Goal: Task Accomplishment & Management: Complete application form

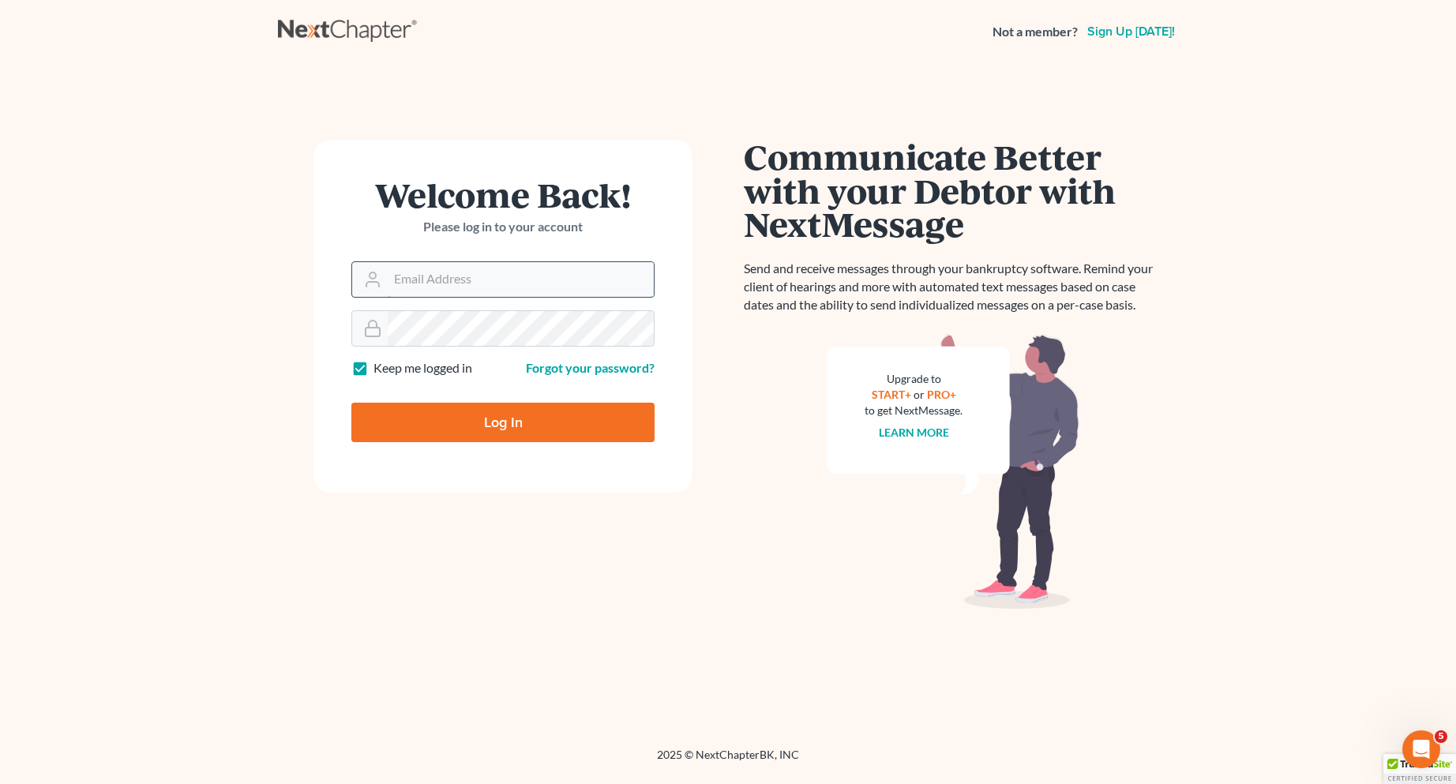
click at [537, 269] on input "Email Address" at bounding box center [521, 279] width 266 height 35
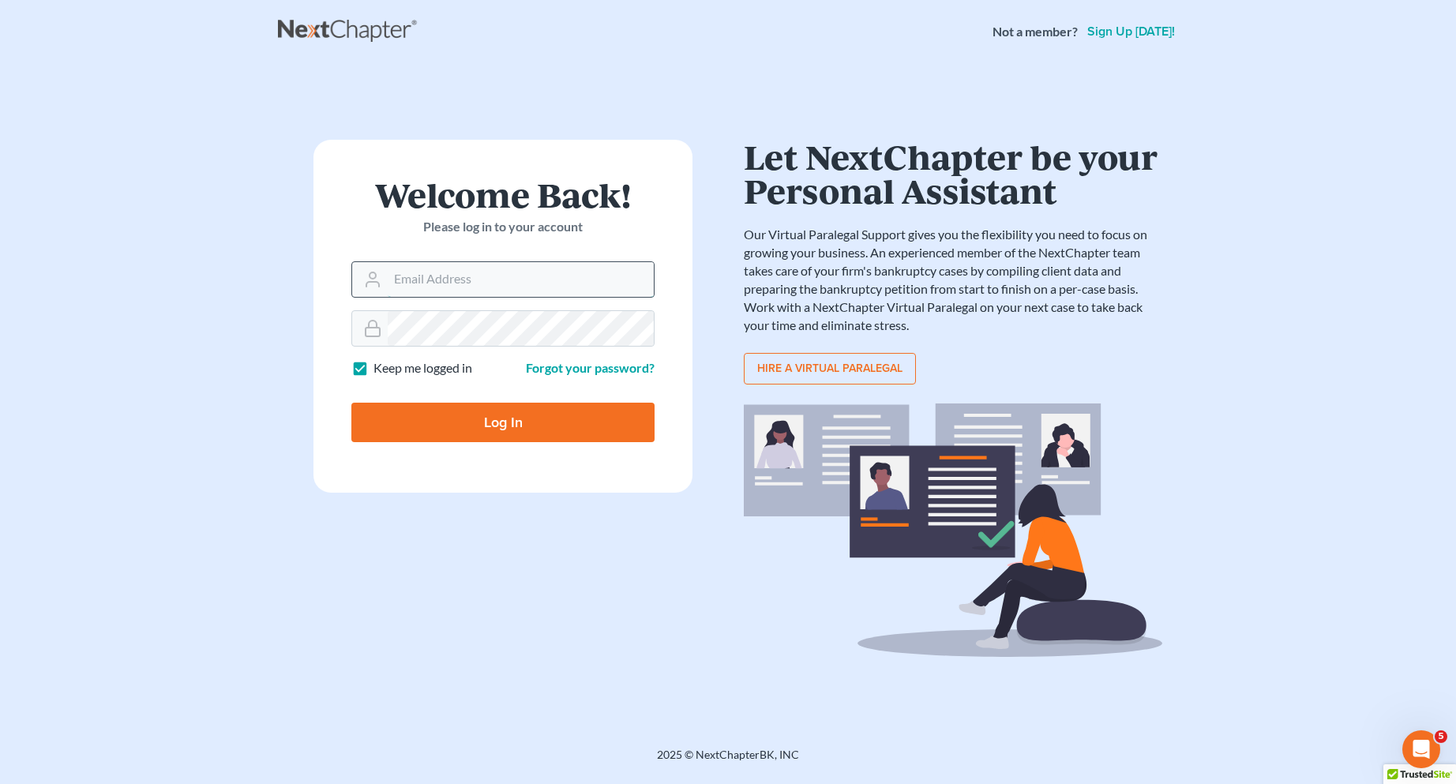
type input "[EMAIL_ADDRESS][DOMAIN_NAME]"
click at [351, 403] on input "Log In" at bounding box center [502, 422] width 303 height 39
type input "Thinking..."
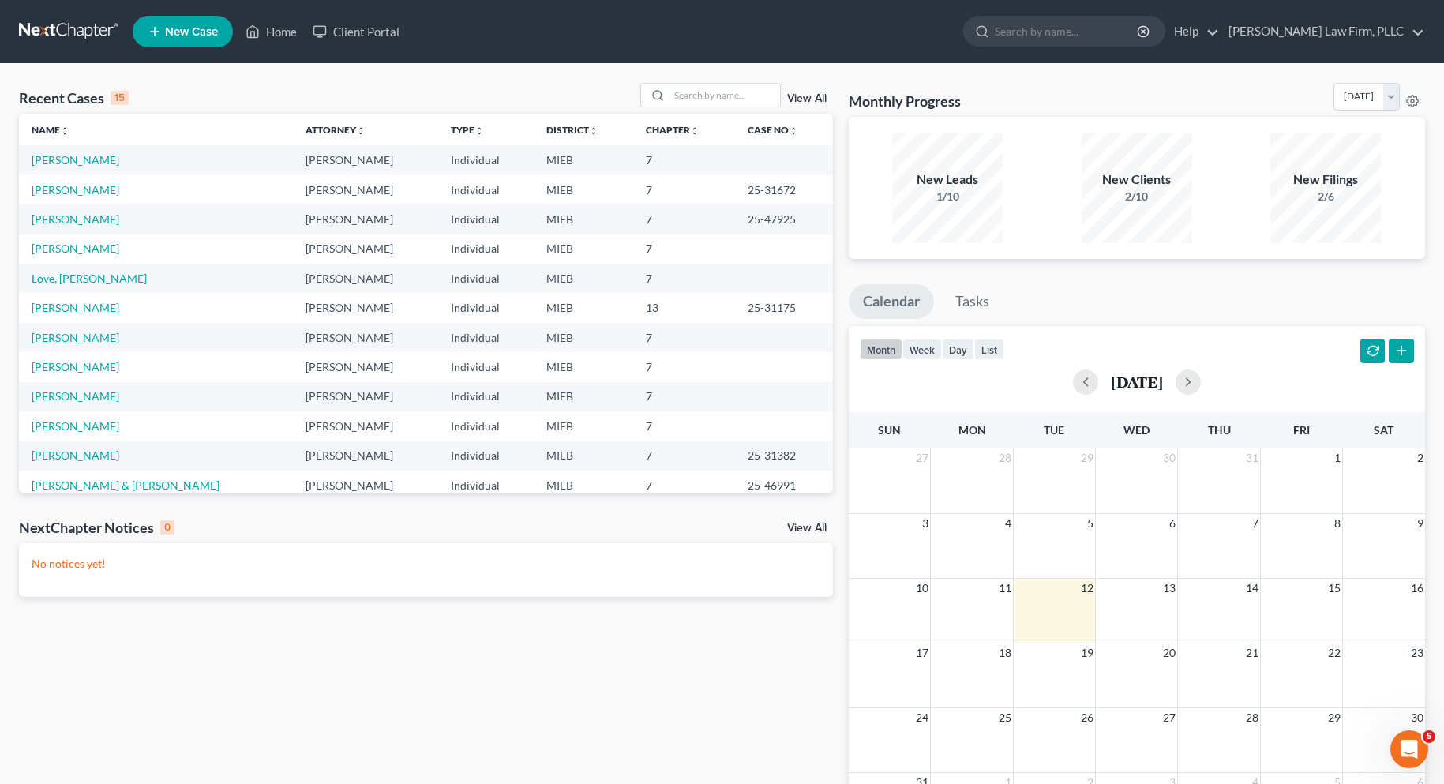
click at [185, 26] on span "New Case" at bounding box center [191, 32] width 53 height 12
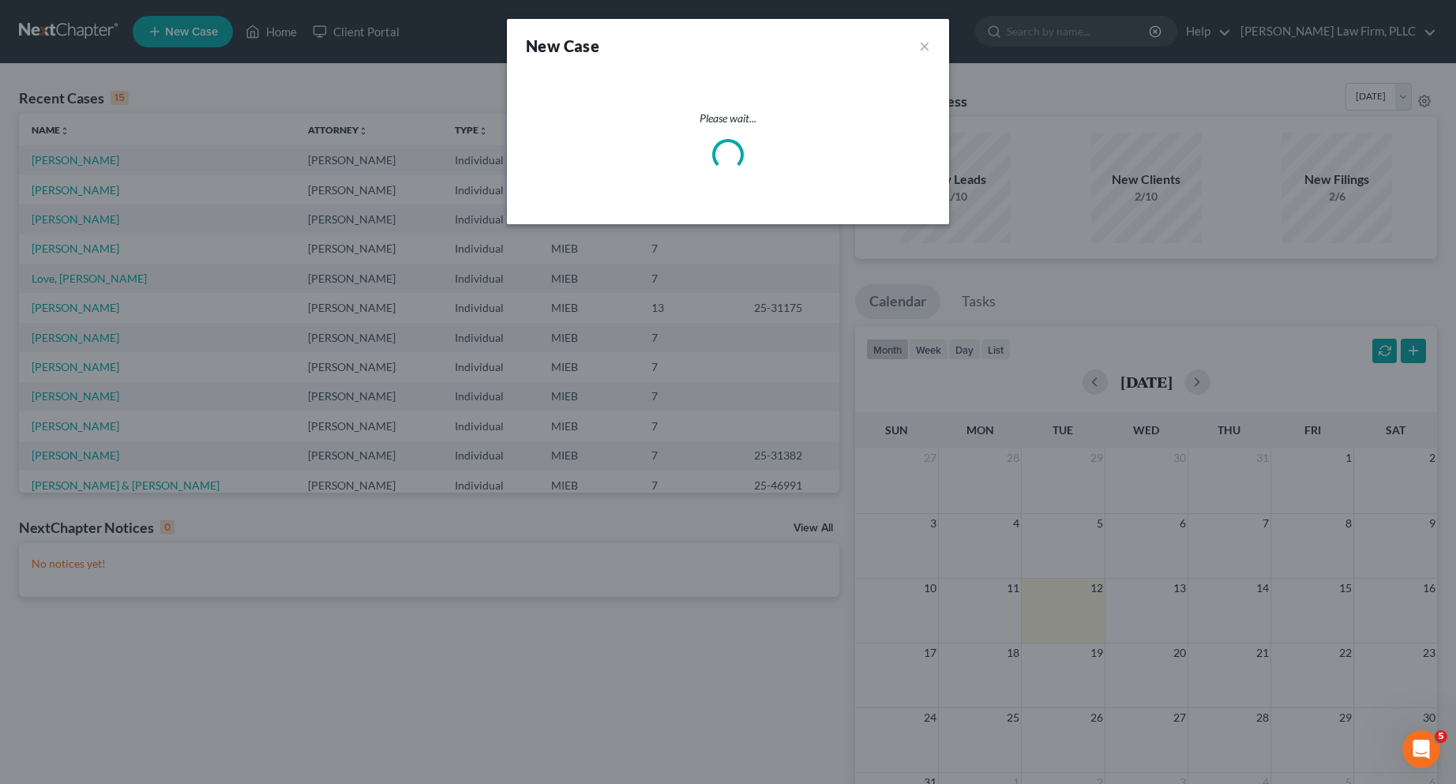
select select "40"
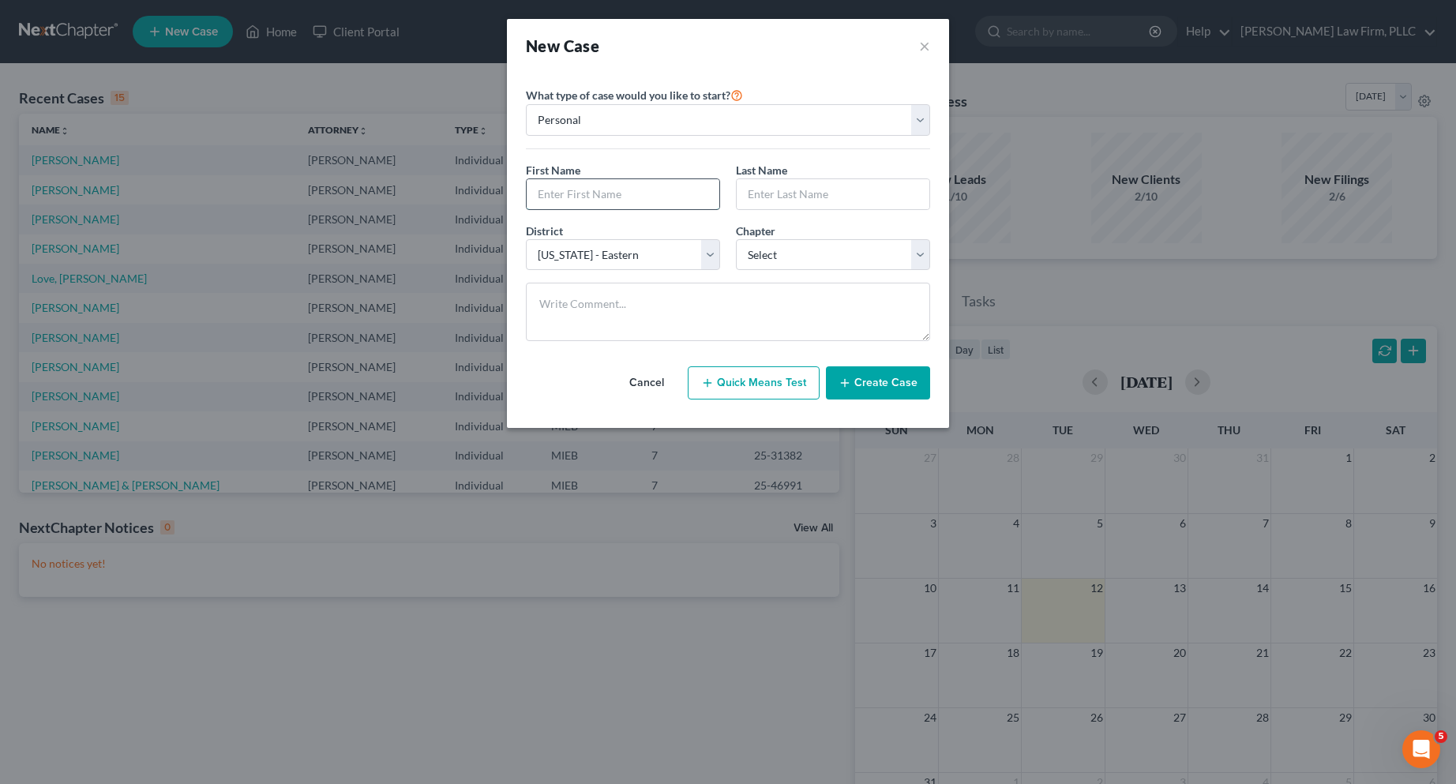
click at [586, 192] on input "text" at bounding box center [623, 194] width 193 height 30
type input "Sarah"
type input "Alman"
click at [916, 255] on select "Select 7 11 12 13" at bounding box center [833, 255] width 194 height 32
select select "0"
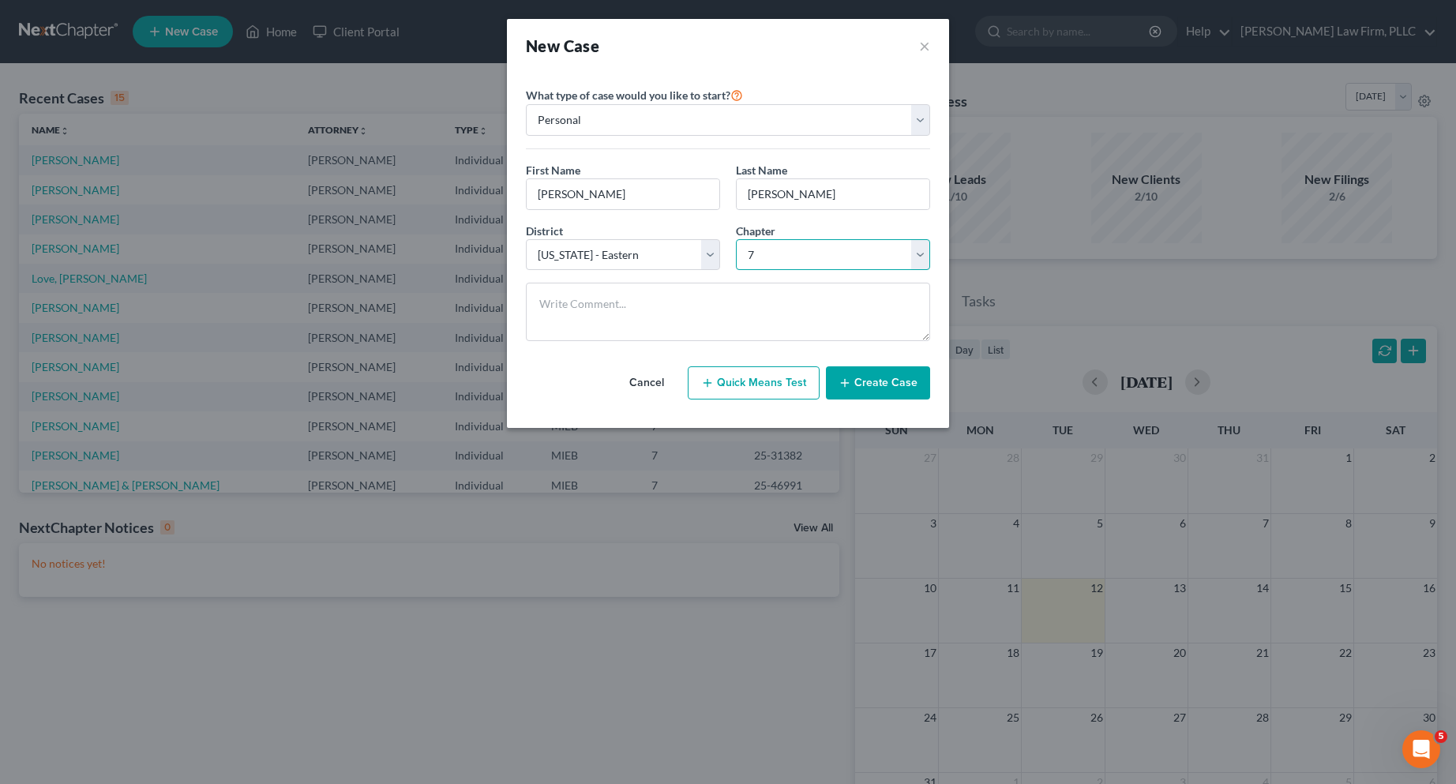
click at [736, 239] on select "Select 7 11 12 13" at bounding box center [833, 255] width 194 height 32
click at [907, 380] on button "Create Case" at bounding box center [878, 382] width 104 height 33
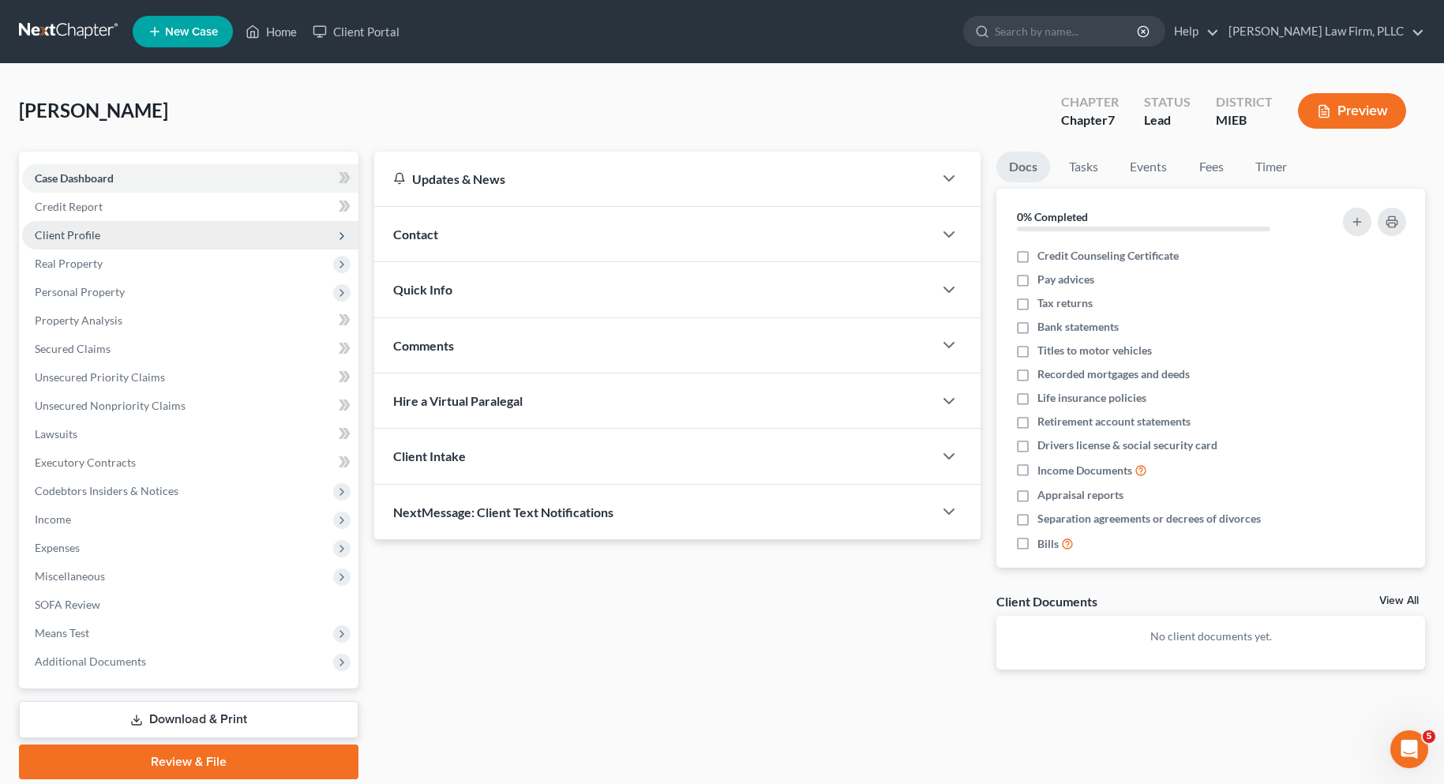
click at [72, 232] on span "Client Profile" at bounding box center [68, 234] width 66 height 13
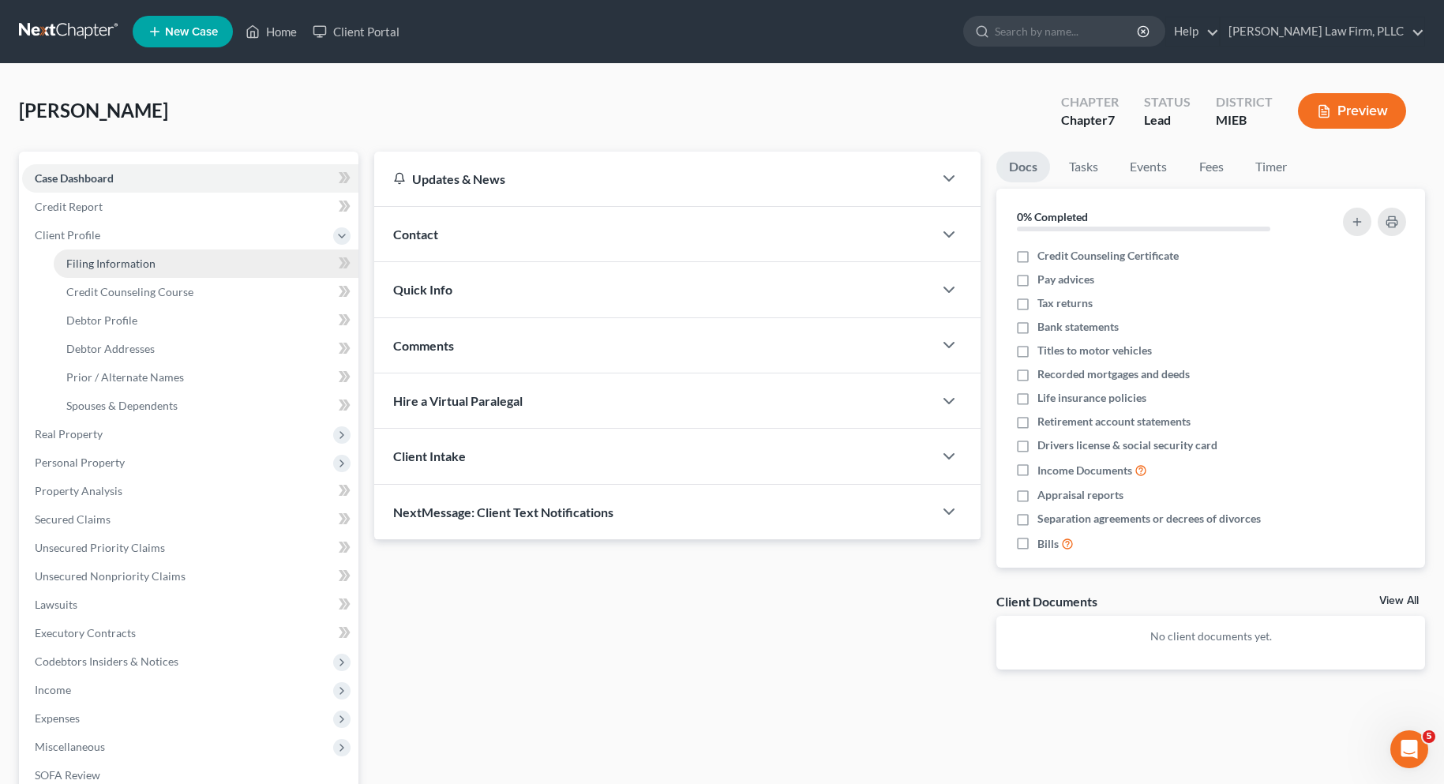
click at [97, 260] on span "Filing Information" at bounding box center [110, 263] width 89 height 13
select select "1"
select select "0"
select select "40"
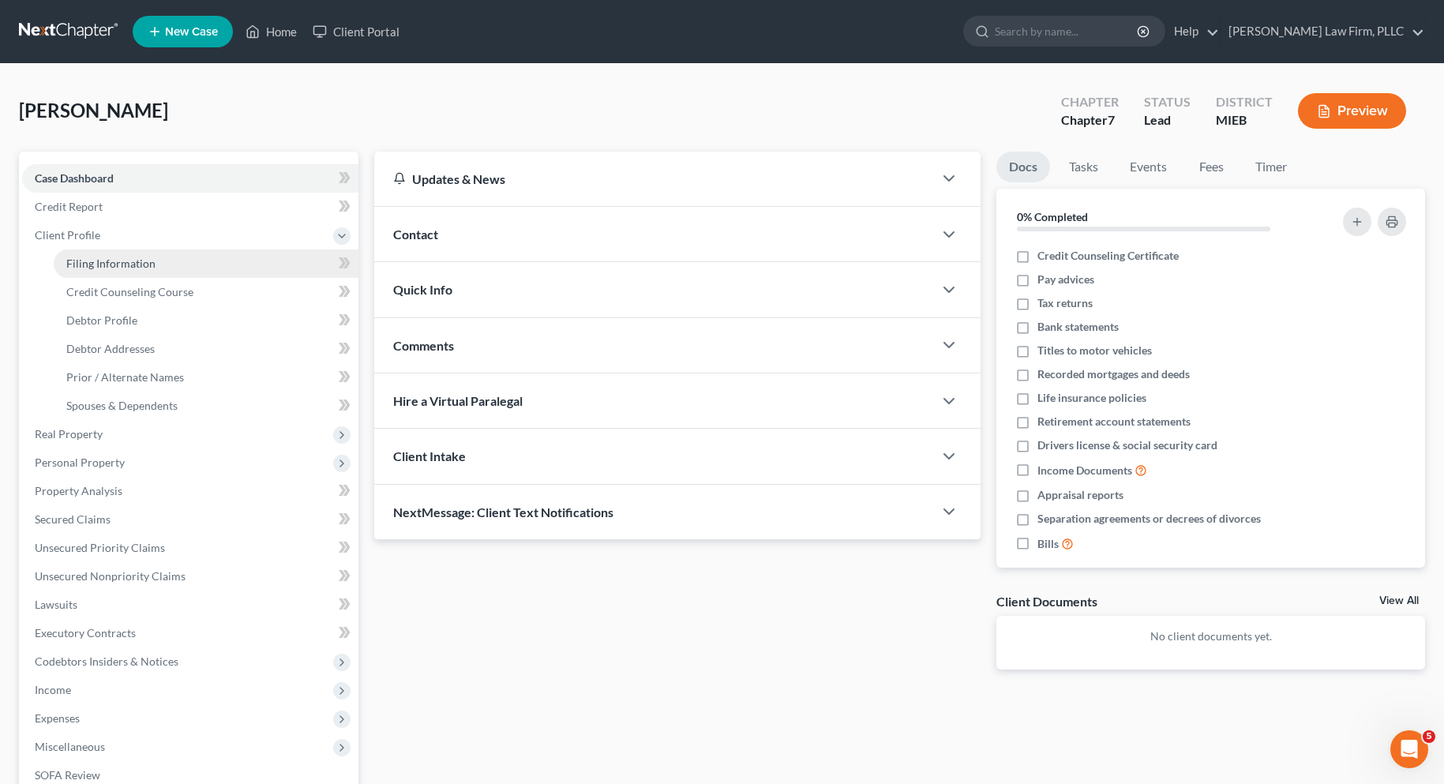
select select "0"
select select "23"
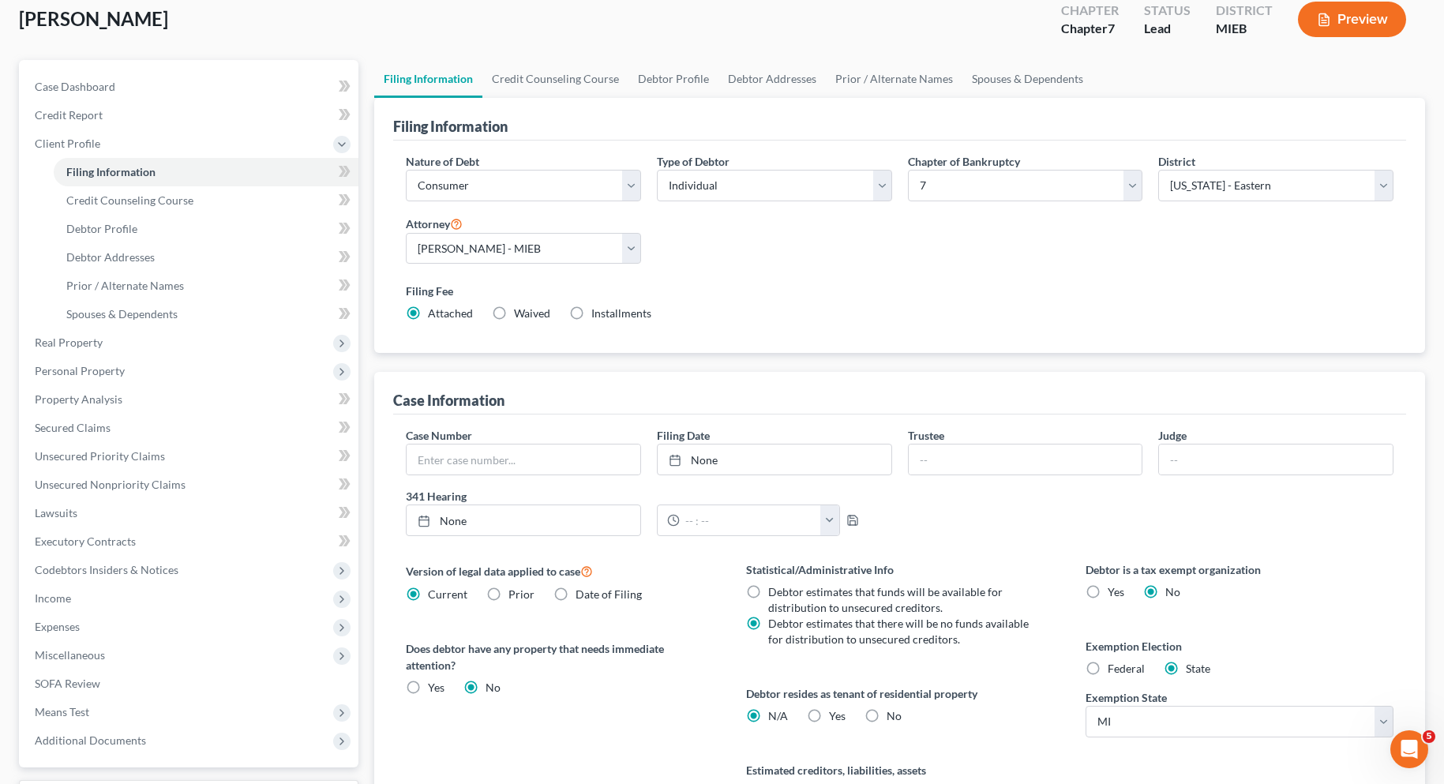
scroll to position [237, 0]
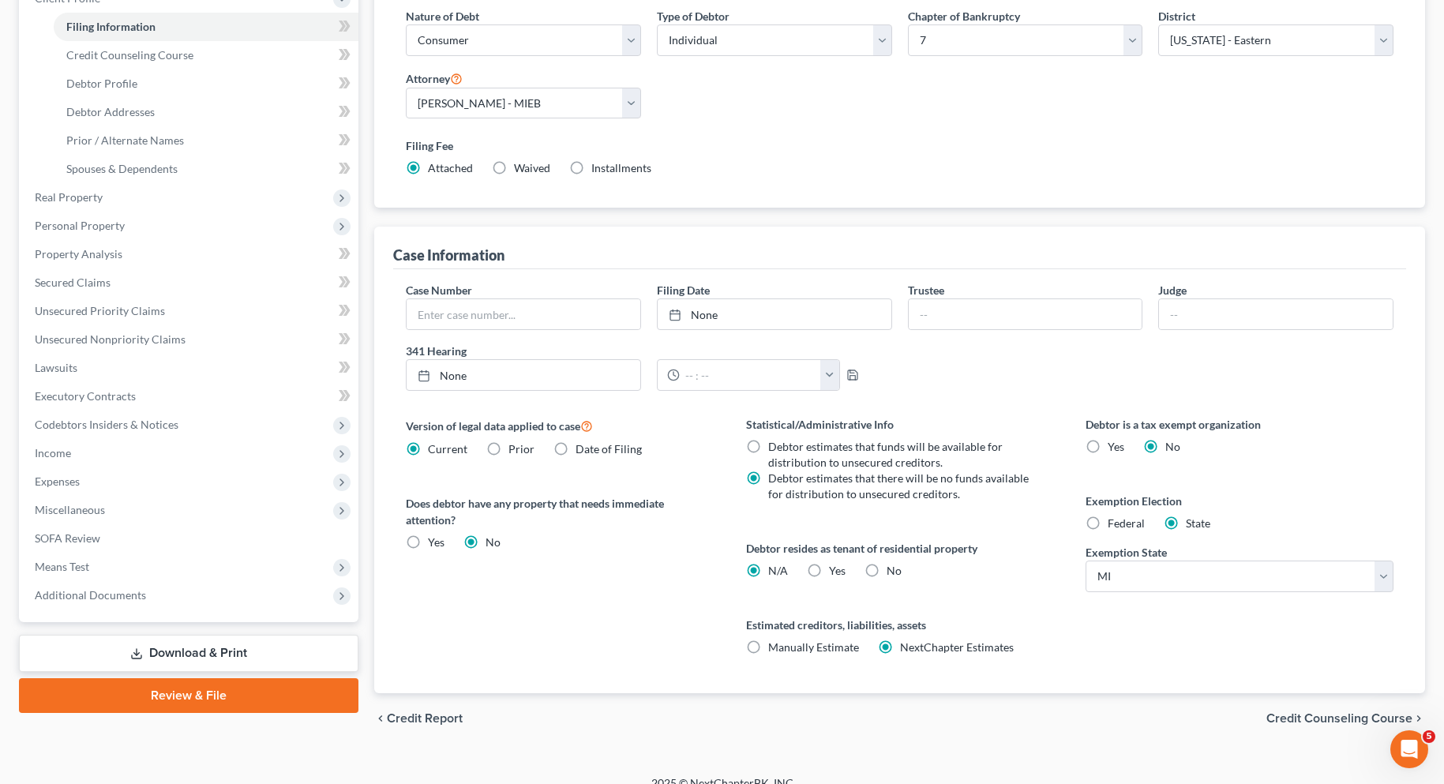
click at [1108, 519] on label "Federal" at bounding box center [1126, 523] width 37 height 16
click at [1114, 519] on input "Federal" at bounding box center [1119, 520] width 10 height 10
radio input "true"
radio input "false"
click at [1293, 715] on span "Credit Counseling Course" at bounding box center [1339, 718] width 146 height 13
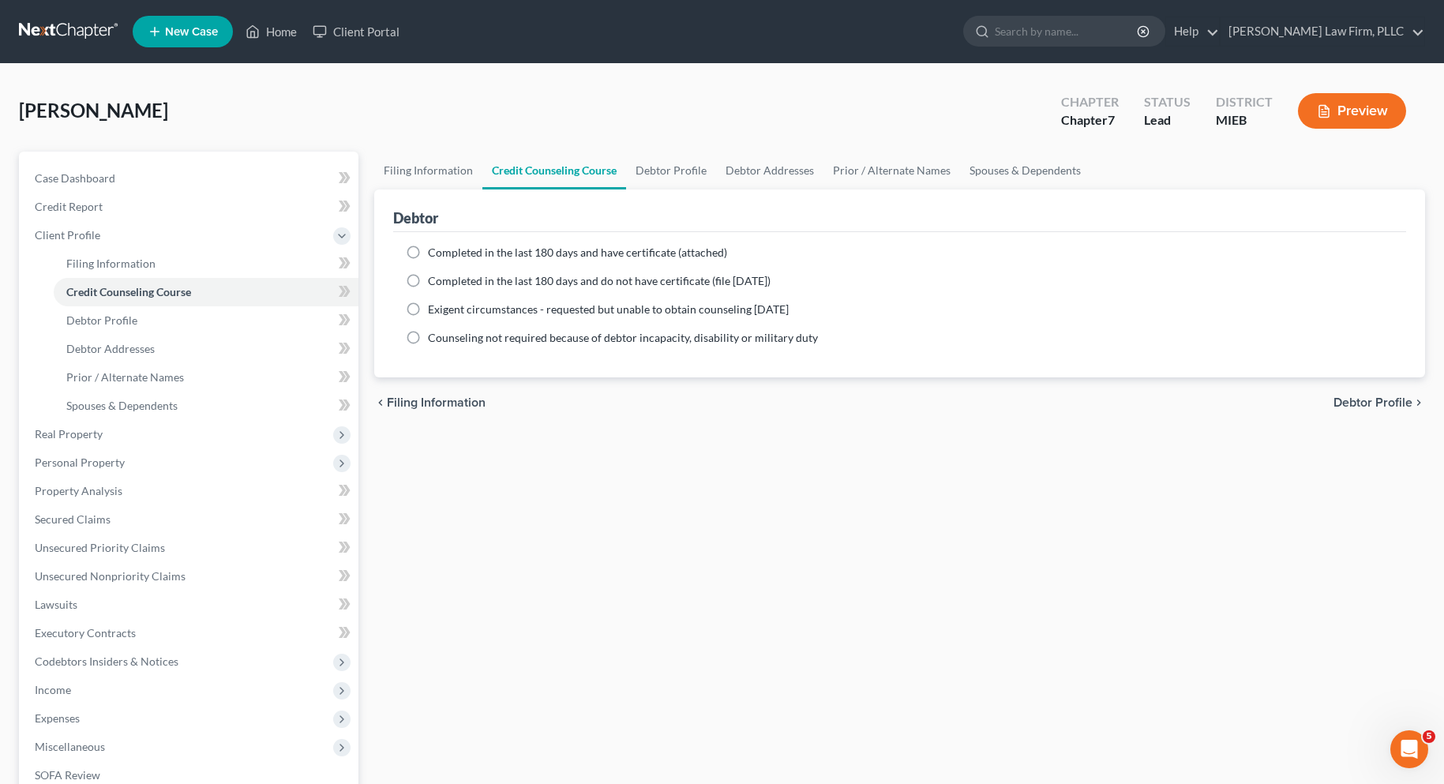
click at [1398, 396] on span "Debtor Profile" at bounding box center [1372, 402] width 79 height 13
select select "0"
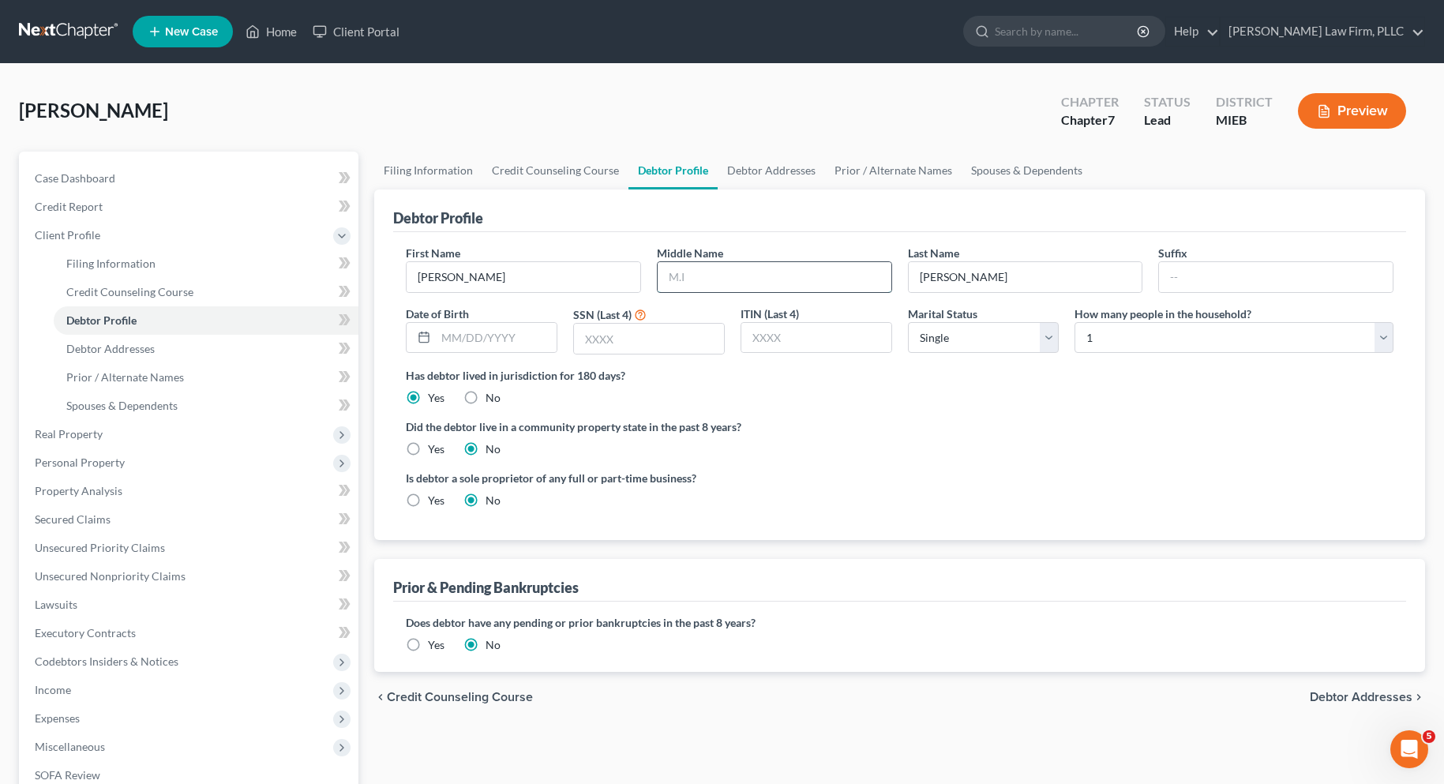
click at [823, 276] on input "text" at bounding box center [775, 277] width 234 height 30
type input "L."
type input "11/09/1993"
type input "1608"
click at [1040, 341] on select "Select Single Married Separated Divorced Widowed" at bounding box center [984, 338] width 152 height 32
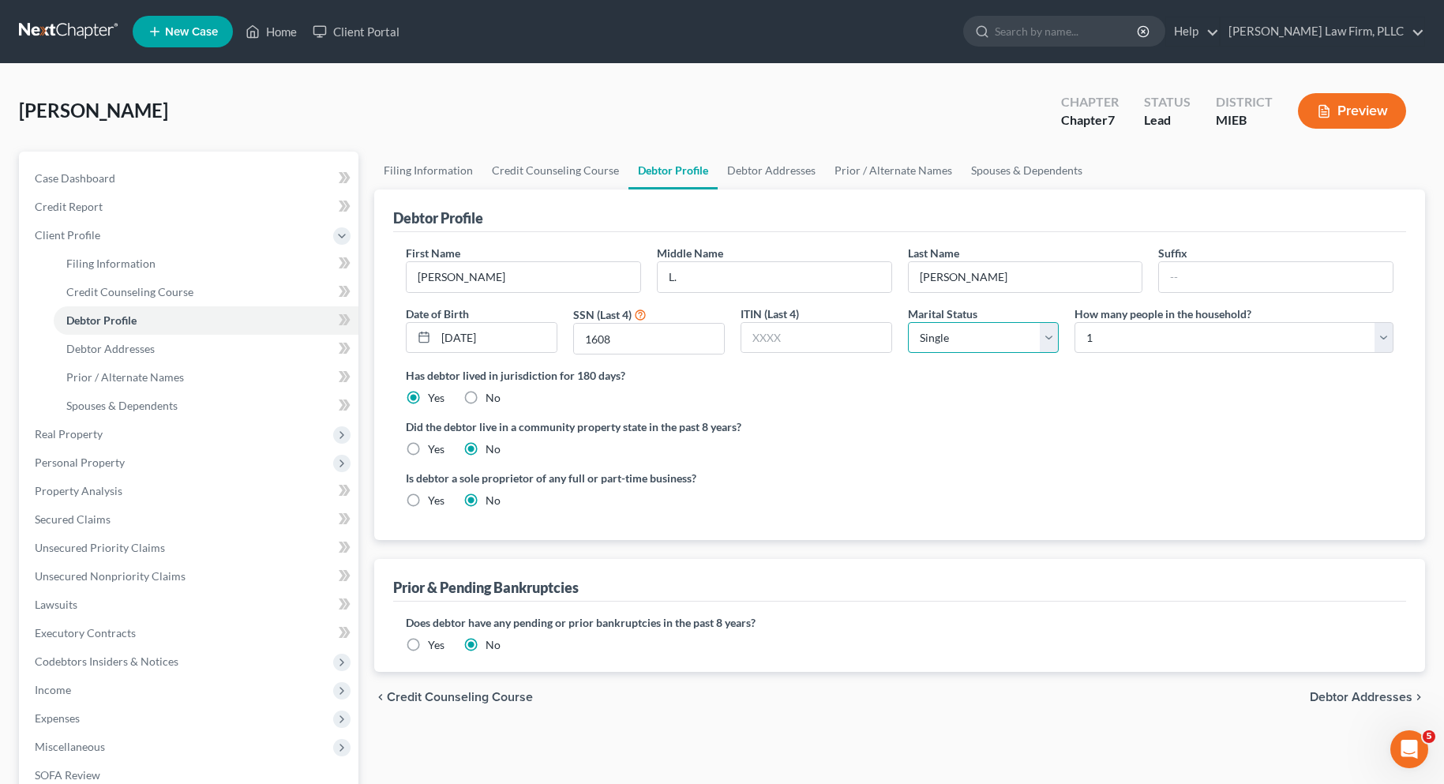
select select "3"
click at [908, 322] on select "Select Single Married Separated Divorced Widowed" at bounding box center [984, 338] width 152 height 32
click at [1381, 332] on select "Select 1 2 3 4 5 6 7 8 9 10 11 12 13 14 15 16 17 18 19 20" at bounding box center [1233, 338] width 319 height 32
select select "2"
click at [1074, 322] on select "Select 1 2 3 4 5 6 7 8 9 10 11 12 13 14 15 16 17 18 19 20" at bounding box center [1233, 338] width 319 height 32
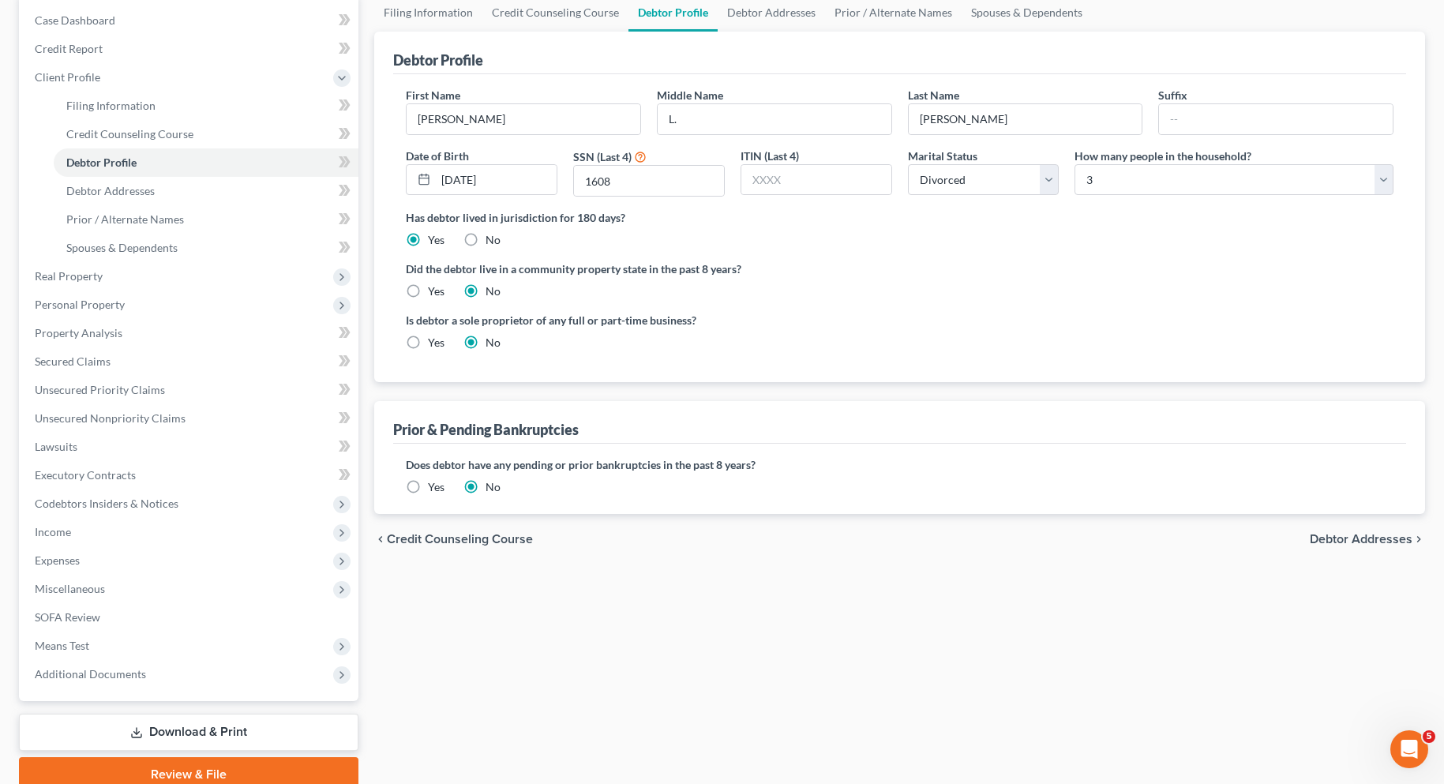
click at [1344, 538] on span "Debtor Addresses" at bounding box center [1361, 539] width 103 height 13
select select "0"
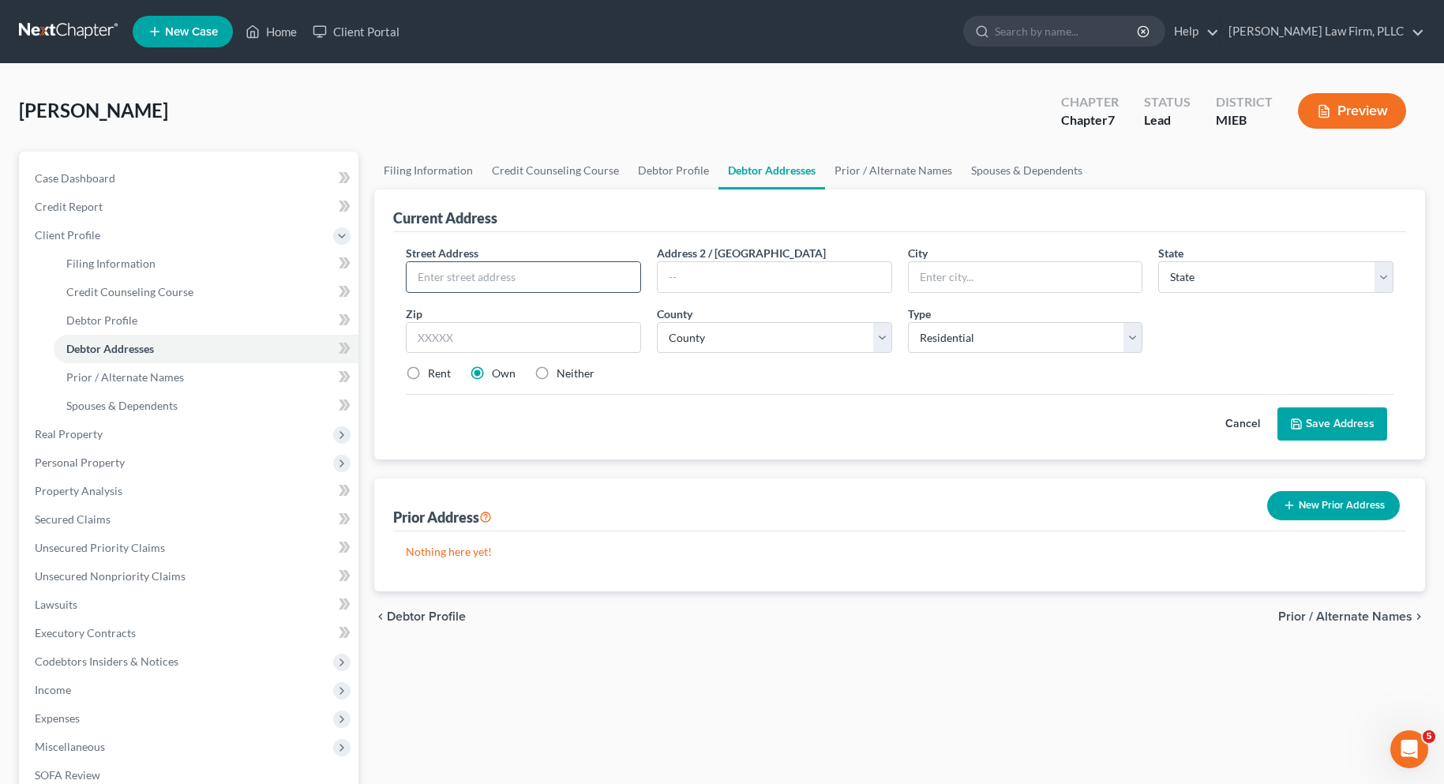
click at [528, 275] on input "text" at bounding box center [524, 277] width 234 height 30
type input "9095 Lake Dominon Dr."
type input "Brighton"
select select "23"
type input "48114"
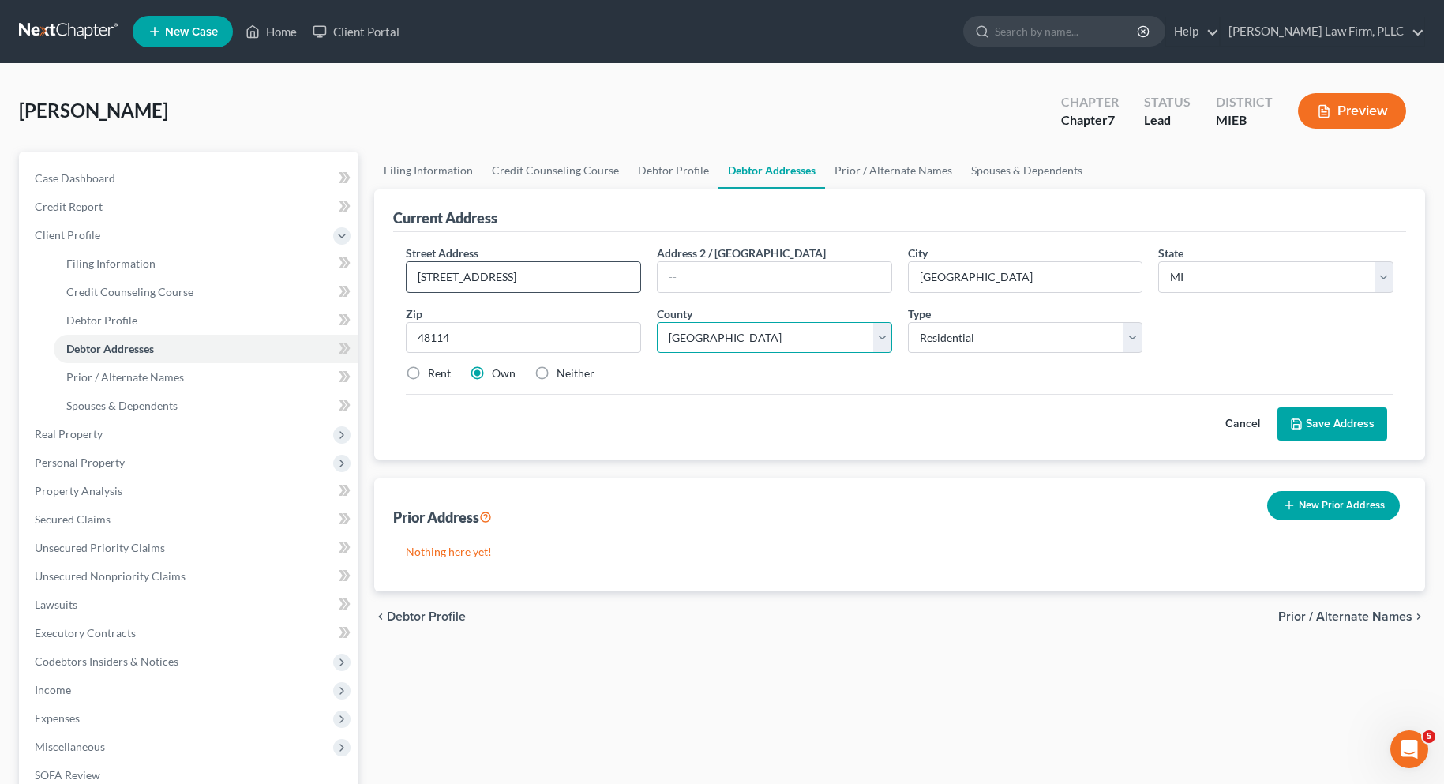
select select "46"
click at [428, 376] on label "Rent" at bounding box center [439, 374] width 23 height 16
click at [434, 376] on input "Rent" at bounding box center [439, 371] width 10 height 10
radio input "true"
click at [1354, 415] on button "Save Address" at bounding box center [1332, 423] width 110 height 33
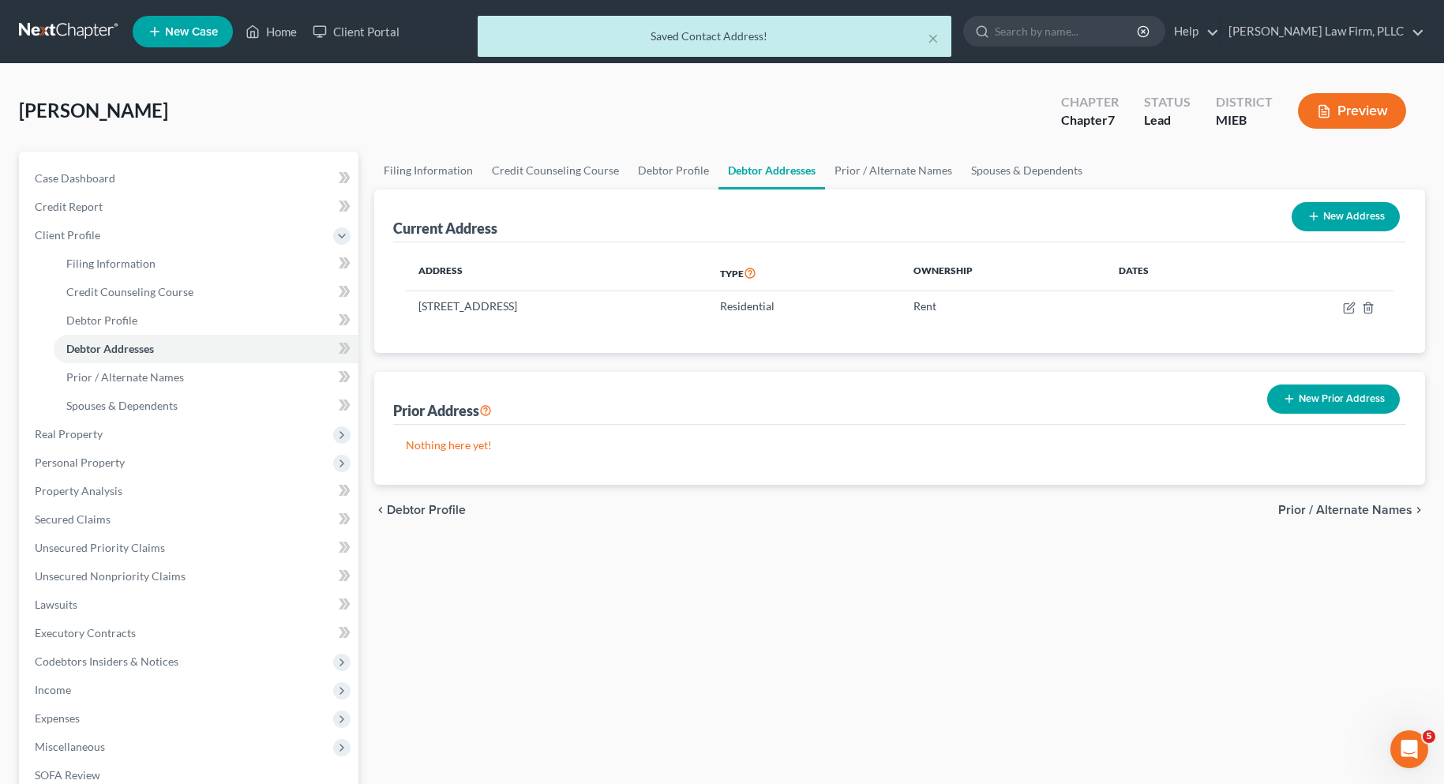
click at [1306, 511] on span "Prior / Alternate Names" at bounding box center [1345, 510] width 134 height 13
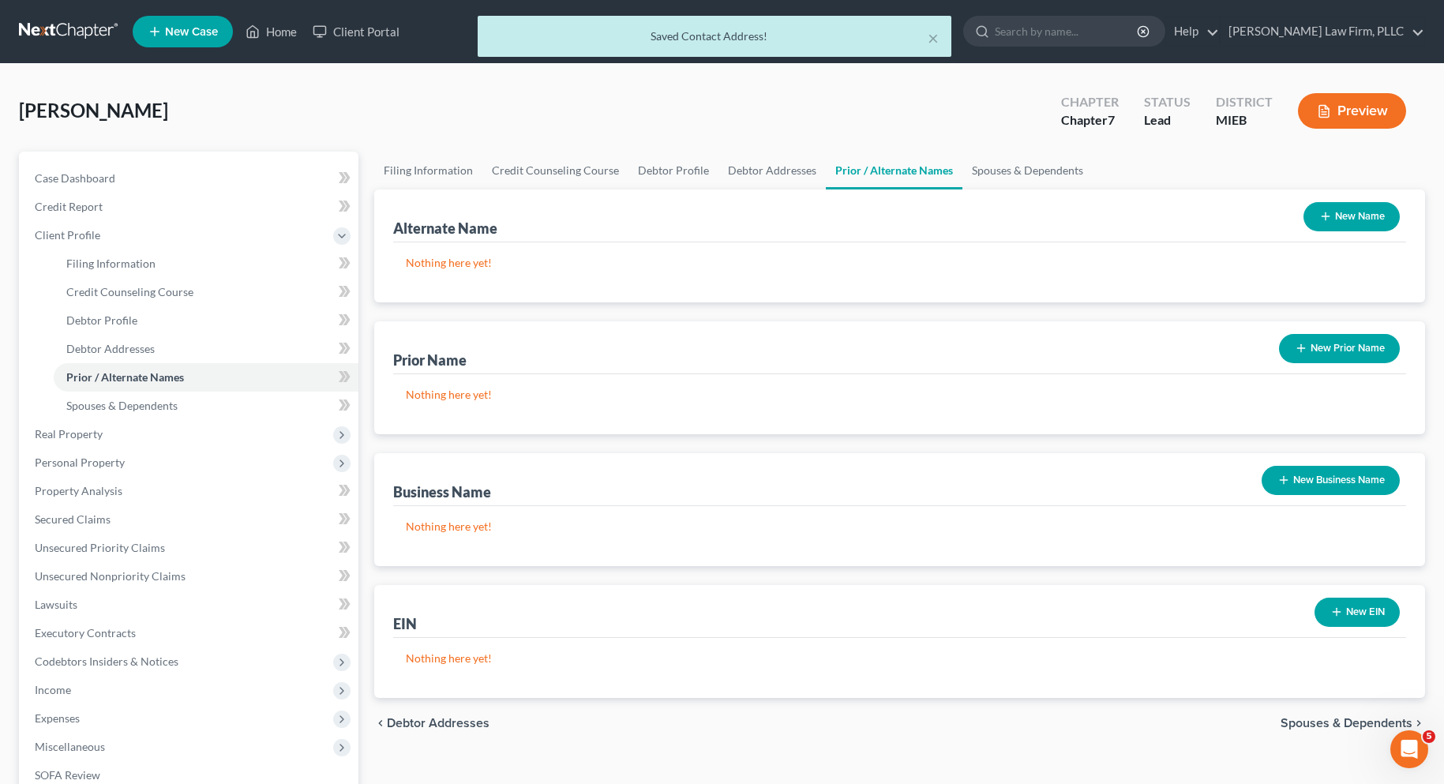
click at [1322, 722] on span "Spouses & Dependents" at bounding box center [1346, 723] width 132 height 13
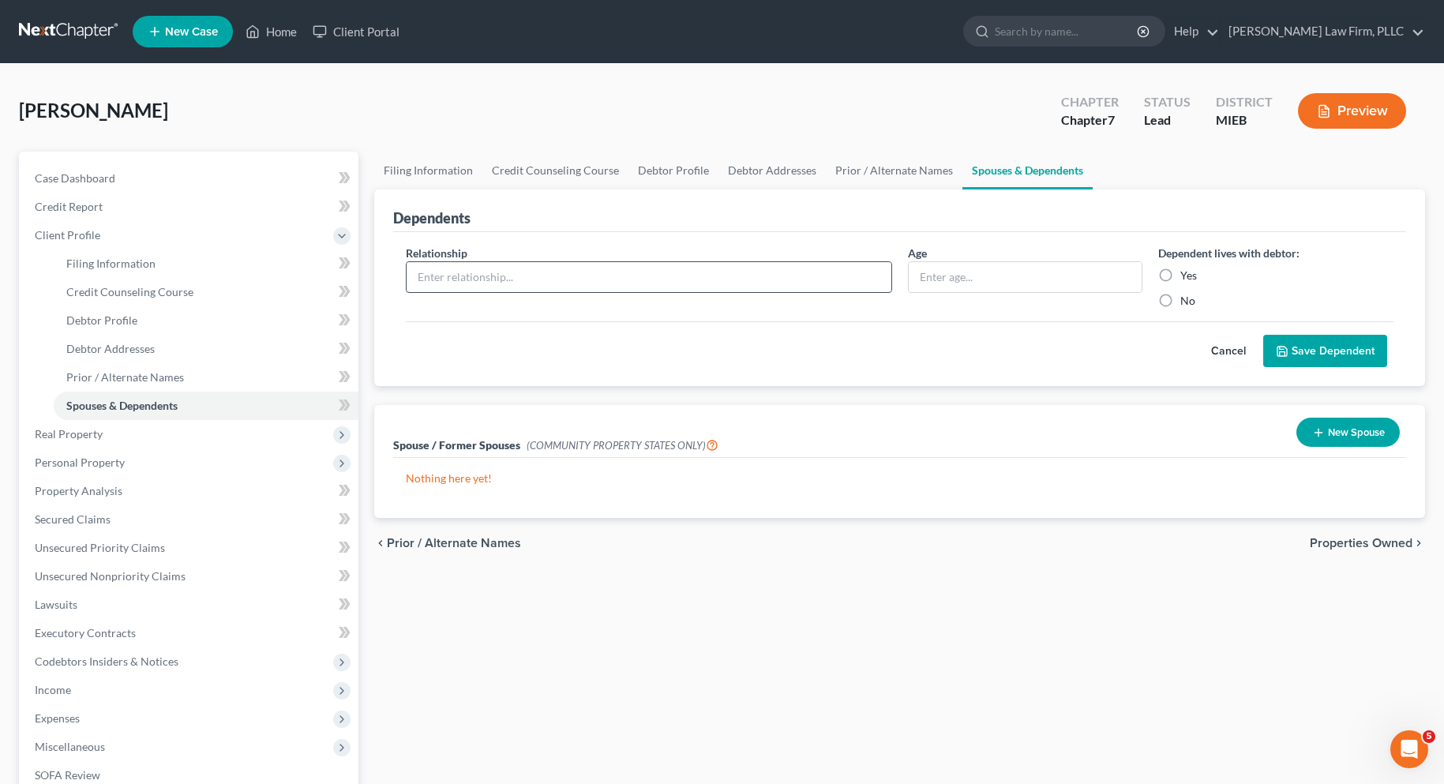
click at [635, 272] on input "text" at bounding box center [649, 277] width 484 height 30
type input "Child"
click at [1180, 274] on label "Yes" at bounding box center [1188, 276] width 17 height 16
click at [1186, 274] on input "Yes" at bounding box center [1191, 273] width 10 height 10
radio input "true"
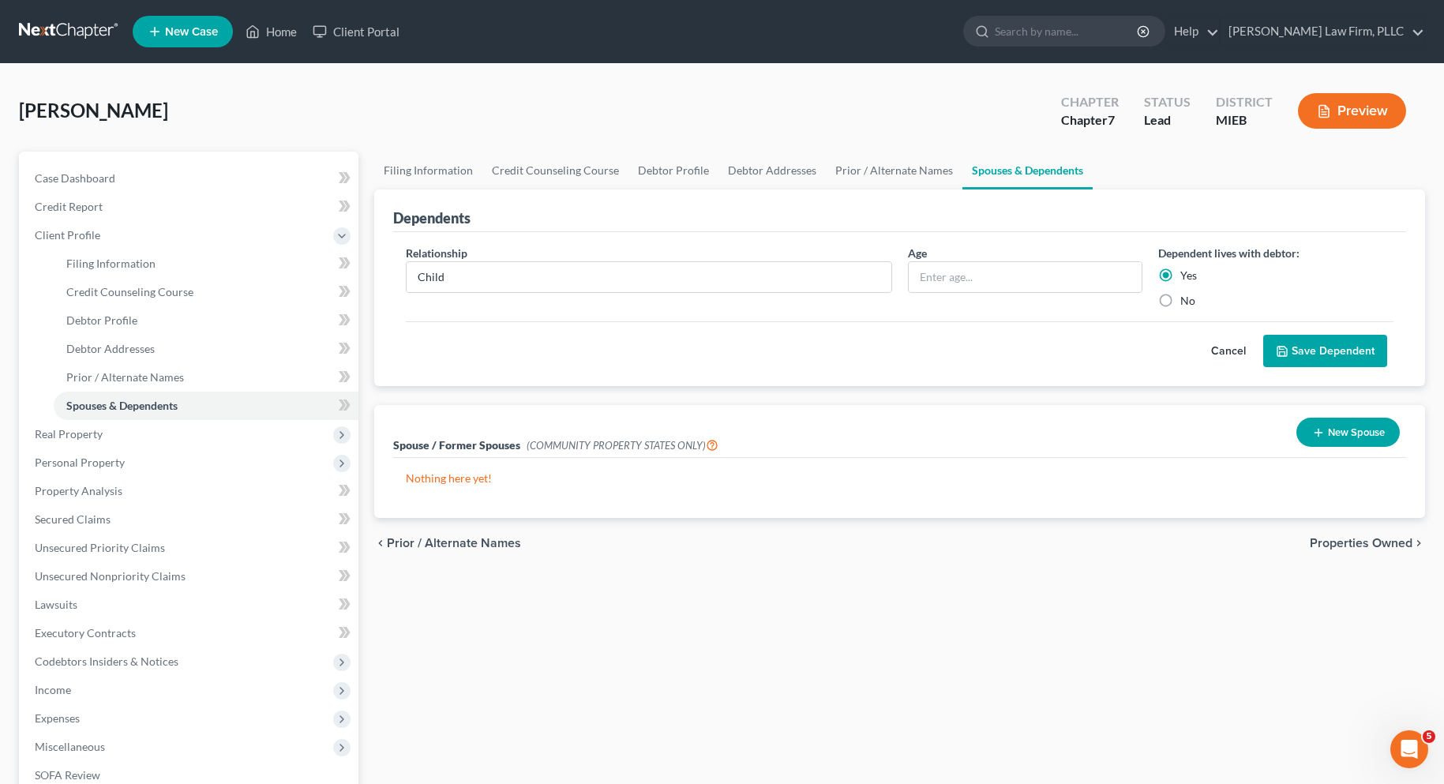
click at [1276, 349] on icon "submit" at bounding box center [1282, 351] width 13 height 13
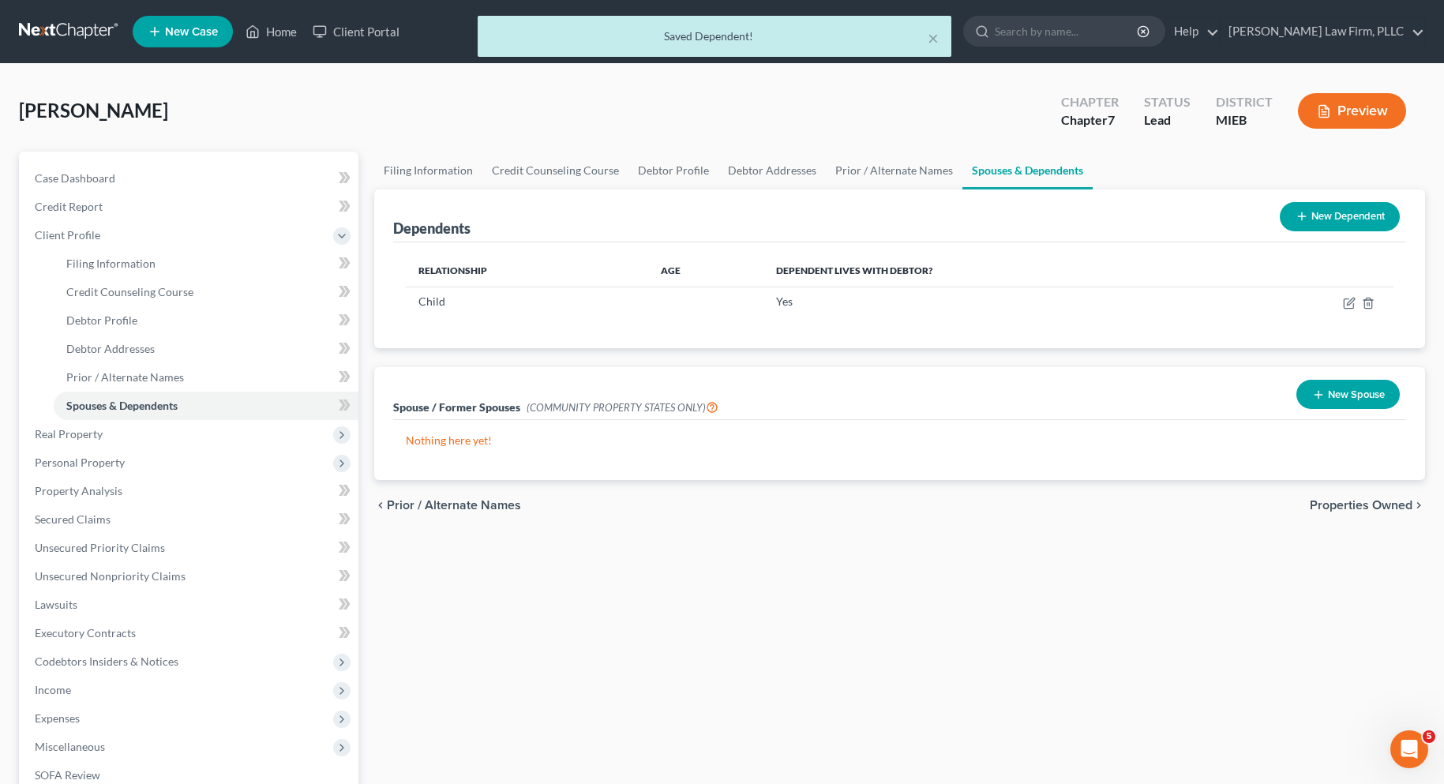
click at [1302, 212] on icon at bounding box center [1301, 216] width 13 height 13
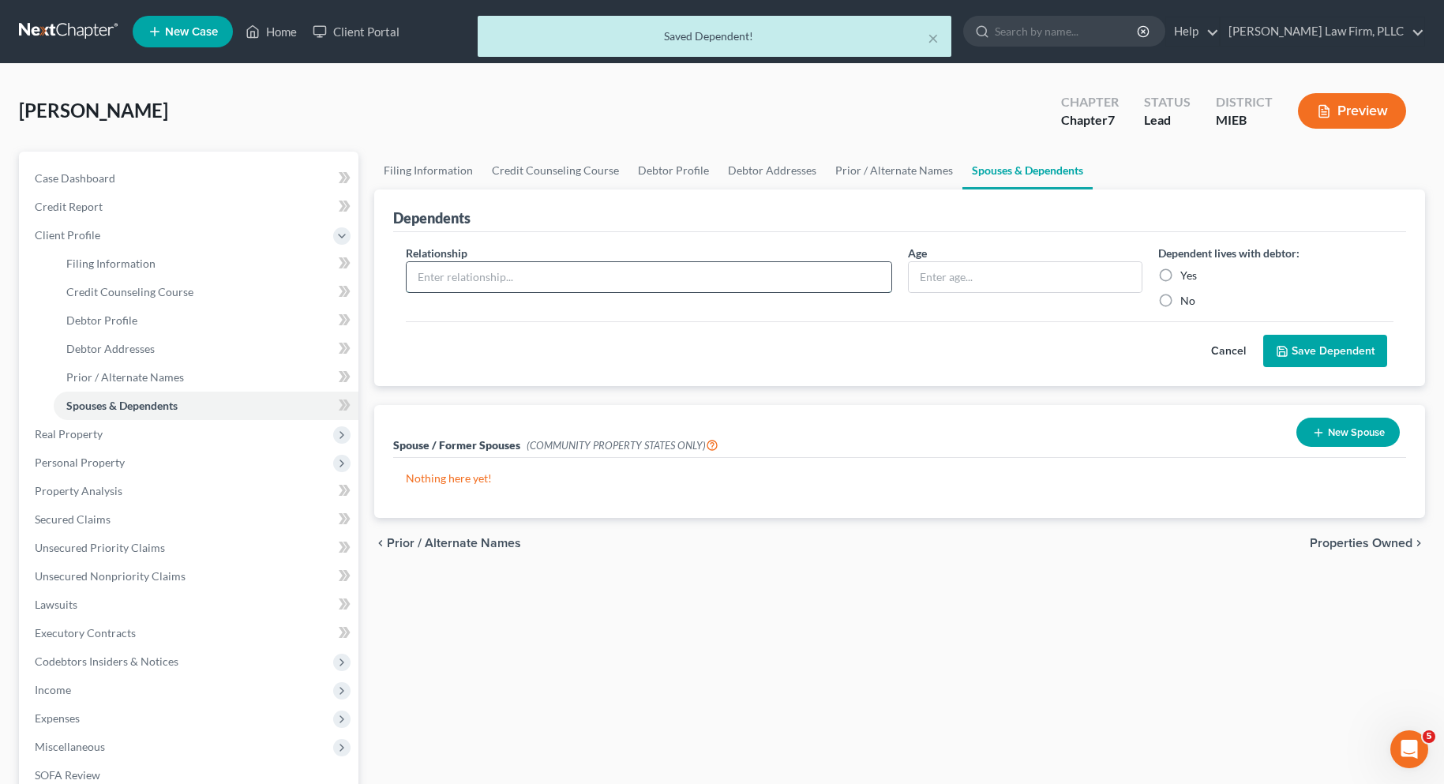
click at [521, 277] on input "text" at bounding box center [649, 277] width 484 height 30
type input "Child"
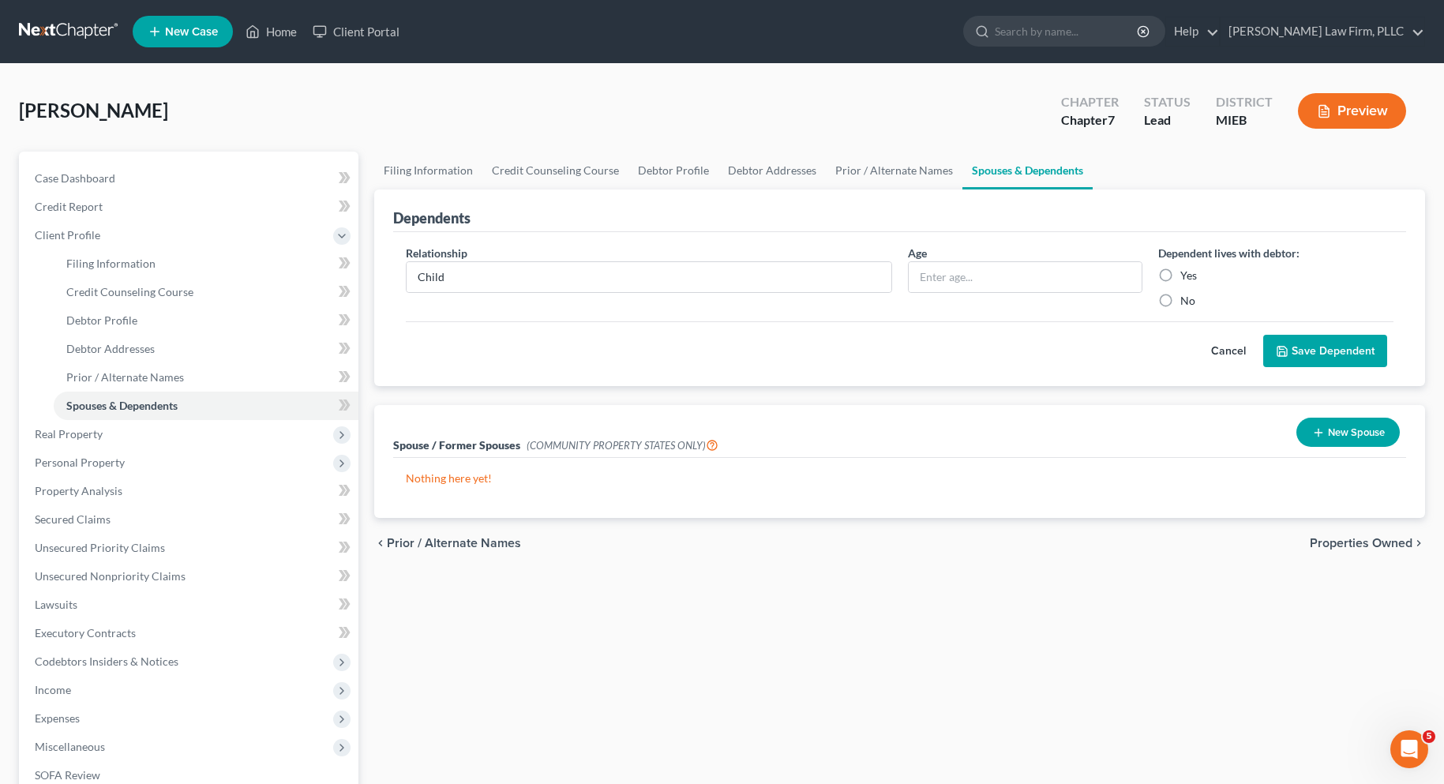
drag, startPoint x: 1170, startPoint y: 272, endPoint x: 1220, endPoint y: 290, distance: 53.4
click at [1180, 274] on label "Yes" at bounding box center [1188, 276] width 17 height 16
click at [1186, 274] on input "Yes" at bounding box center [1191, 273] width 10 height 10
radio input "true"
click at [1288, 347] on icon "submit" at bounding box center [1282, 351] width 13 height 13
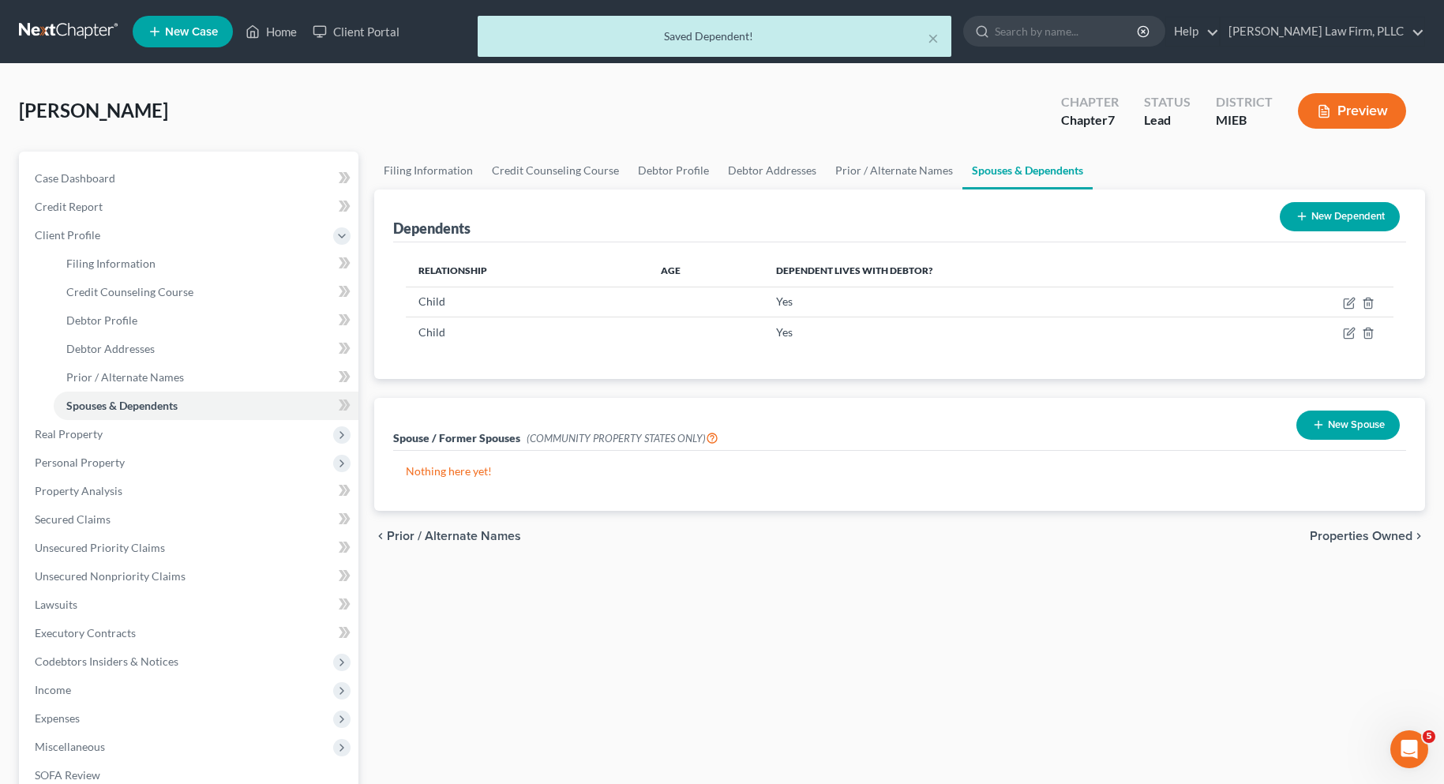
click at [1329, 537] on span "Properties Owned" at bounding box center [1361, 536] width 103 height 13
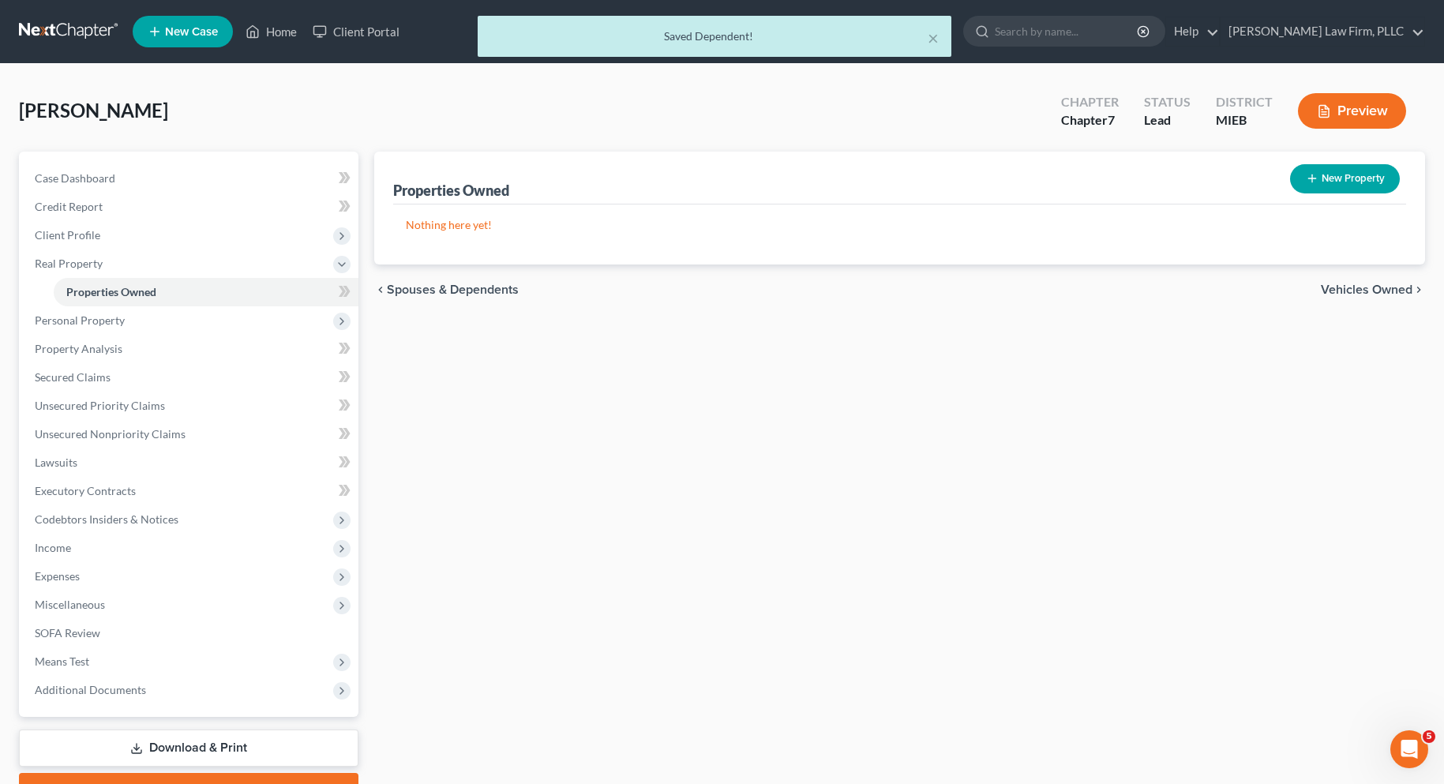
click at [1329, 287] on span "Vehicles Owned" at bounding box center [1367, 289] width 92 height 13
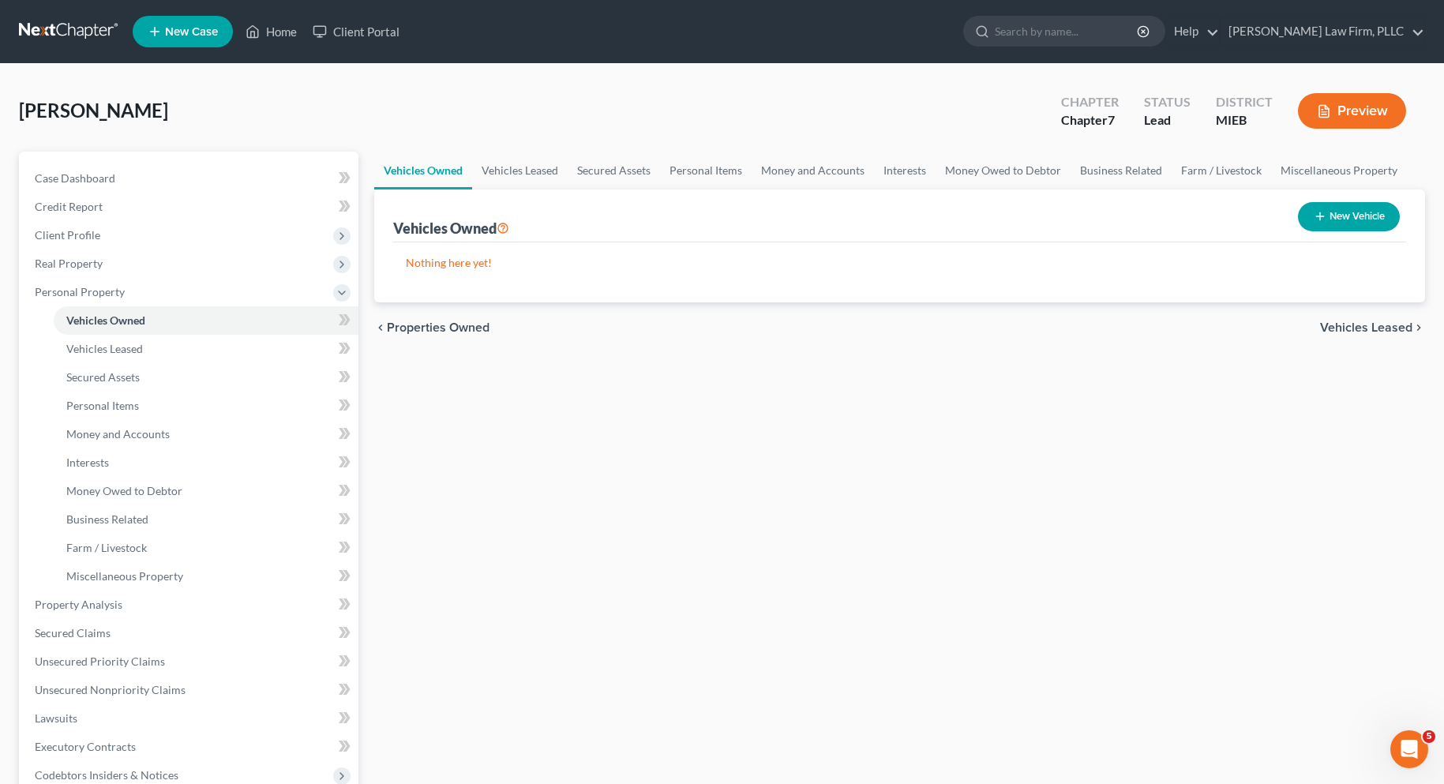
click at [1336, 215] on button "New Vehicle" at bounding box center [1349, 216] width 102 height 29
select select "0"
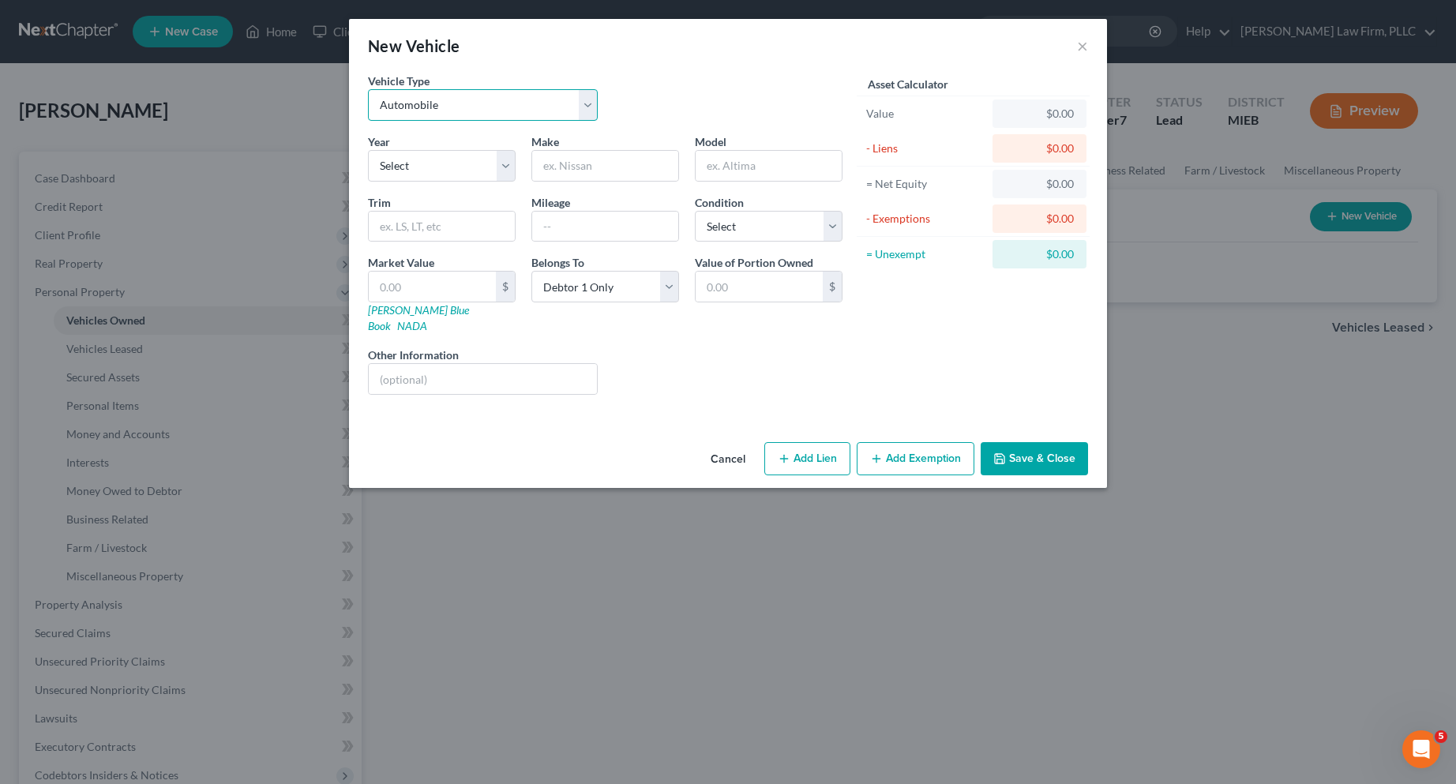
click at [592, 107] on select "Select Automobile Truck Trailer Watercraft Aircraft Motor Home Atv Other Vehicle" at bounding box center [483, 105] width 230 height 32
click at [502, 170] on select "Select 2026 2025 2024 2023 2022 2021 2020 2019 2018 2017 2016 2015 2014 2013 20…" at bounding box center [442, 166] width 148 height 32
select select "11"
click at [368, 150] on select "Select 2026 2025 2024 2023 2022 2021 2020 2019 2018 2017 2016 2015 2014 2013 20…" at bounding box center [442, 166] width 148 height 32
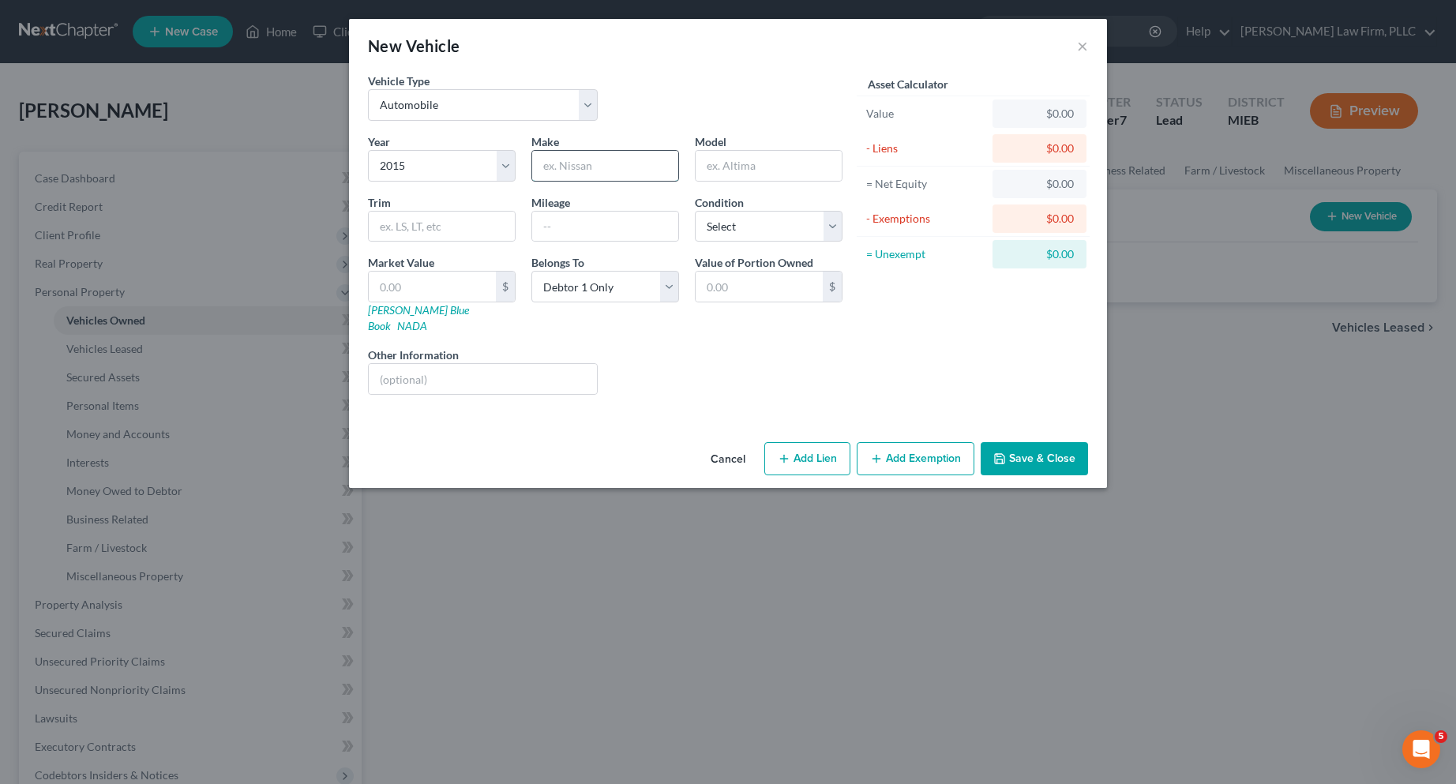
click at [571, 164] on input "text" at bounding box center [605, 166] width 146 height 30
type input "Town & Country"
type input "Mini Van"
type input "90,000"
click at [838, 226] on select "Select Excellent Very Good Good Fair Poor" at bounding box center [769, 227] width 148 height 32
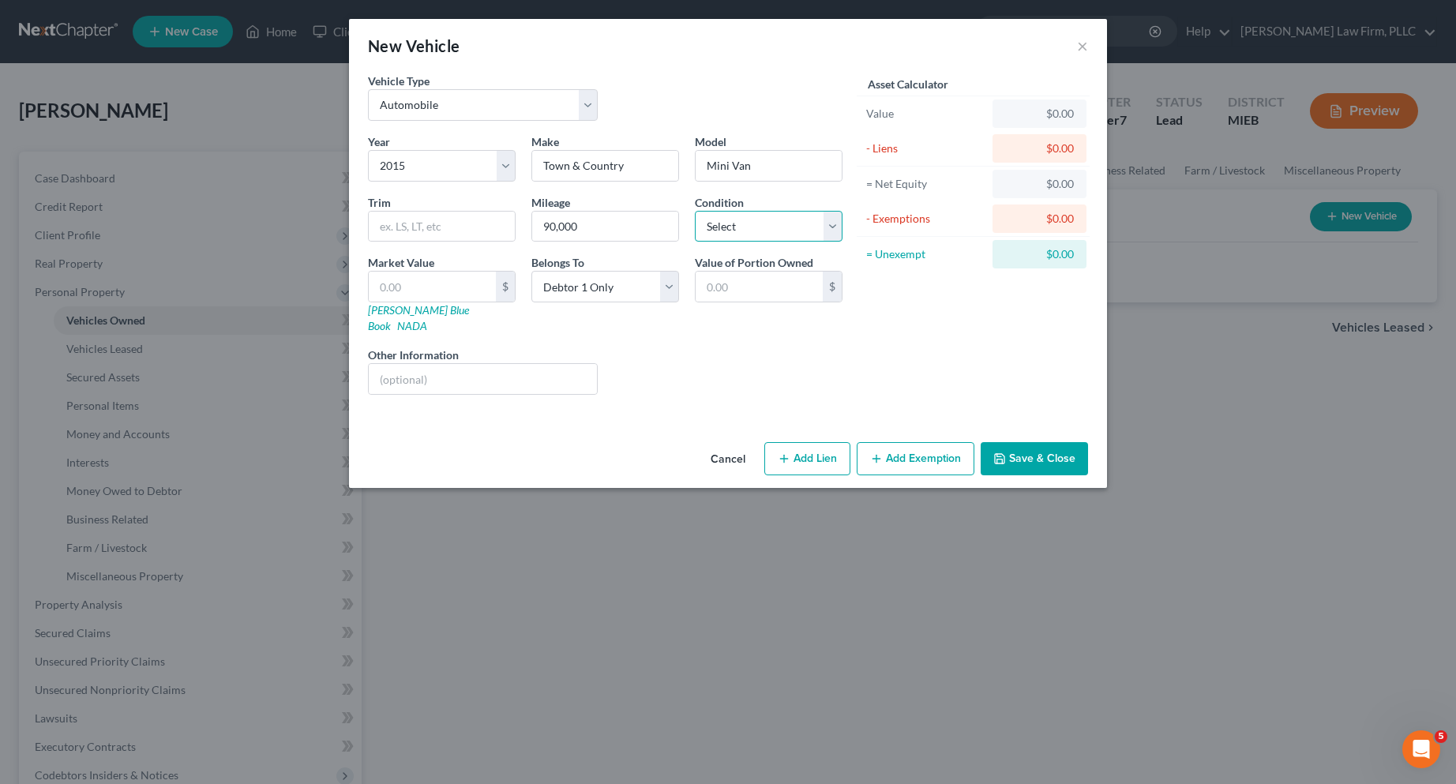
select select "2"
click at [695, 211] on select "Select Excellent Very Good Good Fair Poor" at bounding box center [769, 227] width 148 height 32
click at [663, 294] on select "Select Debtor 1 Only Debtor 2 Only Debtor 1 And Debtor 2 Only At Least One Of T…" at bounding box center [605, 287] width 148 height 32
select select "3"
click at [531, 271] on select "Select Debtor 1 Only Debtor 2 Only Debtor 1 And Debtor 2 Only At Least One Of T…" at bounding box center [605, 287] width 148 height 32
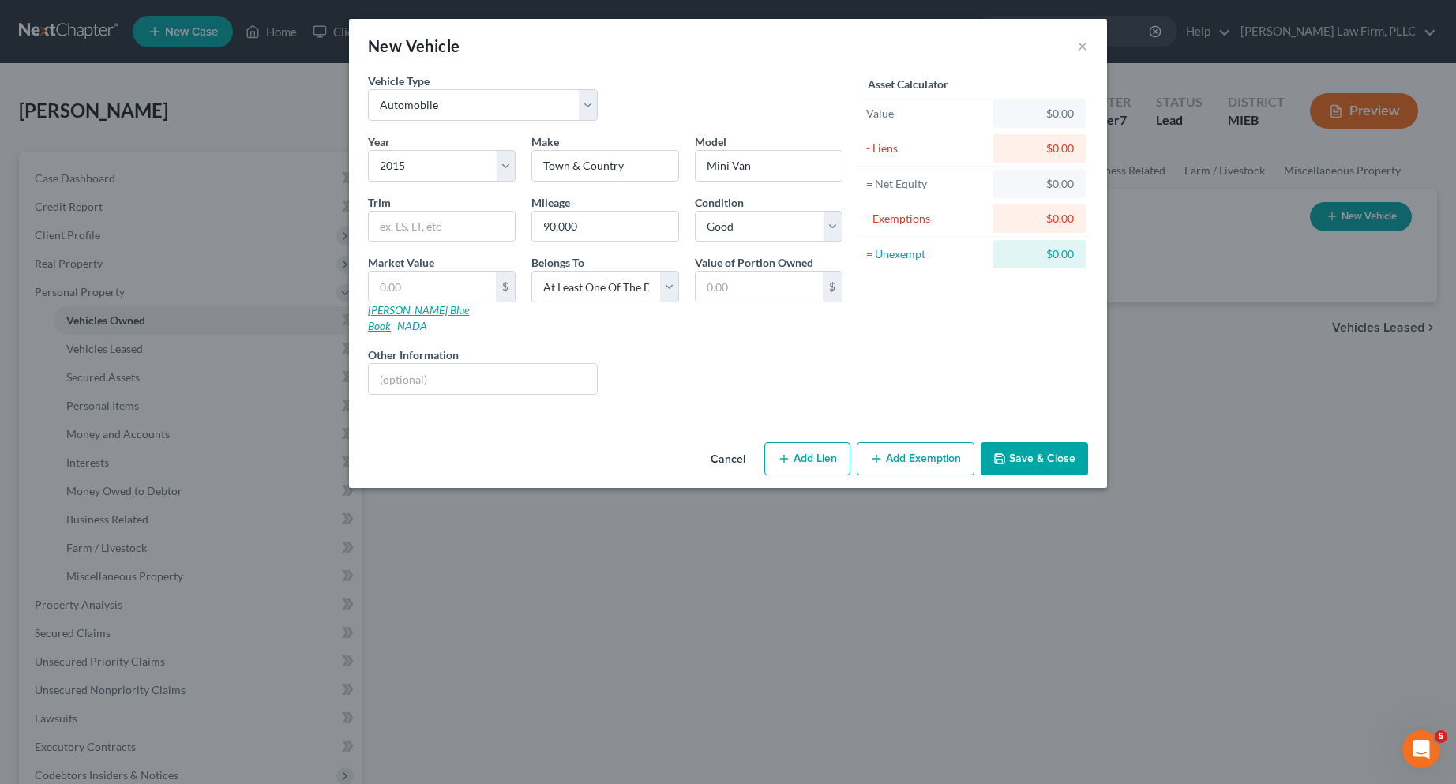
click at [375, 309] on link "Kelly Blue Book" at bounding box center [418, 317] width 101 height 29
click at [428, 285] on input "text" at bounding box center [432, 287] width 127 height 30
type input "6"
type input "6.00"
type input "69"
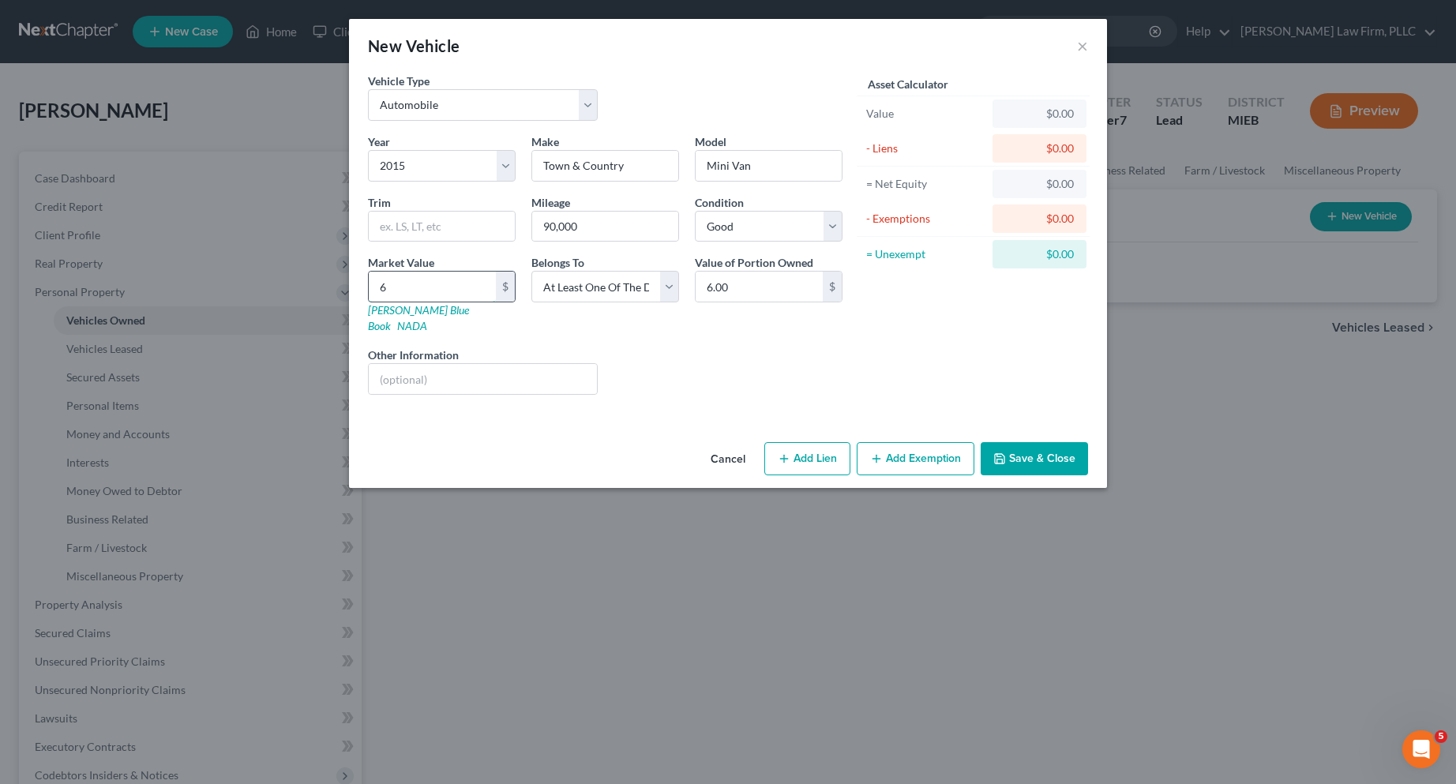
type input "69.00"
type input "690"
type input "690.00"
type input "6905"
type input "6,905.00"
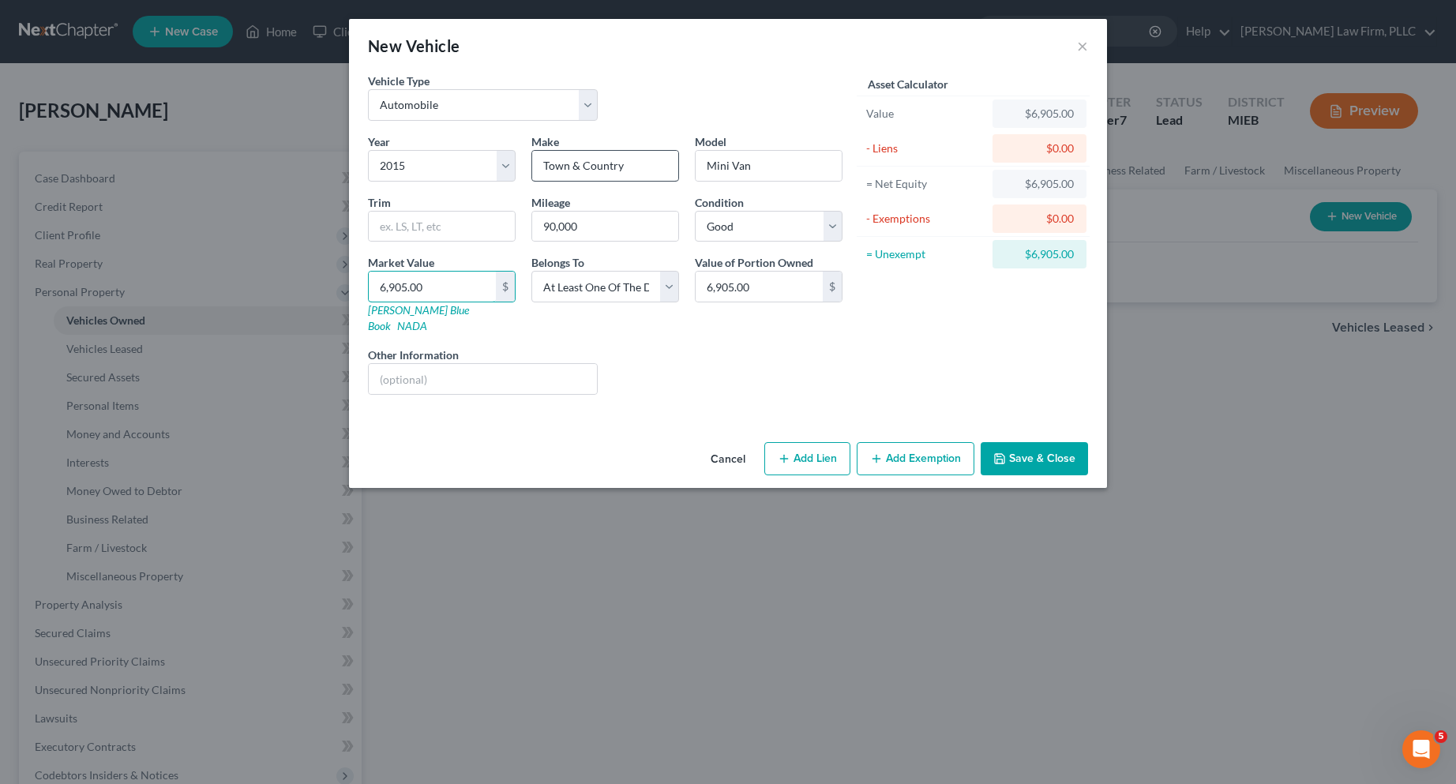
type input "6,905.00"
click at [635, 166] on input "Town & Country" at bounding box center [605, 166] width 146 height 30
type input "T"
type input "Chrysler"
type input "Town & Country"
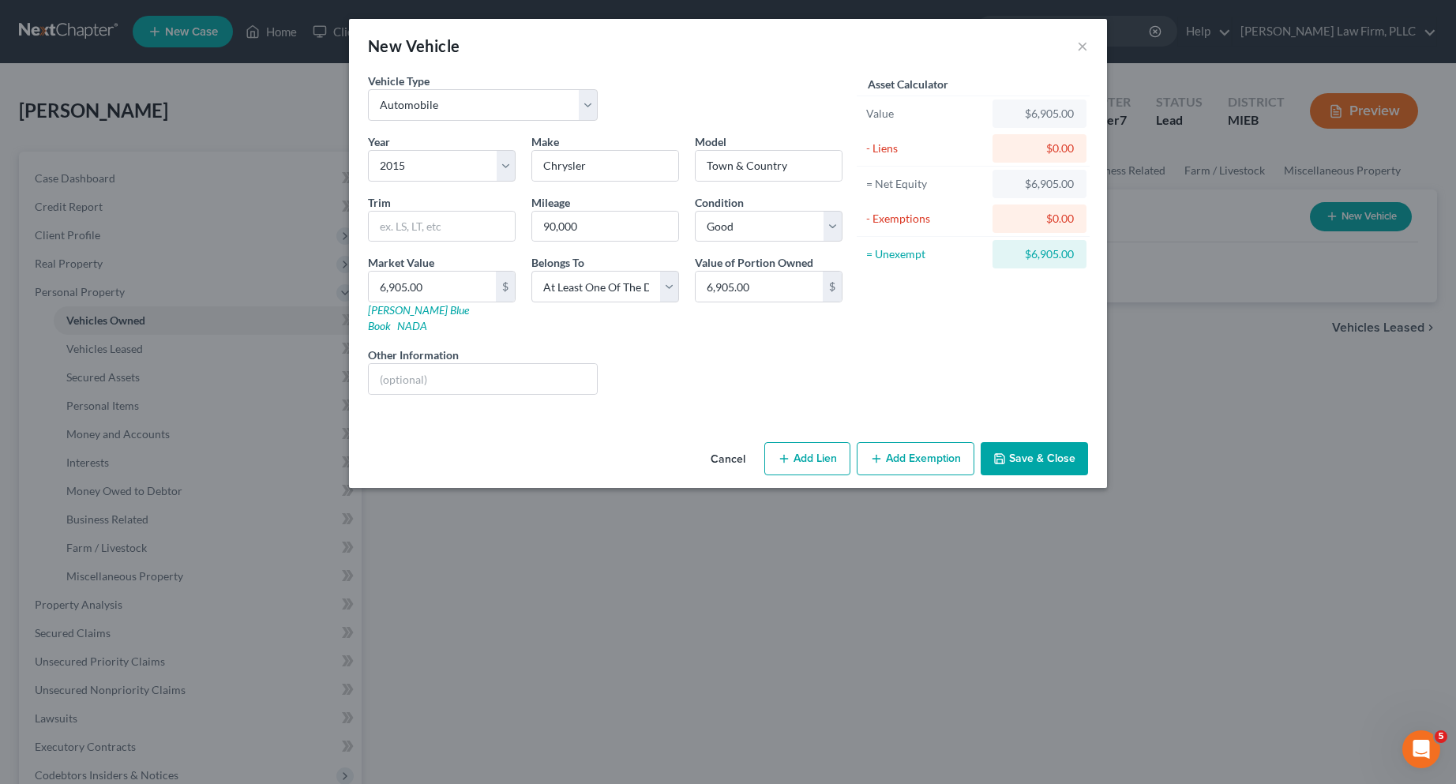
click at [783, 452] on icon "button" at bounding box center [784, 458] width 13 height 13
select select "3"
select select "0"
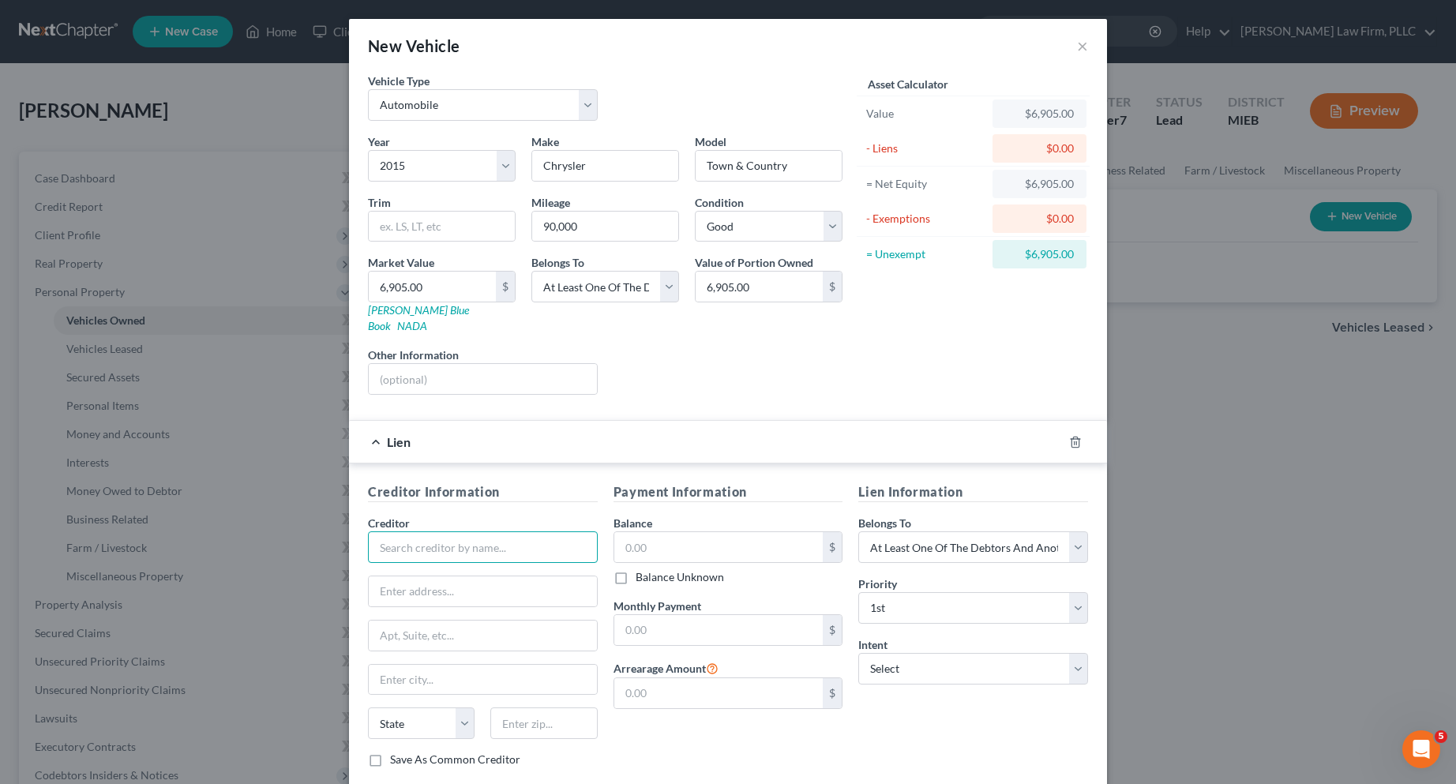
click at [474, 532] on input "text" at bounding box center [483, 547] width 230 height 32
click at [467, 567] on div "Dort Federal Credit Union" at bounding box center [462, 575] width 164 height 16
type input "Dort Federal Credit Union"
type input "PO Box 1635"
type input "Flint"
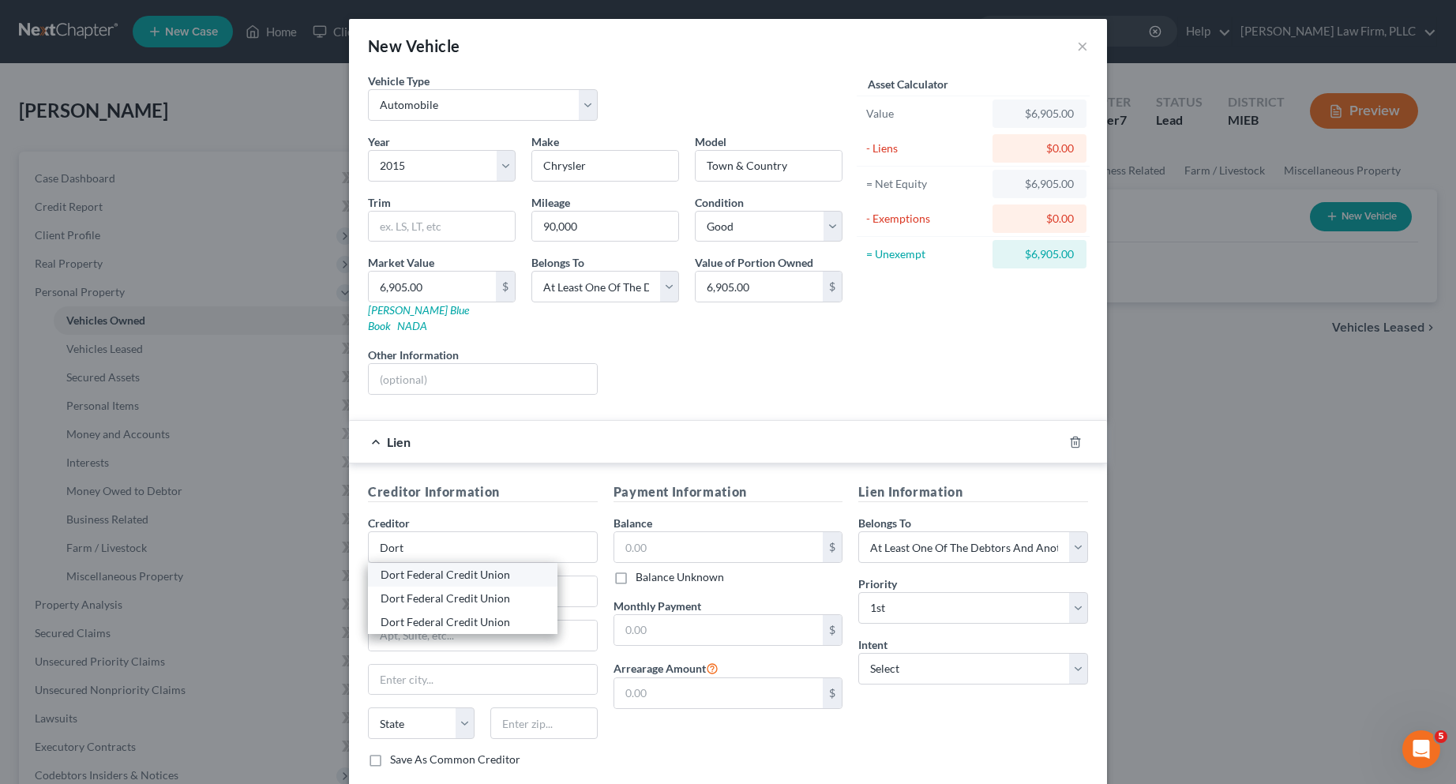
select select "23"
type input "48501"
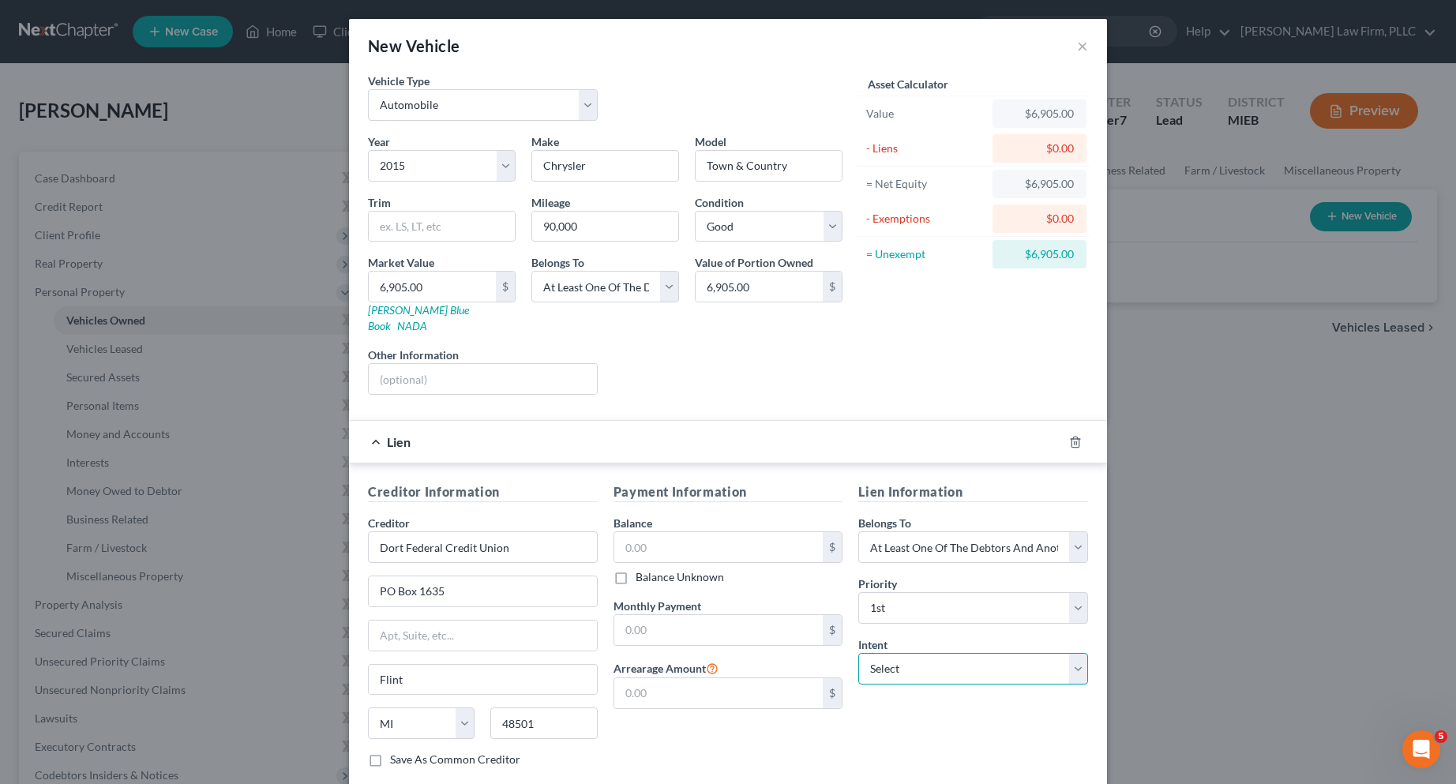
click at [1074, 653] on select "Select Surrender Redeem Reaffirm Avoid Other" at bounding box center [973, 669] width 230 height 32
select select "2"
click at [858, 653] on select "Select Surrender Redeem Reaffirm Avoid Other" at bounding box center [973, 669] width 230 height 32
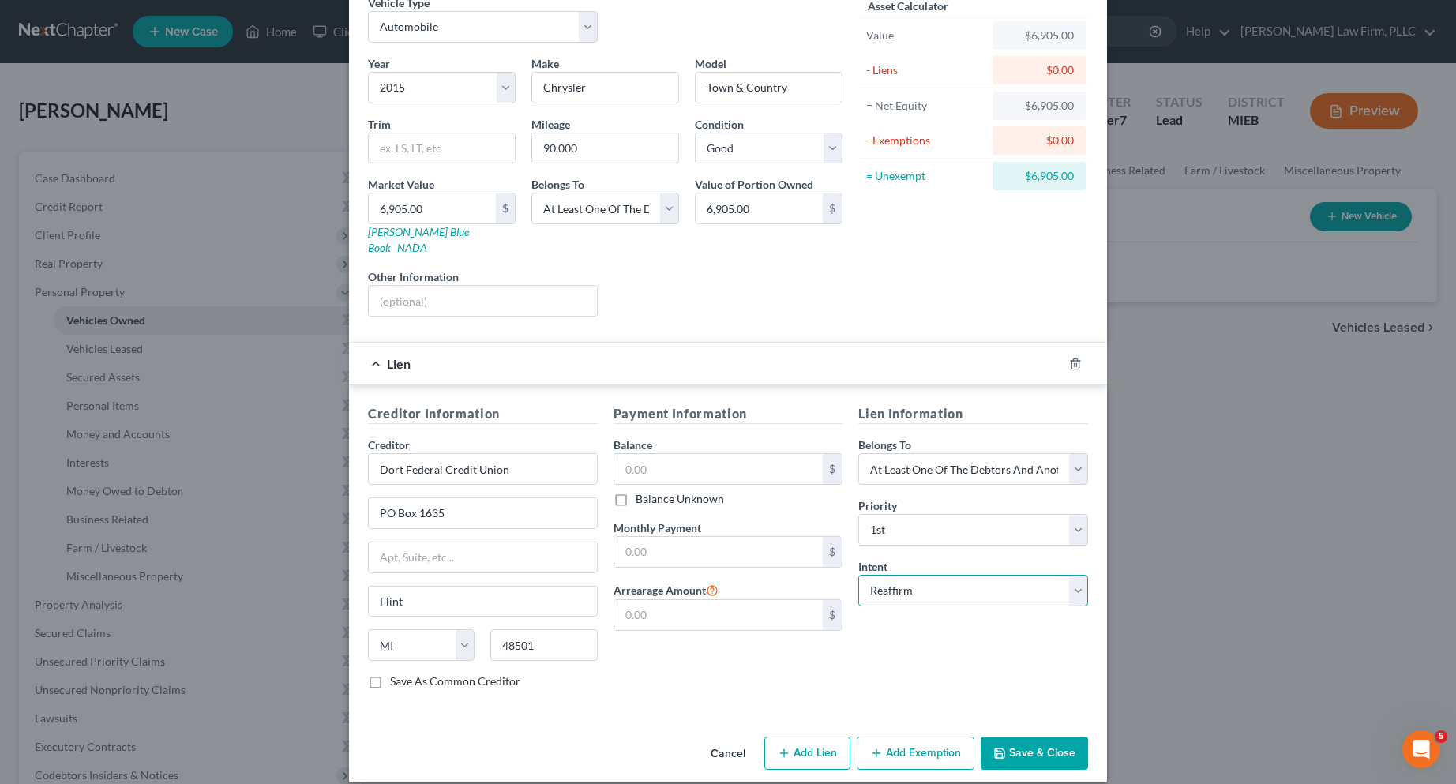
scroll to position [80, 0]
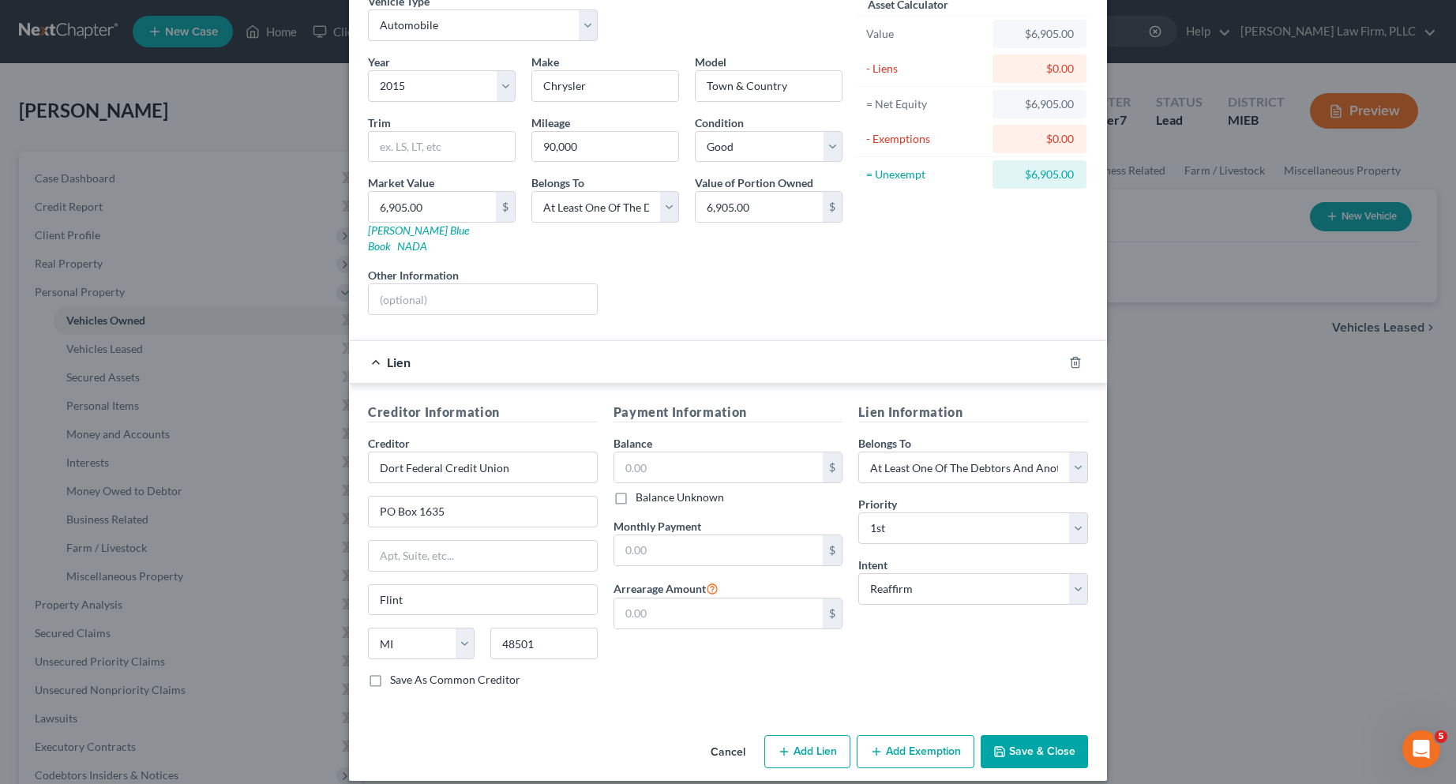
click at [1016, 735] on button "Save & Close" at bounding box center [1033, 751] width 107 height 33
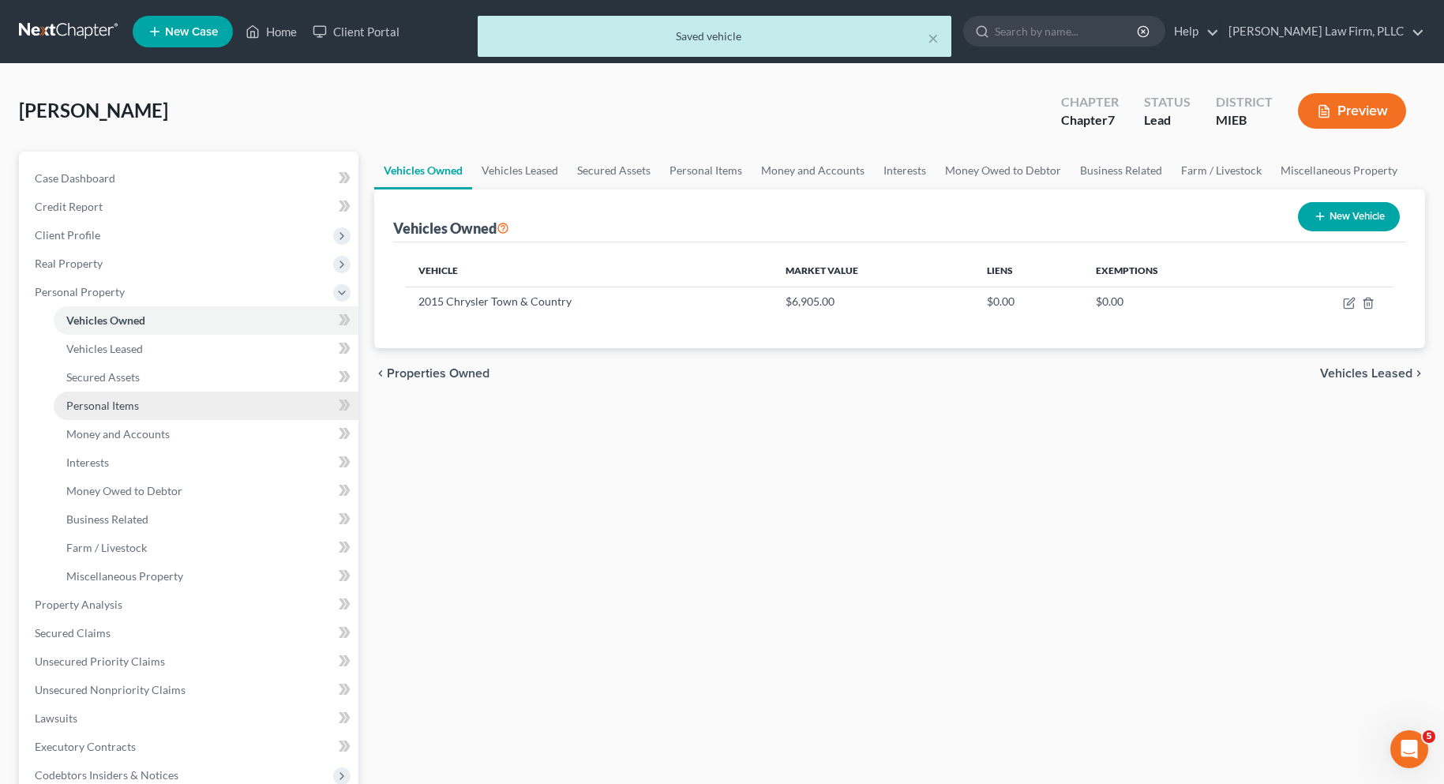
click at [120, 406] on span "Personal Items" at bounding box center [102, 405] width 73 height 13
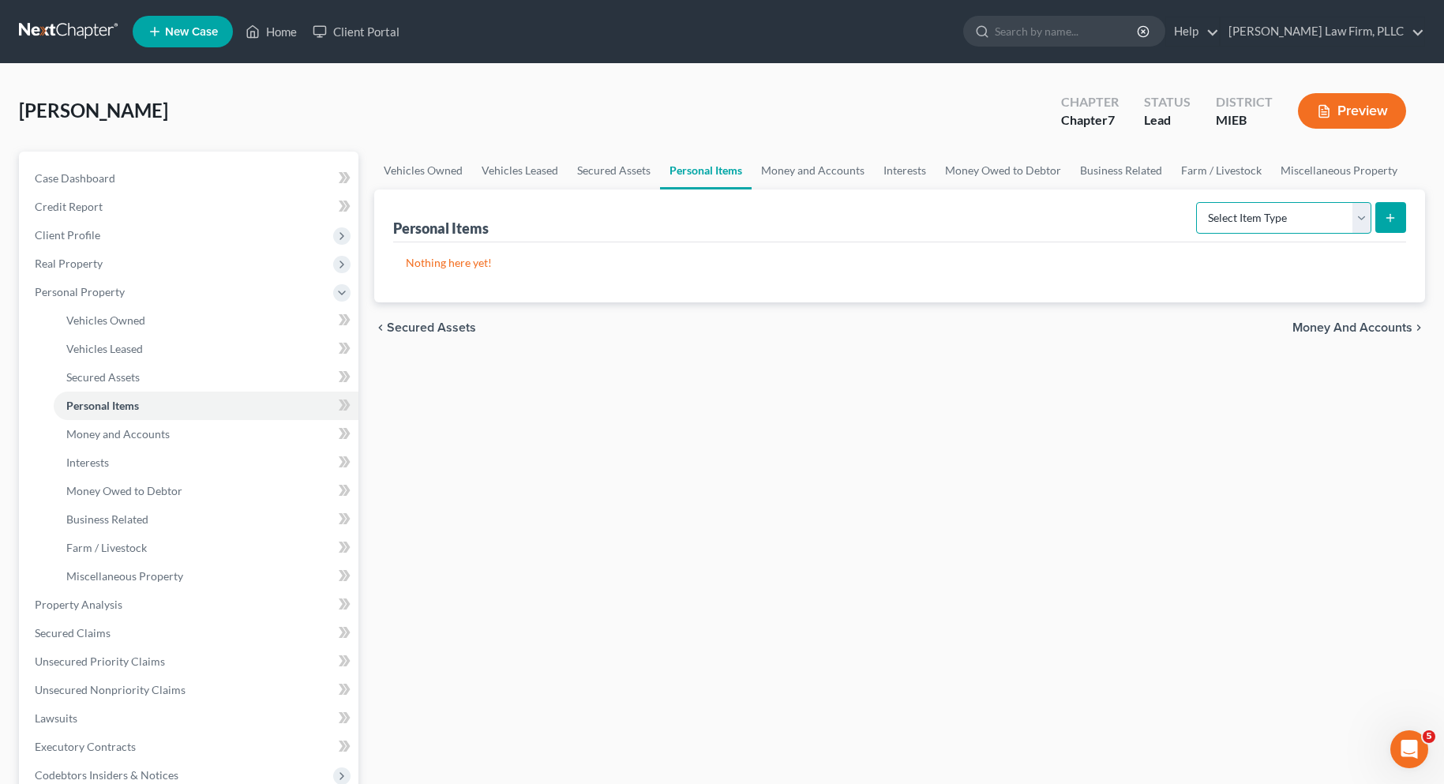
click at [1353, 216] on select "Select Item Type Clothing Collectibles Of Value Electronics Firearms Household …" at bounding box center [1283, 218] width 175 height 32
select select "clothing"
click at [1198, 202] on select "Select Item Type Clothing Collectibles Of Value Electronics Firearms Household …" at bounding box center [1283, 218] width 175 height 32
click at [1382, 216] on button "submit" at bounding box center [1390, 217] width 31 height 31
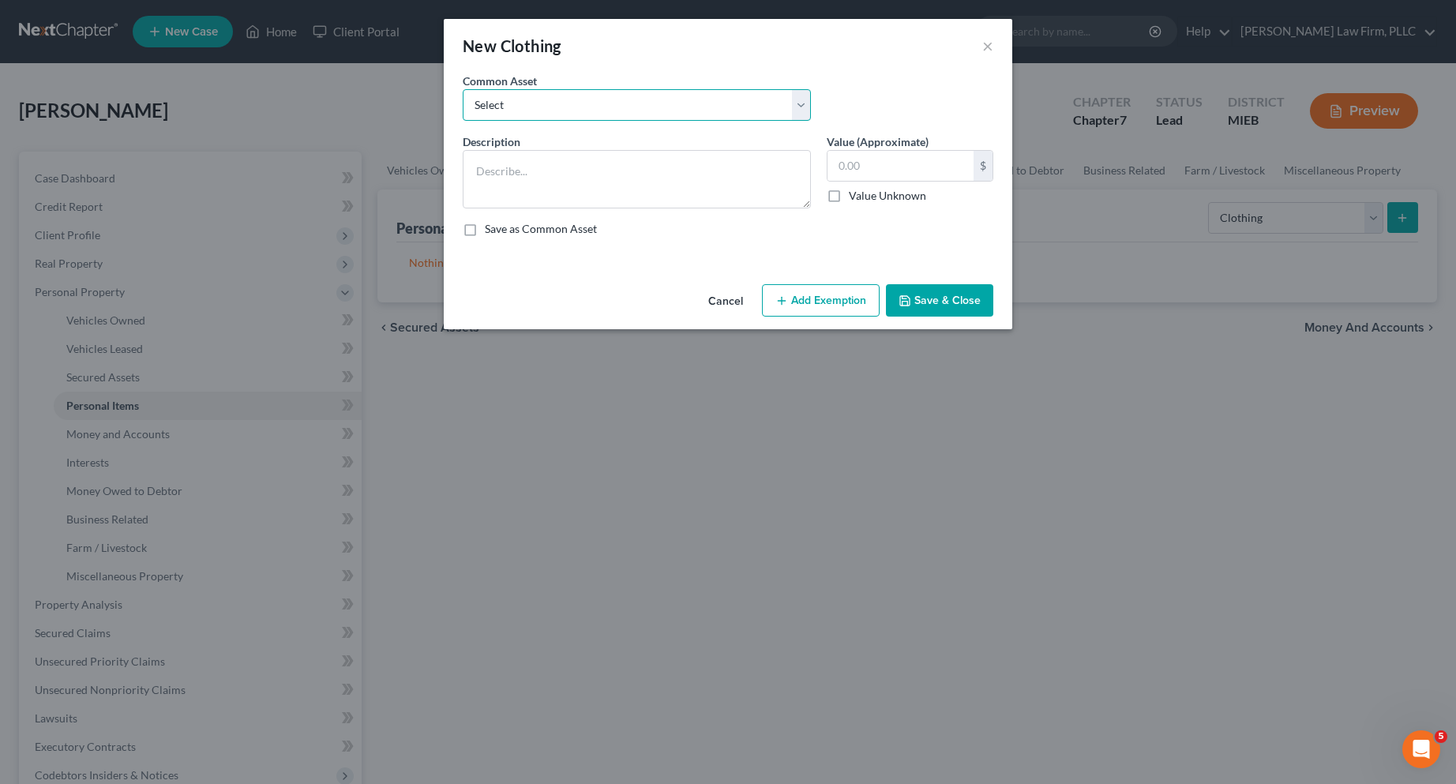
click at [800, 108] on select "Select Misc. personal clothing Misc. personal clothing" at bounding box center [637, 105] width 348 height 32
select select "1"
click at [463, 89] on select "Select Misc. personal clothing Misc. personal clothing" at bounding box center [637, 105] width 348 height 32
type textarea "Misc. personal clothing"
type input "400.00"
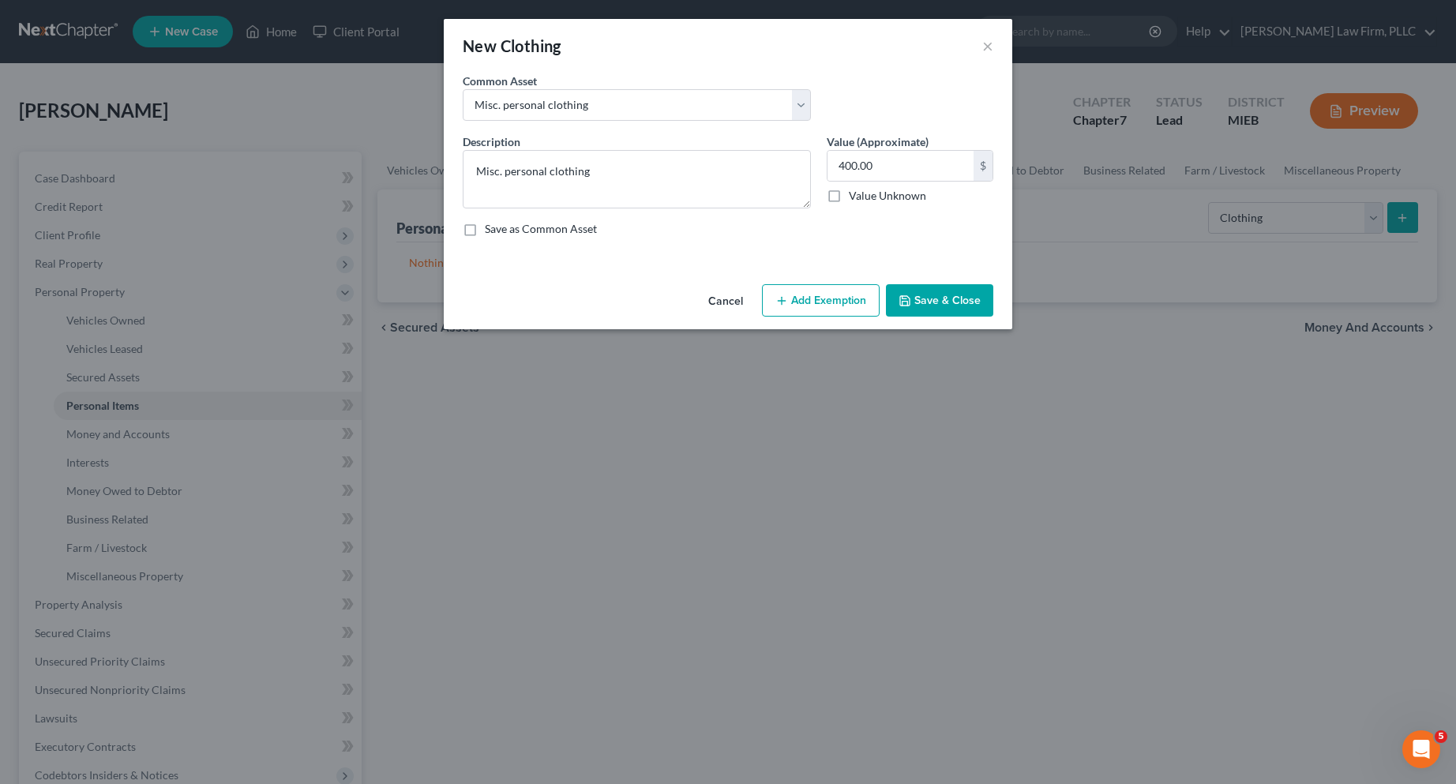
click at [793, 300] on button "Add Exemption" at bounding box center [821, 300] width 118 height 33
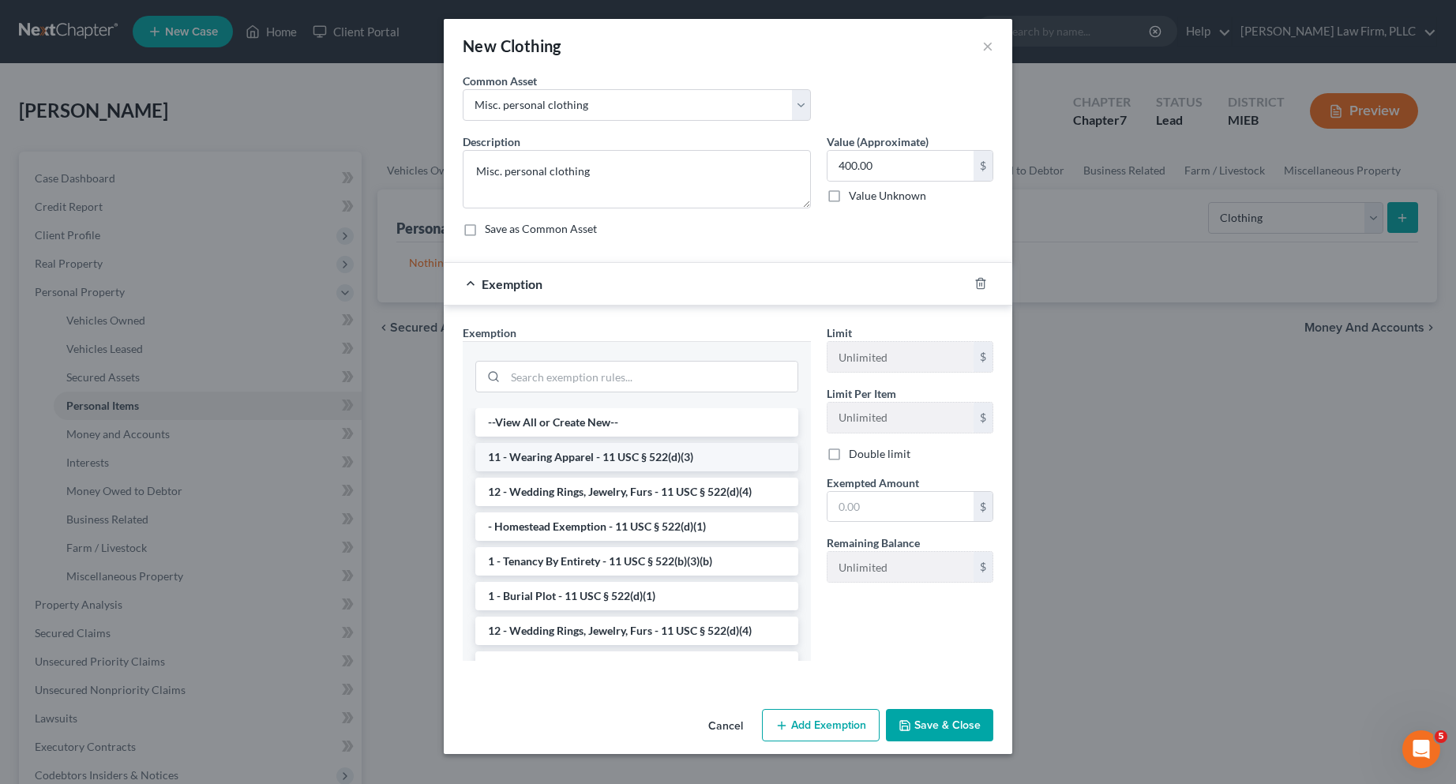
click at [647, 458] on li "11 - Wearing Apparel - 11 USC § 522(d)(3)" at bounding box center [636, 457] width 323 height 28
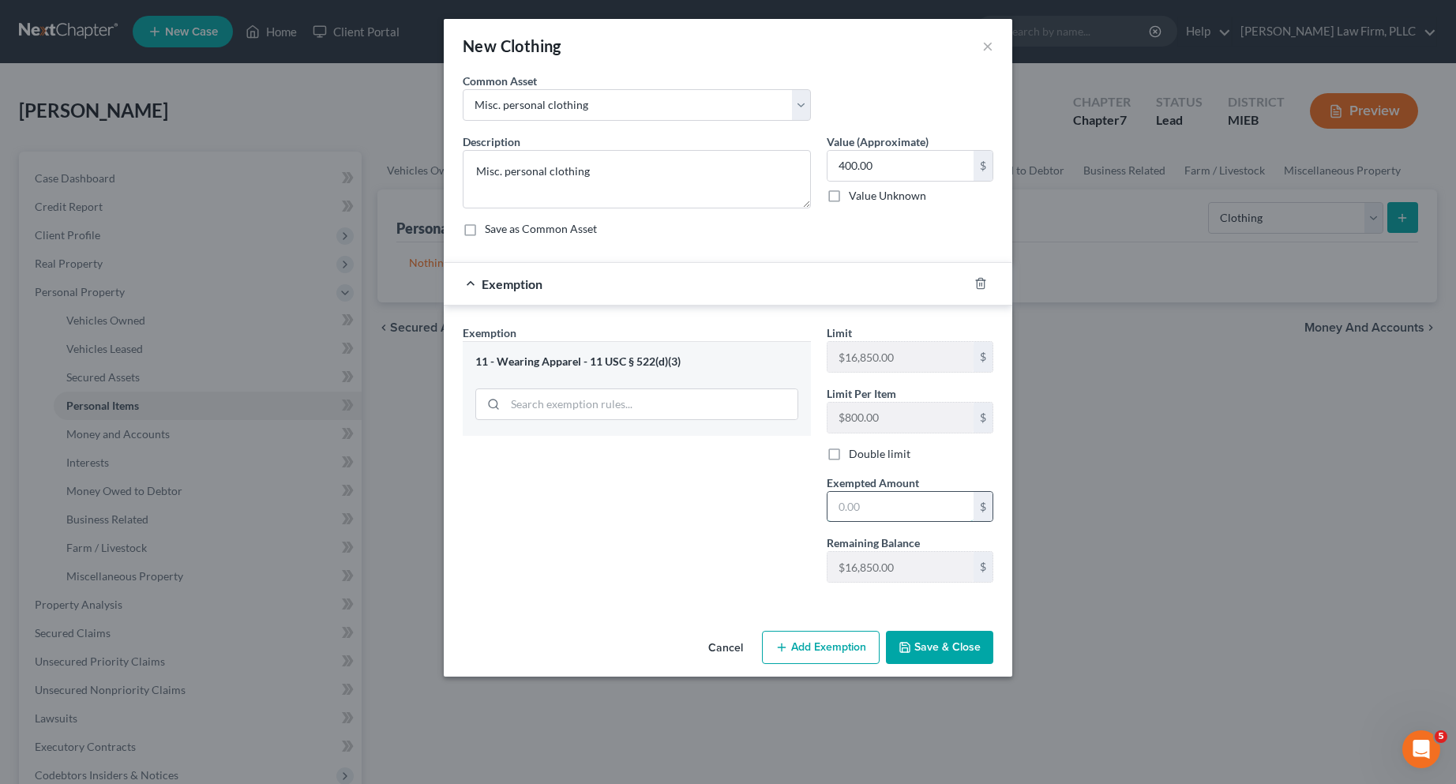
click at [850, 506] on input "text" at bounding box center [900, 507] width 146 height 30
type input "400.00"
click at [944, 642] on button "Save & Close" at bounding box center [939, 647] width 107 height 33
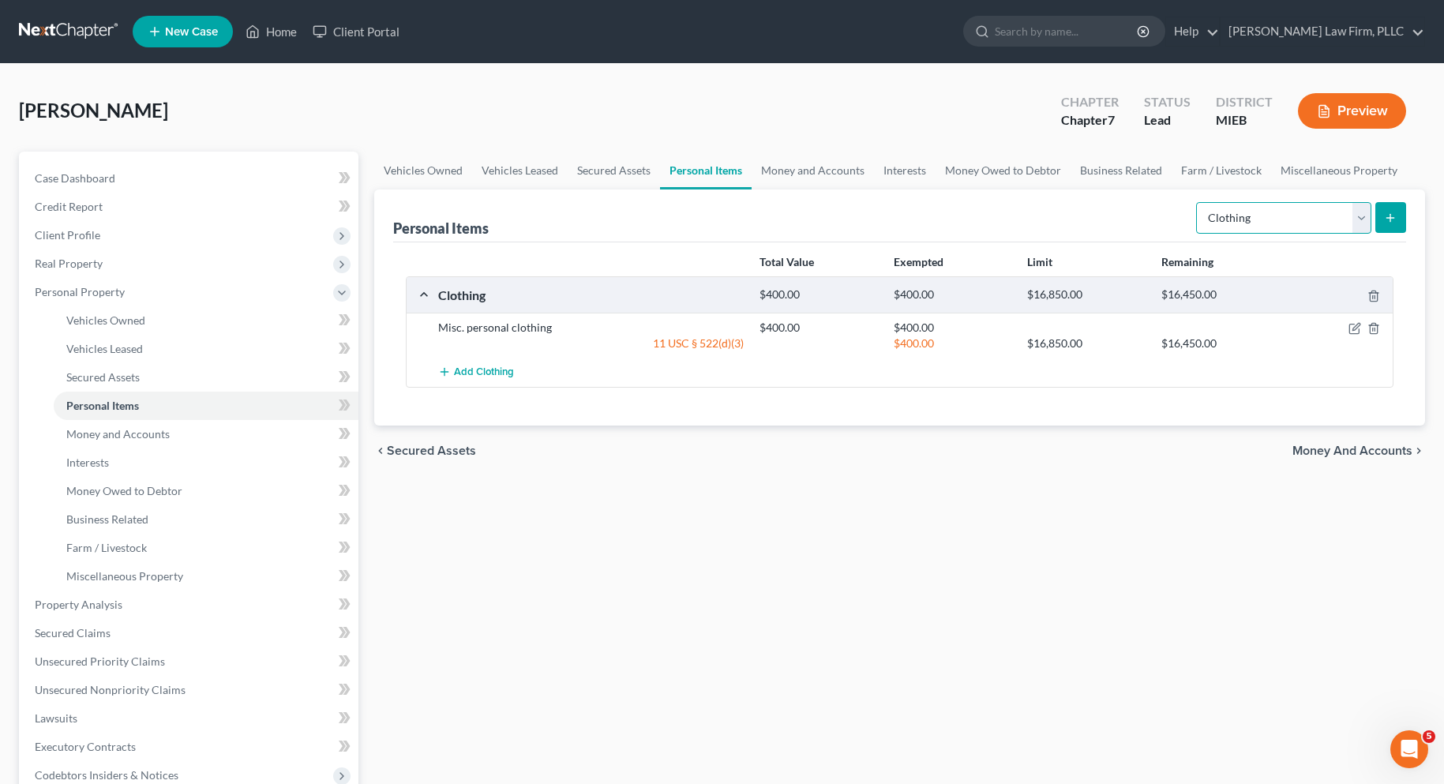
click at [1361, 213] on select "Select Item Type Clothing Collectibles Of Value Electronics Firearms Household …" at bounding box center [1283, 218] width 175 height 32
select select "electronics"
click at [1198, 202] on select "Select Item Type Clothing Collectibles Of Value Electronics Firearms Household …" at bounding box center [1283, 218] width 175 height 32
click at [1381, 215] on button "submit" at bounding box center [1390, 217] width 31 height 31
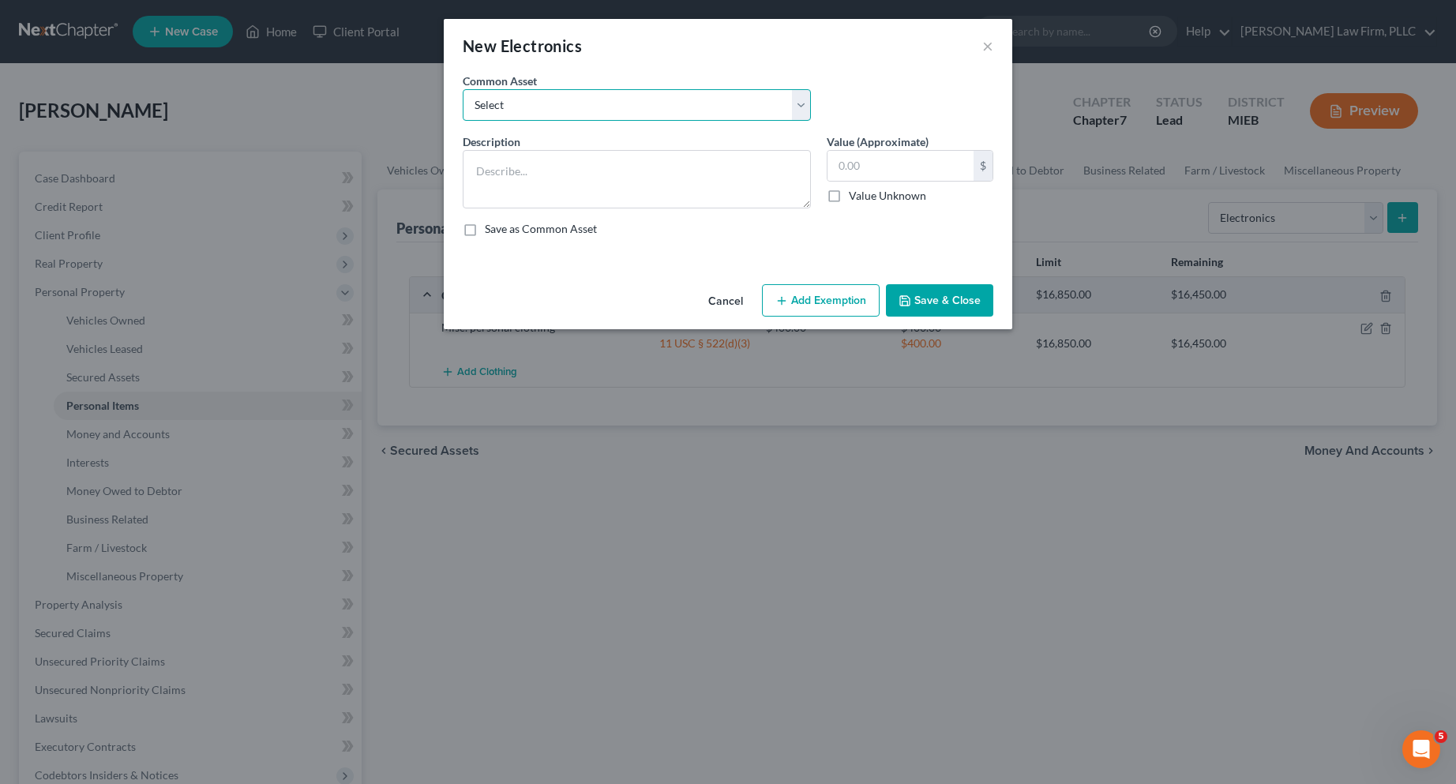
click at [786, 111] on select "Select Misc. personal electronics including cell phones, televisions, ect..." at bounding box center [637, 105] width 348 height 32
select select "0"
click at [463, 89] on select "Select Misc. personal electronics including cell phones, televisions, ect..." at bounding box center [637, 105] width 348 height 32
type textarea "Misc. personal electronics including cell phones, televisions, ect..."
type input "1,000.00"
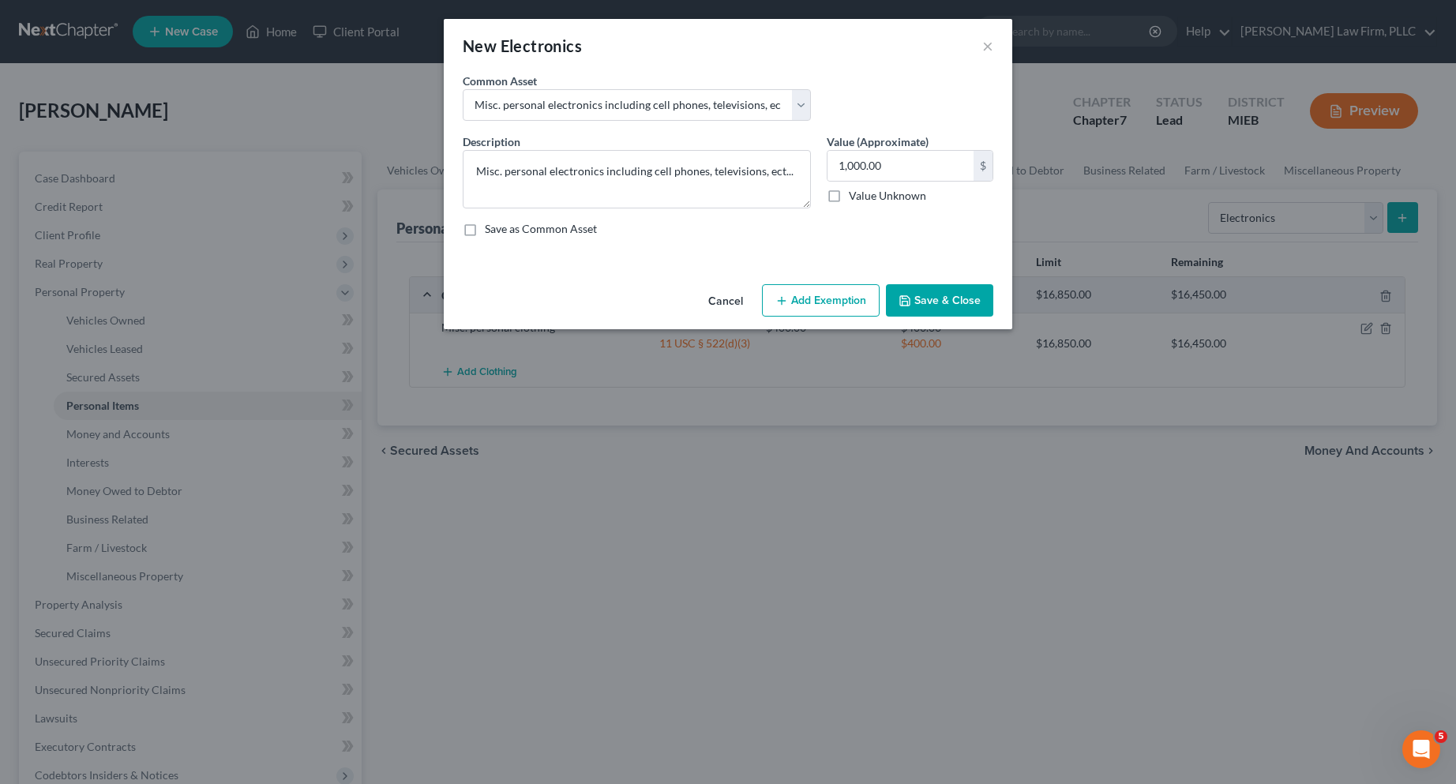
click at [793, 296] on button "Add Exemption" at bounding box center [821, 300] width 118 height 33
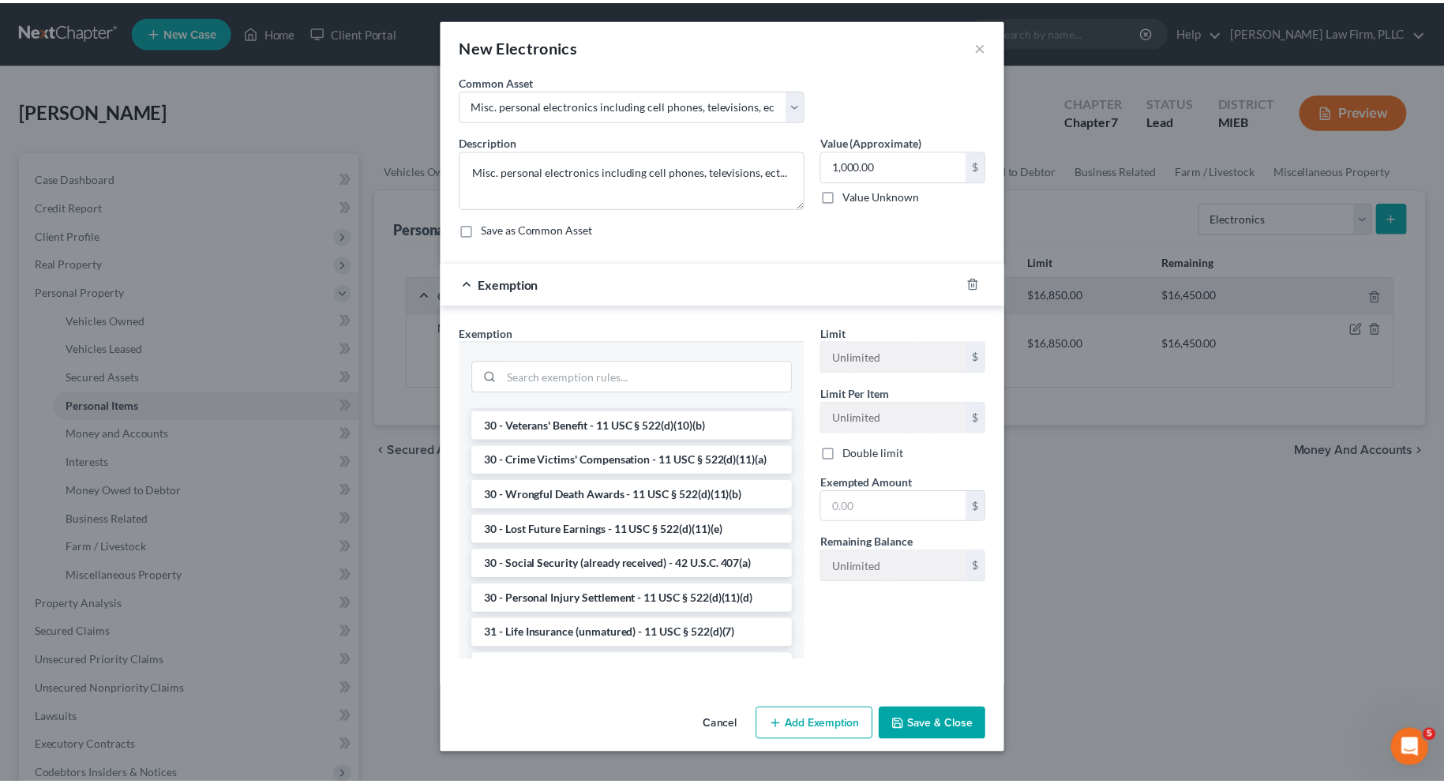
scroll to position [1269, 0]
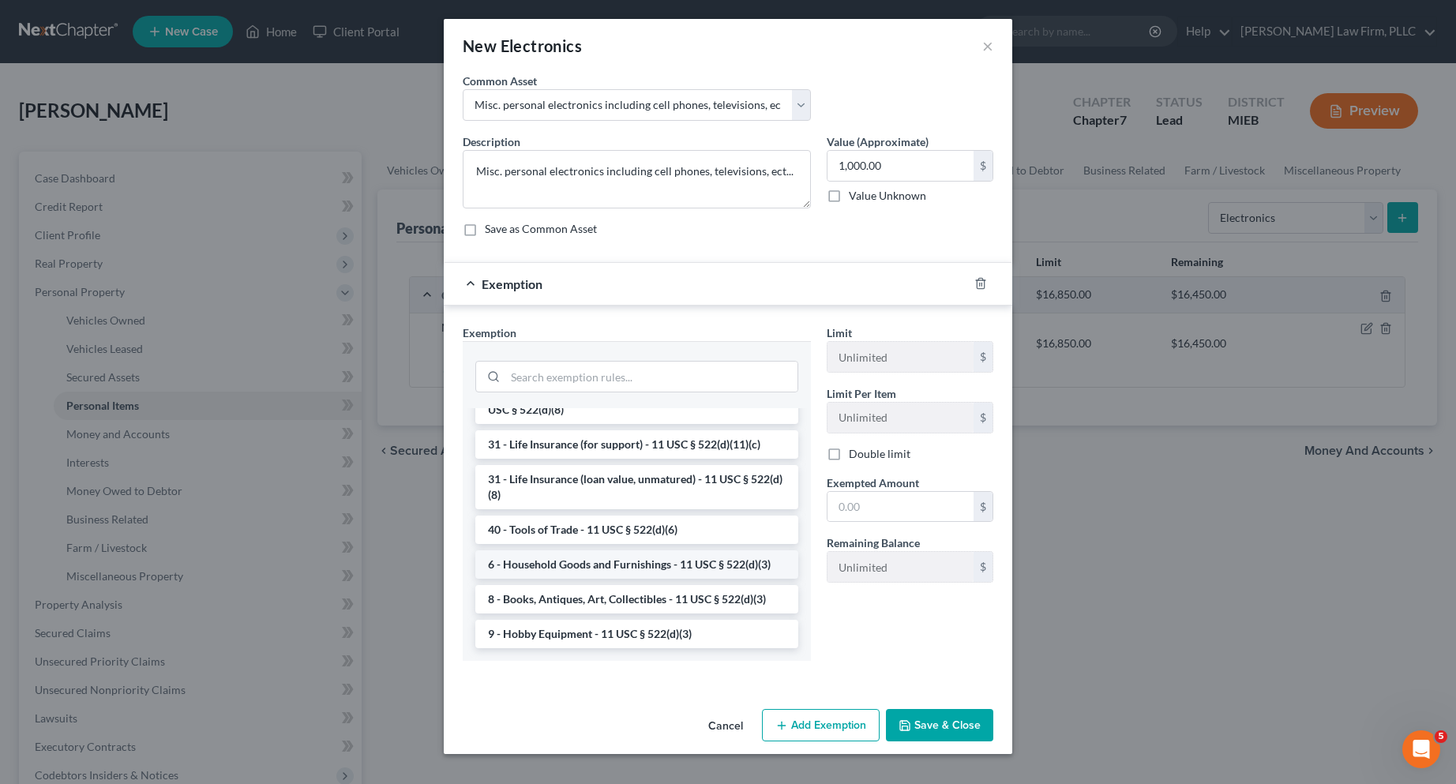
click at [722, 564] on li "6 - Household Goods and Furnishings - 11 USC § 522(d)(3)" at bounding box center [636, 564] width 323 height 28
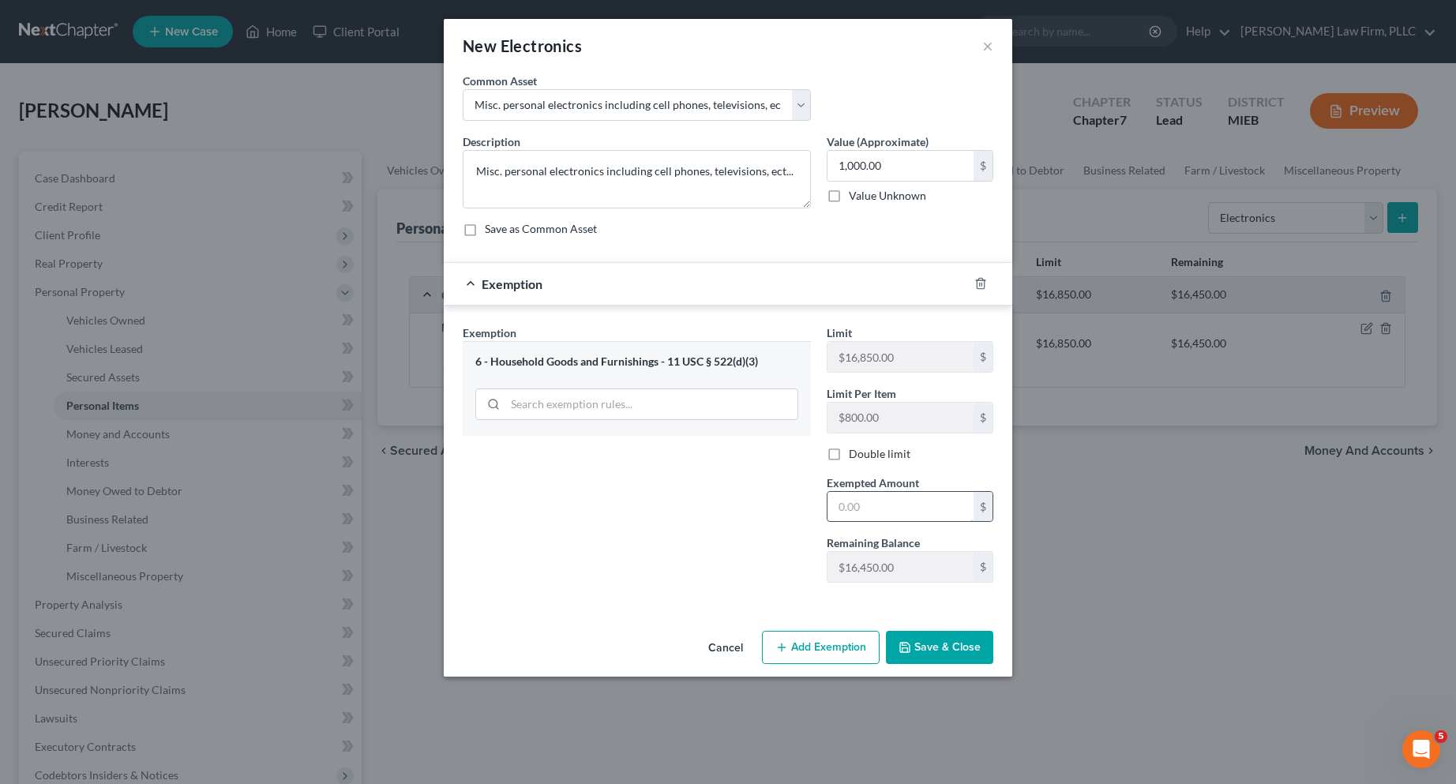
click at [848, 509] on input "text" at bounding box center [900, 507] width 146 height 30
type input "1,000.00"
click at [927, 647] on button "Save & Close" at bounding box center [939, 647] width 107 height 33
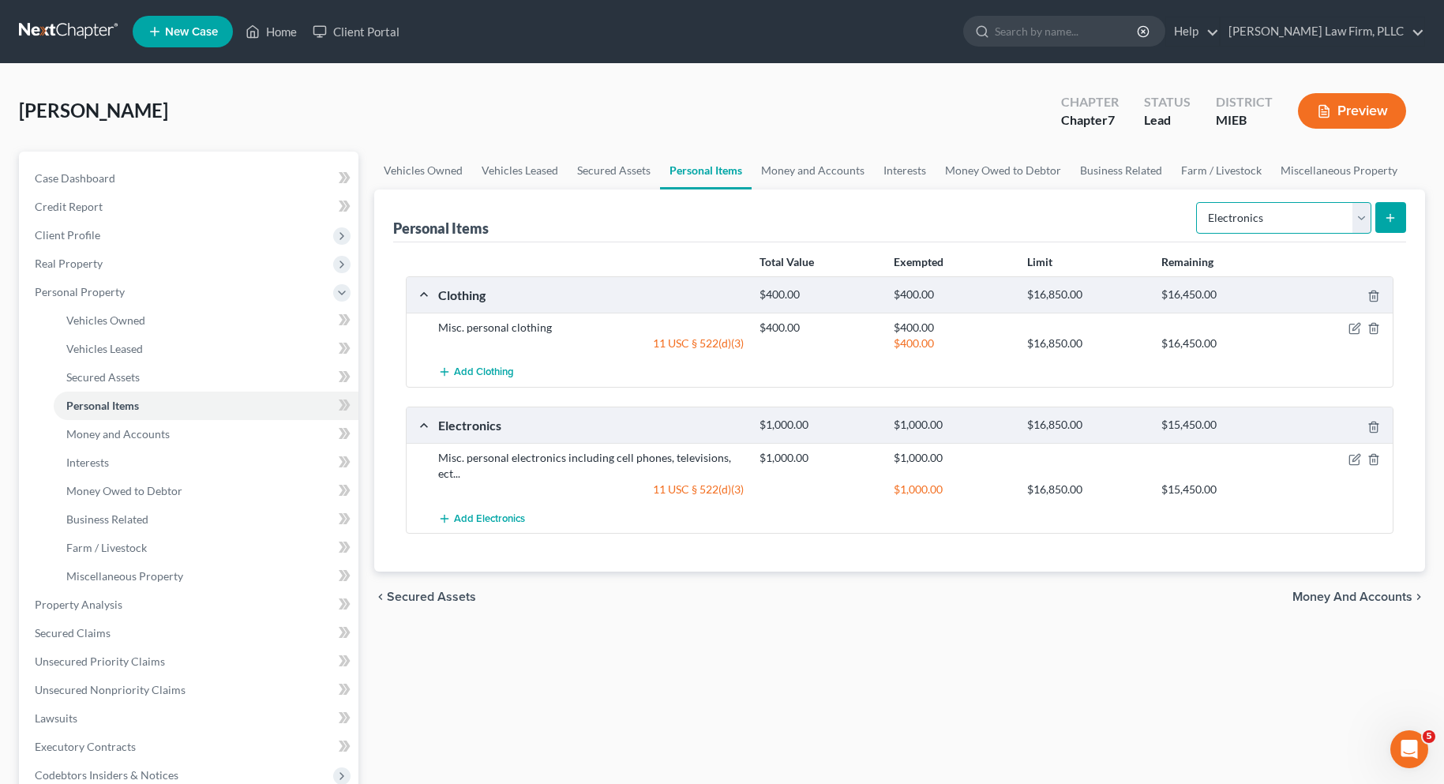
click at [1357, 216] on select "Select Item Type Clothing Collectibles Of Value Electronics Firearms Household …" at bounding box center [1283, 218] width 175 height 32
select select "household_goods"
click at [1198, 202] on select "Select Item Type Clothing Collectibles Of Value Electronics Firearms Household …" at bounding box center [1283, 218] width 175 height 32
click at [1389, 212] on icon "submit" at bounding box center [1390, 218] width 13 height 13
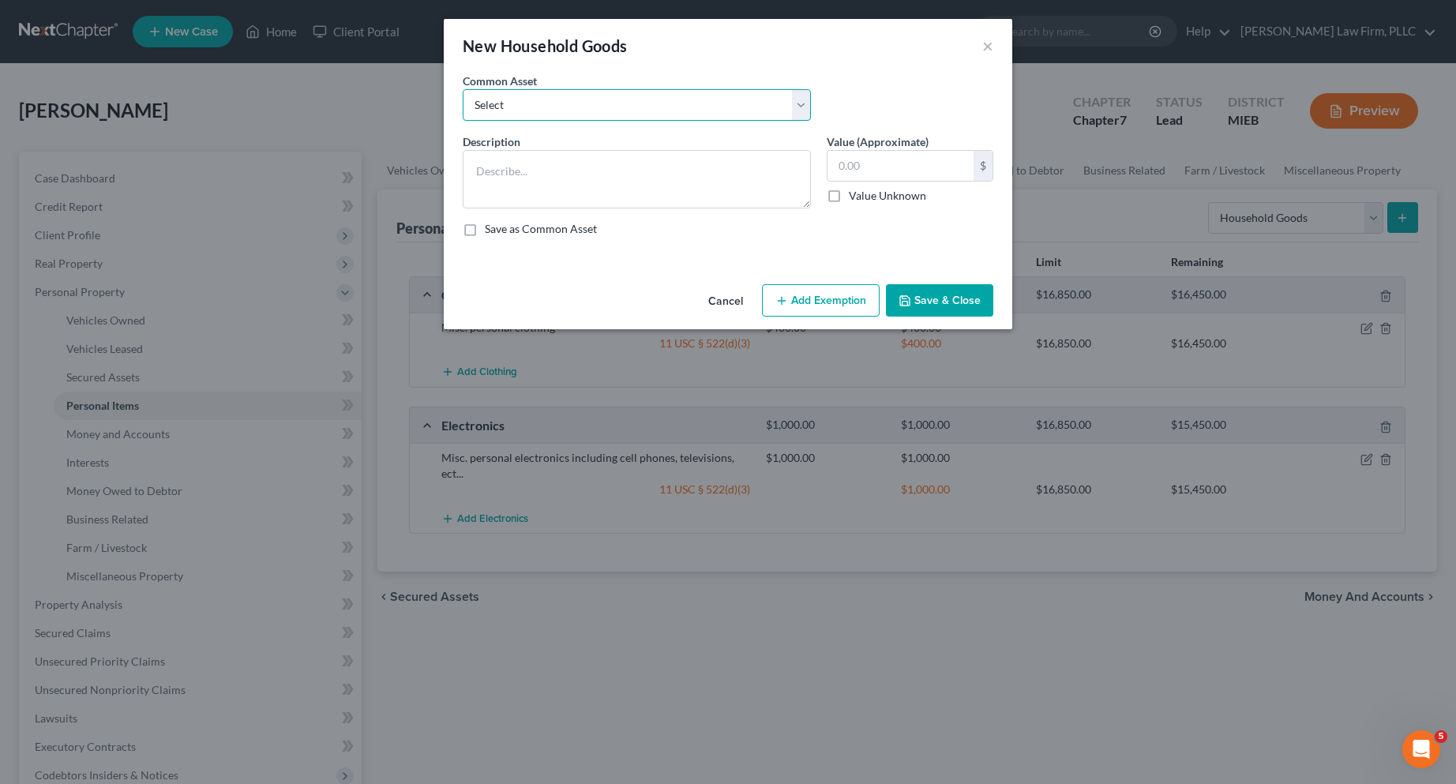
click at [800, 103] on select "Select Misc. household goods including couches, chairs, tables, beds and bedroo…" at bounding box center [637, 105] width 348 height 32
select select "0"
click at [463, 89] on select "Select Misc. household goods including couches, chairs, tables, beds and bedroo…" at bounding box center [637, 105] width 348 height 32
type textarea "Misc. household goods including couches, chairs, tables, beds and bedroom furni…"
type input "2,000.00"
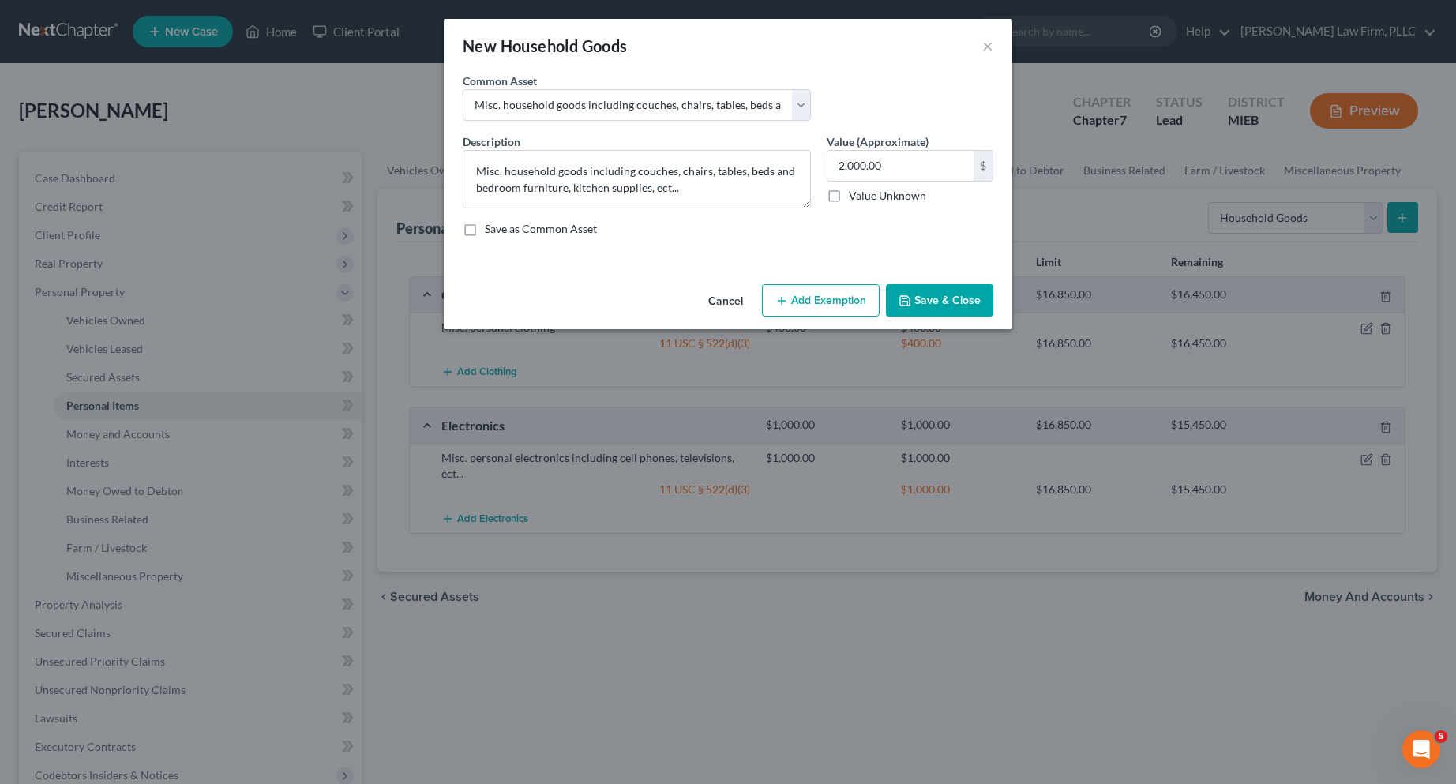
click at [826, 294] on button "Add Exemption" at bounding box center [821, 300] width 118 height 33
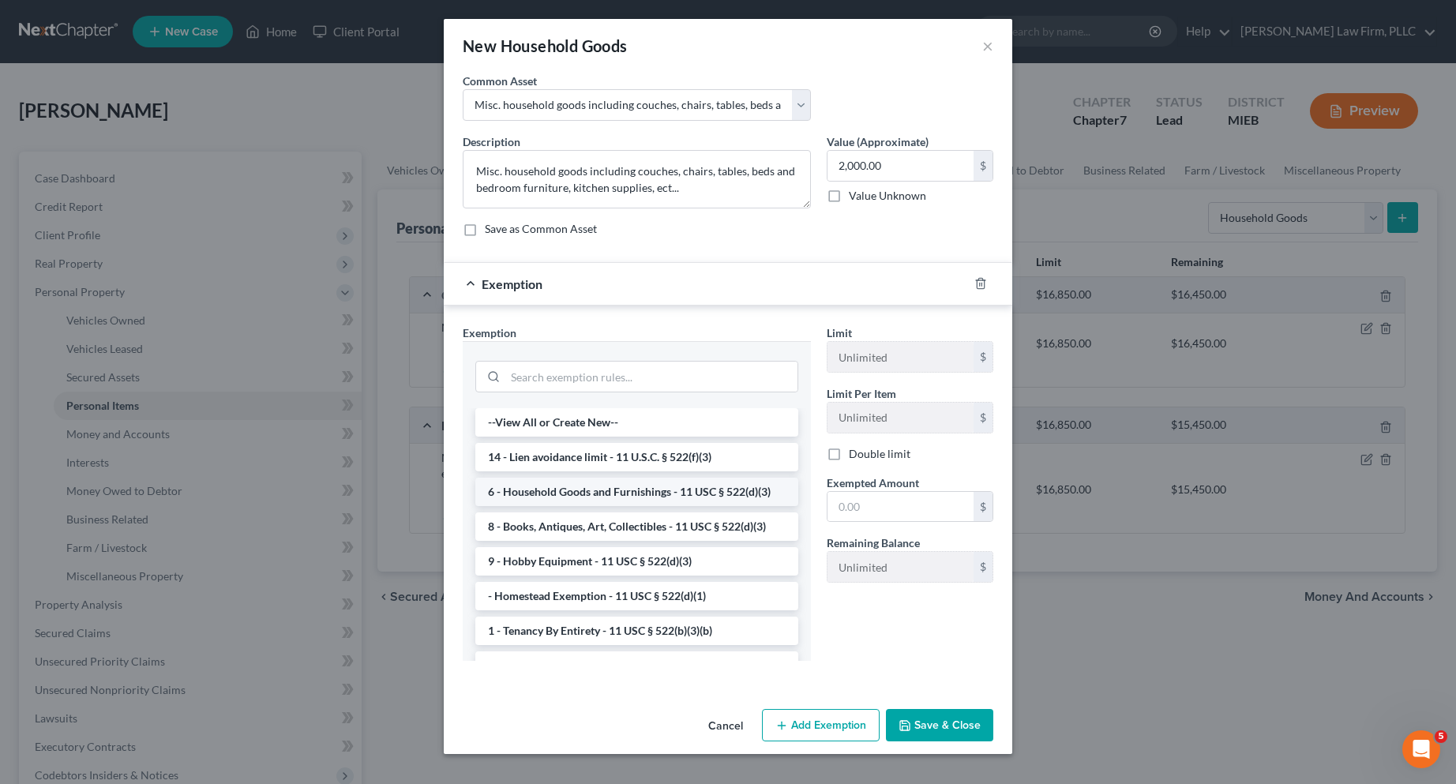
click at [662, 490] on li "6 - Household Goods and Furnishings - 11 USC § 522(d)(3)" at bounding box center [636, 492] width 323 height 28
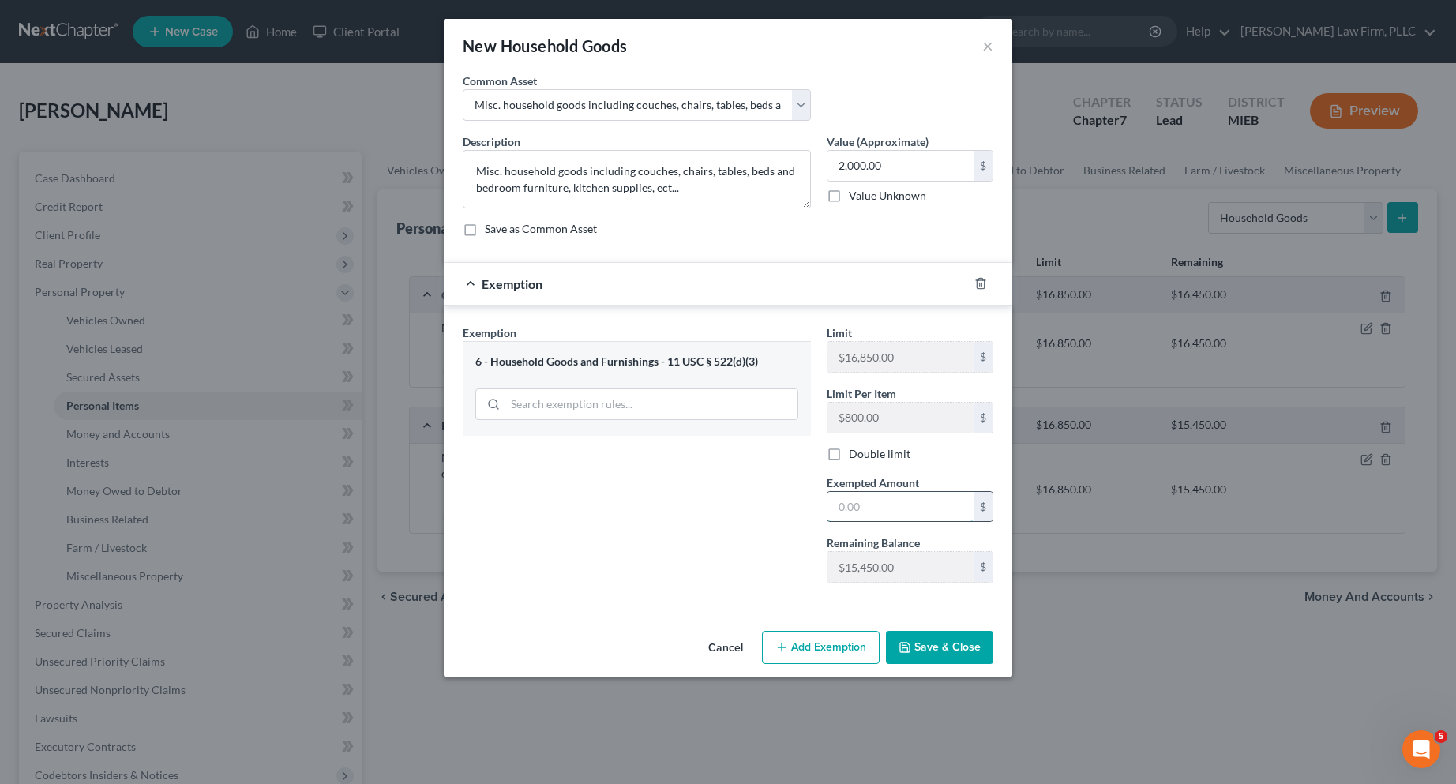
click at [844, 505] on input "text" at bounding box center [900, 507] width 146 height 30
type input "2,000.00"
click at [935, 640] on button "Save & Close" at bounding box center [939, 647] width 107 height 33
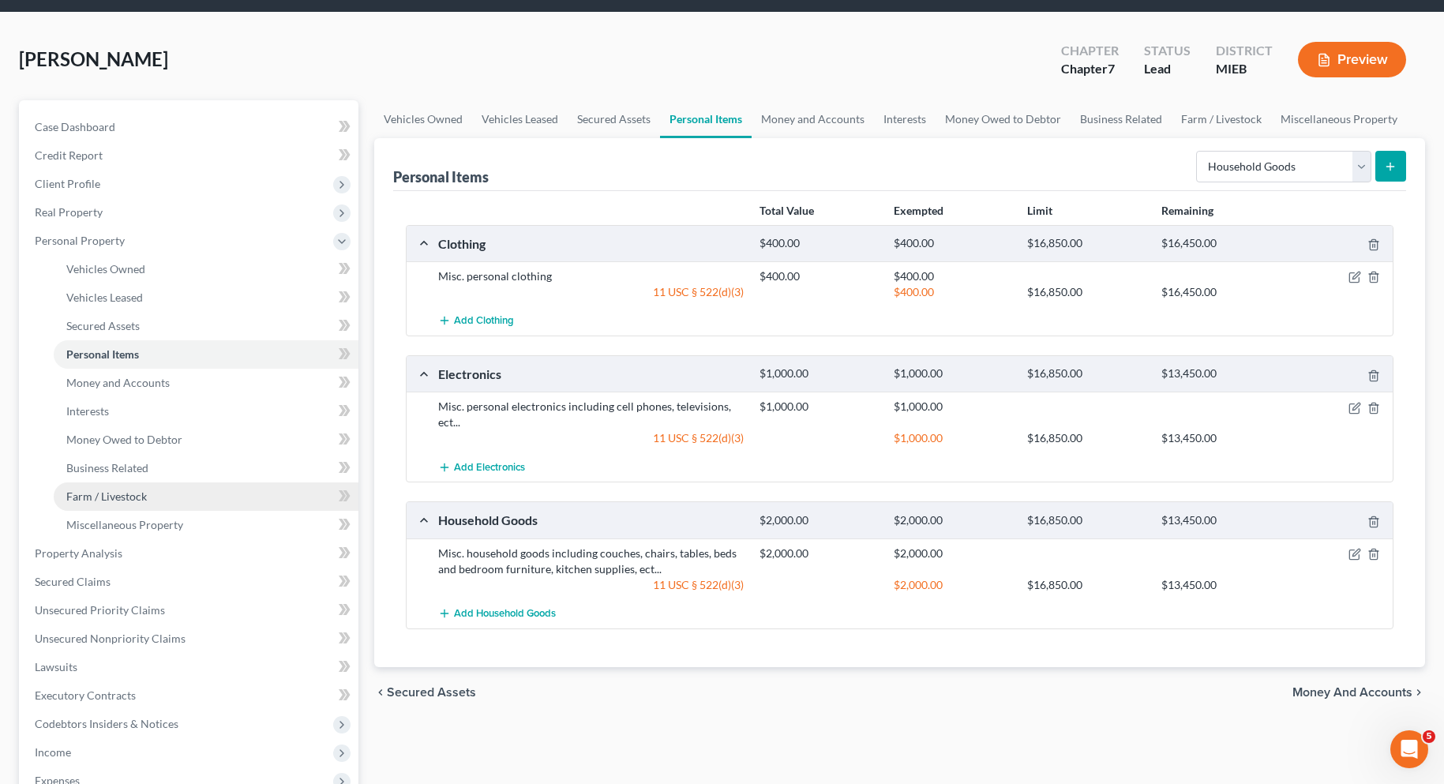
scroll to position [79, 0]
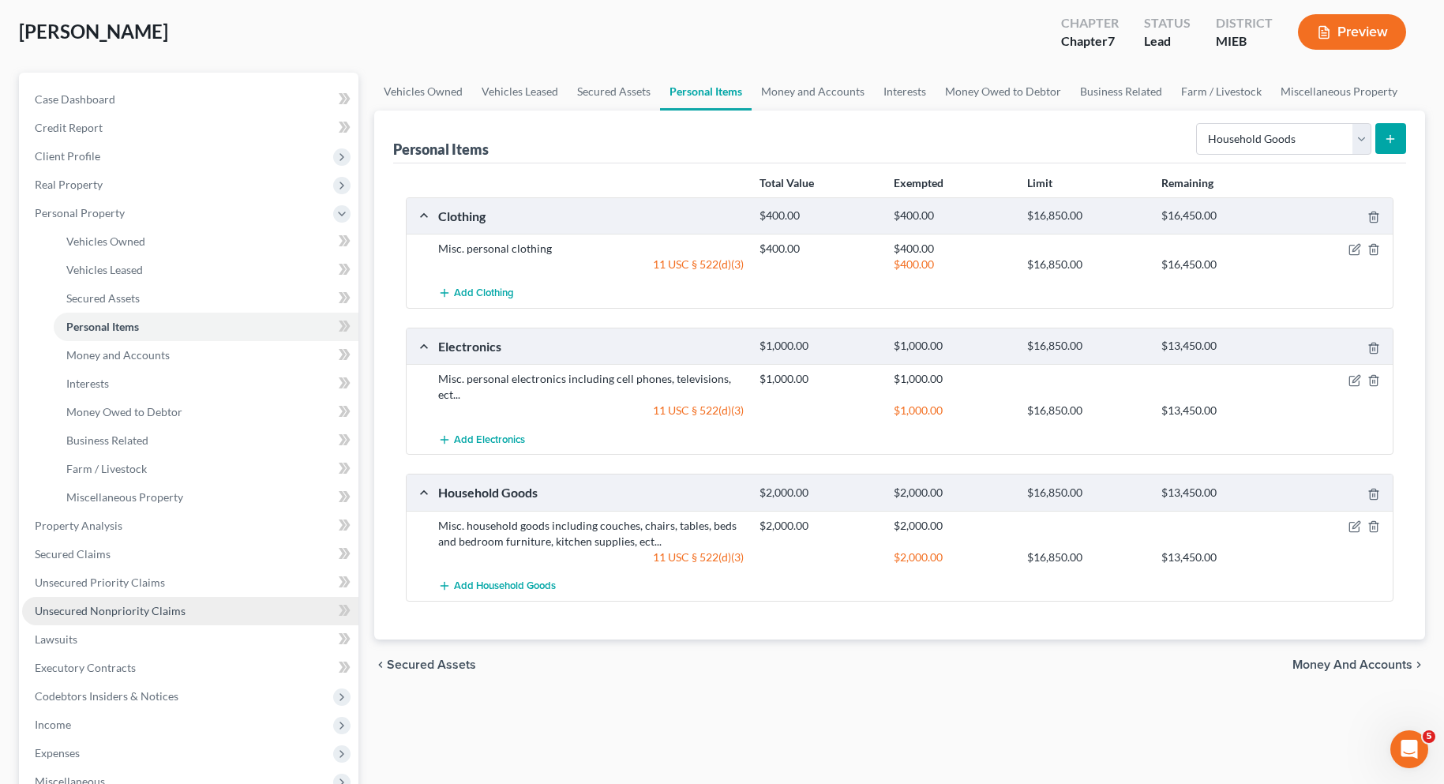
click at [126, 610] on span "Unsecured Nonpriority Claims" at bounding box center [110, 610] width 151 height 13
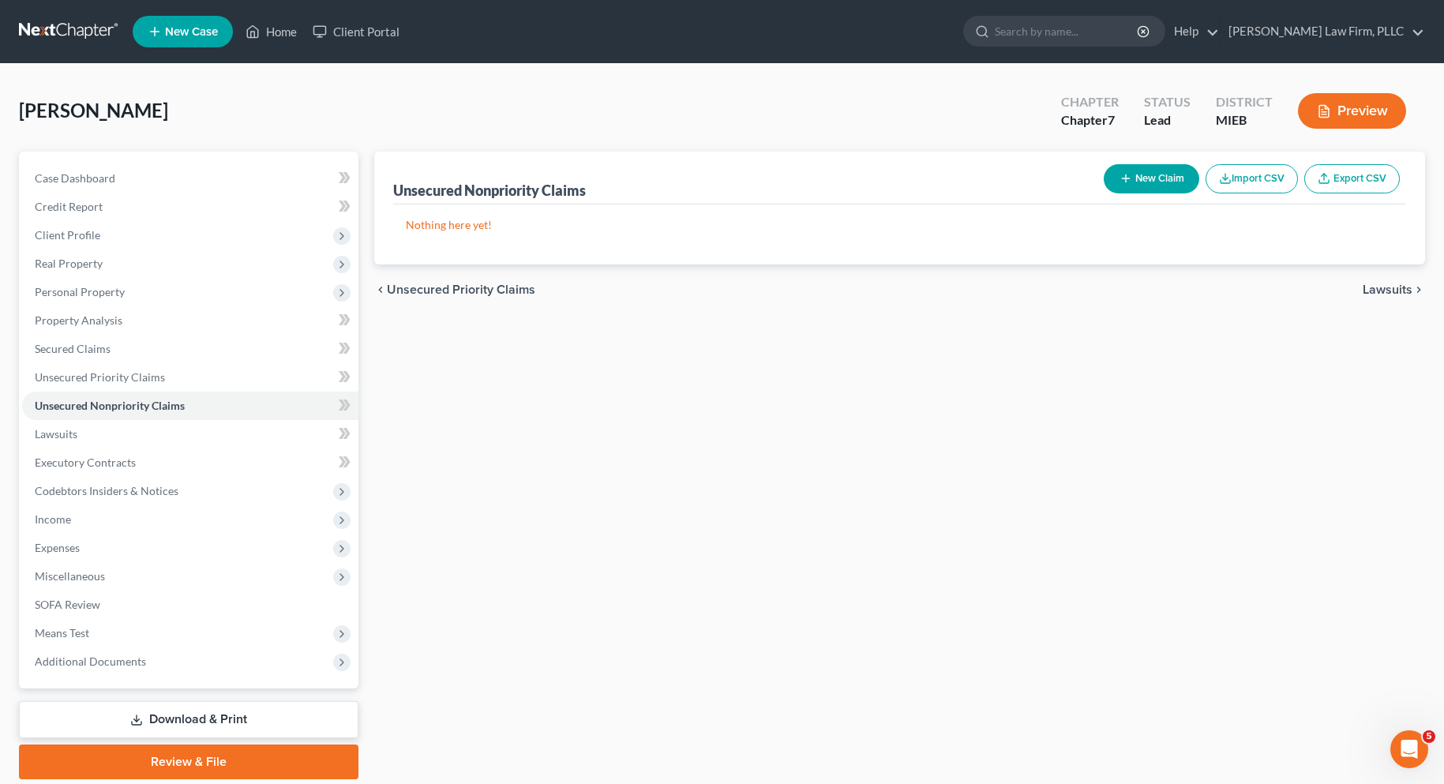
click at [1126, 174] on icon "button" at bounding box center [1125, 178] width 13 height 13
select select "0"
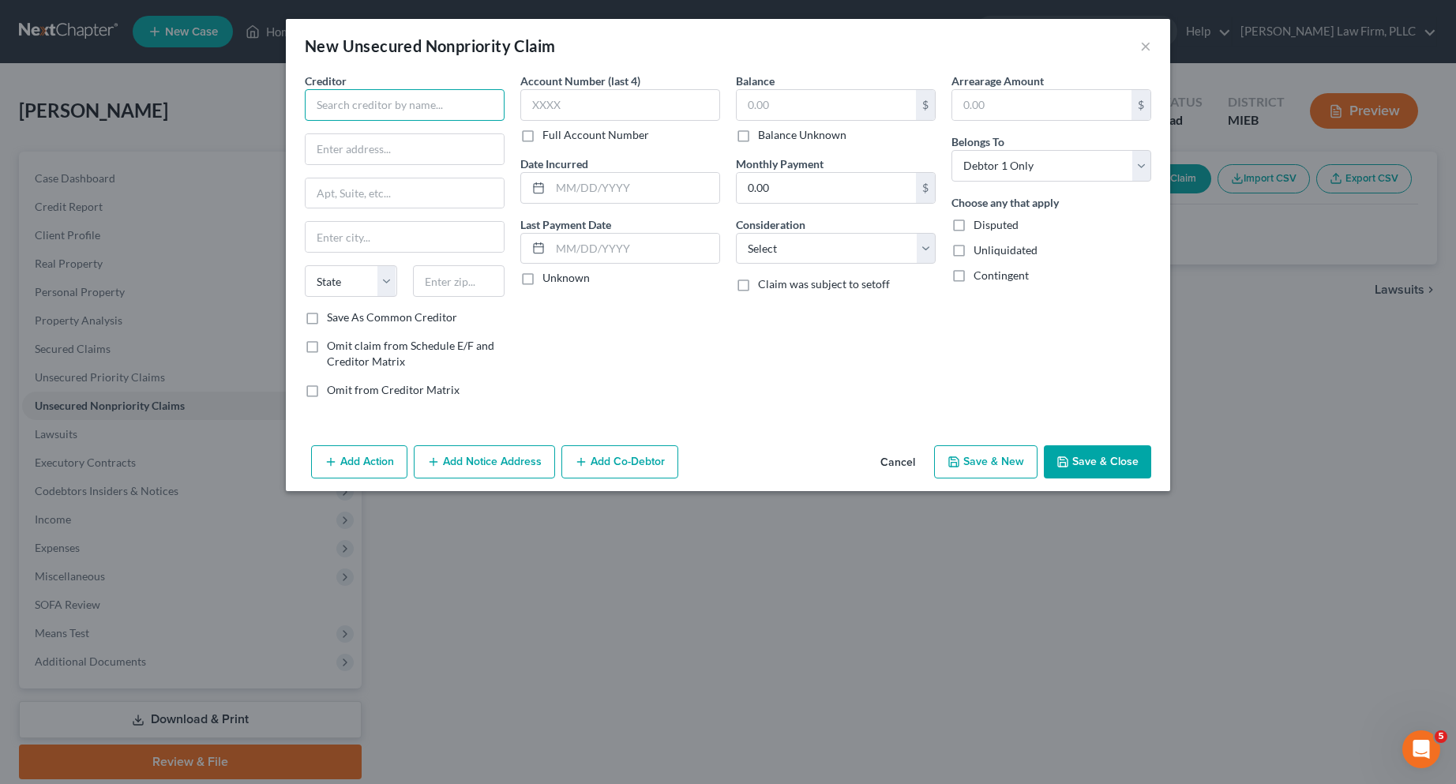
click at [356, 98] on input "text" at bounding box center [405, 105] width 200 height 32
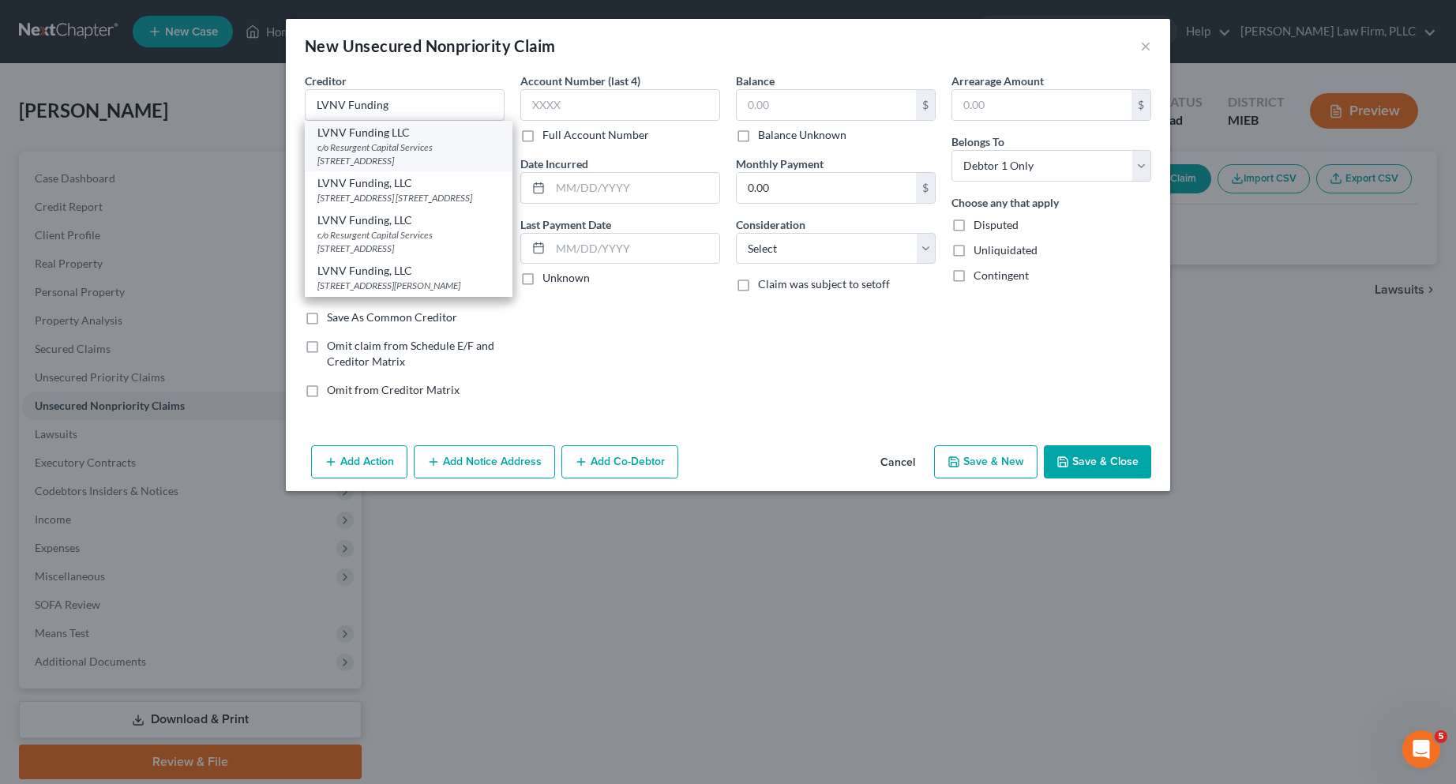
click at [336, 149] on div "c/o Resurgent Capital Services PO Box 1269, Greenville, SC 29603" at bounding box center [408, 154] width 182 height 27
type input "LVNV Funding LLC"
type input "c/o Resurgent Capital Services"
type input "PO Box 1269"
type input "Greenville"
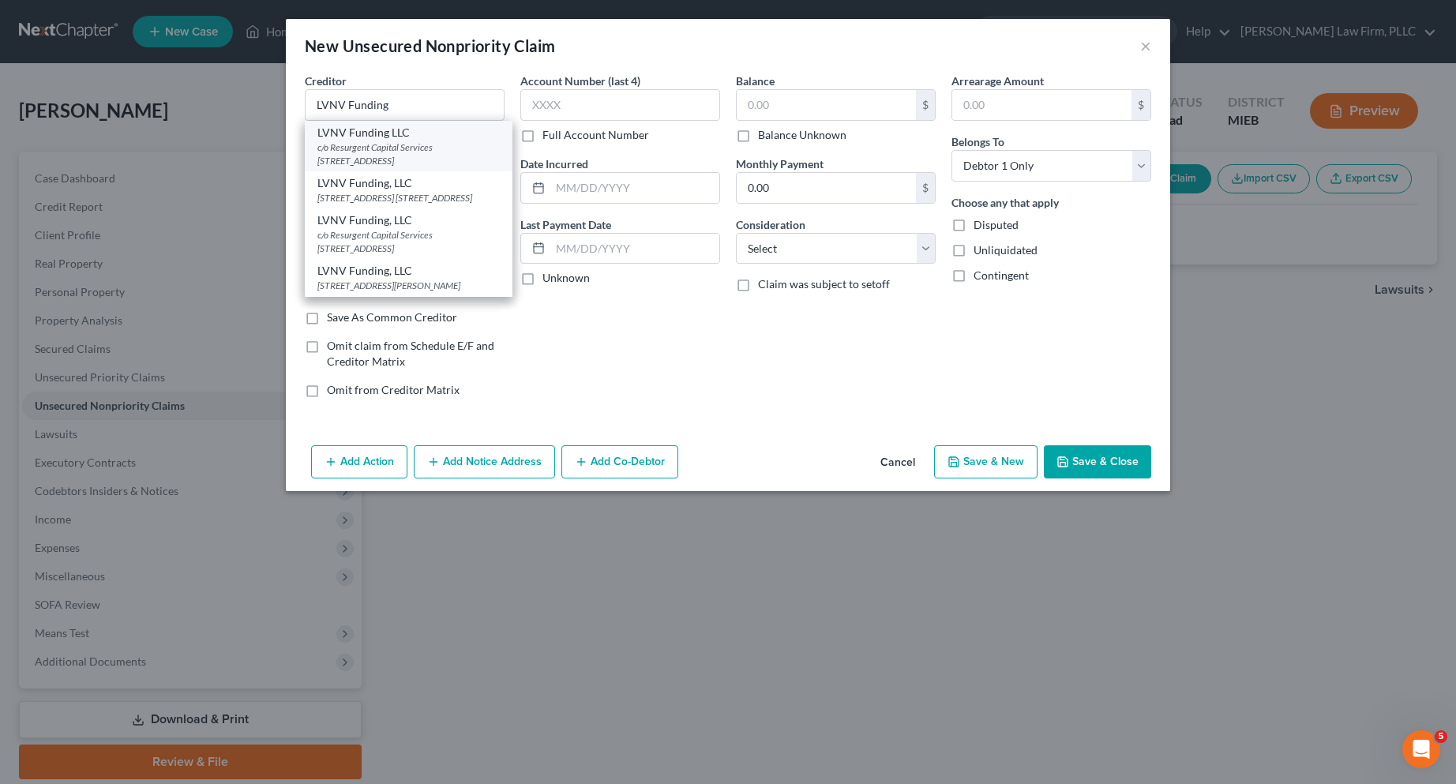
select select "42"
type input "29603"
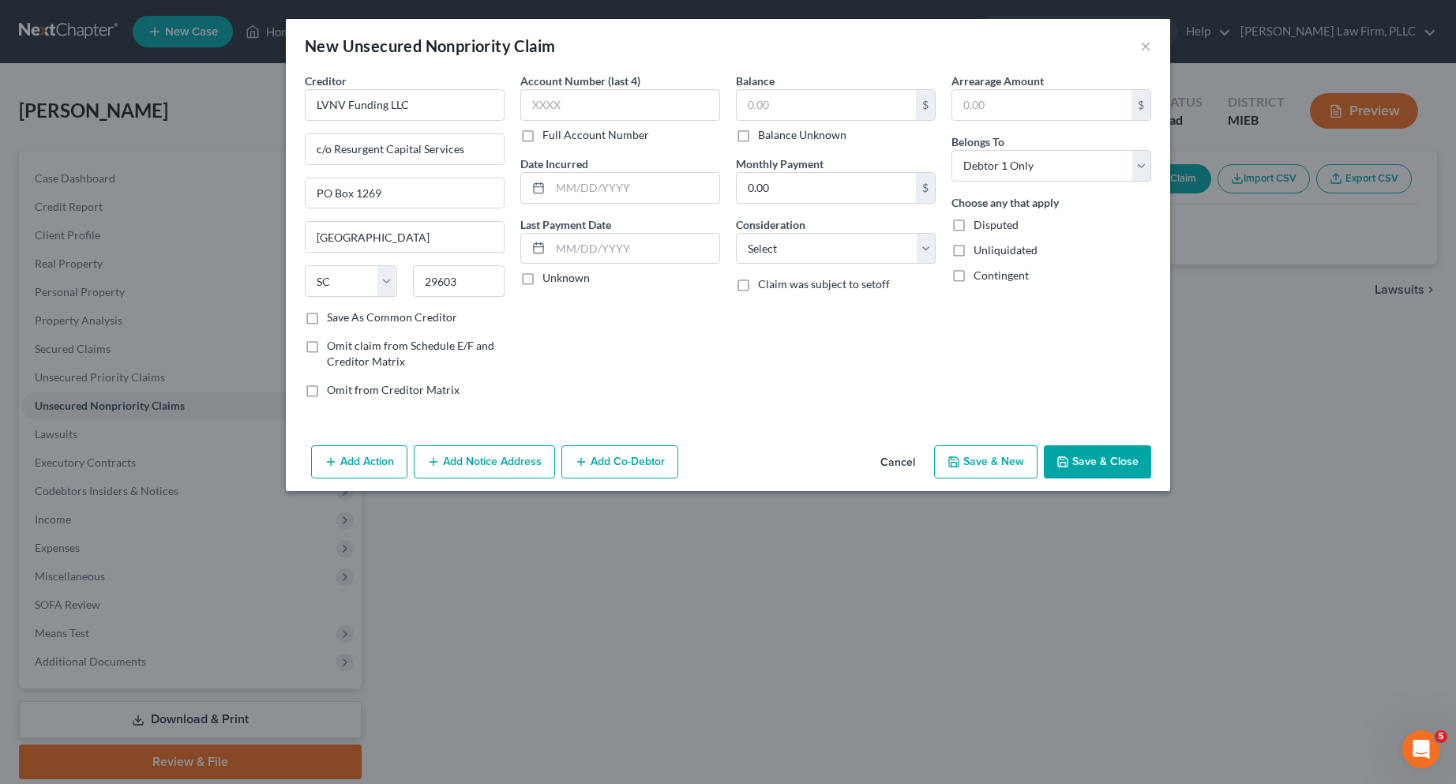
click at [542, 138] on label "Full Account Number" at bounding box center [595, 135] width 107 height 16
click at [549, 137] on input "Full Account Number" at bounding box center [554, 132] width 10 height 10
click at [531, 110] on input "text" at bounding box center [620, 105] width 200 height 32
type input "444796262019"
click at [587, 193] on input "text" at bounding box center [634, 188] width 169 height 30
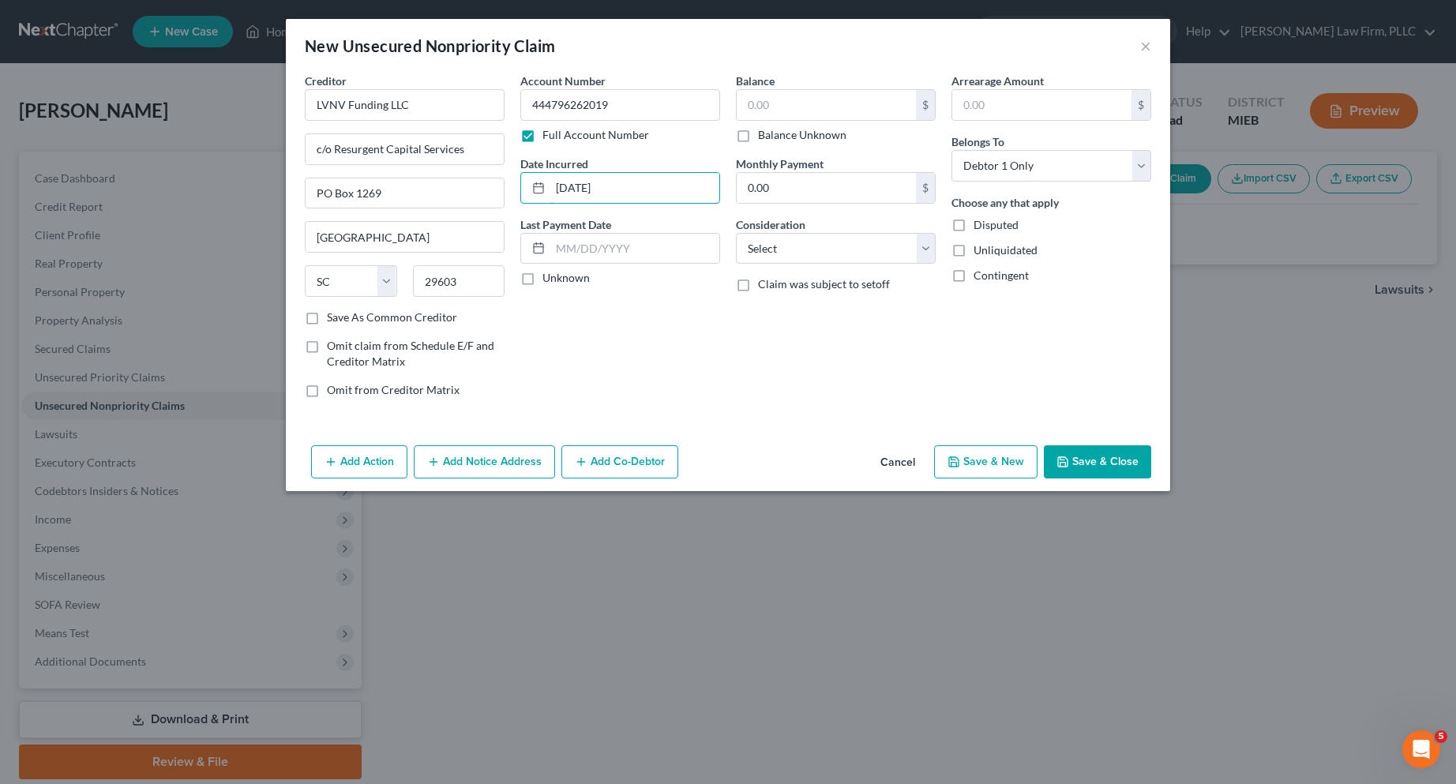
type input "11/16/2022"
click at [542, 281] on label "Unknown" at bounding box center [565, 278] width 47 height 16
click at [549, 280] on input "Unknown" at bounding box center [554, 275] width 10 height 10
checkbox input "true"
click at [780, 111] on input "text" at bounding box center [826, 105] width 179 height 30
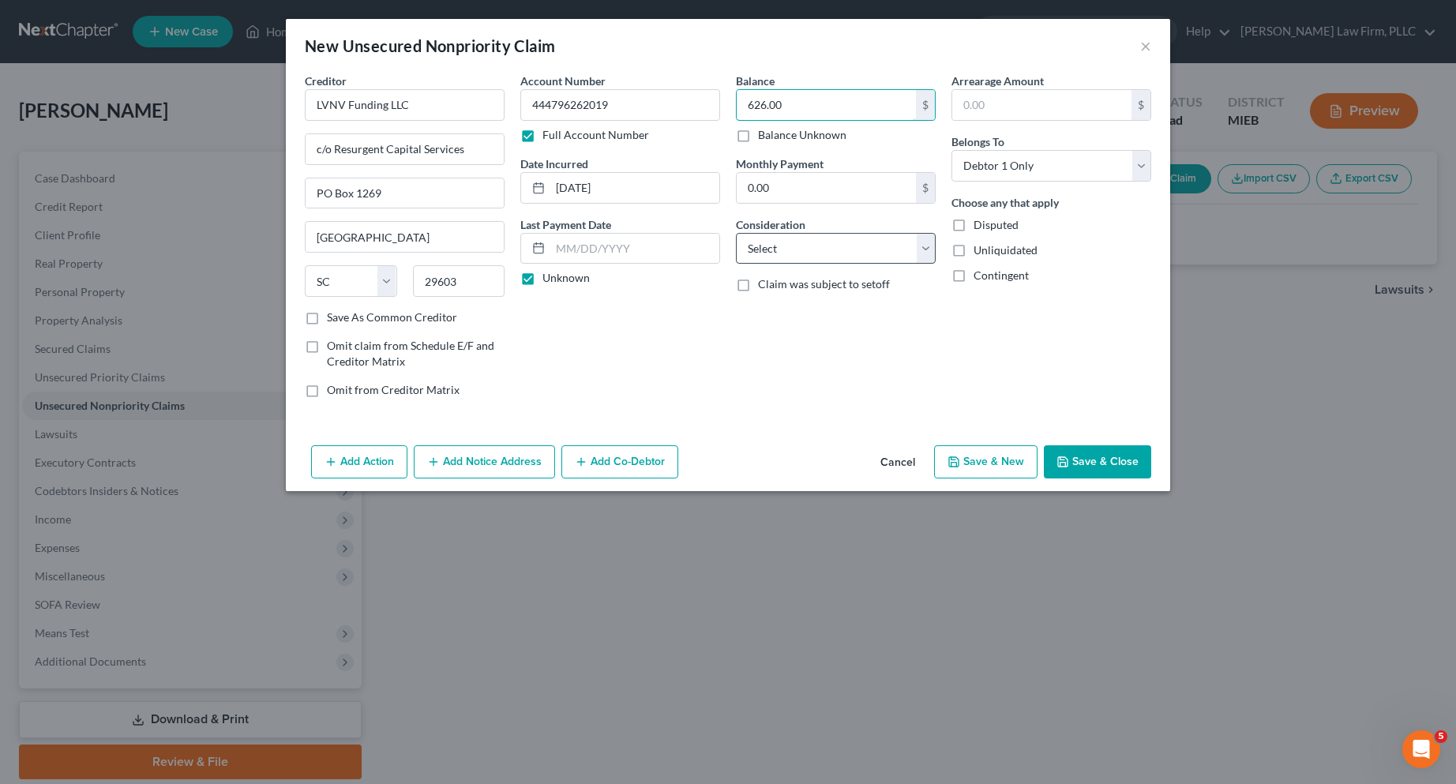
type input "626.00"
click at [919, 249] on select "Select Cable / Satellite Services Collection Agency Credit Card Debt Debt Couns…" at bounding box center [836, 249] width 200 height 32
select select "1"
click at [736, 233] on select "Select Cable / Satellite Services Collection Agency Credit Card Debt Debt Couns…" at bounding box center [836, 249] width 200 height 32
click at [482, 461] on button "Add Notice Address" at bounding box center [484, 461] width 141 height 33
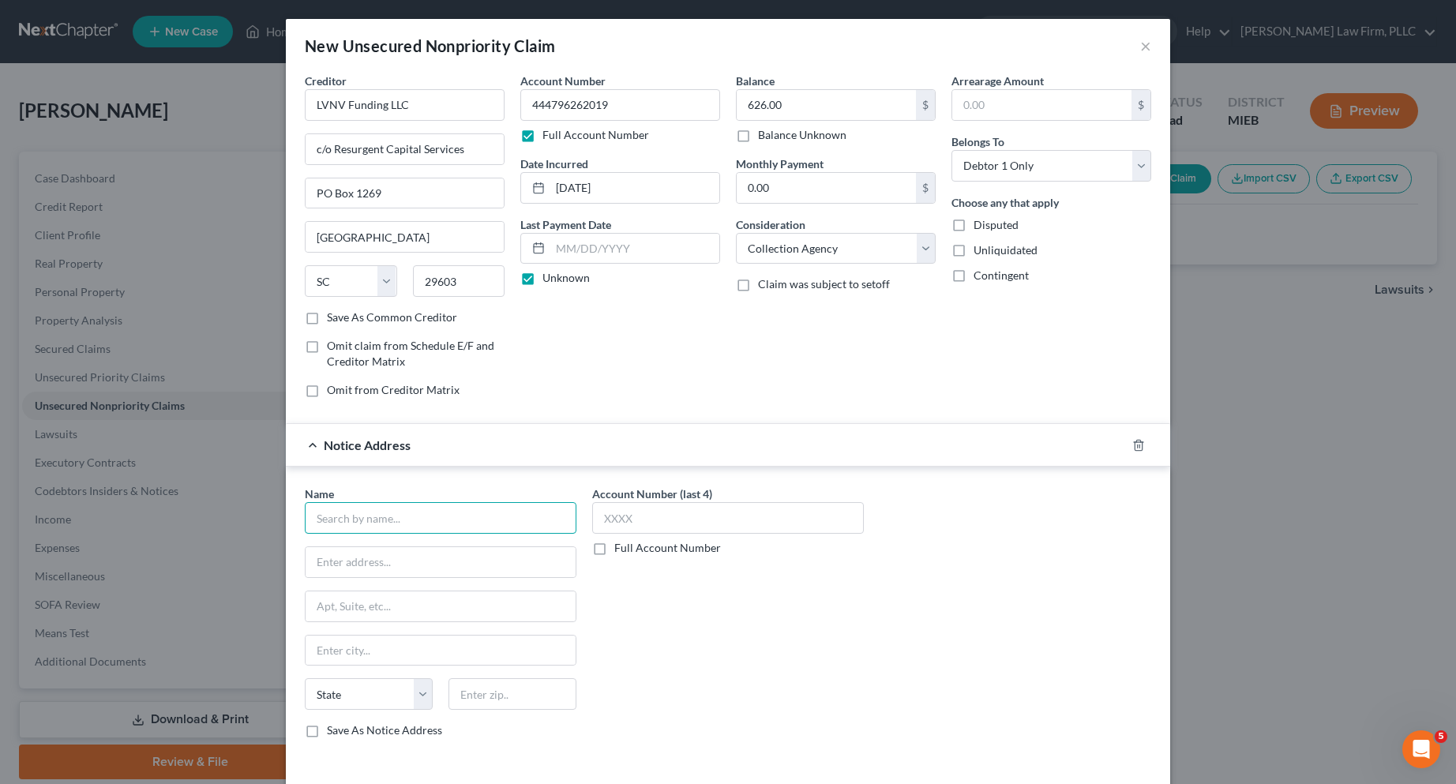
click at [410, 512] on input "text" at bounding box center [441, 518] width 272 height 32
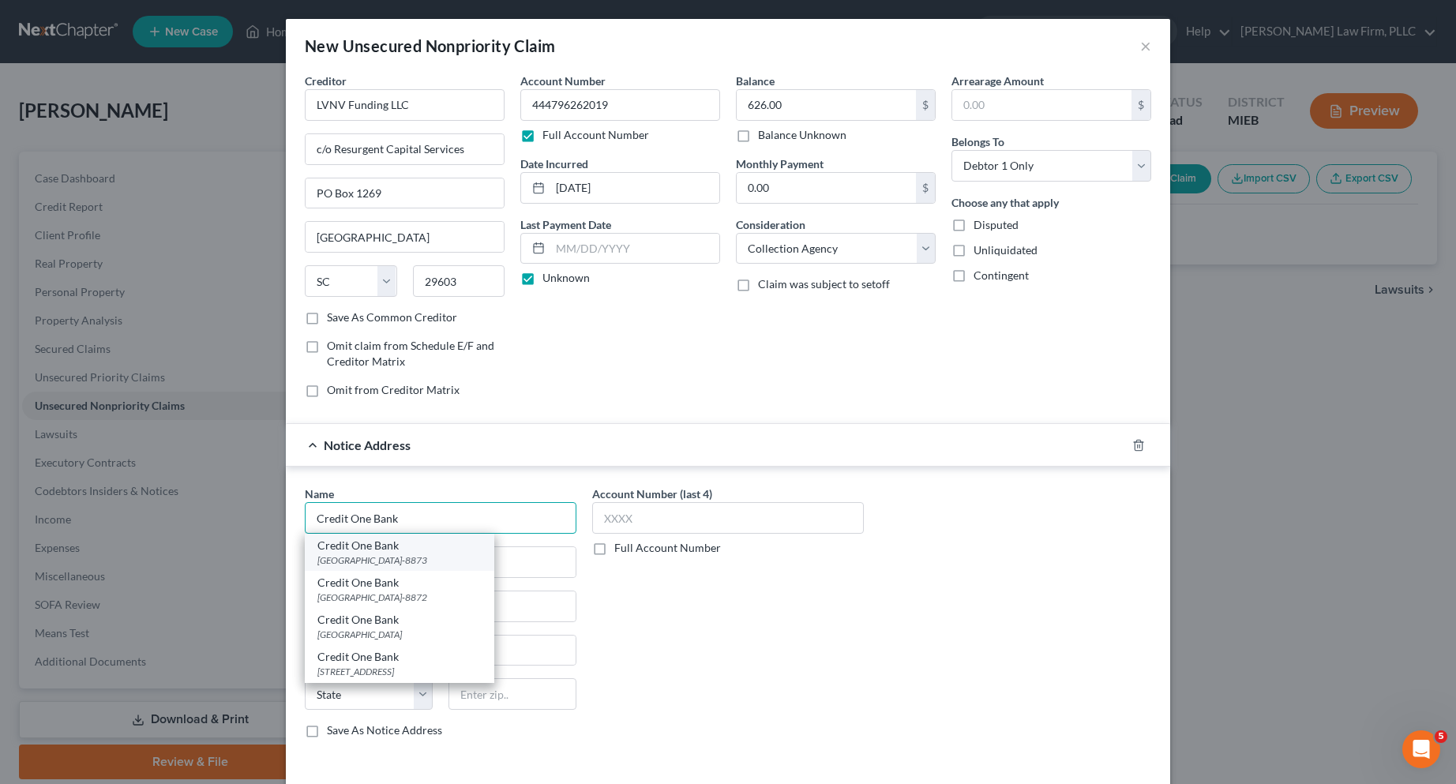
type input "Credit One Bank"
click at [380, 559] on div "PO Box 98873, Las Vegas, NV 89193-8873" at bounding box center [399, 559] width 164 height 13
type input "PO Box 98873"
type input "Las Vegas"
select select "31"
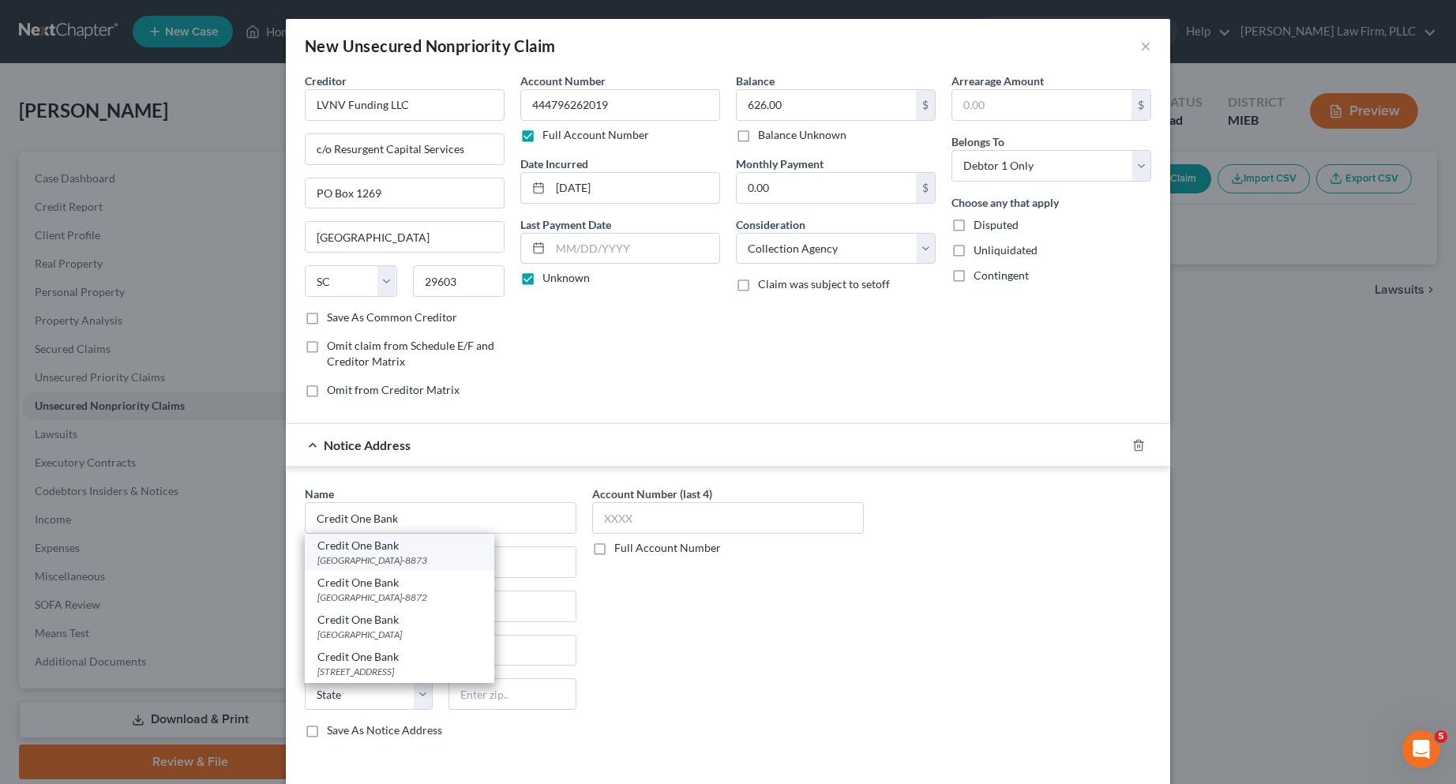
type input "89193-8873"
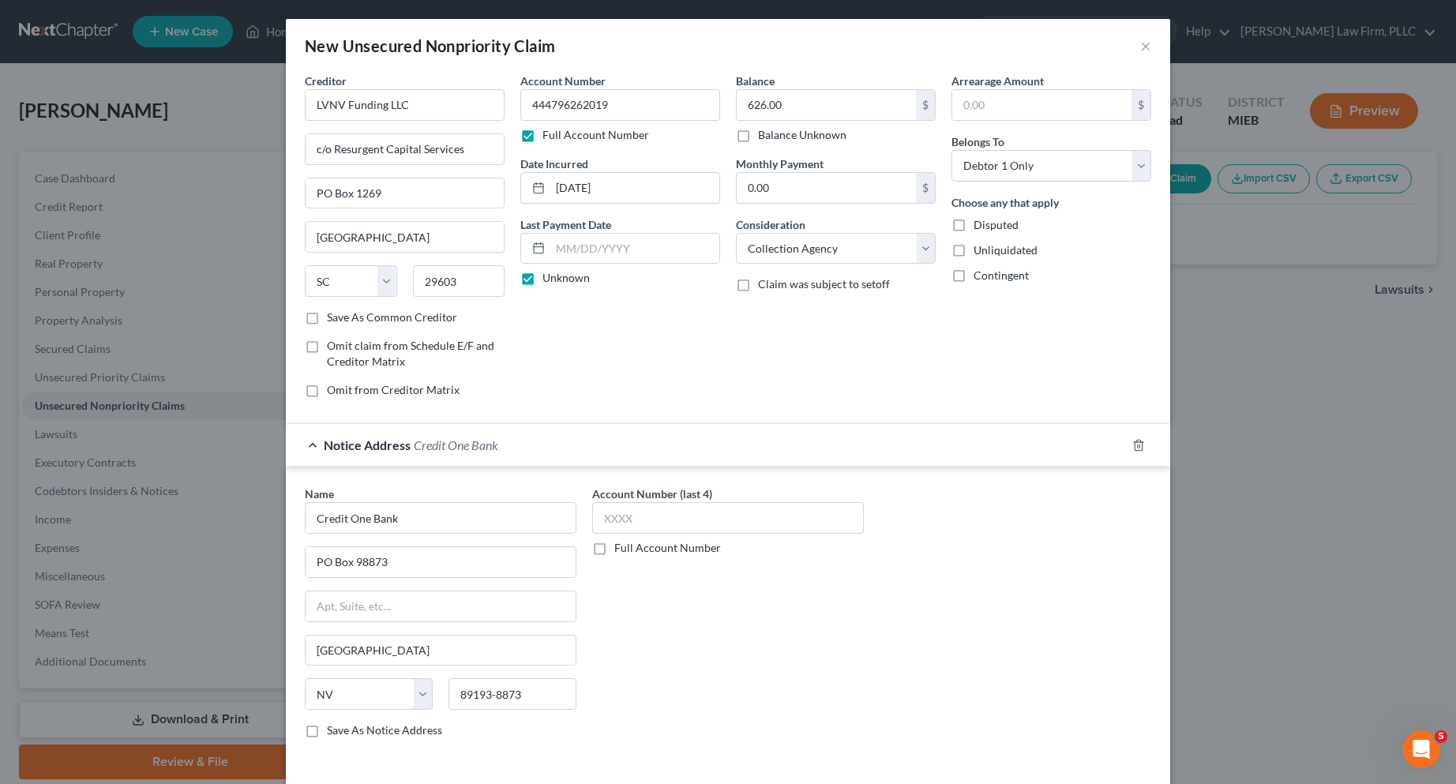
scroll to position [66, 0]
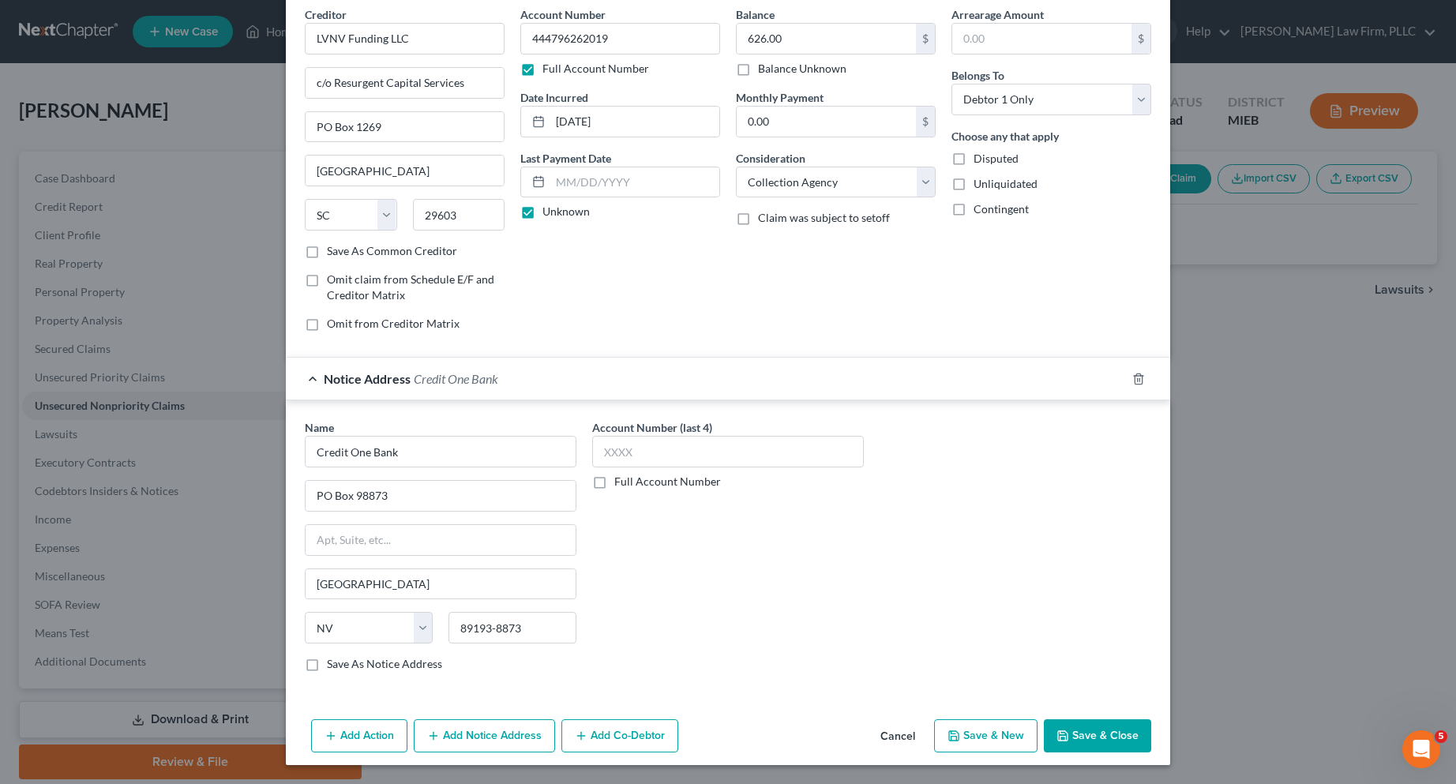
click at [974, 735] on button "Save & New" at bounding box center [985, 735] width 103 height 33
select select "0"
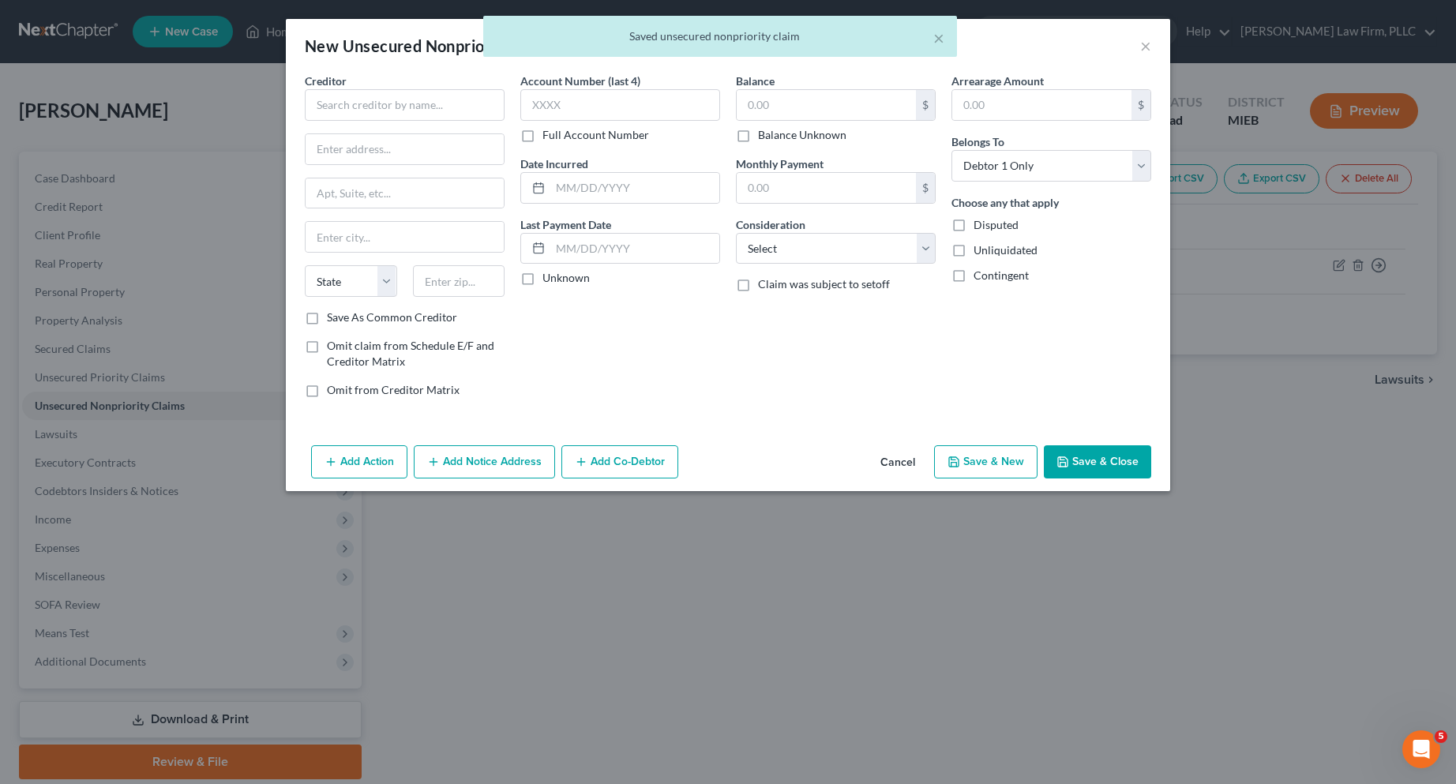
scroll to position [0, 0]
click at [386, 102] on input "text" at bounding box center [405, 105] width 200 height 32
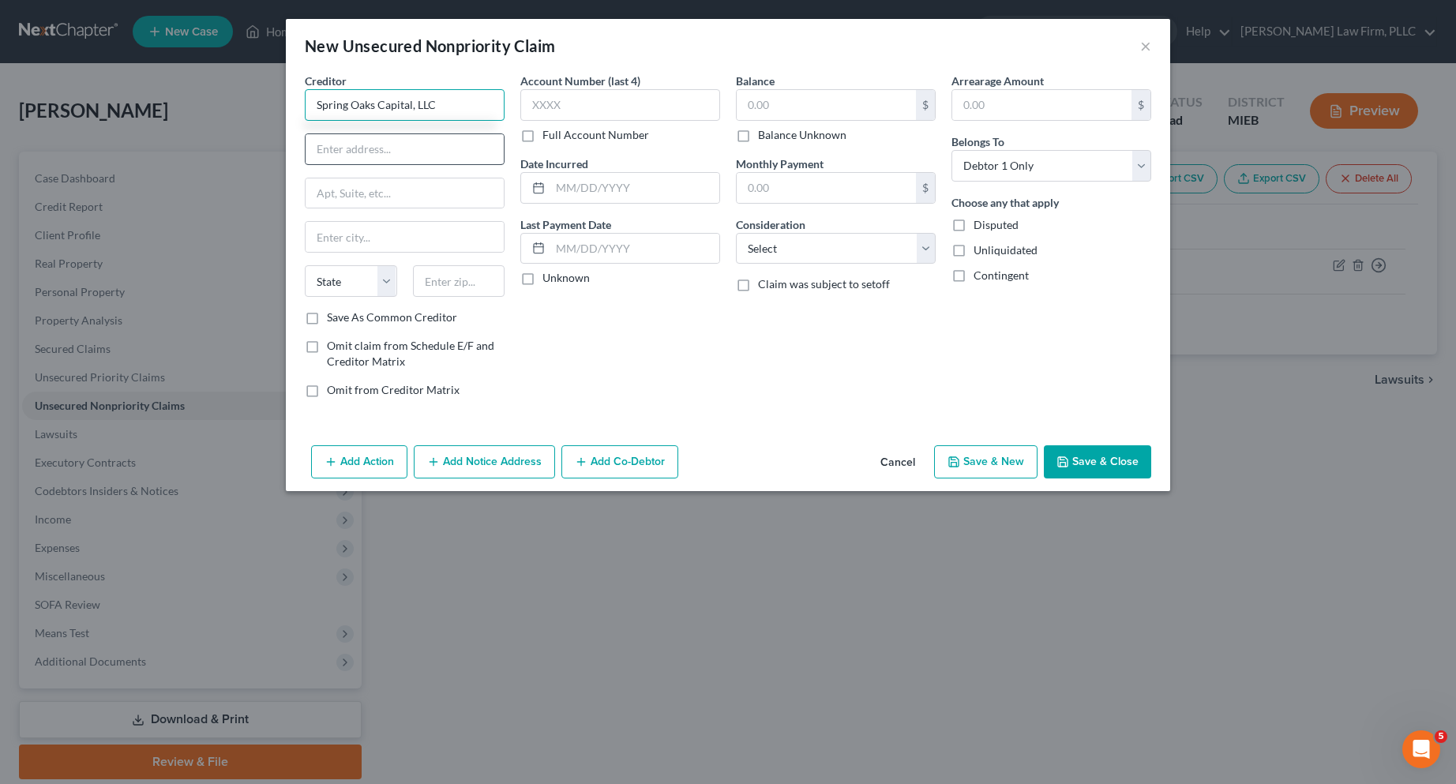
type input "Spring Oaks Capital, LLC"
click at [388, 146] on input "text" at bounding box center [405, 149] width 198 height 30
type input "PO Box 1216"
type input "Chesapeake"
select select "48"
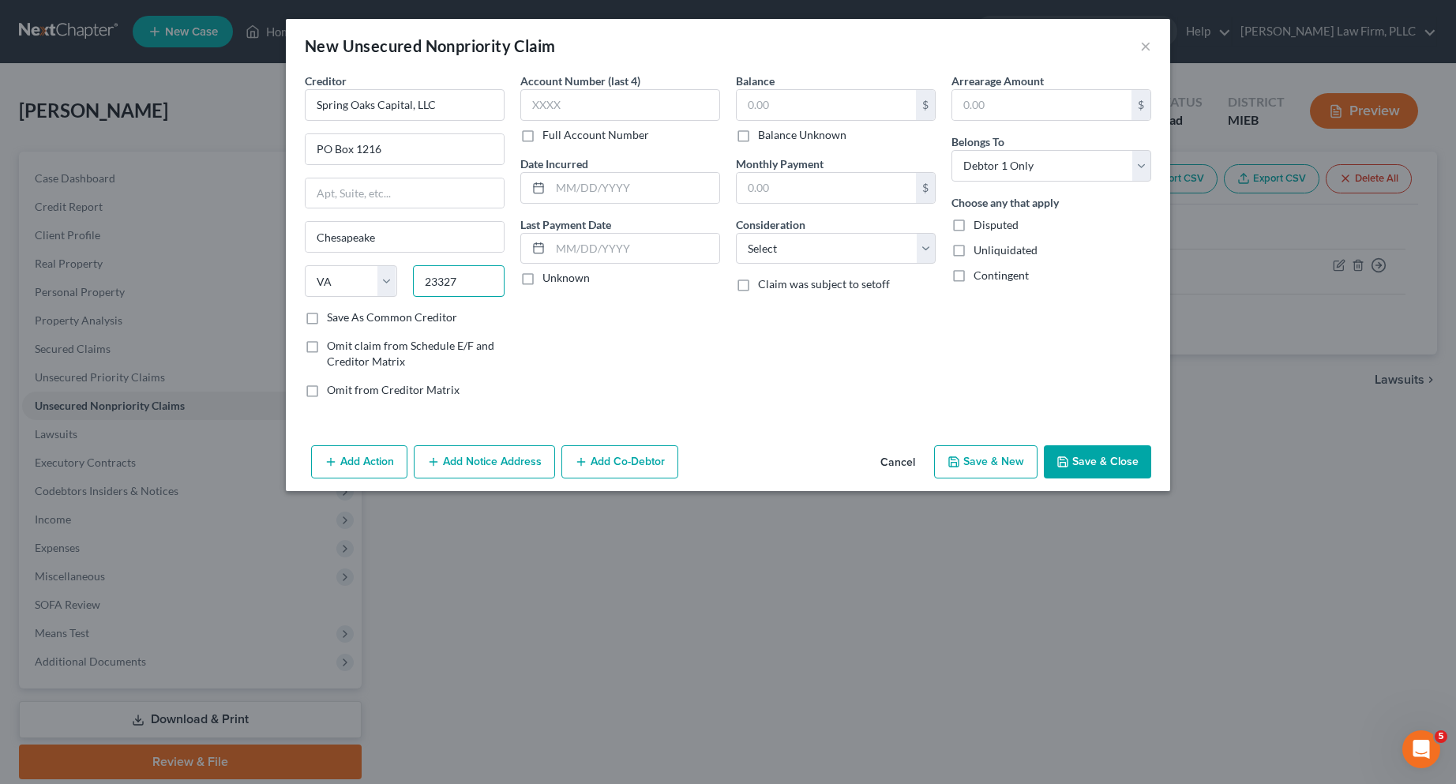
type input "23327"
click at [327, 314] on label "Save As Common Creditor" at bounding box center [392, 317] width 130 height 16
click at [333, 314] on input "Save As Common Creditor" at bounding box center [338, 314] width 10 height 10
checkbox input "true"
click at [542, 136] on label "Full Account Number" at bounding box center [595, 135] width 107 height 16
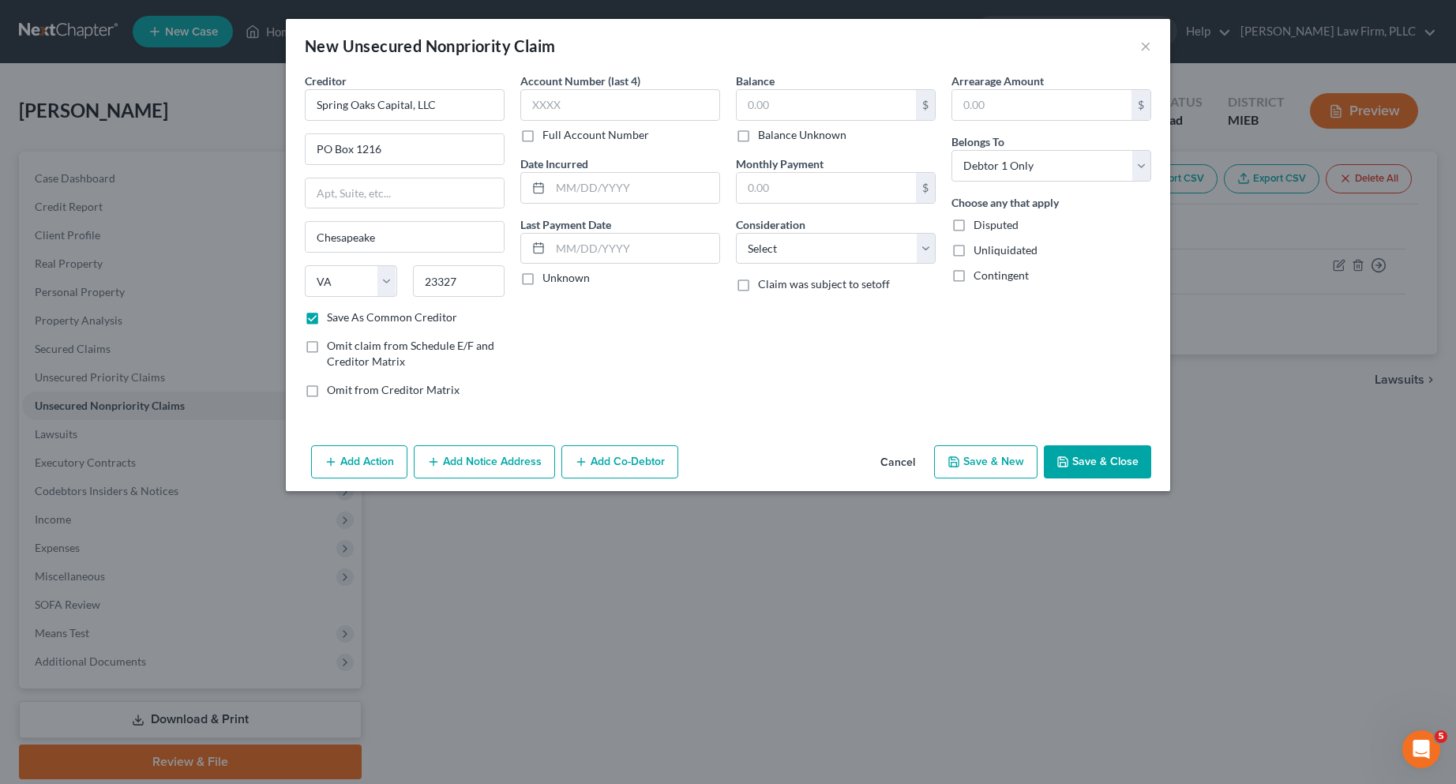
click at [549, 136] on input "Full Account Number" at bounding box center [554, 132] width 10 height 10
click at [539, 100] on input "text" at bounding box center [620, 105] width 200 height 32
type input "11201"
click at [583, 189] on input "text" at bounding box center [634, 188] width 169 height 30
type input "07/18/2022"
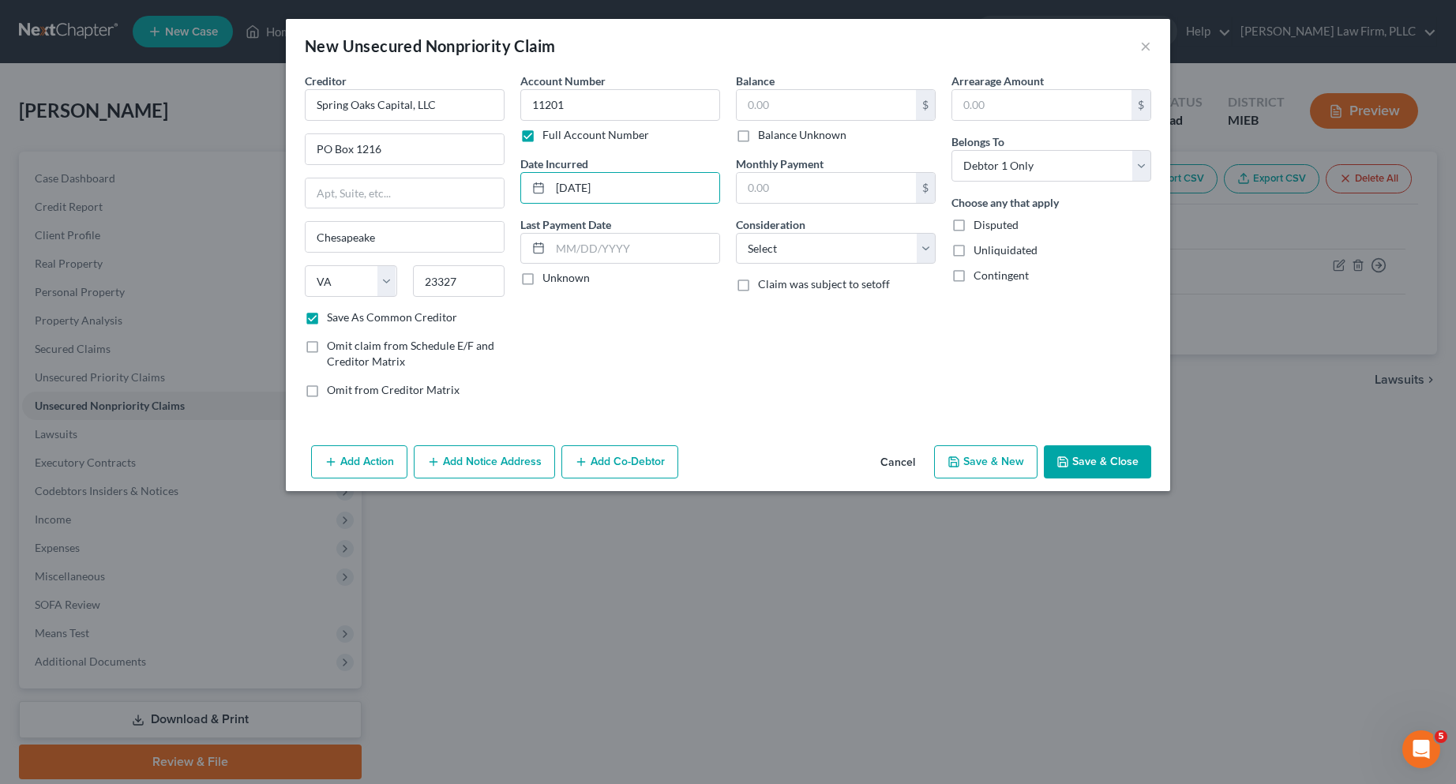
click at [542, 280] on label "Unknown" at bounding box center [565, 278] width 47 height 16
click at [549, 280] on input "Unknown" at bounding box center [554, 275] width 10 height 10
checkbox input "true"
click at [754, 103] on input "text" at bounding box center [826, 105] width 179 height 30
type input "462.00"
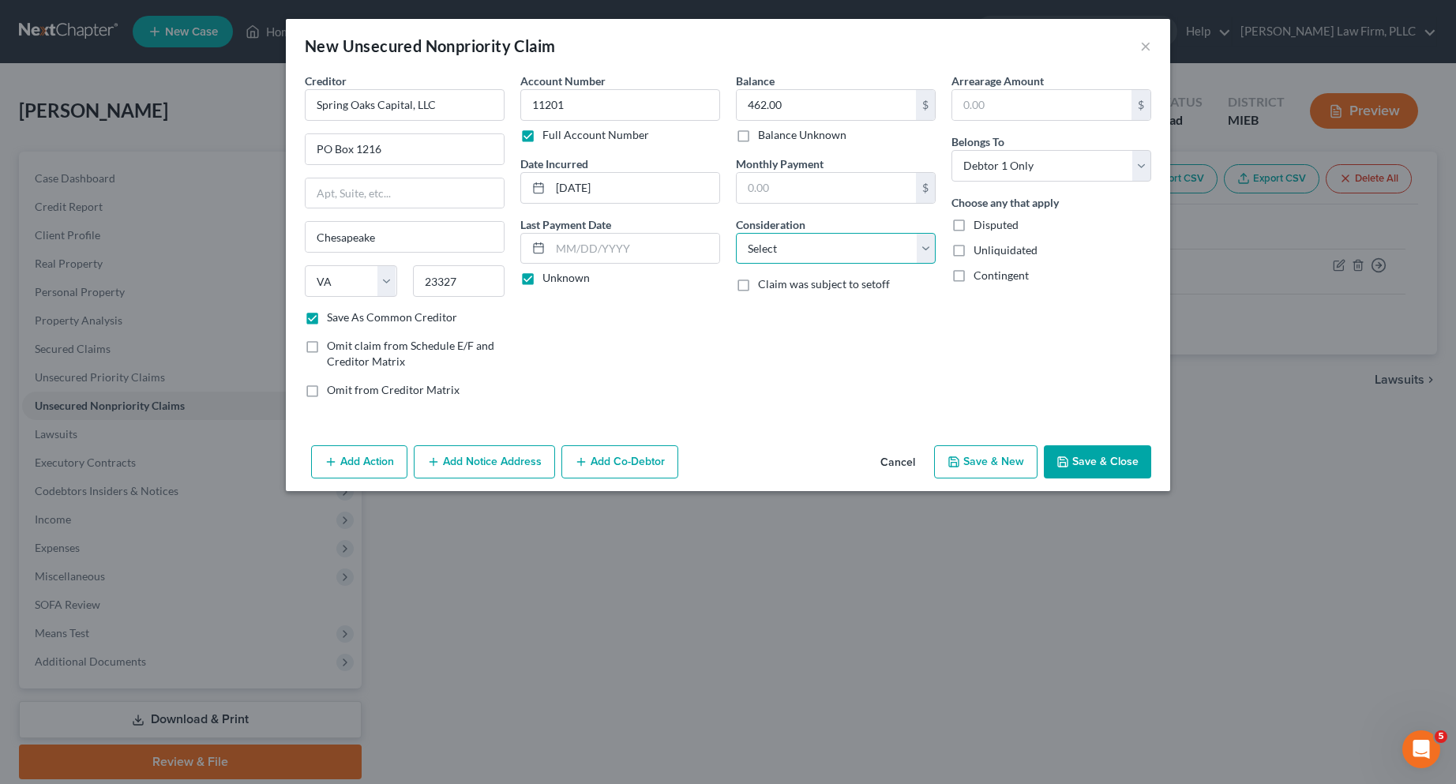
click at [924, 249] on select "Select Cable / Satellite Services Collection Agency Credit Card Debt Debt Couns…" at bounding box center [836, 249] width 200 height 32
select select "1"
click at [736, 233] on select "Select Cable / Satellite Services Collection Agency Credit Card Debt Debt Couns…" at bounding box center [836, 249] width 200 height 32
click at [489, 463] on button "Add Notice Address" at bounding box center [484, 461] width 141 height 33
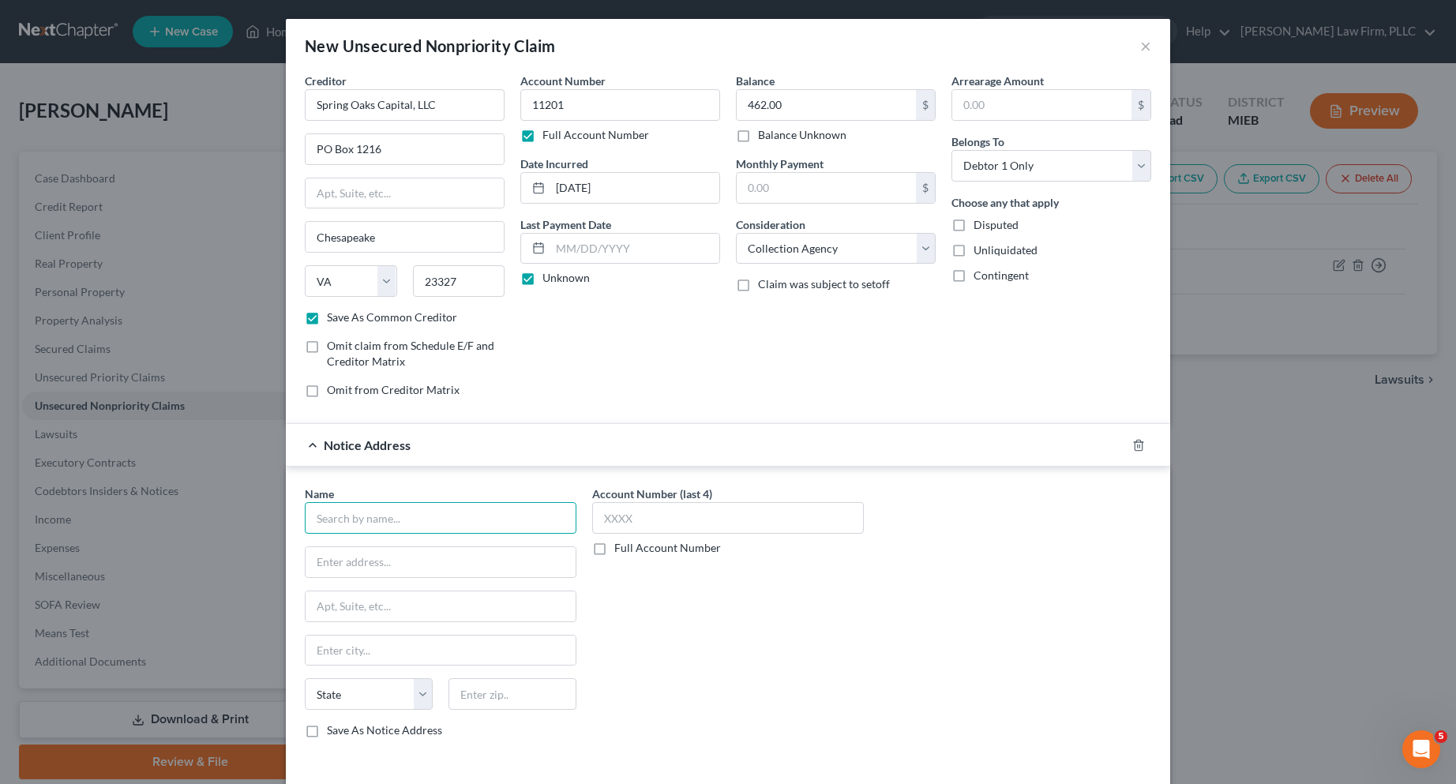
click at [363, 521] on input "text" at bounding box center [441, 518] width 272 height 32
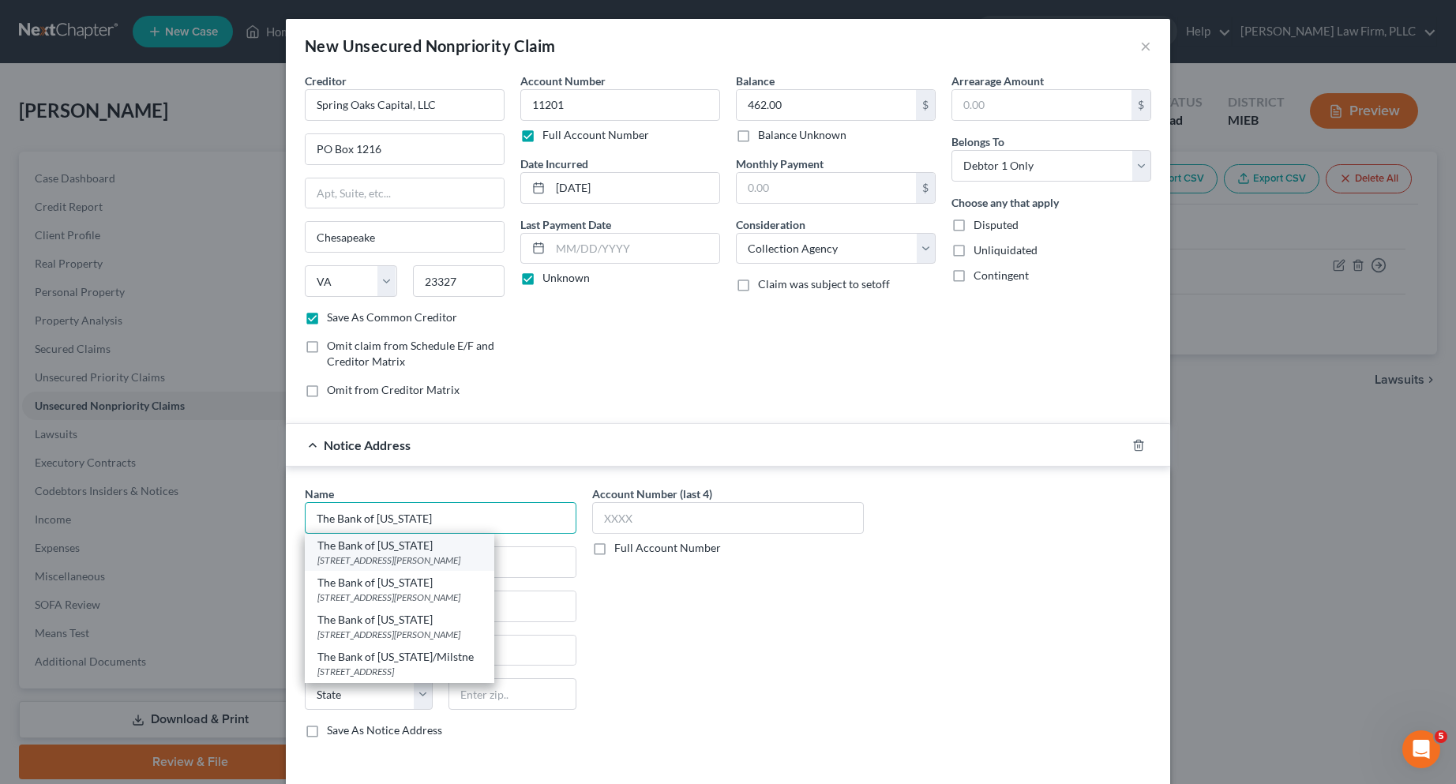
type input "The Bank of Missouri"
click at [365, 552] on div "The Bank of Missouri" at bounding box center [399, 546] width 164 height 16
type input "PO Box 400"
type input "Dixon"
select select "26"
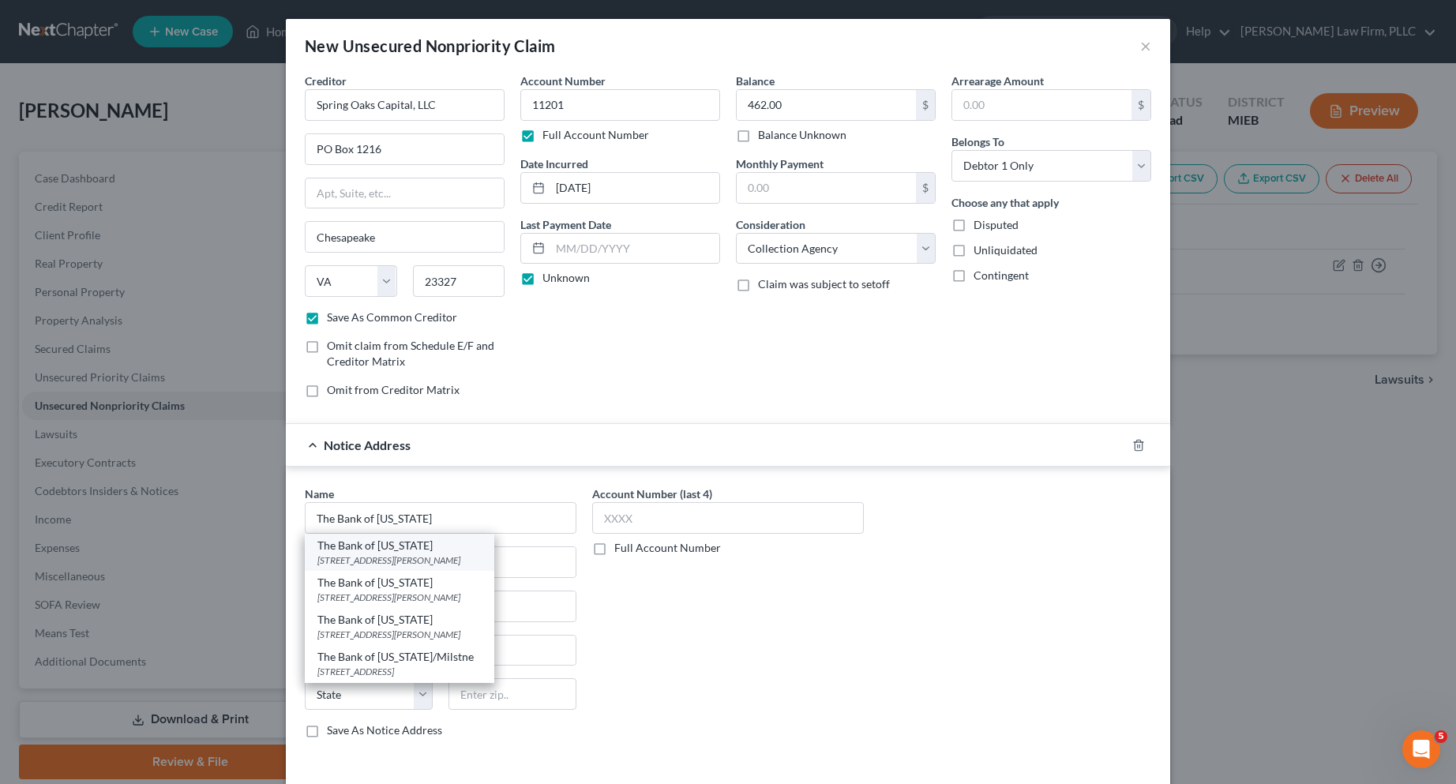
type input "65459-0400"
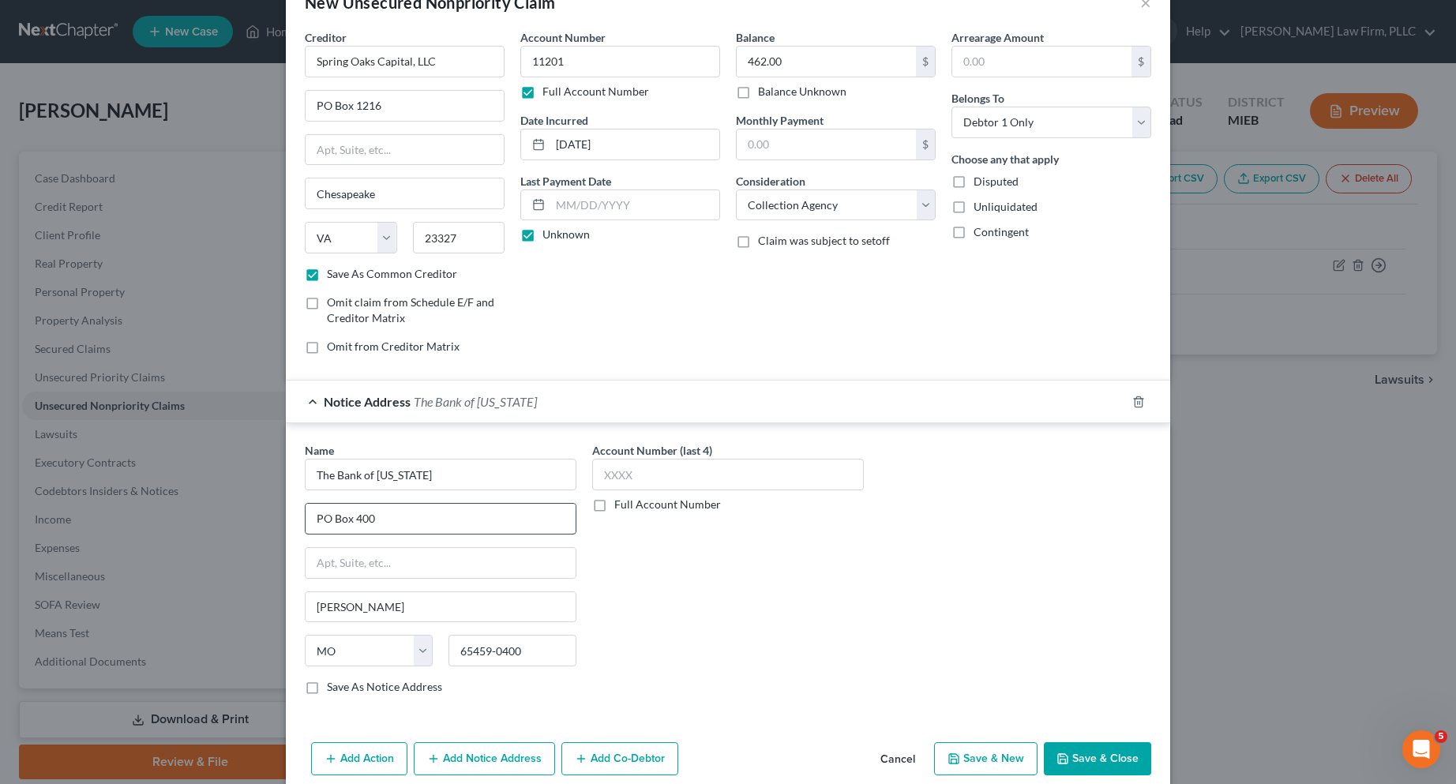
scroll to position [66, 0]
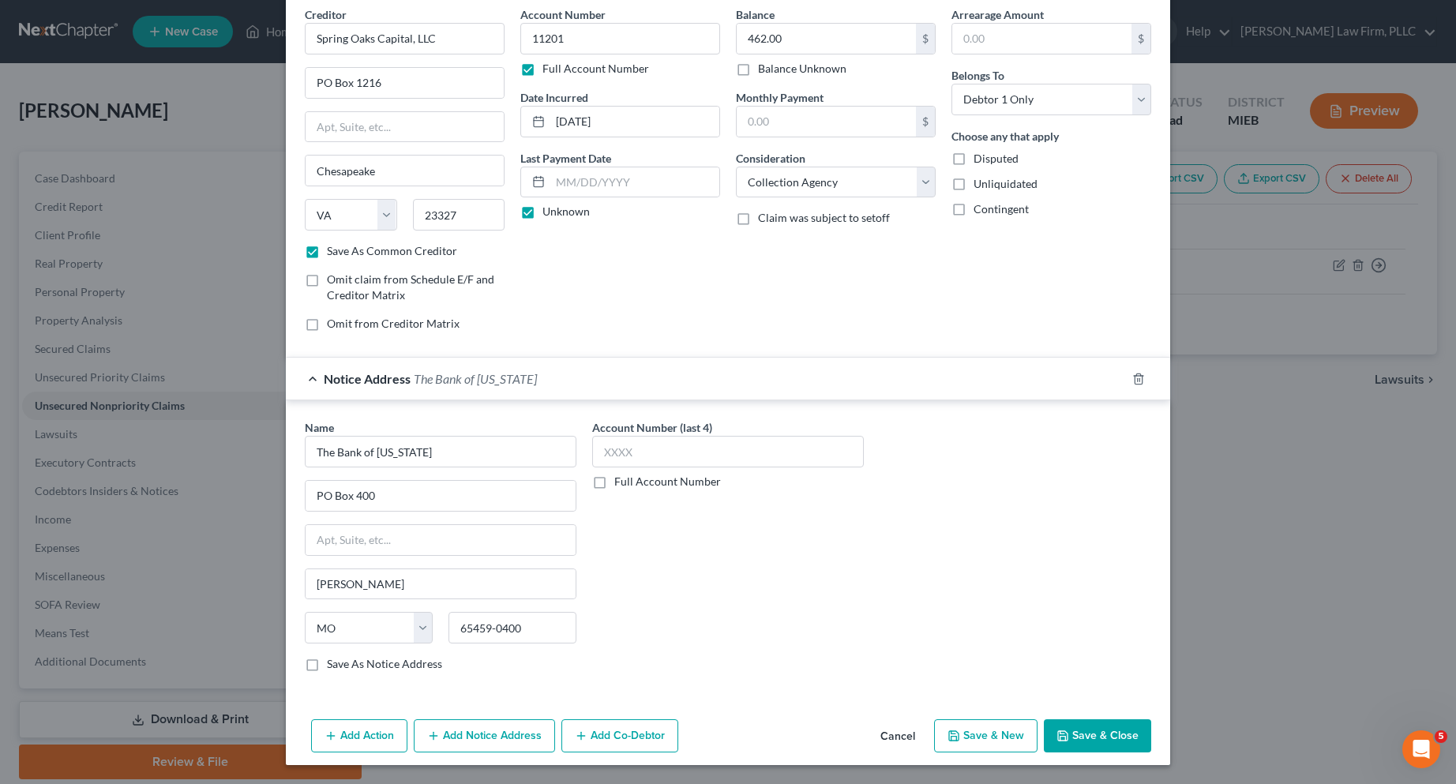
click at [1097, 725] on button "Save & Close" at bounding box center [1097, 735] width 107 height 33
checkbox input "false"
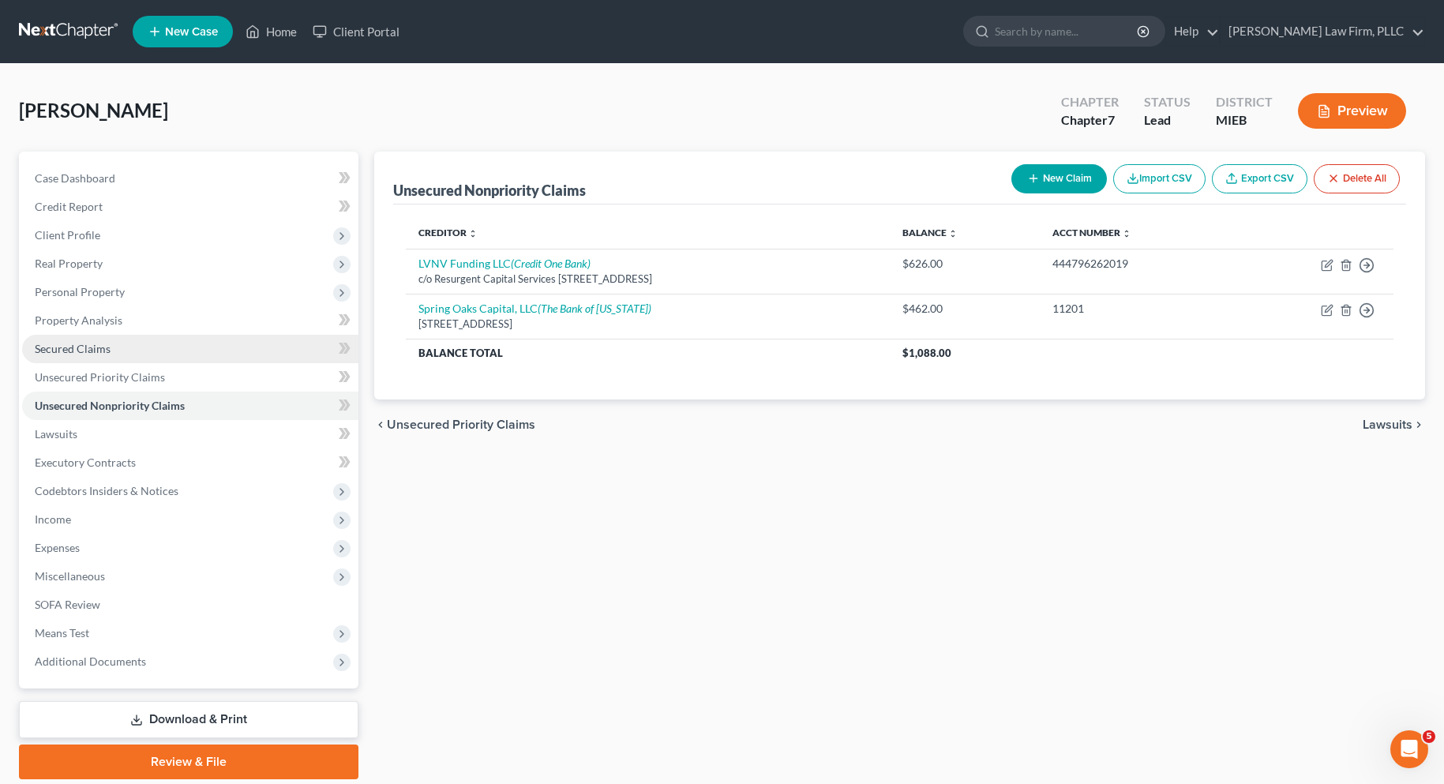
click at [89, 348] on span "Secured Claims" at bounding box center [73, 348] width 76 height 13
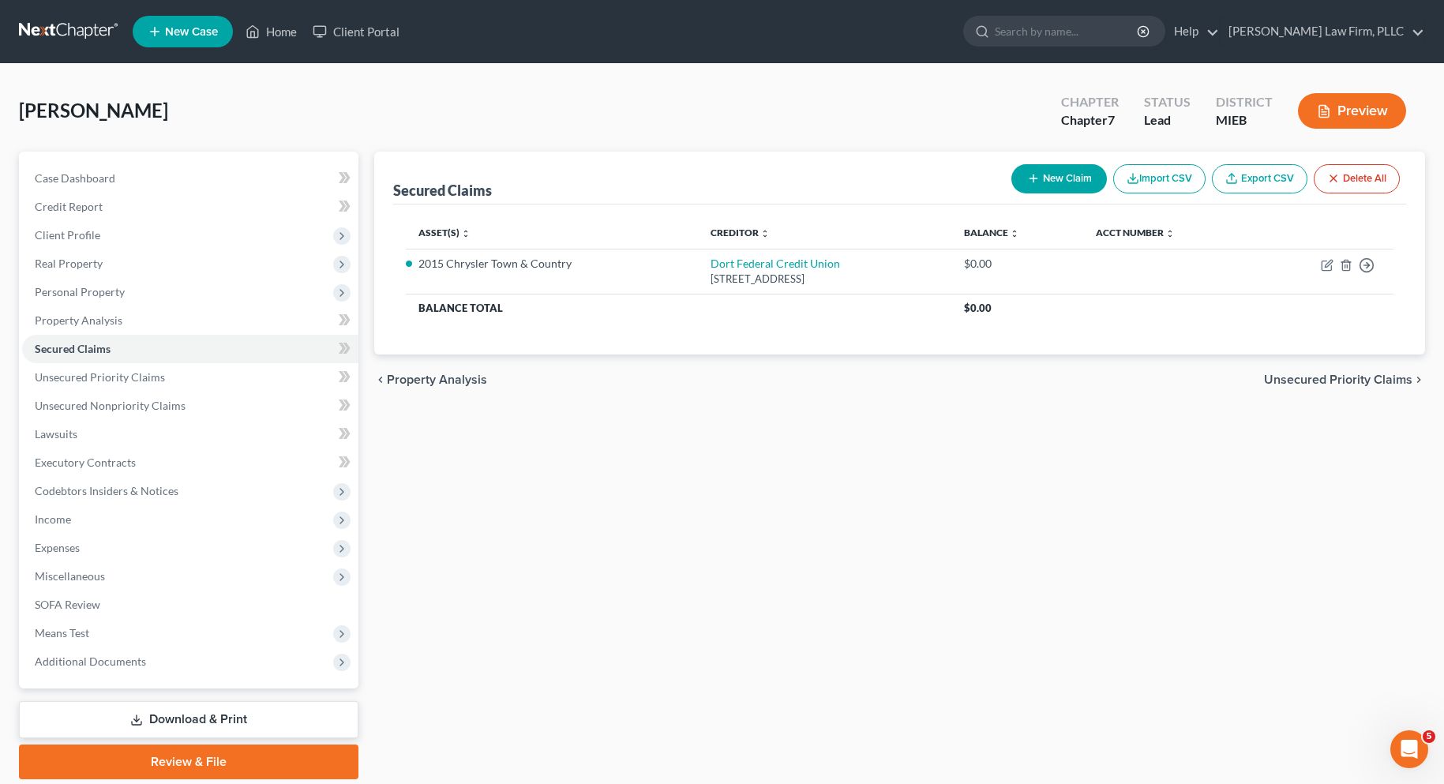
click at [1062, 171] on button "New Claim" at bounding box center [1059, 178] width 96 height 29
select select "0"
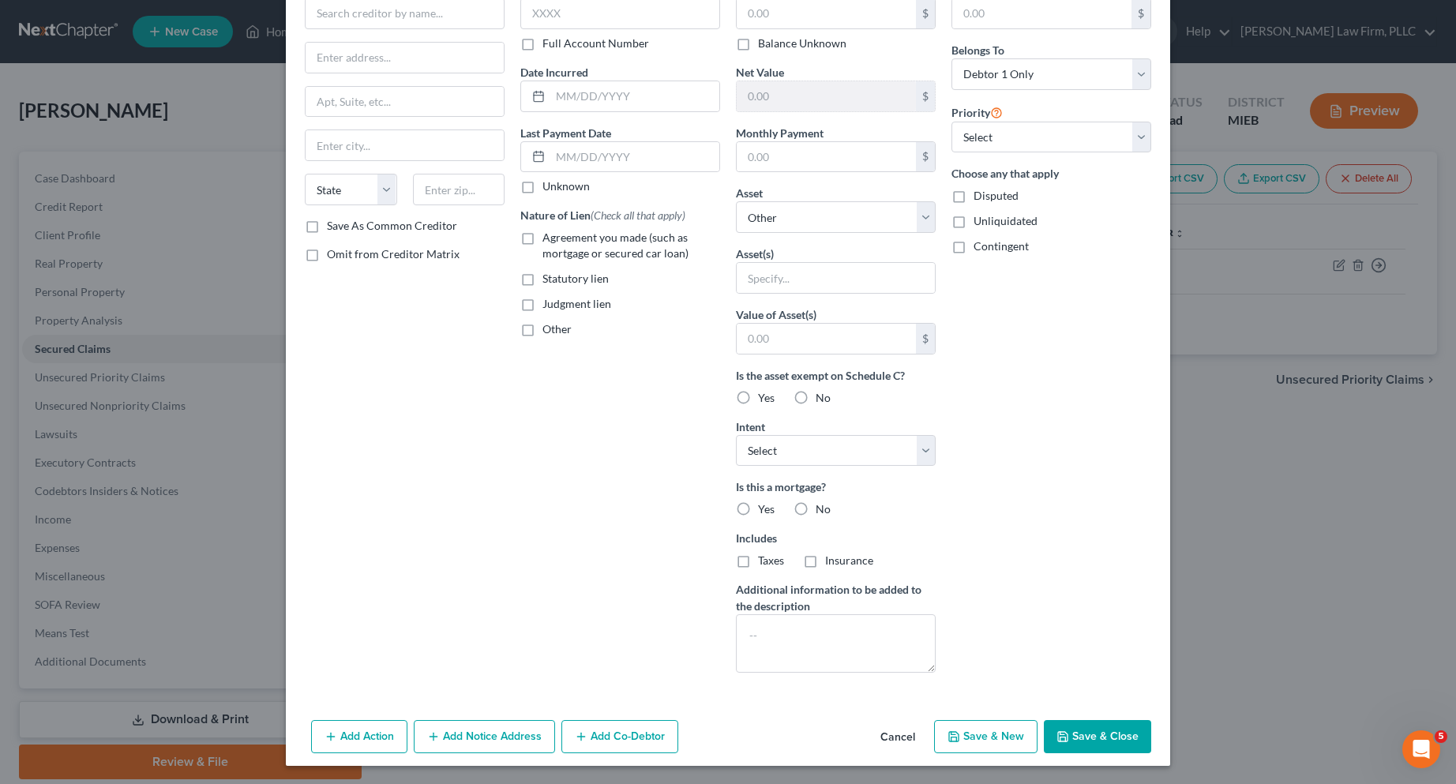
scroll to position [92, 0]
click at [894, 734] on button "Cancel" at bounding box center [898, 737] width 60 height 32
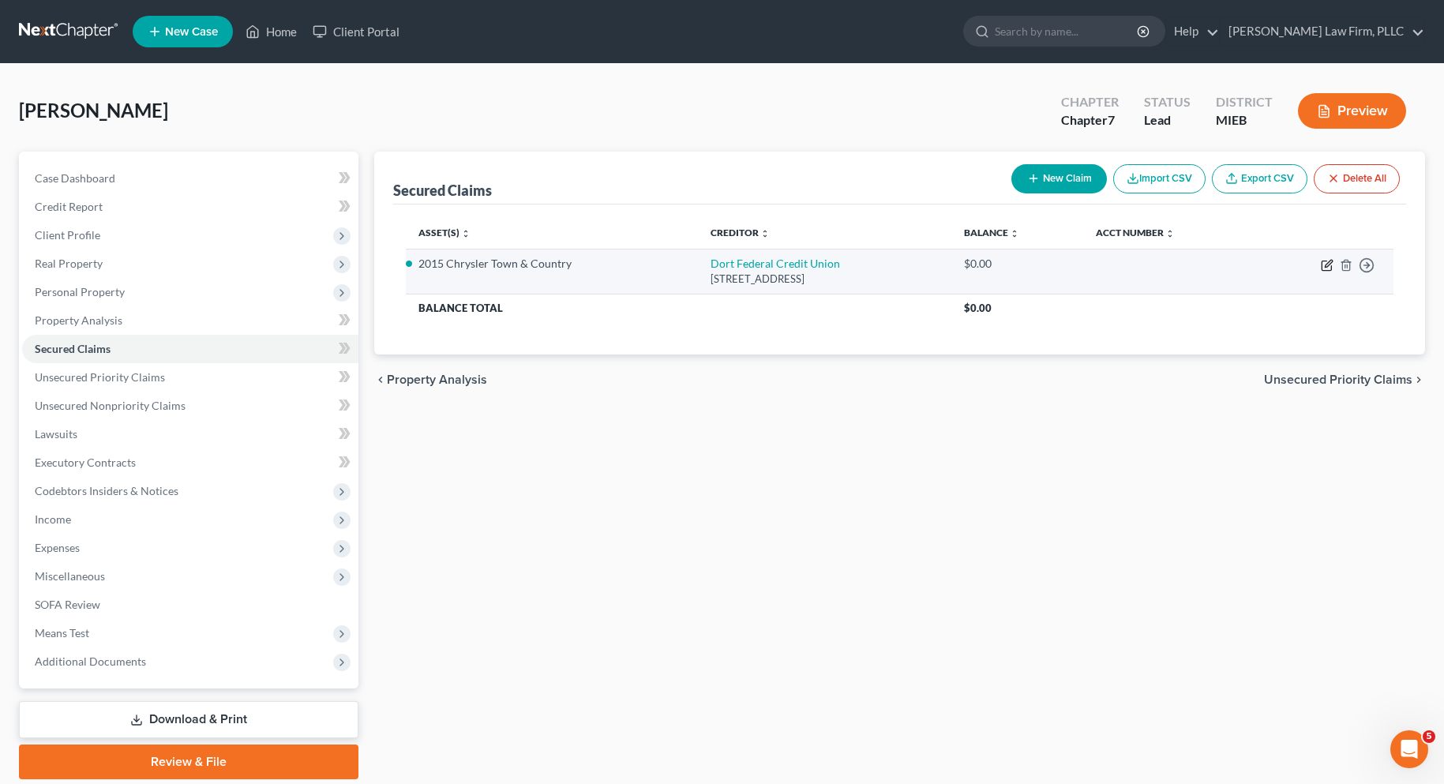
click at [1326, 265] on icon "button" at bounding box center [1327, 265] width 13 height 13
select select "23"
select select "3"
select select "2"
select select "3"
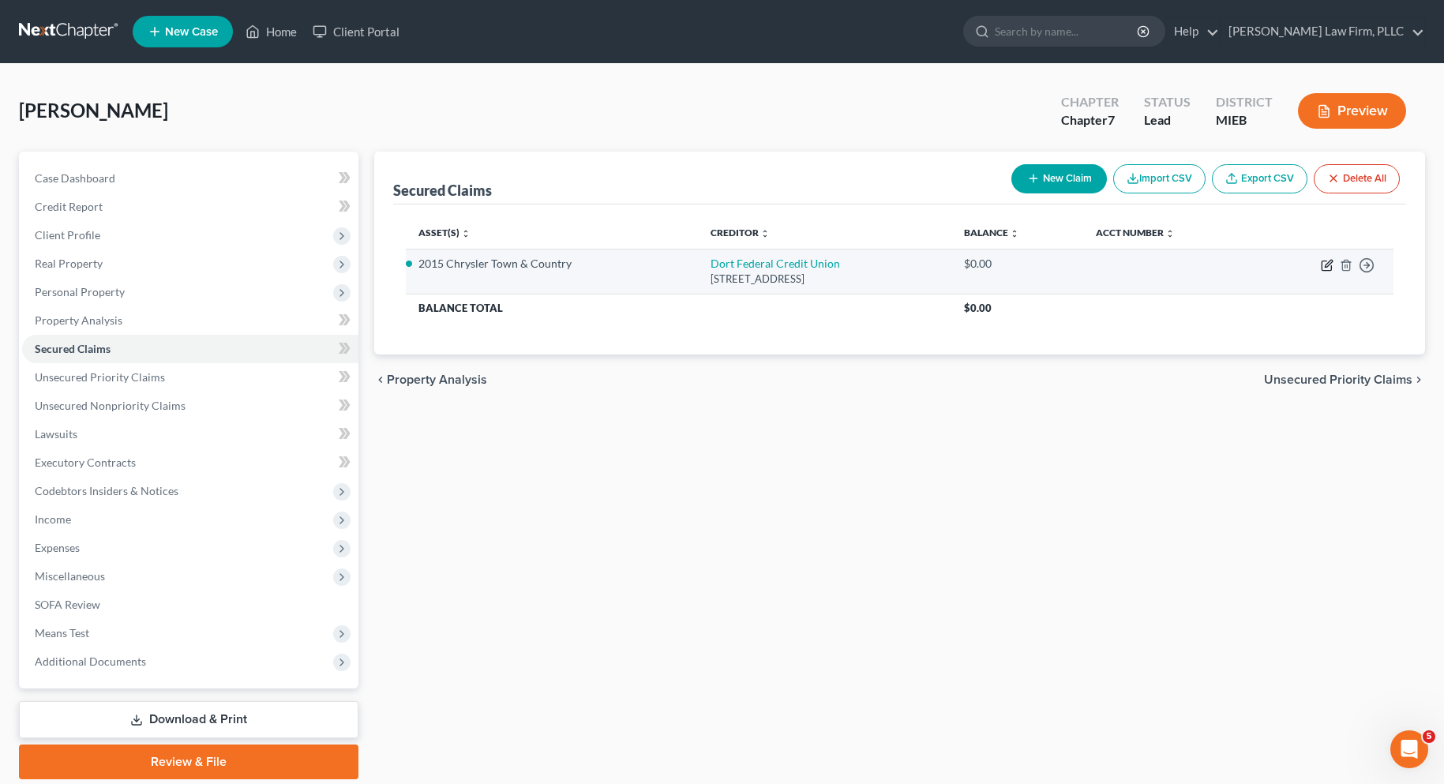
select select "0"
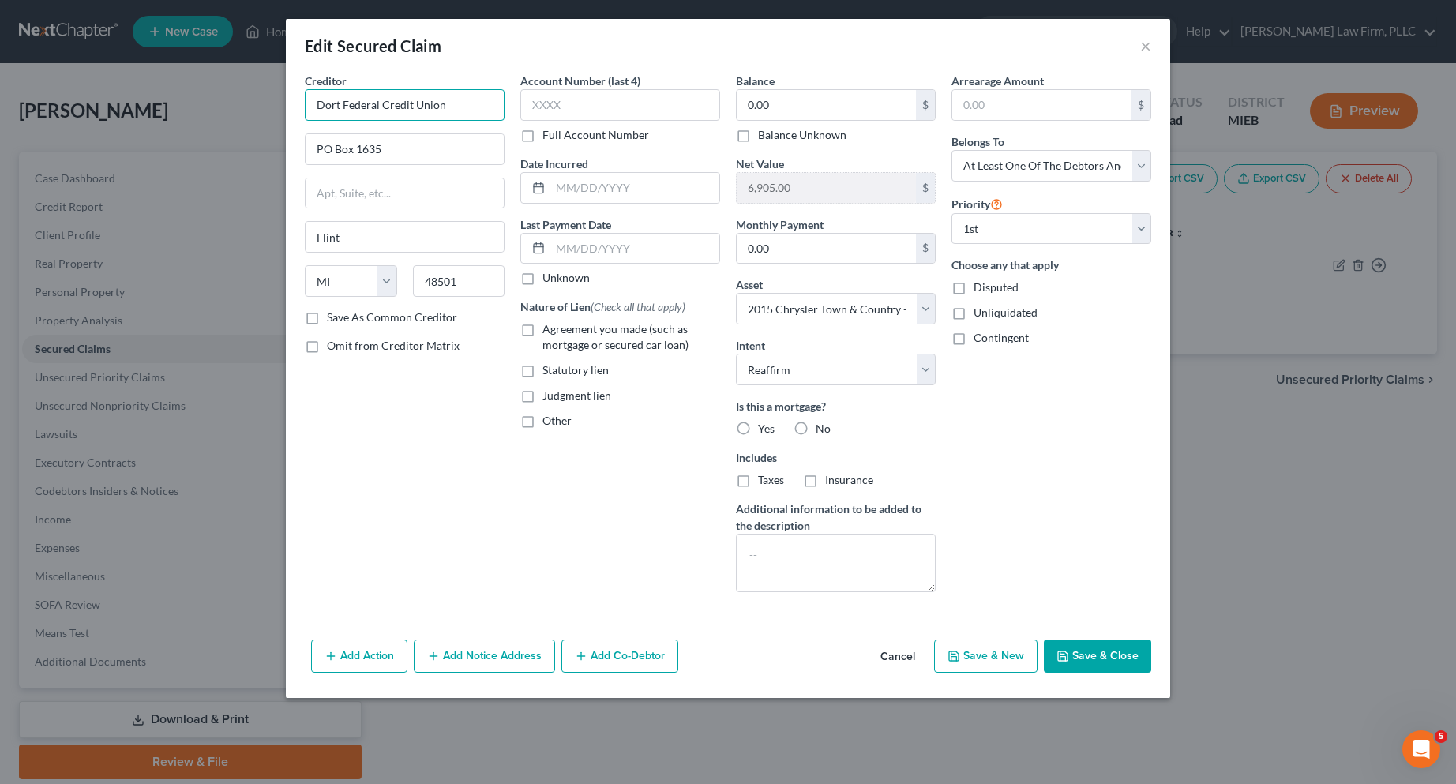
click at [455, 105] on input "Dort Federal Credit Union" at bounding box center [405, 105] width 200 height 32
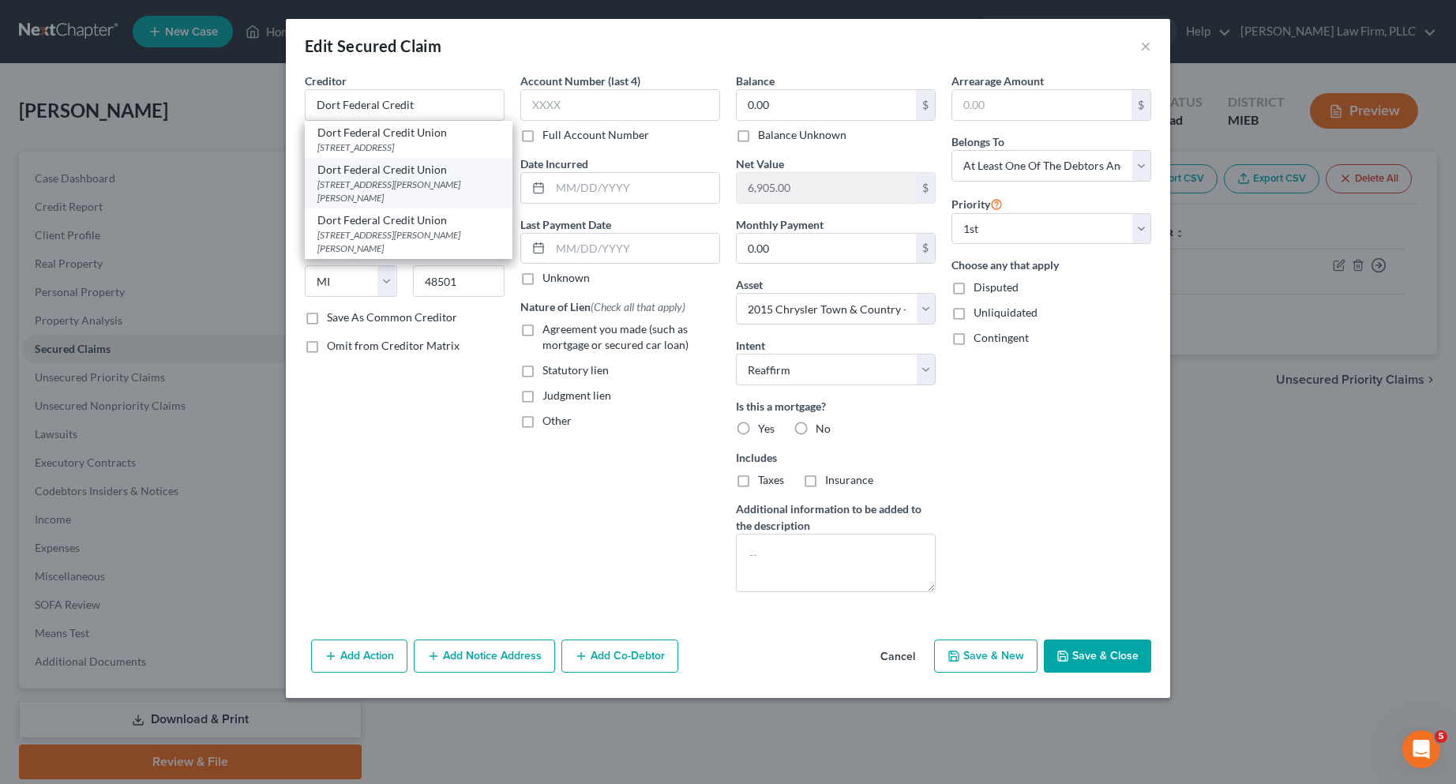
click at [395, 179] on div "2845 Davison Rd., Flint, MI 48506" at bounding box center [408, 191] width 182 height 27
type input "Dort Federal Credit Union"
type input "2845 Davison Rd."
type input "48506"
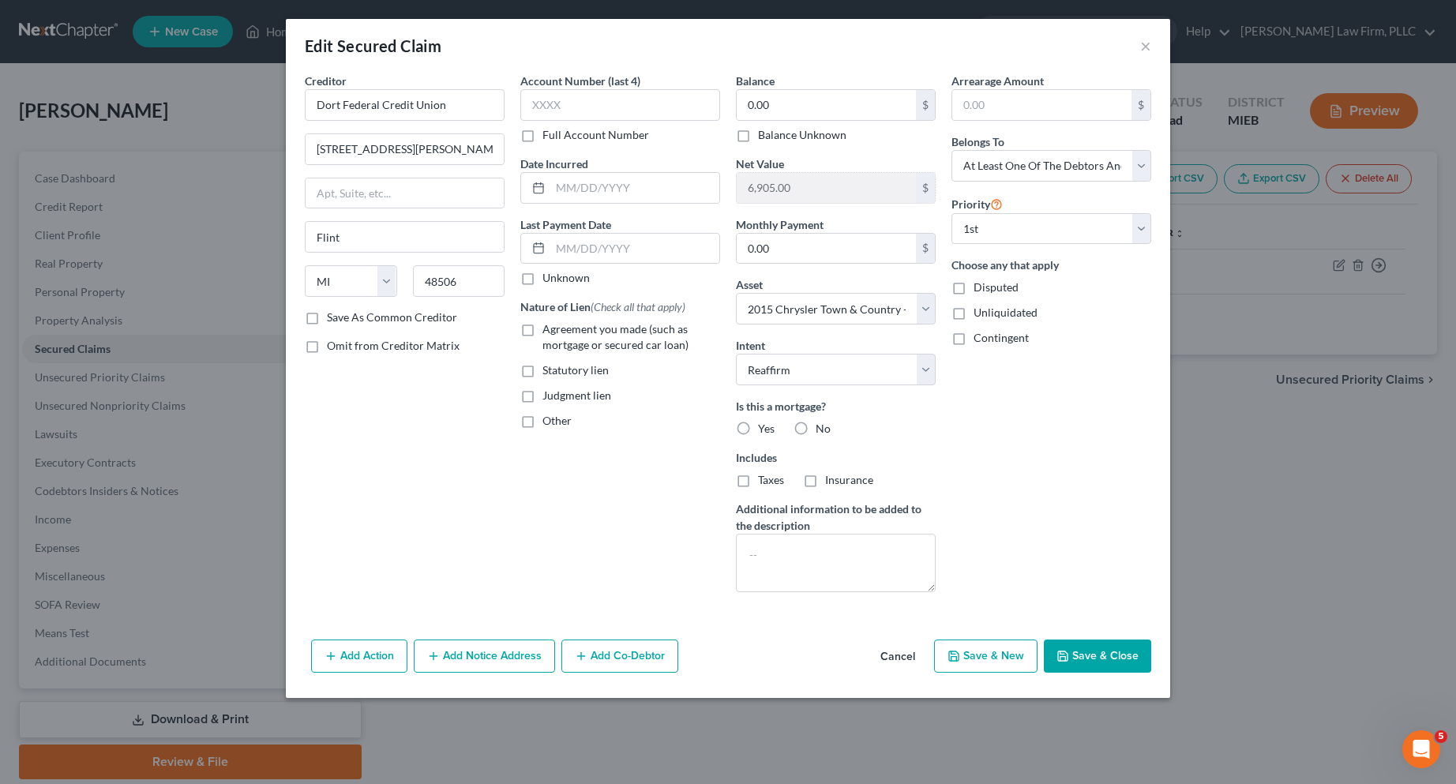
click at [542, 136] on label "Full Account Number" at bounding box center [595, 135] width 107 height 16
click at [549, 136] on input "Full Account Number" at bounding box center [554, 132] width 10 height 10
click at [543, 103] on input "text" at bounding box center [620, 105] width 200 height 32
type input "30311"
click at [557, 189] on input "text" at bounding box center [634, 188] width 169 height 30
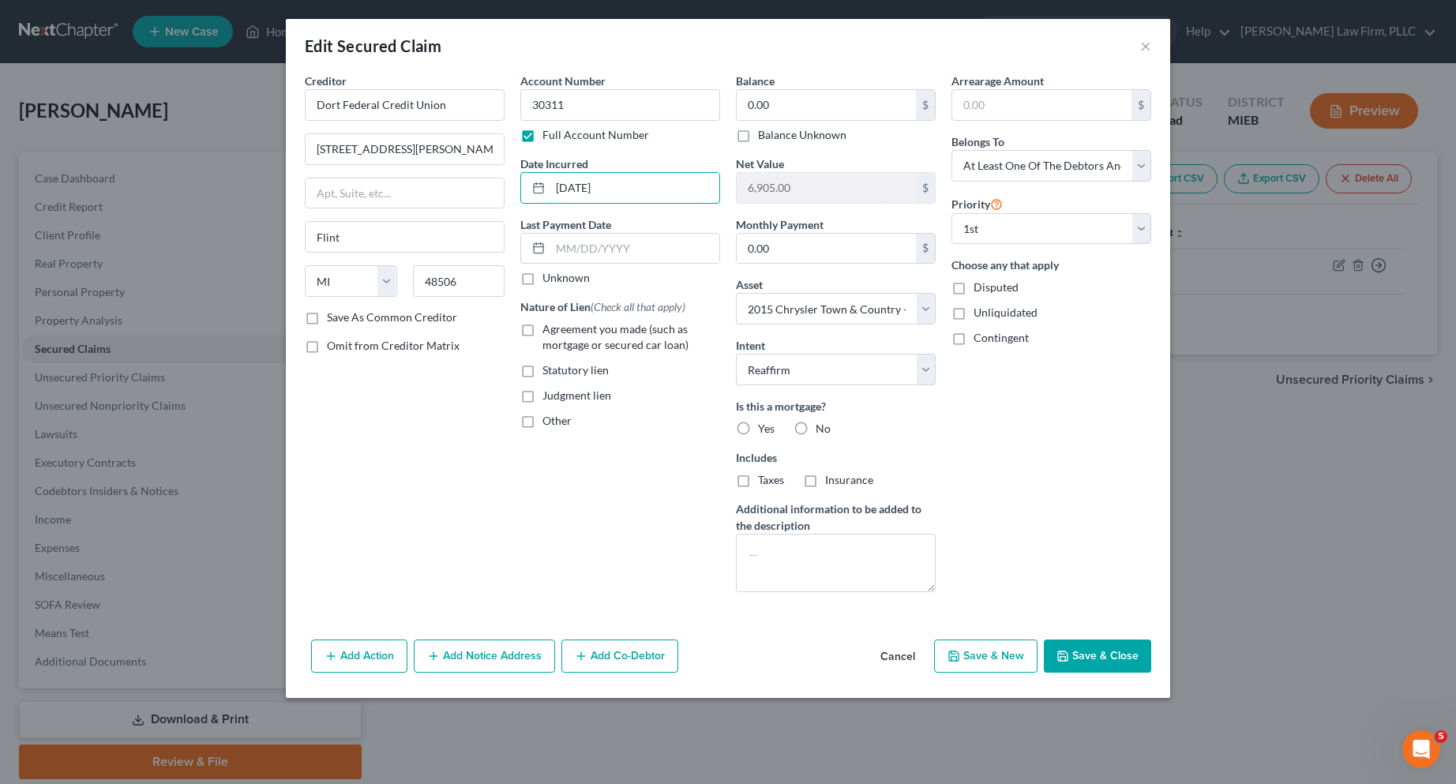
type input "03/22/2024"
click at [542, 279] on label "Unknown" at bounding box center [565, 278] width 47 height 16
click at [549, 279] on input "Unknown" at bounding box center [554, 275] width 10 height 10
checkbox input "true"
click at [542, 333] on label "Agreement you made (such as mortgage or secured car loan)" at bounding box center [631, 337] width 178 height 32
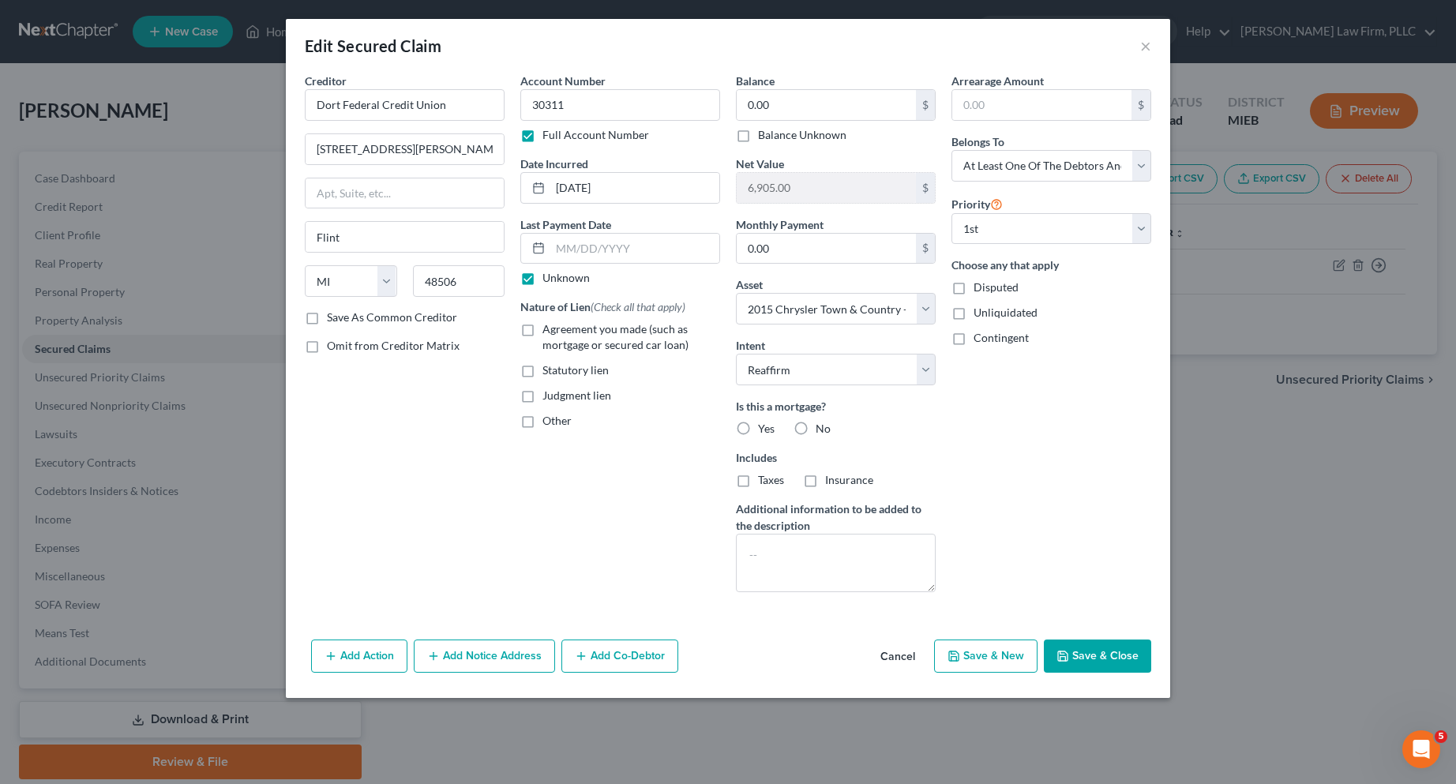
click at [549, 332] on input "Agreement you made (such as mortgage or secured car loan)" at bounding box center [554, 326] width 10 height 10
checkbox input "true"
click at [758, 109] on input "0.00" at bounding box center [826, 105] width 179 height 30
type input "10,458.00"
click at [749, 252] on input "0.00" at bounding box center [826, 249] width 179 height 30
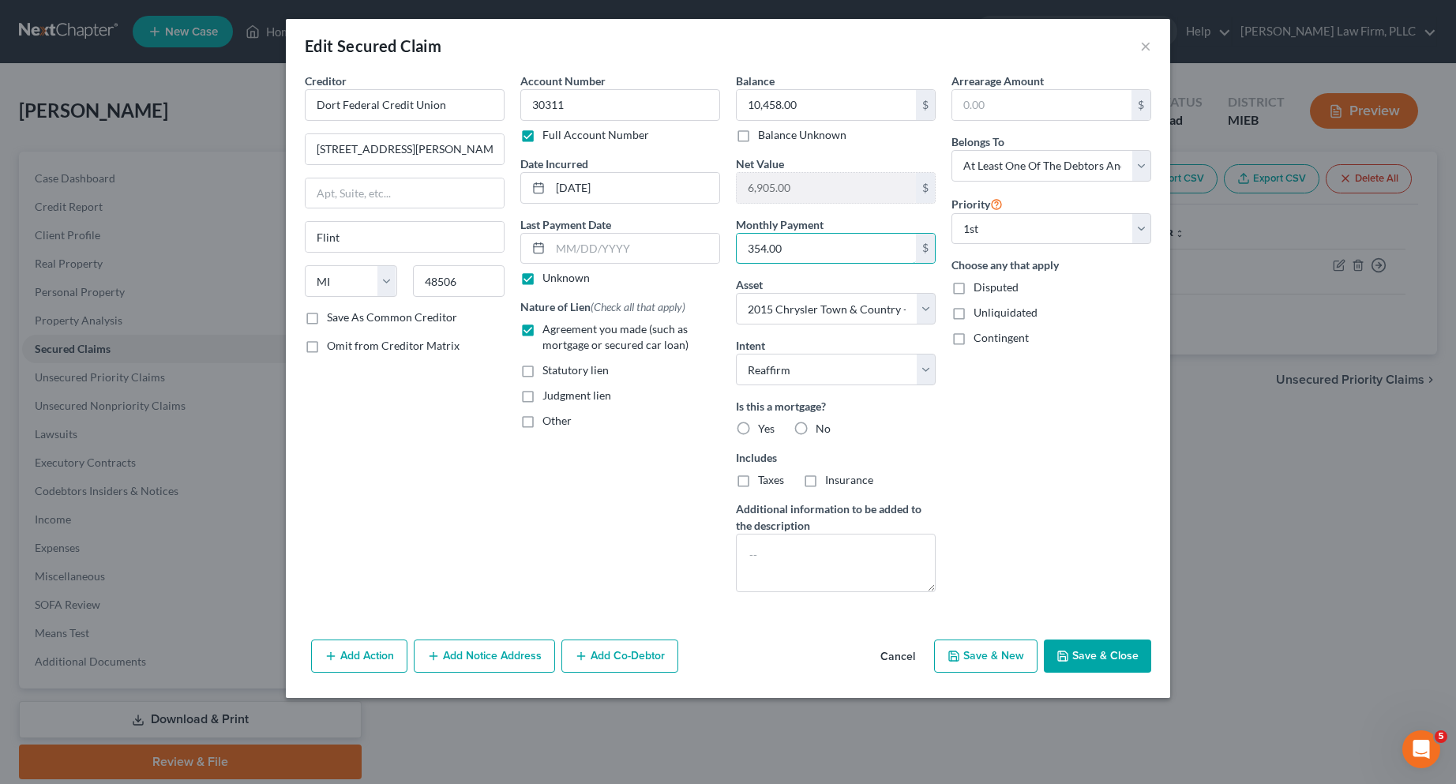
type input "354.00"
click at [815, 429] on label "No" at bounding box center [822, 429] width 15 height 16
click at [822, 429] on input "No" at bounding box center [827, 426] width 10 height 10
radio input "true"
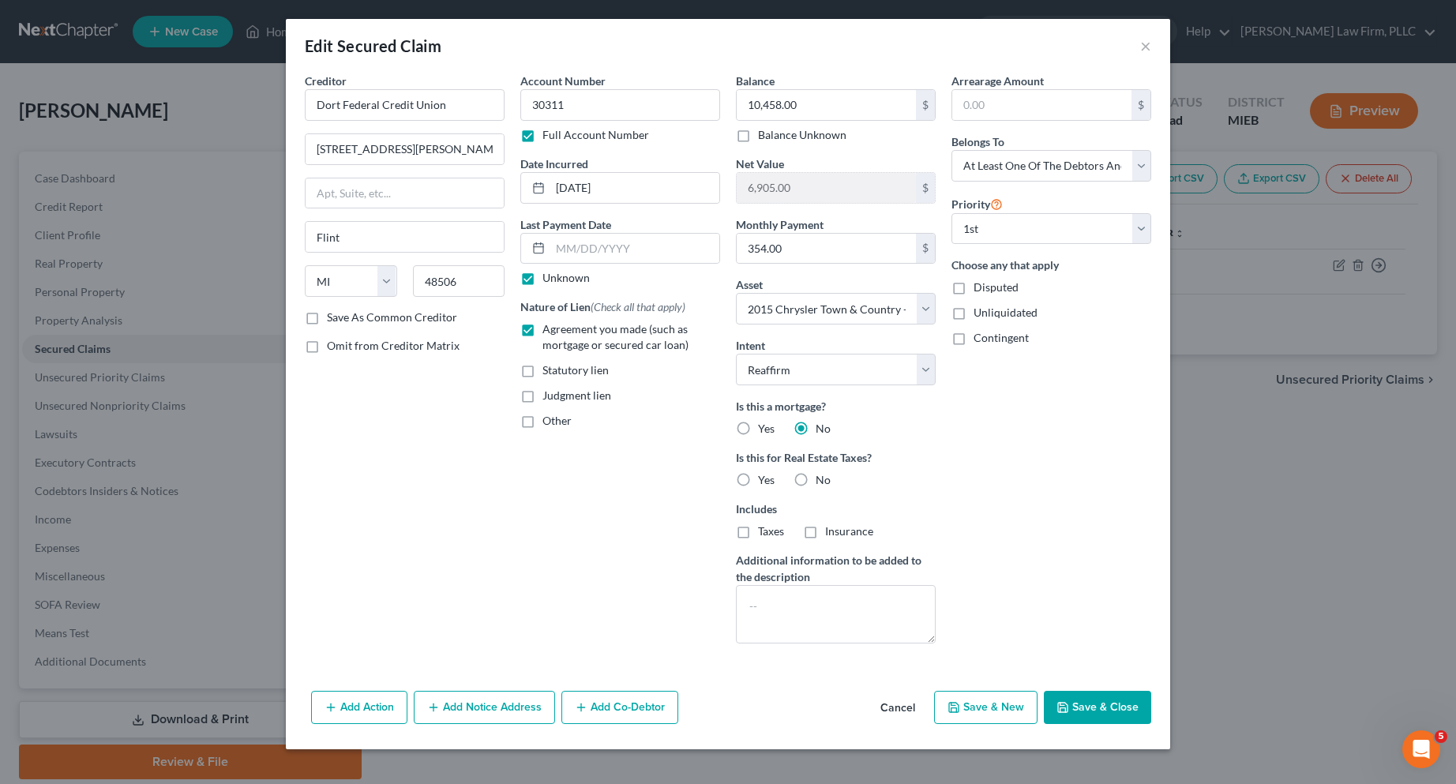
click at [815, 481] on label "No" at bounding box center [822, 480] width 15 height 16
click at [822, 481] on input "No" at bounding box center [827, 477] width 10 height 10
radio input "true"
click at [1059, 701] on icon "button" at bounding box center [1062, 707] width 13 height 13
select select
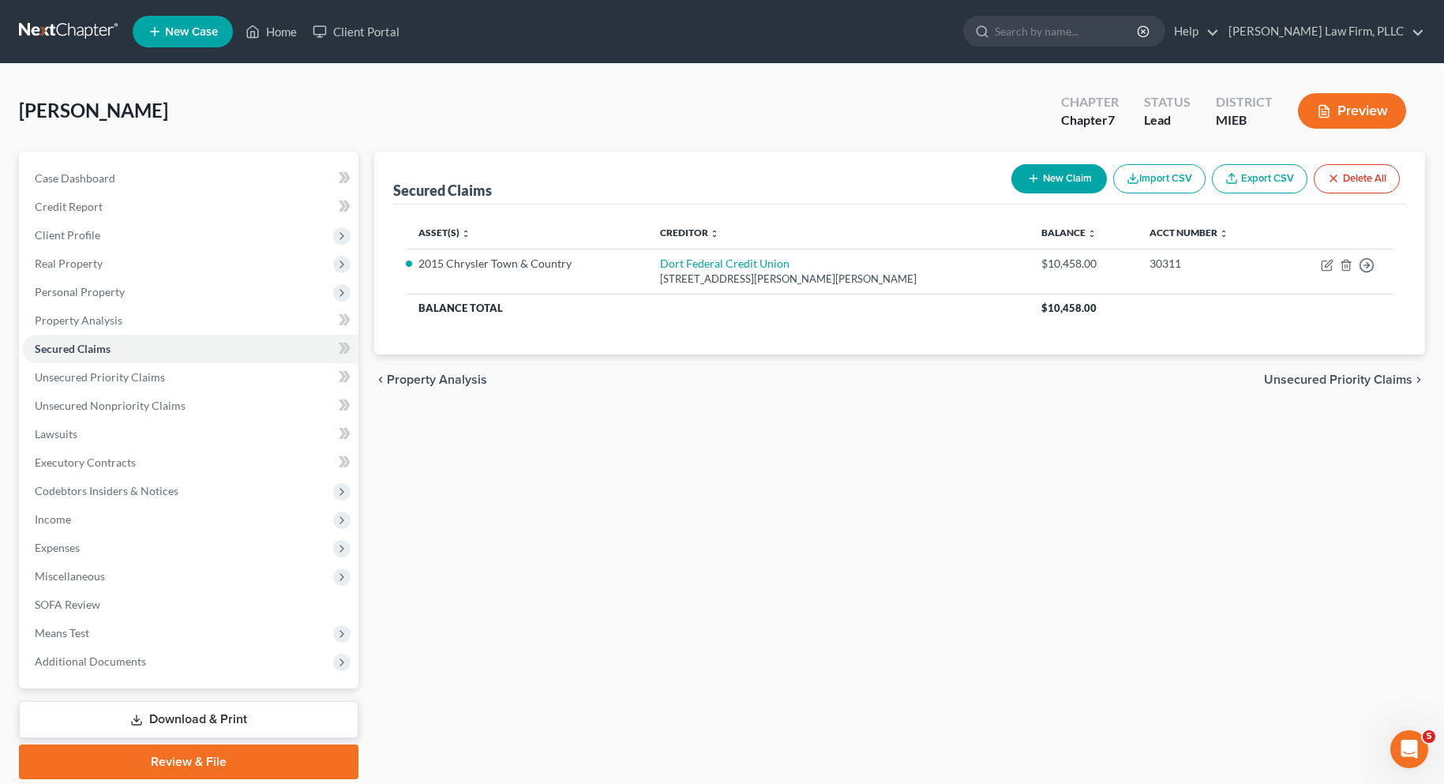
click at [1044, 176] on button "New Claim" at bounding box center [1059, 178] width 96 height 29
select select "0"
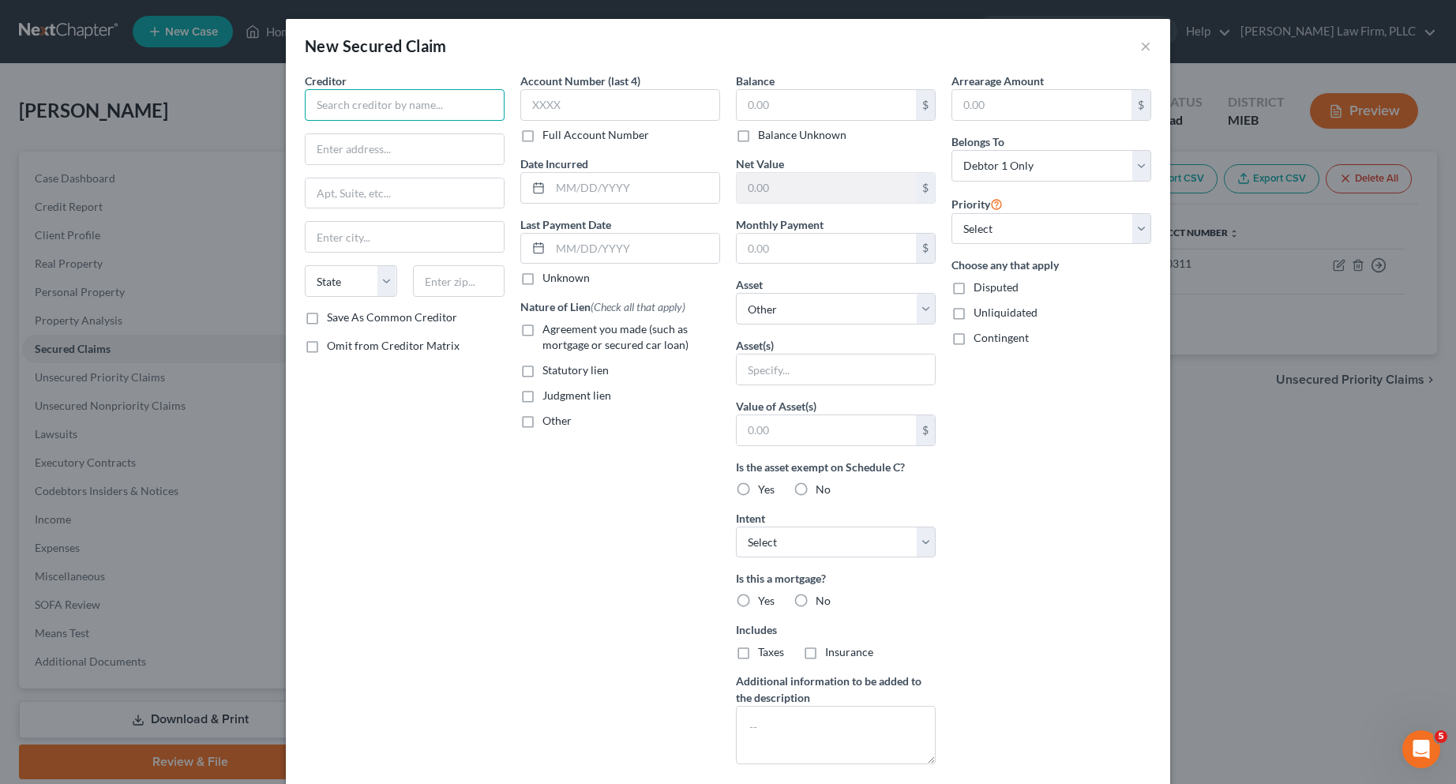
click at [382, 110] on input "text" at bounding box center [405, 105] width 200 height 32
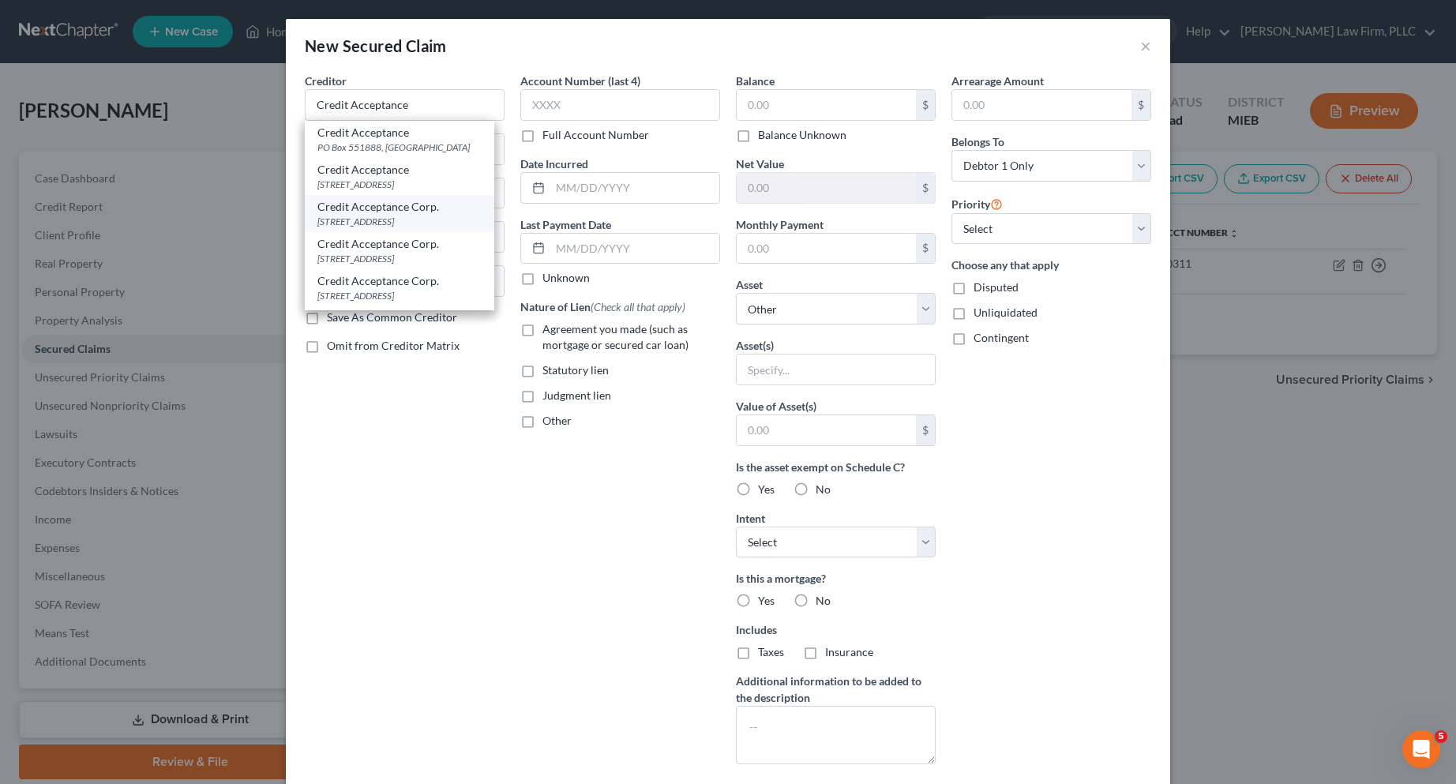
click at [366, 228] on div "PO box 5070, Southfield, MI 48086-5070" at bounding box center [399, 221] width 164 height 13
type input "Credit Acceptance Corp."
type input "PO box 5070"
type input "Southfield"
select select "23"
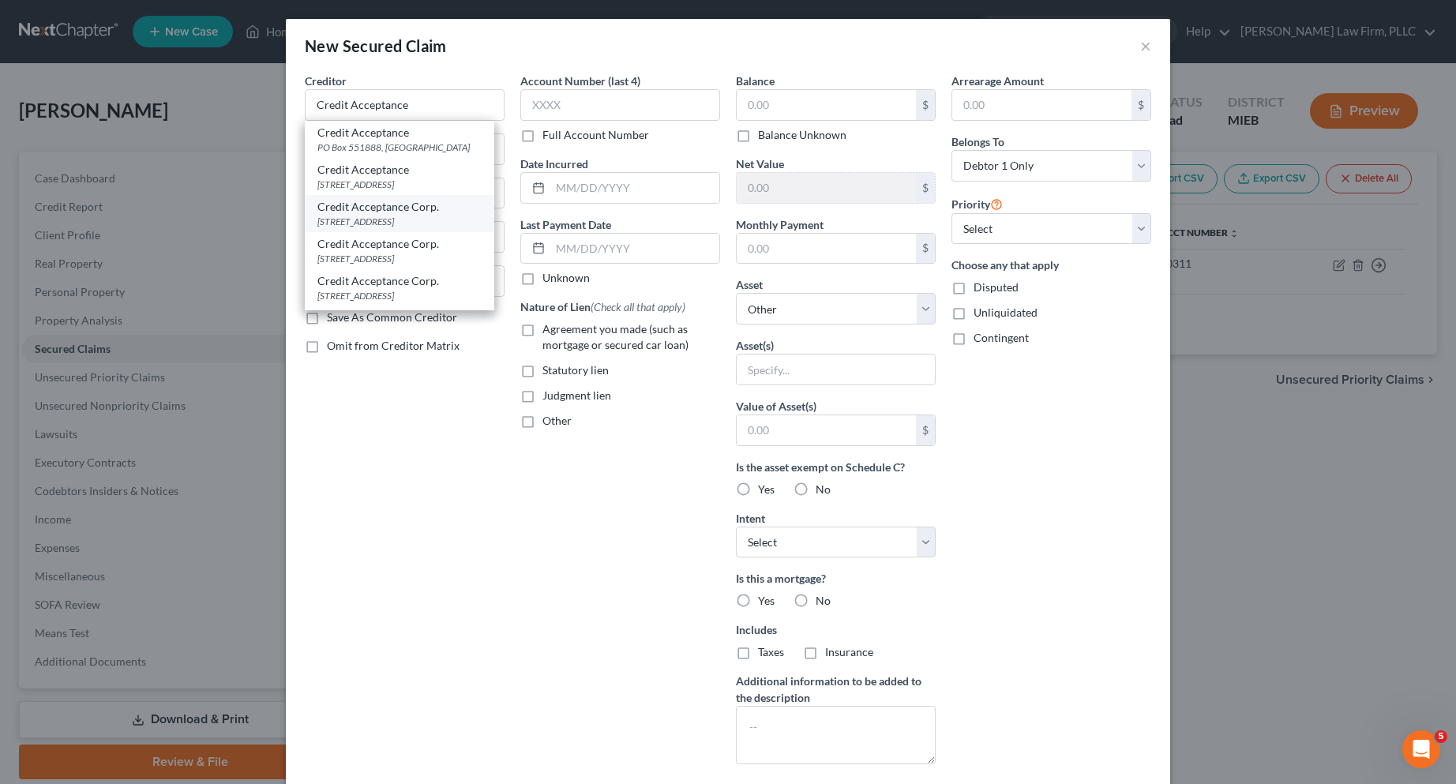
type input "48086-5070"
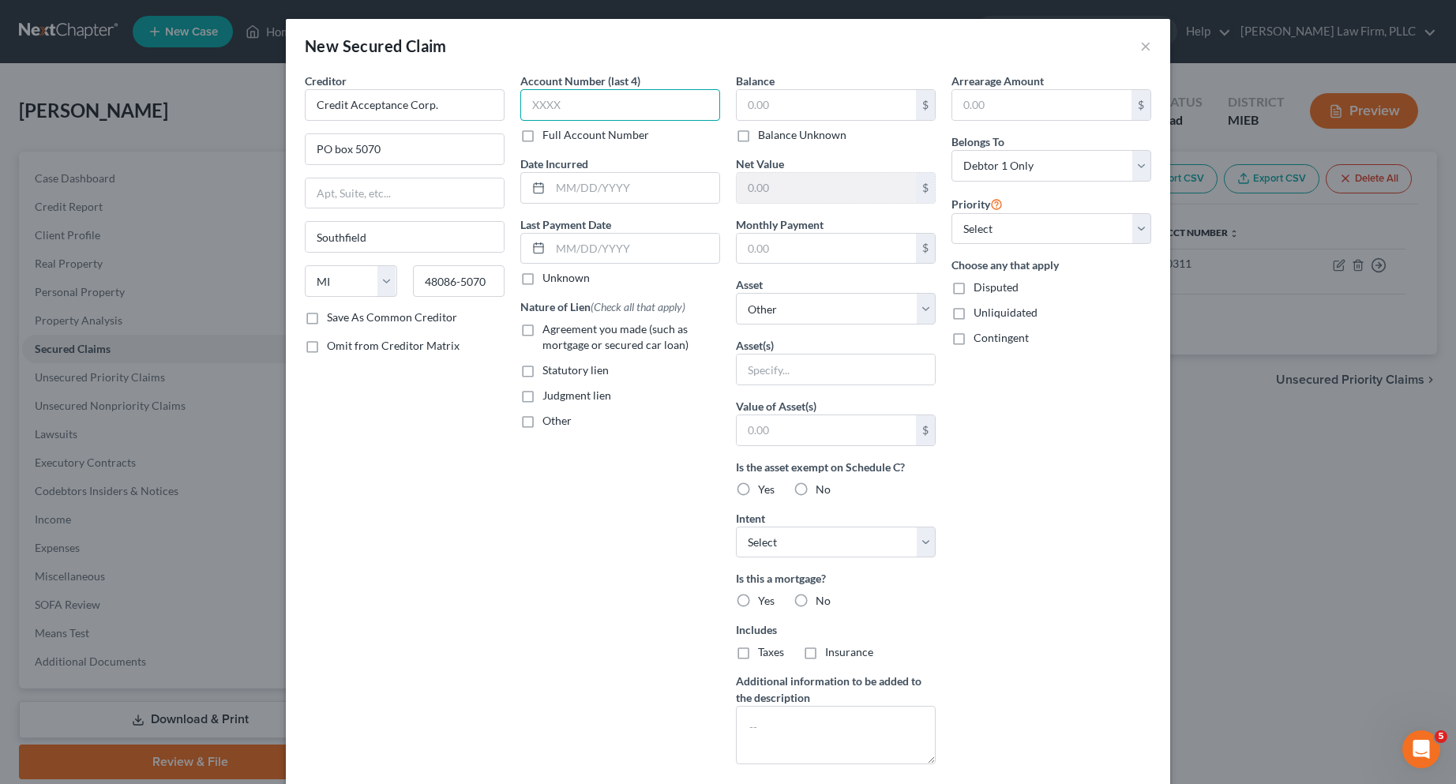
click at [538, 102] on input "text" at bounding box center [620, 105] width 200 height 32
type input "9920"
click at [565, 186] on input "text" at bounding box center [634, 188] width 169 height 30
type input "06/25/2020"
click at [542, 277] on label "Unknown" at bounding box center [565, 278] width 47 height 16
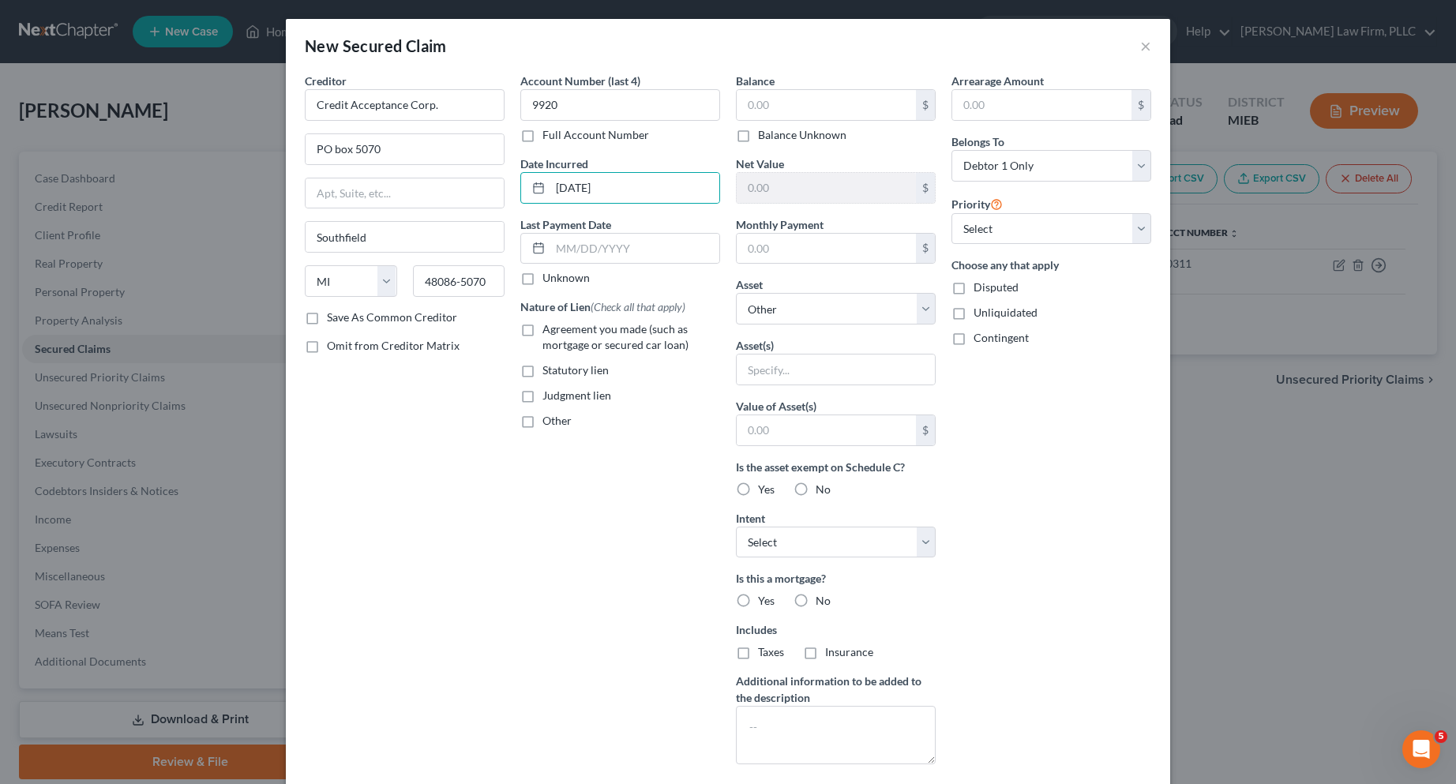
click at [549, 277] on input "Unknown" at bounding box center [554, 275] width 10 height 10
checkbox input "true"
click at [542, 331] on label "Agreement you made (such as mortgage or secured car loan)" at bounding box center [631, 337] width 178 height 32
click at [549, 331] on input "Agreement you made (such as mortgage or secured car loan)" at bounding box center [554, 326] width 10 height 10
checkbox input "true"
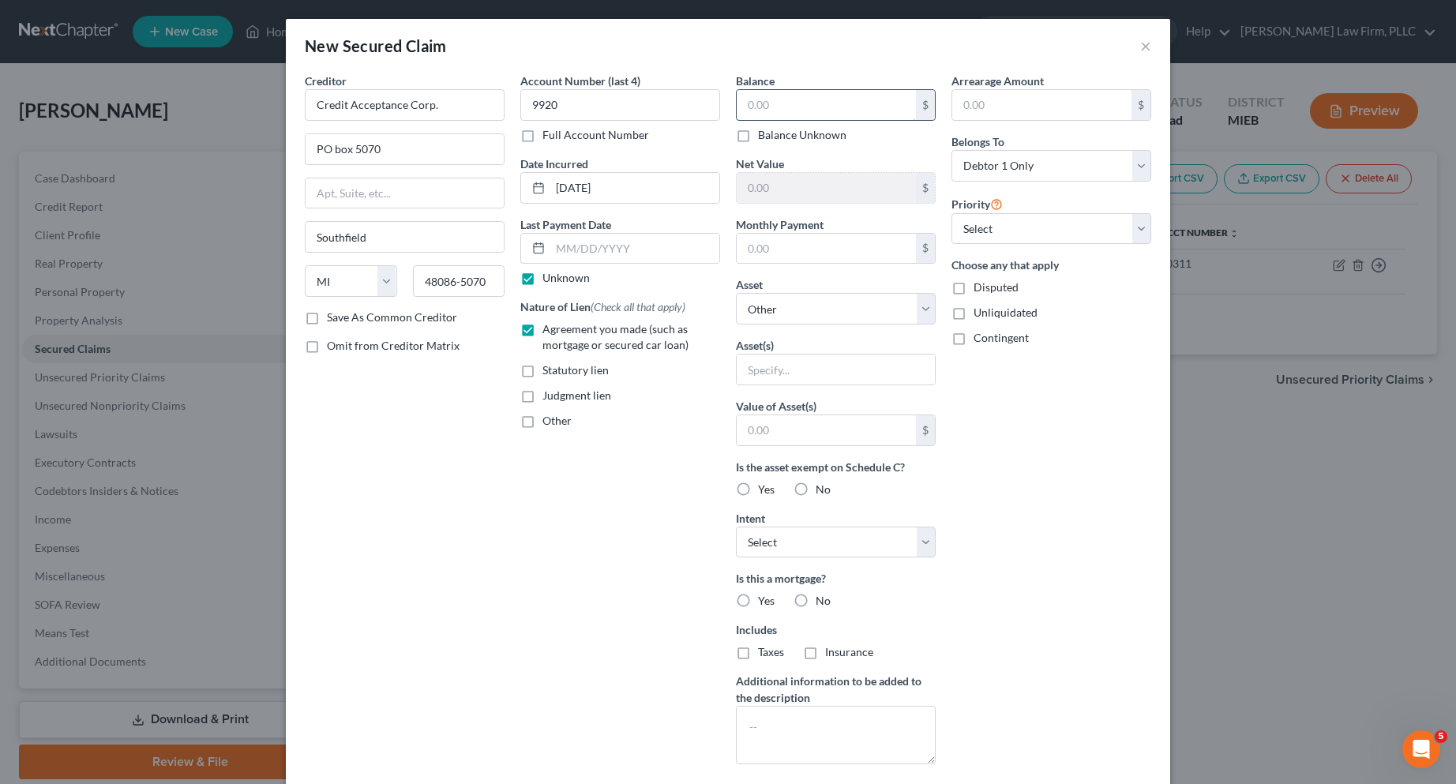
click at [774, 110] on input "text" at bounding box center [826, 105] width 179 height 30
type input "9,816.00"
click at [760, 248] on input "text" at bounding box center [826, 249] width 179 height 30
click at [1040, 464] on div "Arrearage Amount $ Belongs To * Select Debtor 1 Only Debtor 2 Only Debtor 1 And…" at bounding box center [1051, 425] width 216 height 704
click at [923, 538] on select "Select Surrender Redeem Reaffirm Avoid Other" at bounding box center [836, 543] width 200 height 32
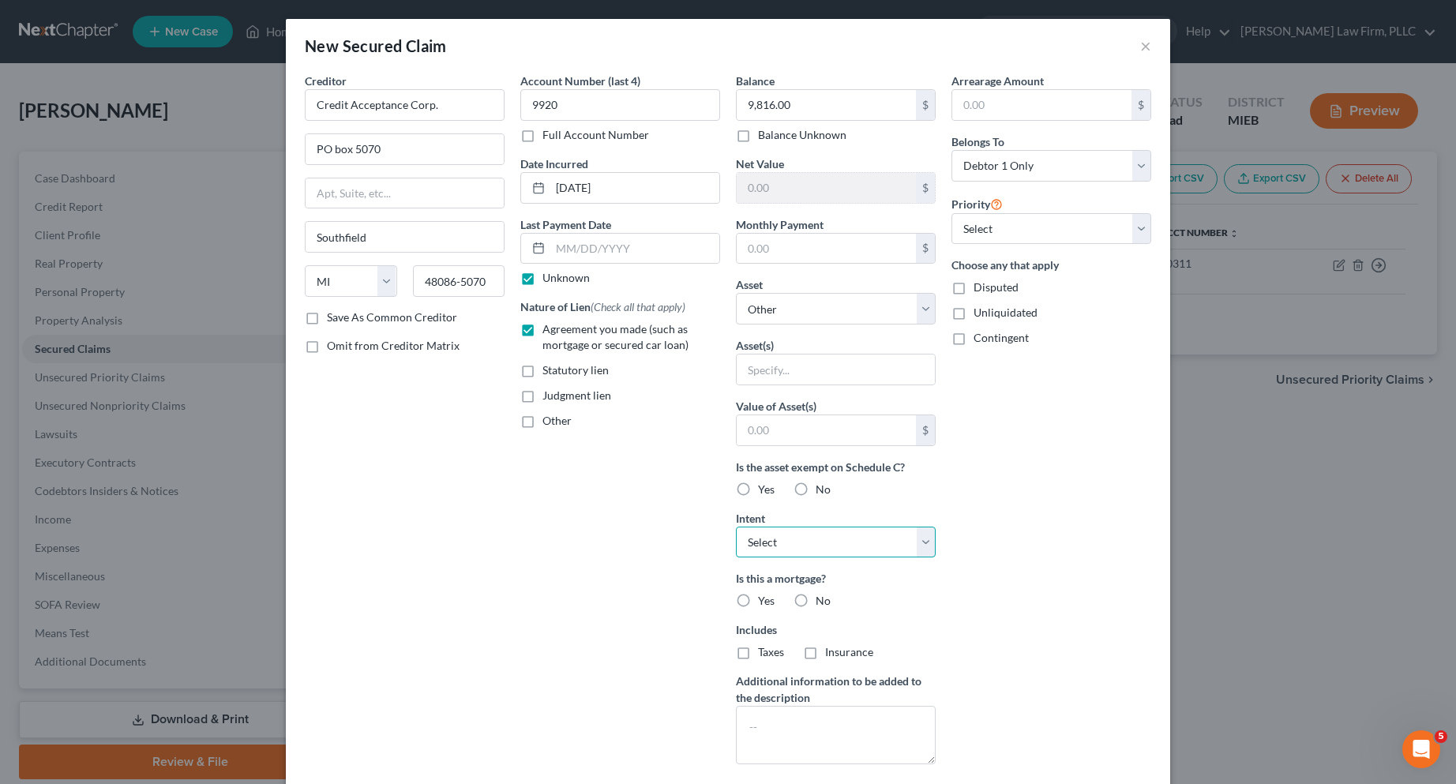
select select "0"
click at [736, 527] on select "Select Surrender Redeem Reaffirm Avoid Other" at bounding box center [836, 543] width 200 height 32
click at [815, 601] on label "No" at bounding box center [822, 601] width 15 height 16
click at [822, 601] on input "No" at bounding box center [827, 598] width 10 height 10
radio input "true"
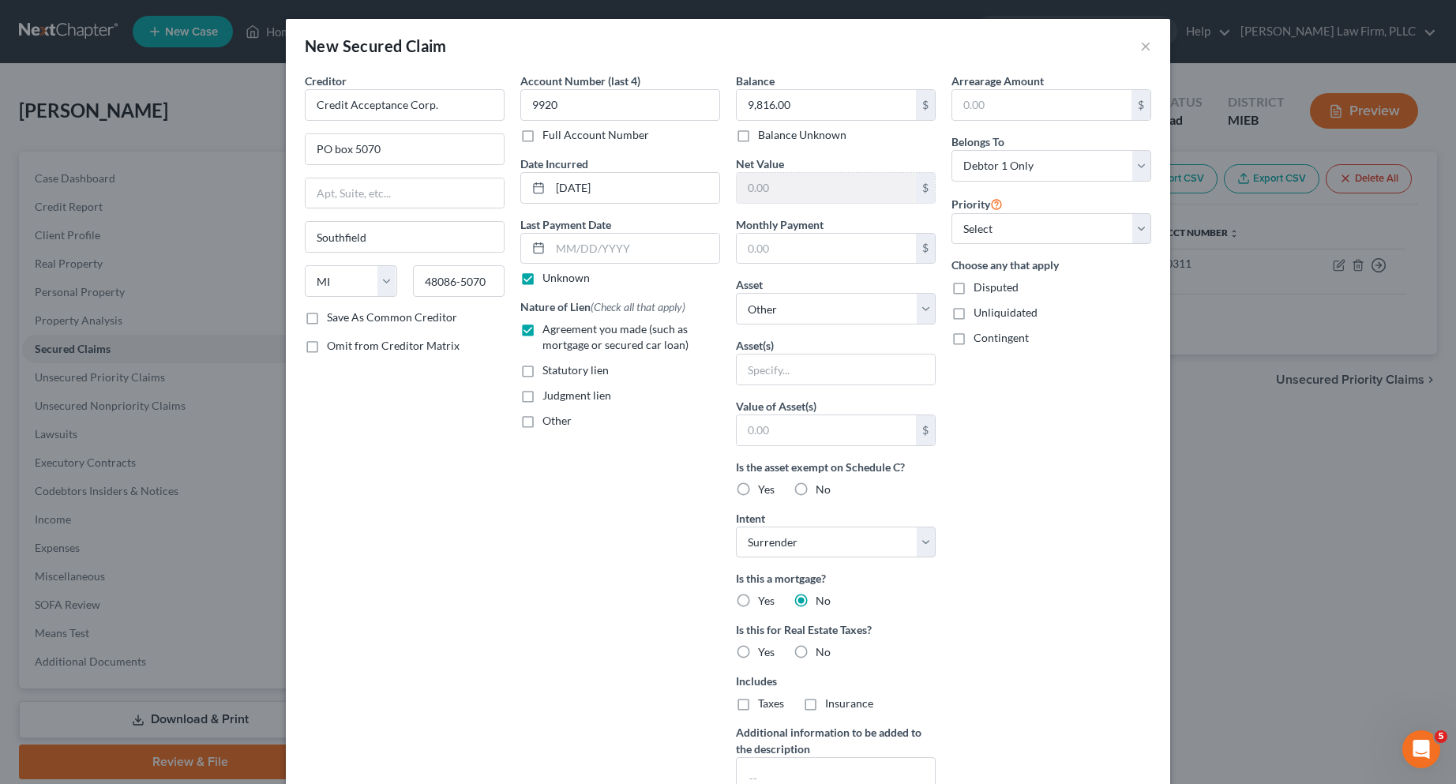
click at [815, 653] on label "No" at bounding box center [822, 652] width 15 height 16
click at [822, 653] on input "No" at bounding box center [827, 649] width 10 height 10
radio input "true"
click at [1130, 162] on select "Select Debtor 1 Only Debtor 2 Only Debtor 1 And Debtor 2 Only At Least One Of T…" at bounding box center [1051, 166] width 200 height 32
select select "3"
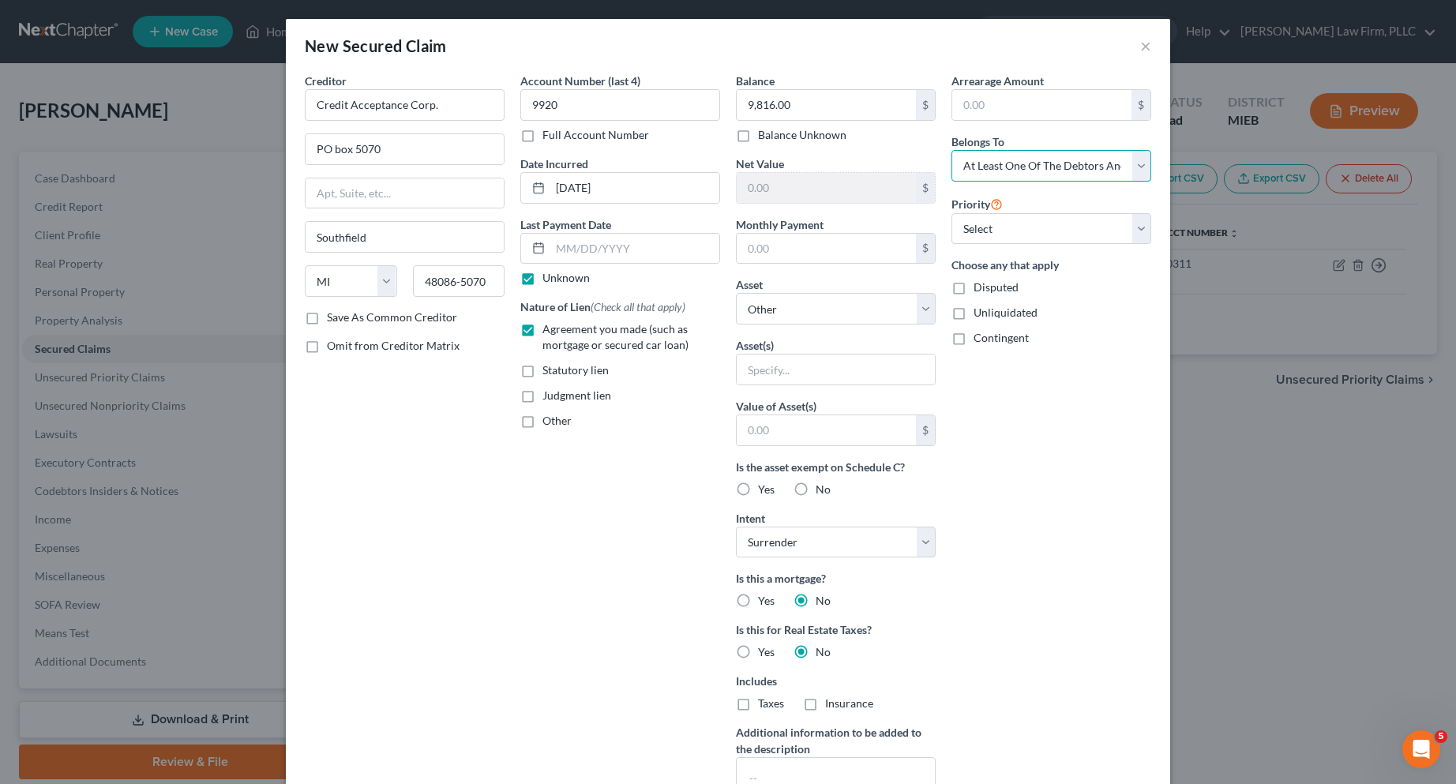
click at [951, 150] on select "Select Debtor 1 Only Debtor 2 Only Debtor 1 And Debtor 2 Only At Least One Of T…" at bounding box center [1051, 166] width 200 height 32
click at [1133, 231] on select "Select 1st 2nd 3rd 4th 5th 6th 7th 8th 9th 10th 11th 12th 13th 14th 15th 16th 1…" at bounding box center [1051, 229] width 200 height 32
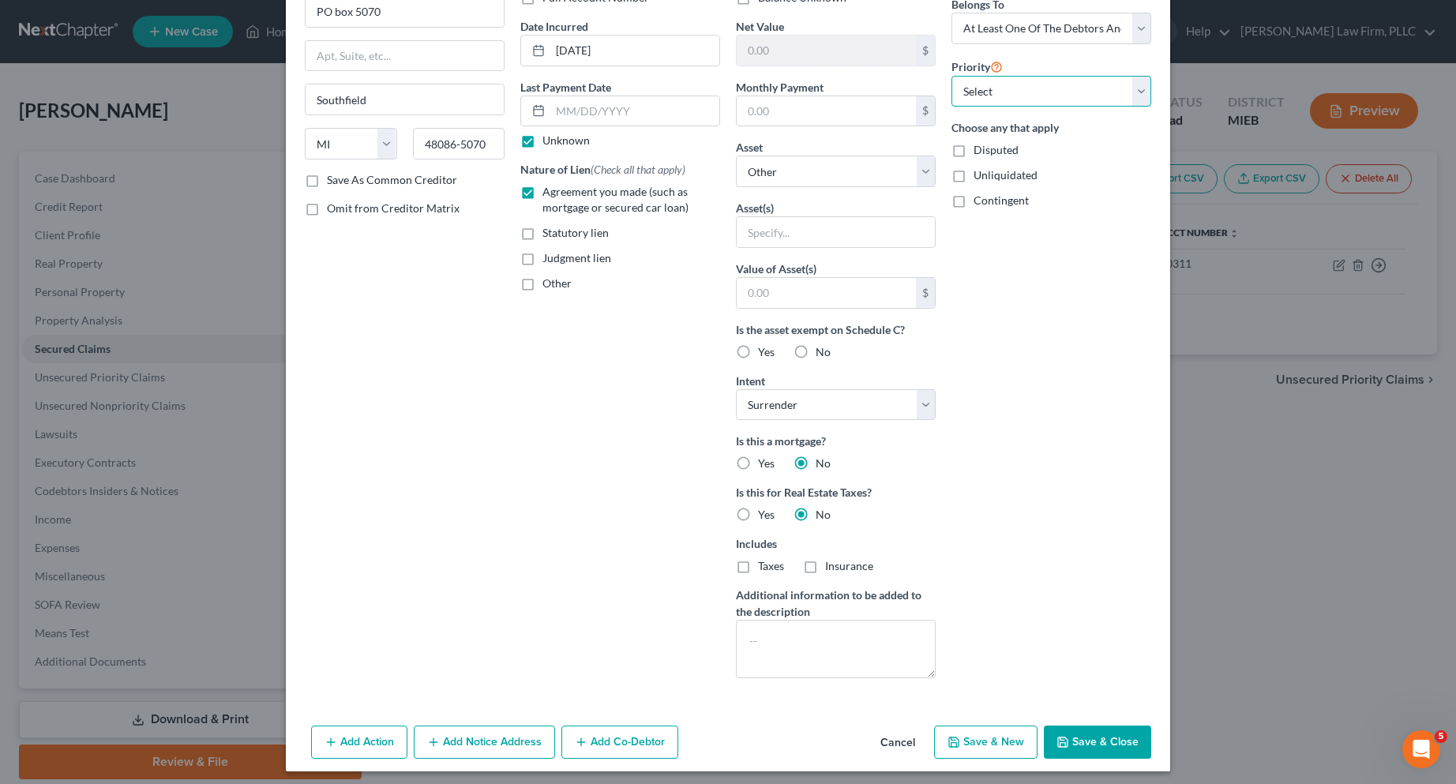
scroll to position [144, 0]
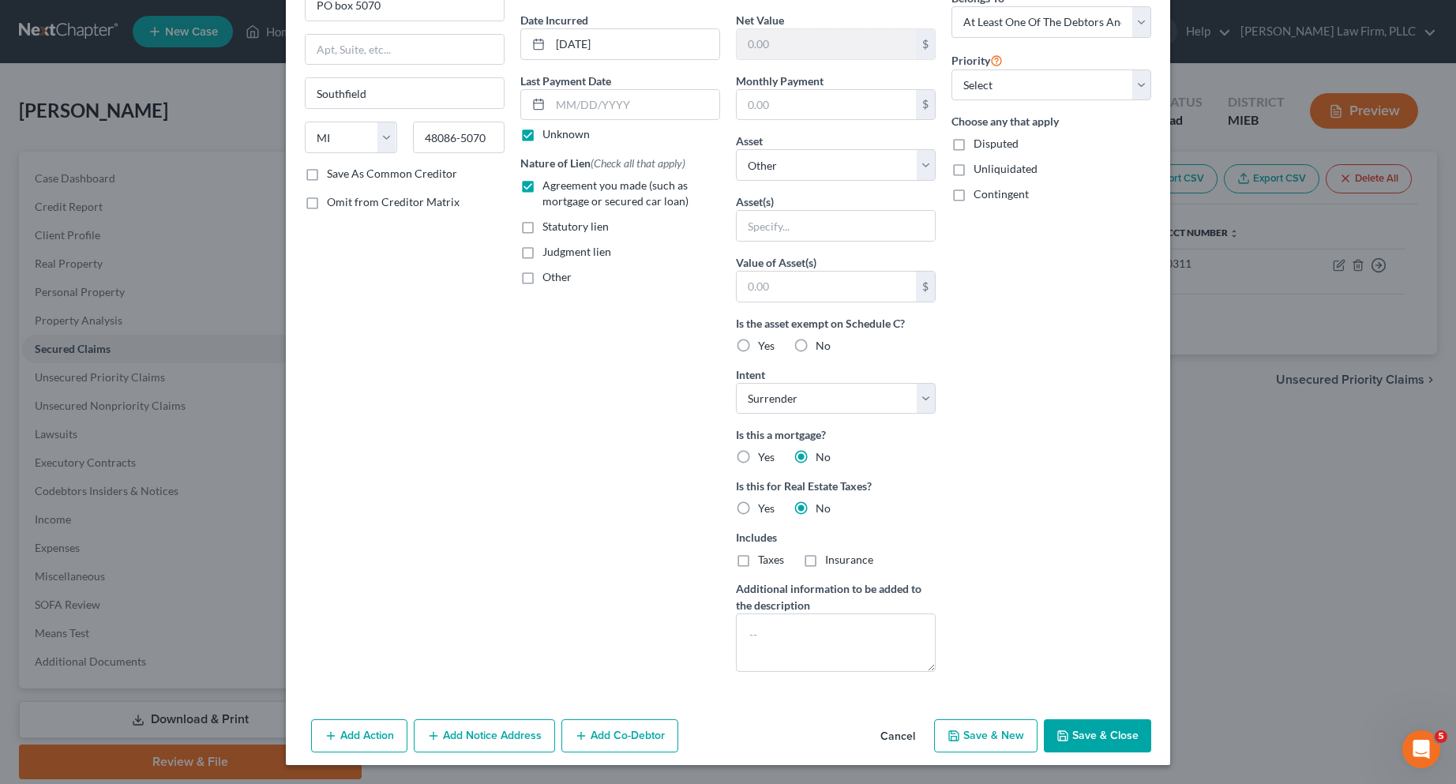
click at [978, 740] on button "Save & New" at bounding box center [985, 735] width 103 height 33
select select "0"
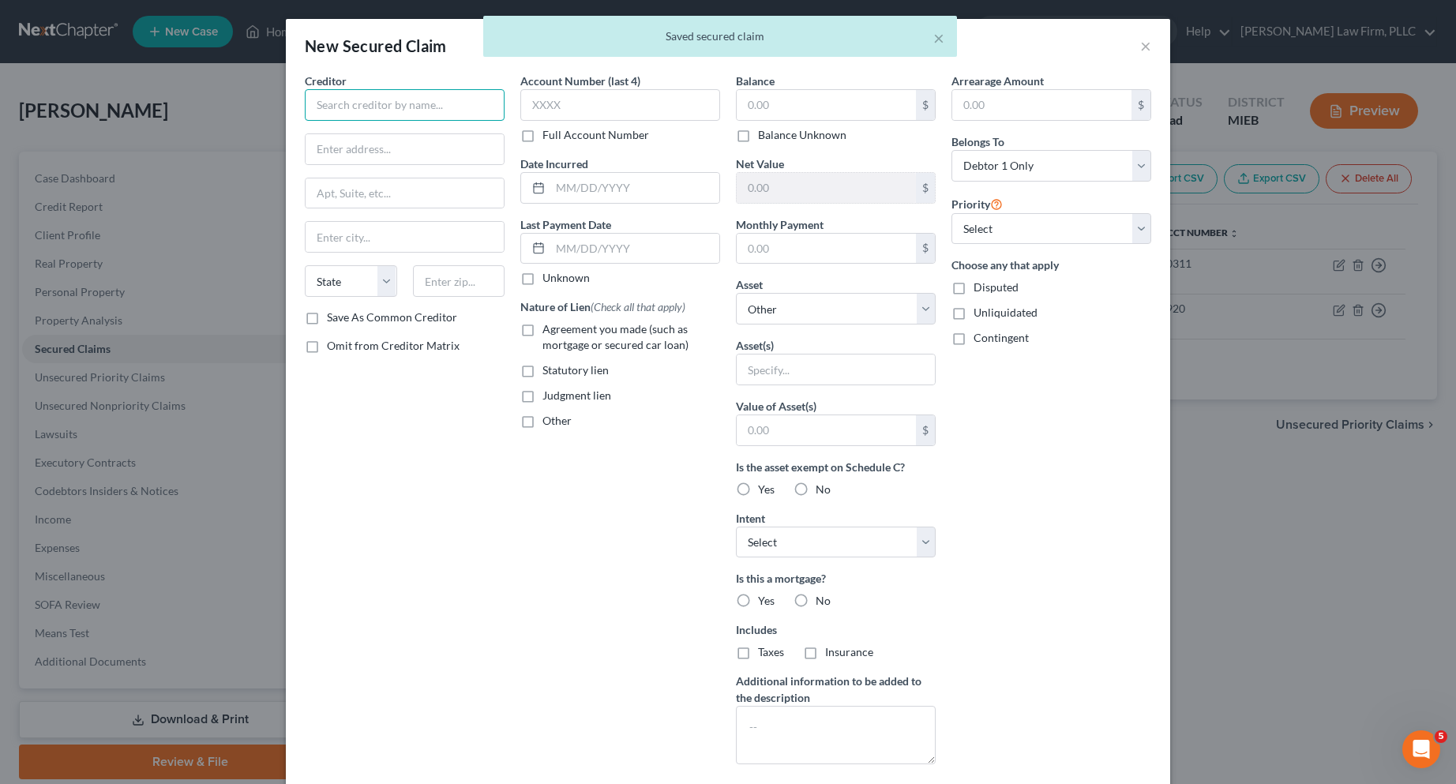
click at [353, 103] on input "text" at bounding box center [405, 105] width 200 height 32
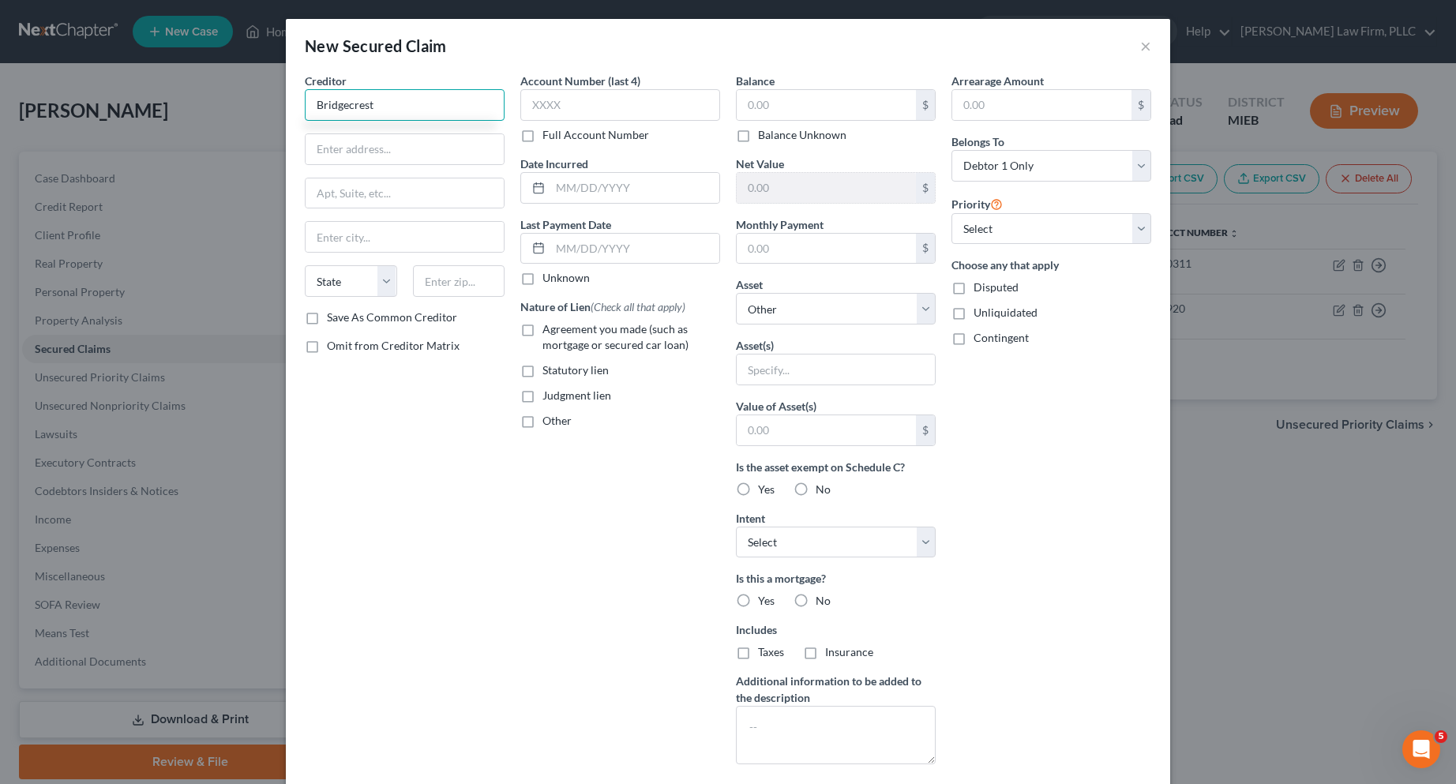
type input "Bridgecrest"
type input "PO Box 29018"
type input "Phoenix"
select select "3"
type input "85038"
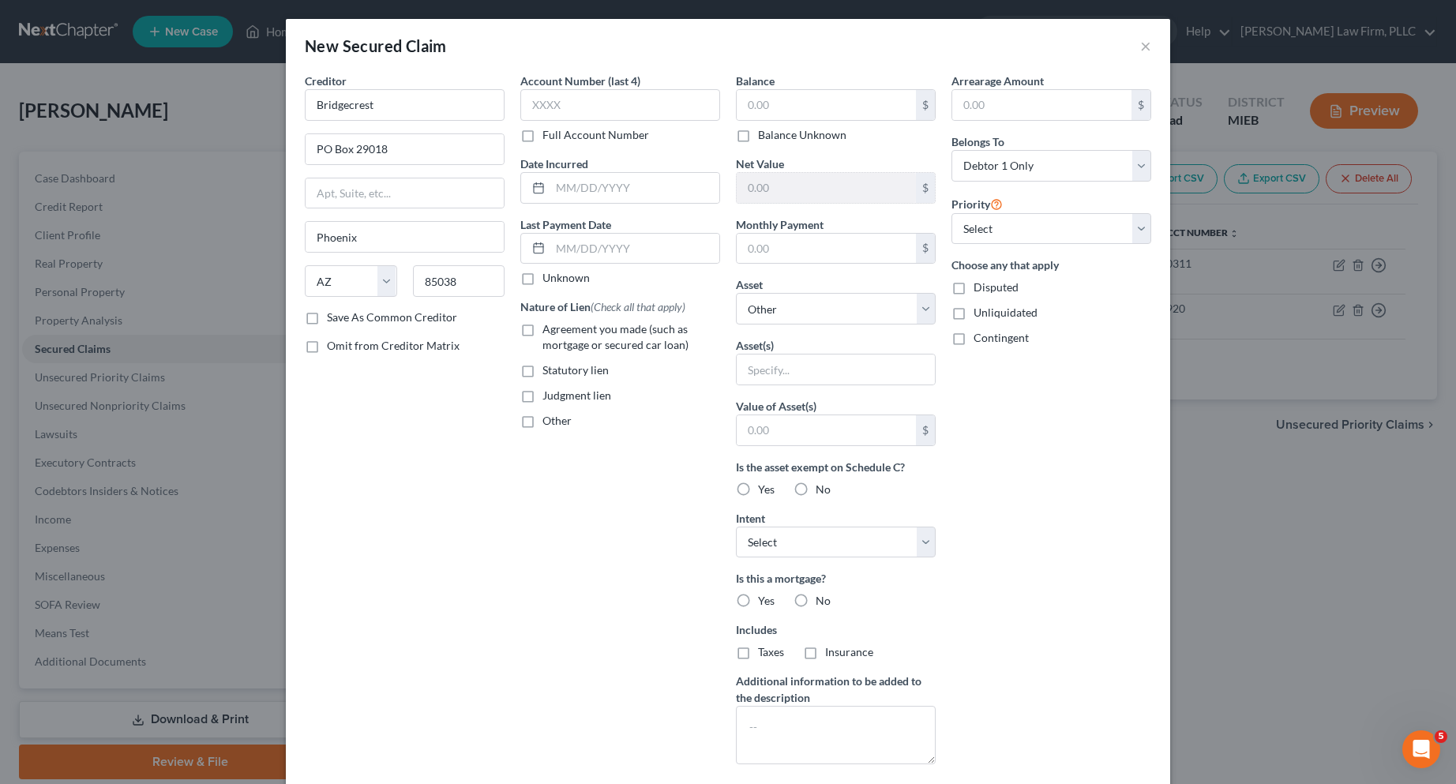
click at [327, 317] on label "Save As Common Creditor" at bounding box center [392, 317] width 130 height 16
click at [333, 317] on input "Save As Common Creditor" at bounding box center [338, 314] width 10 height 10
checkbox input "true"
click at [542, 107] on input "text" at bounding box center [620, 105] width 200 height 32
click at [542, 139] on label "Full Account Number" at bounding box center [595, 135] width 107 height 16
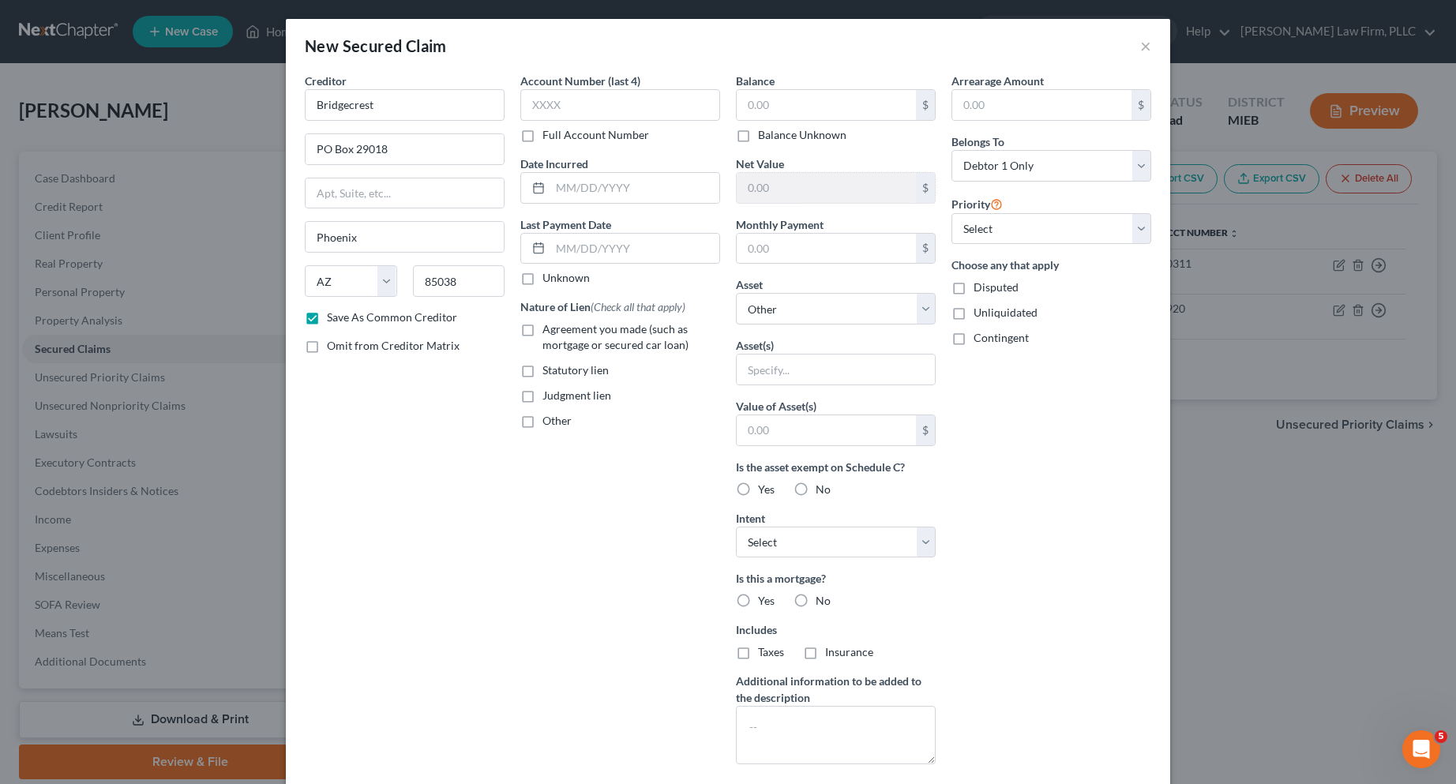
click at [549, 137] on input "Full Account Number" at bounding box center [554, 132] width 10 height 10
click at [535, 108] on input "text" at bounding box center [620, 105] width 200 height 32
type input "14200571"
click at [564, 189] on input "text" at bounding box center [634, 188] width 169 height 30
type input "03/18/2023"
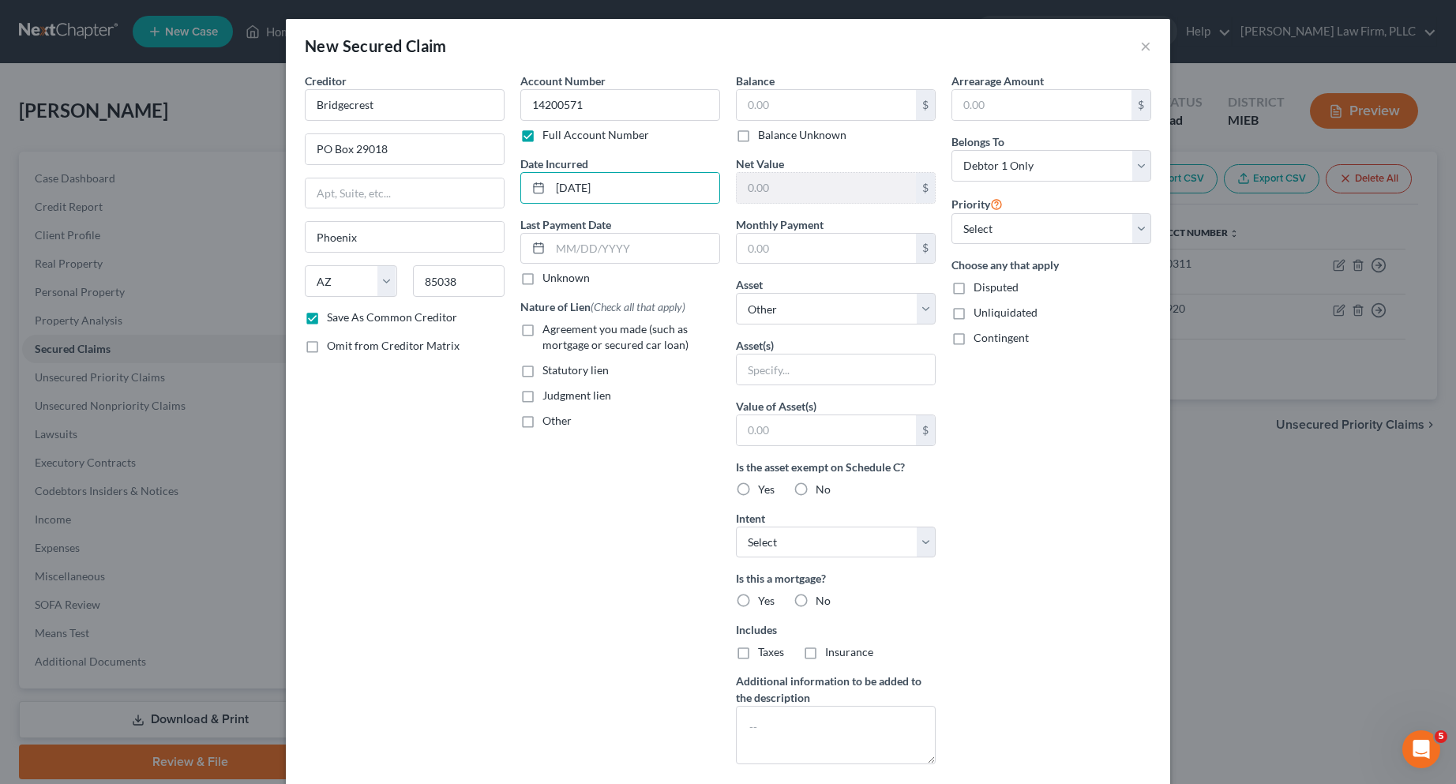
click at [542, 279] on label "Unknown" at bounding box center [565, 278] width 47 height 16
click at [549, 279] on input "Unknown" at bounding box center [554, 275] width 10 height 10
checkbox input "true"
click at [542, 332] on label "Agreement you made (such as mortgage or secured car loan)" at bounding box center [631, 337] width 178 height 32
click at [549, 332] on input "Agreement you made (such as mortgage or secured car loan)" at bounding box center [554, 326] width 10 height 10
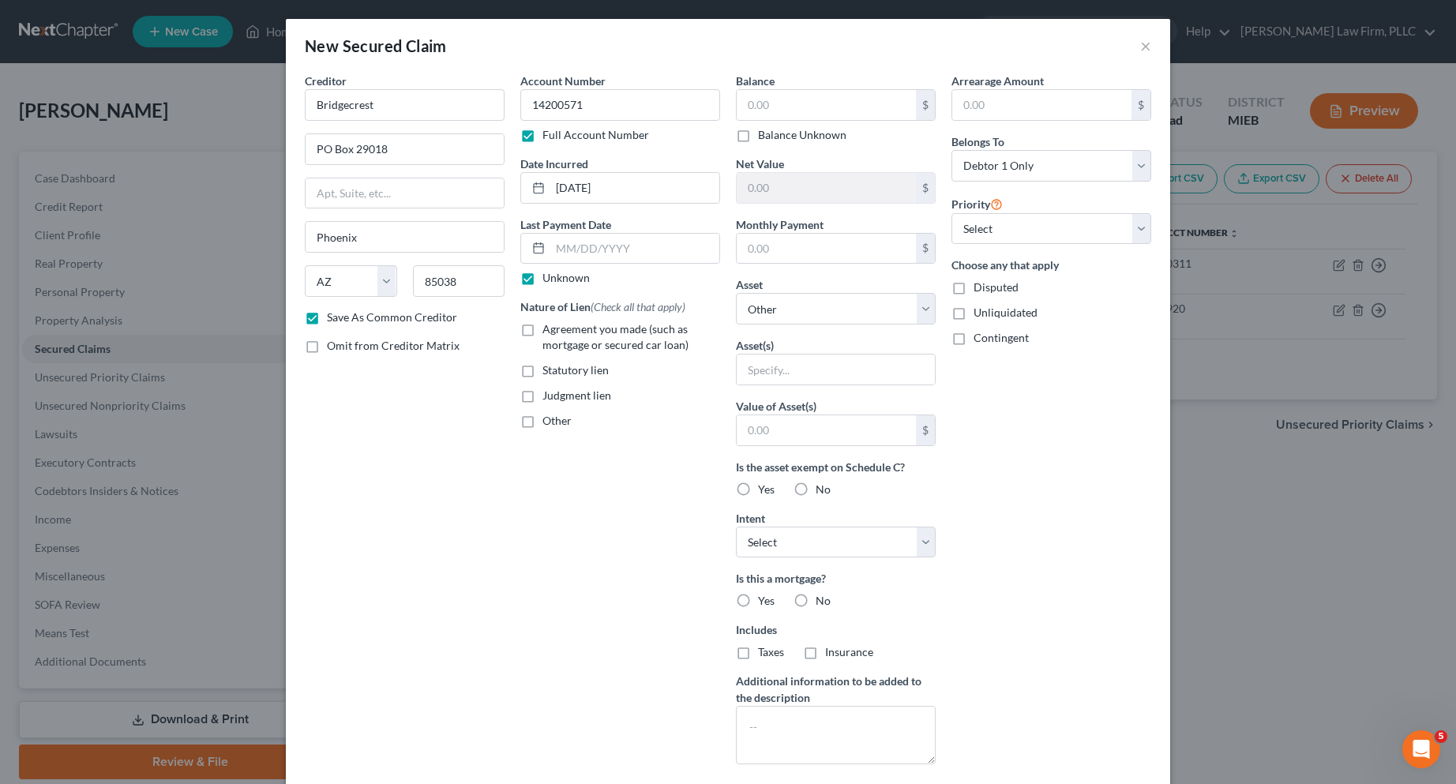
checkbox input "true"
click at [762, 102] on input "text" at bounding box center [826, 105] width 179 height 30
type input "9,243.00"
click at [917, 542] on select "Select Surrender Redeem Reaffirm Avoid Other" at bounding box center [836, 543] width 200 height 32
select select "0"
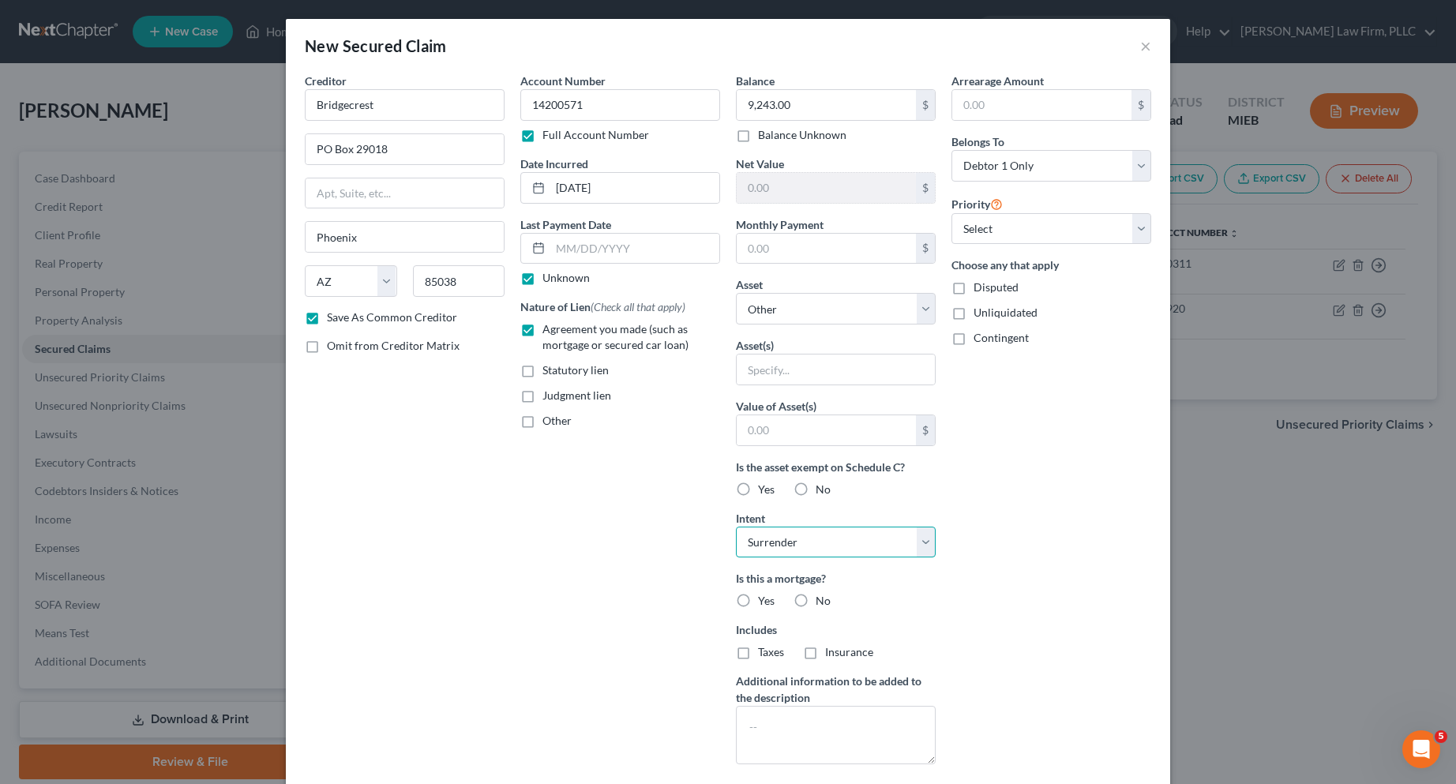
click at [736, 527] on select "Select Surrender Redeem Reaffirm Avoid Other" at bounding box center [836, 543] width 200 height 32
click at [815, 602] on label "No" at bounding box center [822, 601] width 15 height 16
click at [822, 602] on input "No" at bounding box center [827, 598] width 10 height 10
radio input "true"
click at [815, 651] on label "No" at bounding box center [822, 652] width 15 height 16
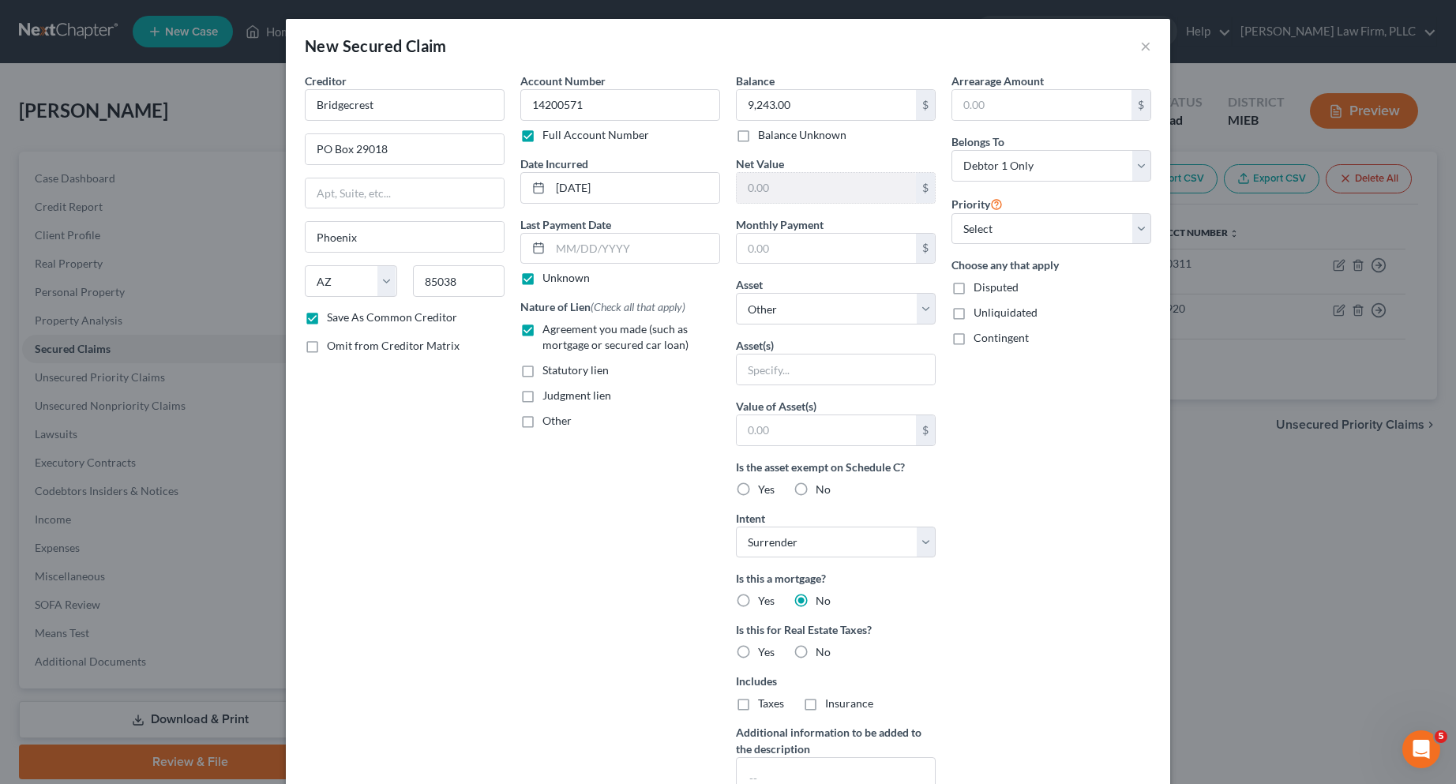
click at [822, 651] on input "No" at bounding box center [827, 649] width 10 height 10
radio input "true"
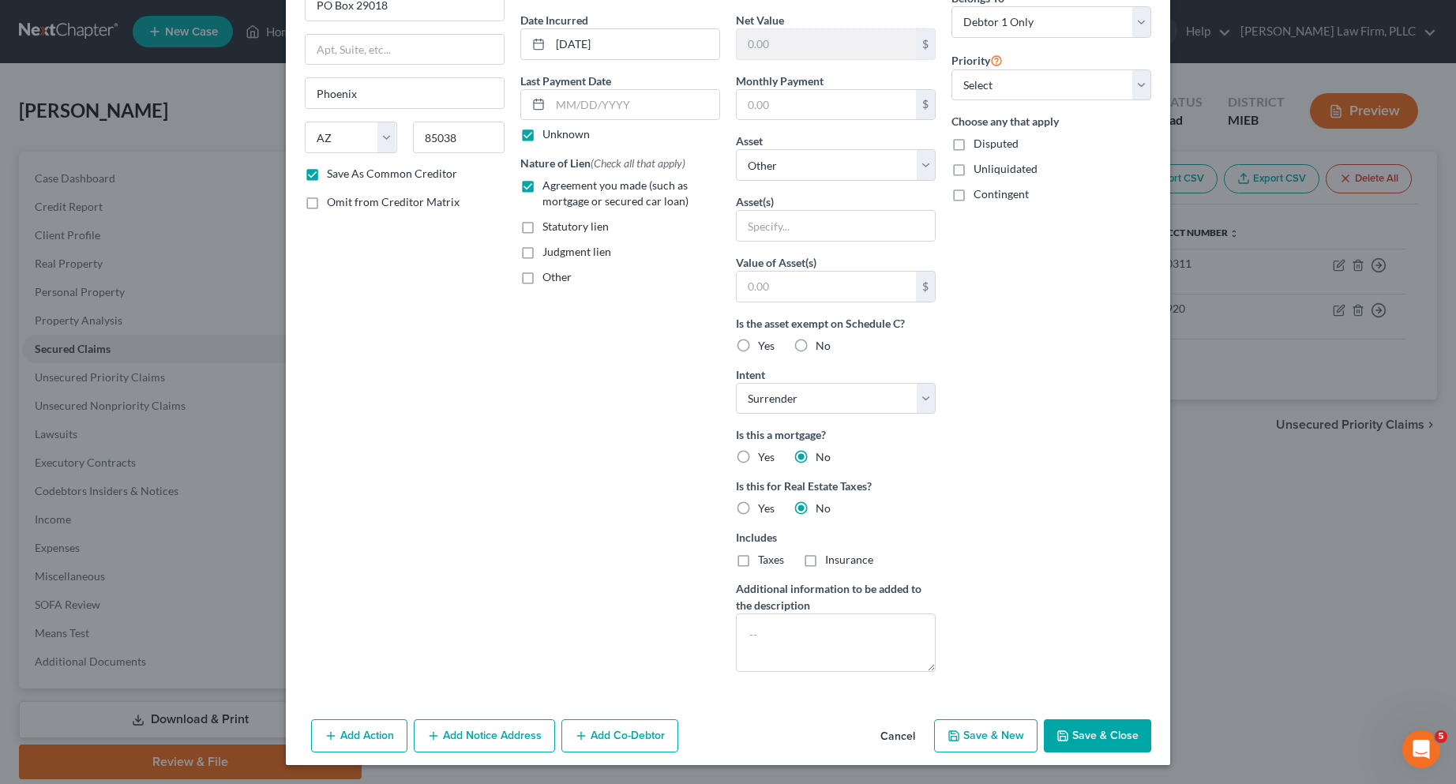
click at [1078, 729] on button "Save & Close" at bounding box center [1097, 735] width 107 height 33
checkbox input "false"
select select
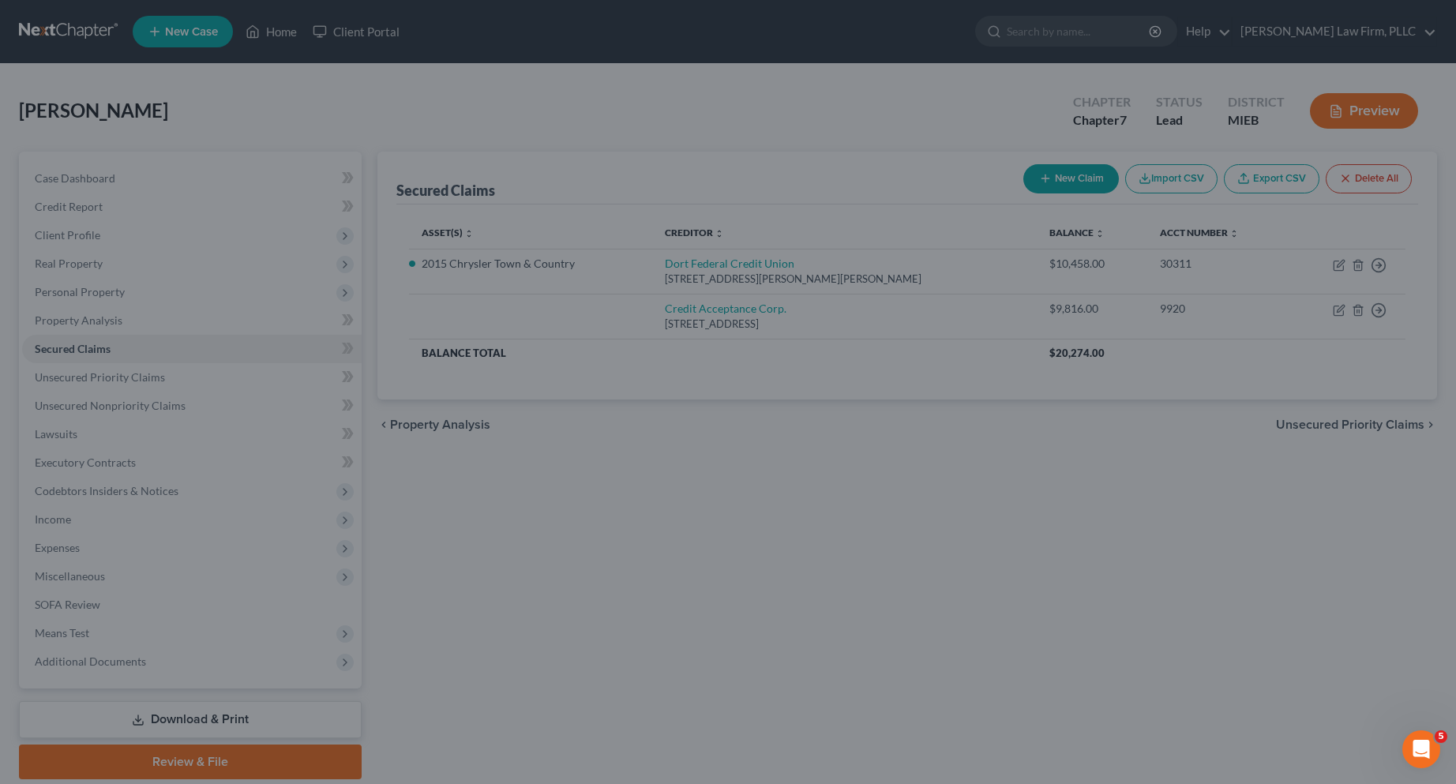
scroll to position [0, 0]
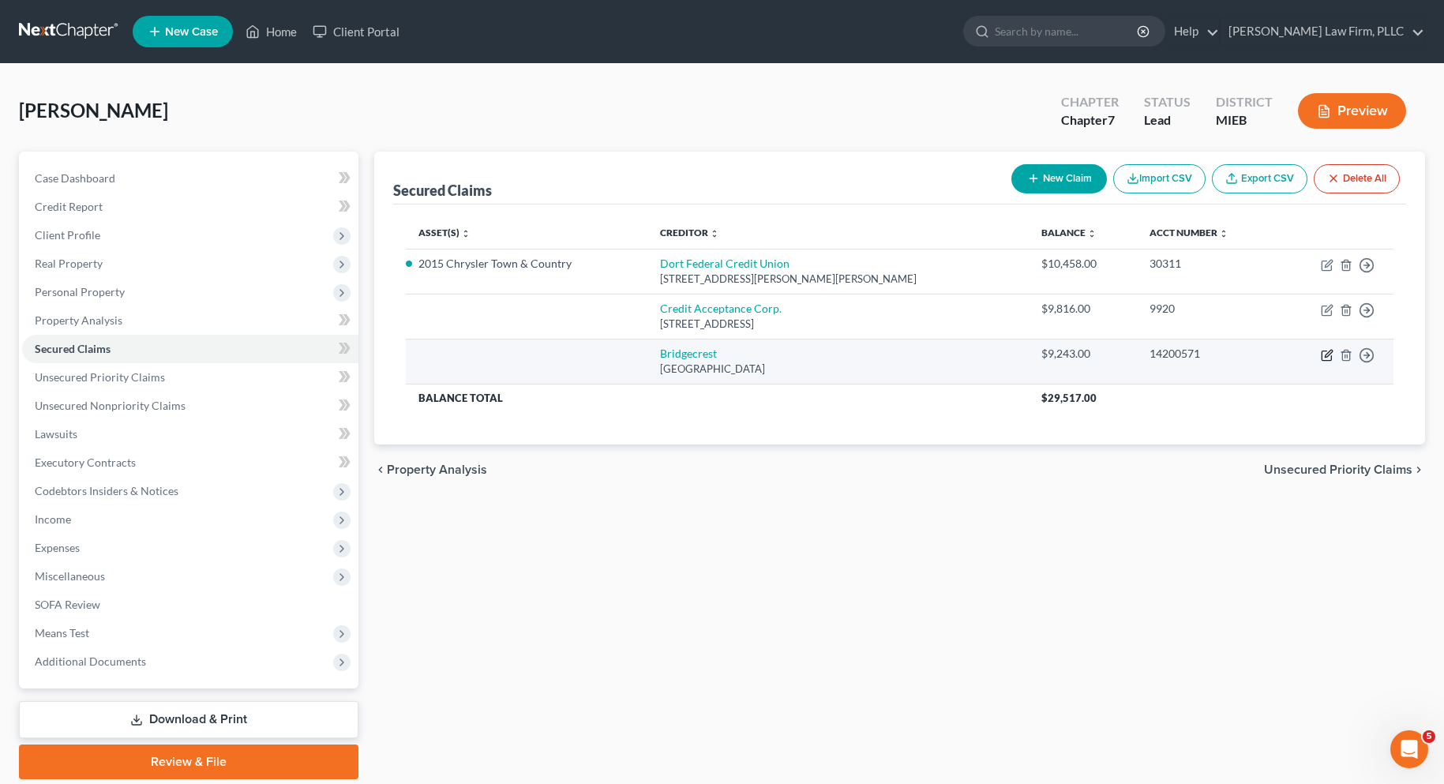
click at [1322, 355] on icon "button" at bounding box center [1325, 355] width 9 height 9
select select "3"
select select "0"
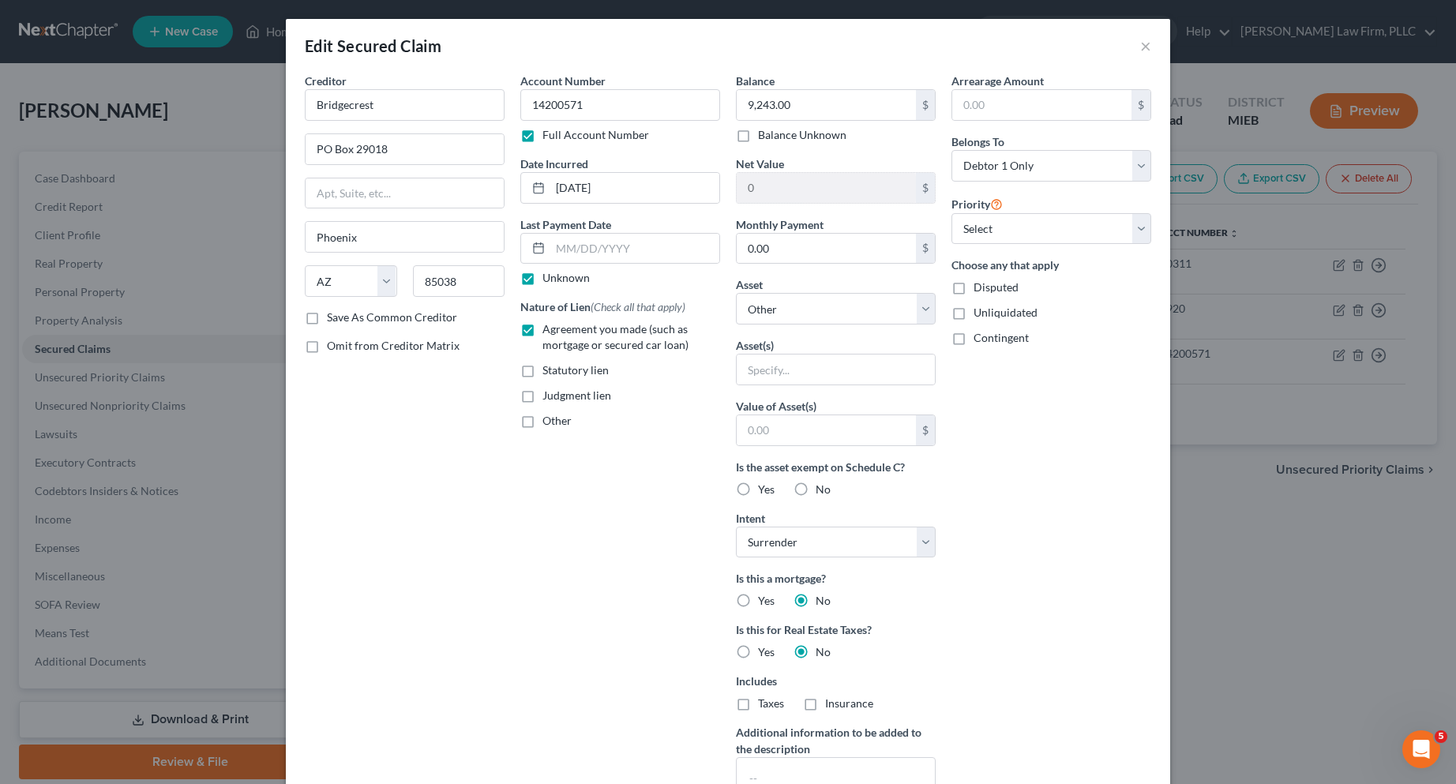
scroll to position [189, 0]
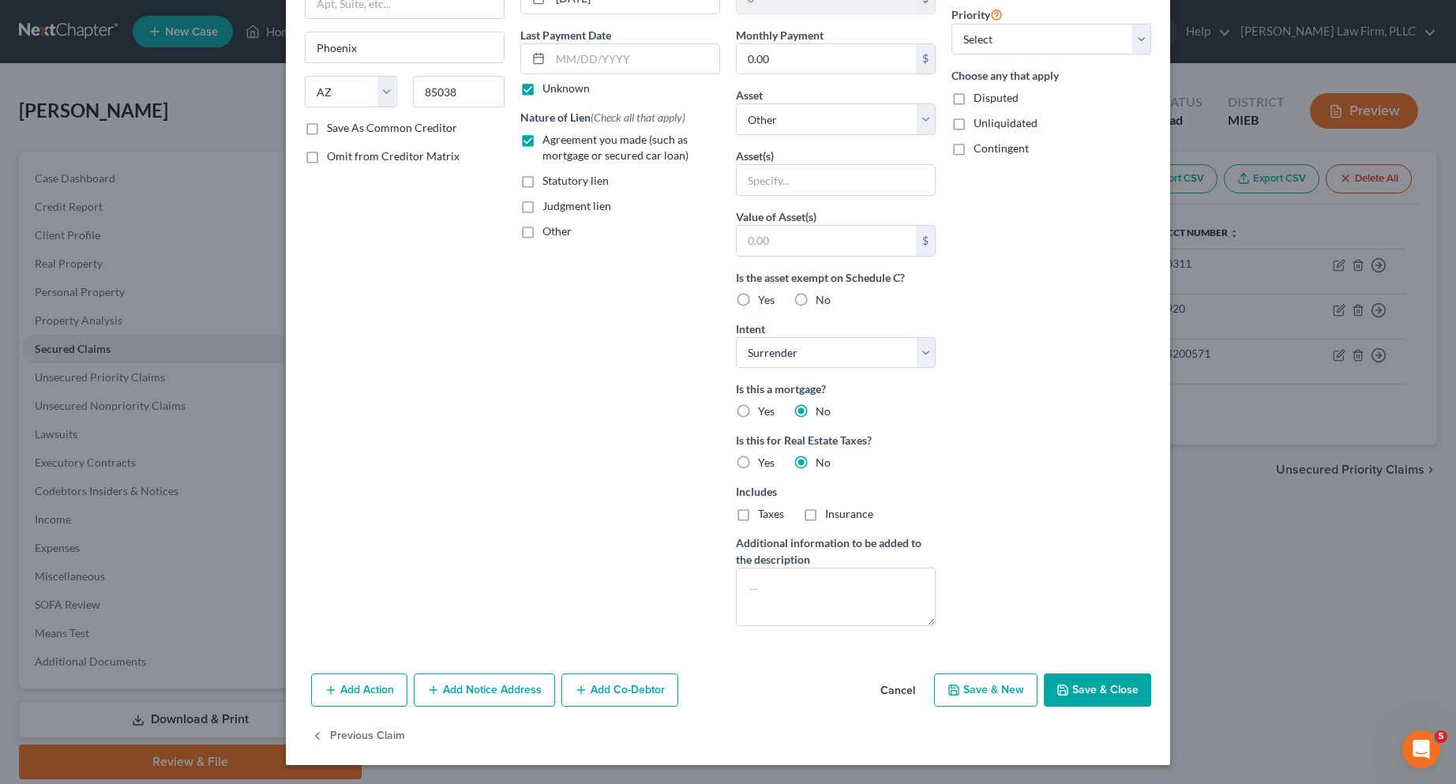
click at [1126, 690] on button "Save & Close" at bounding box center [1097, 689] width 107 height 33
select select
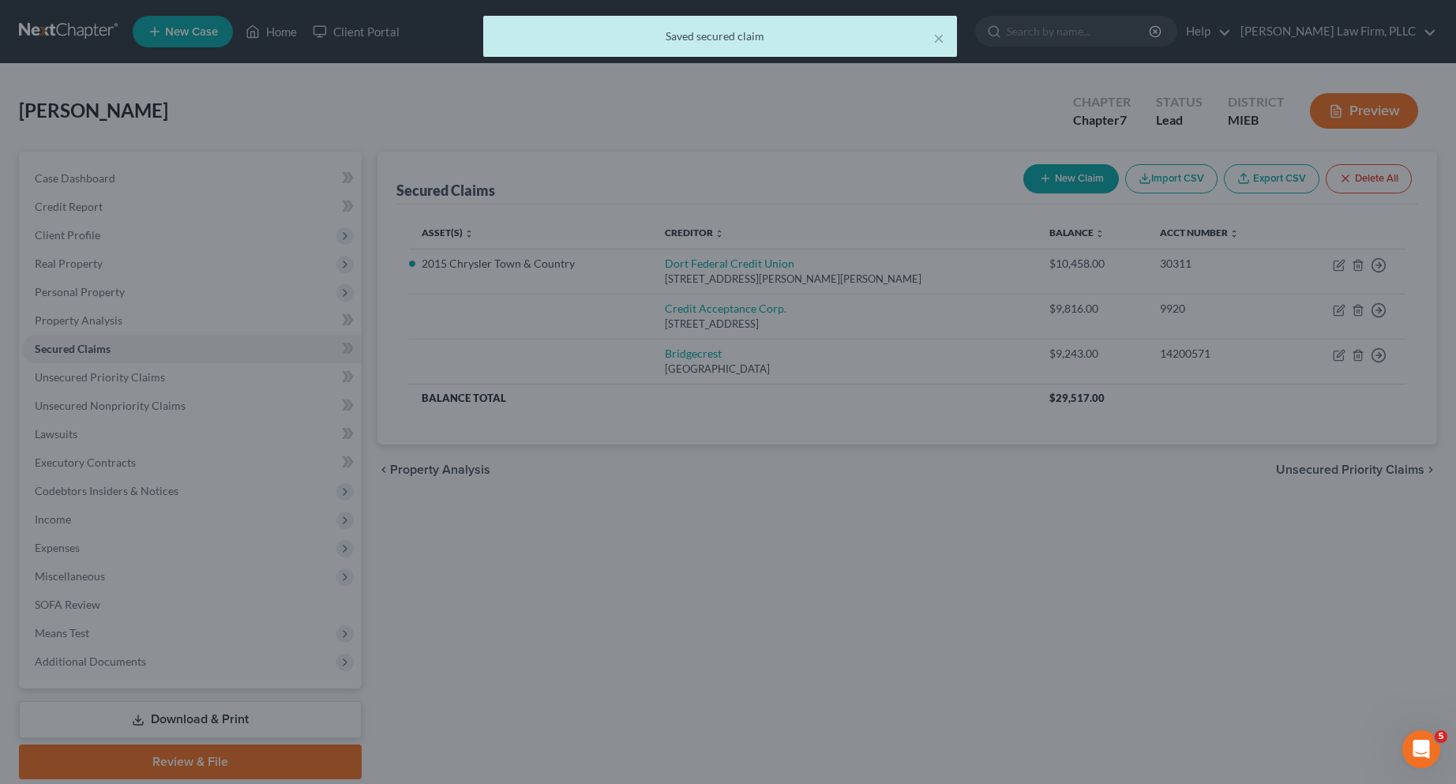
type input "0"
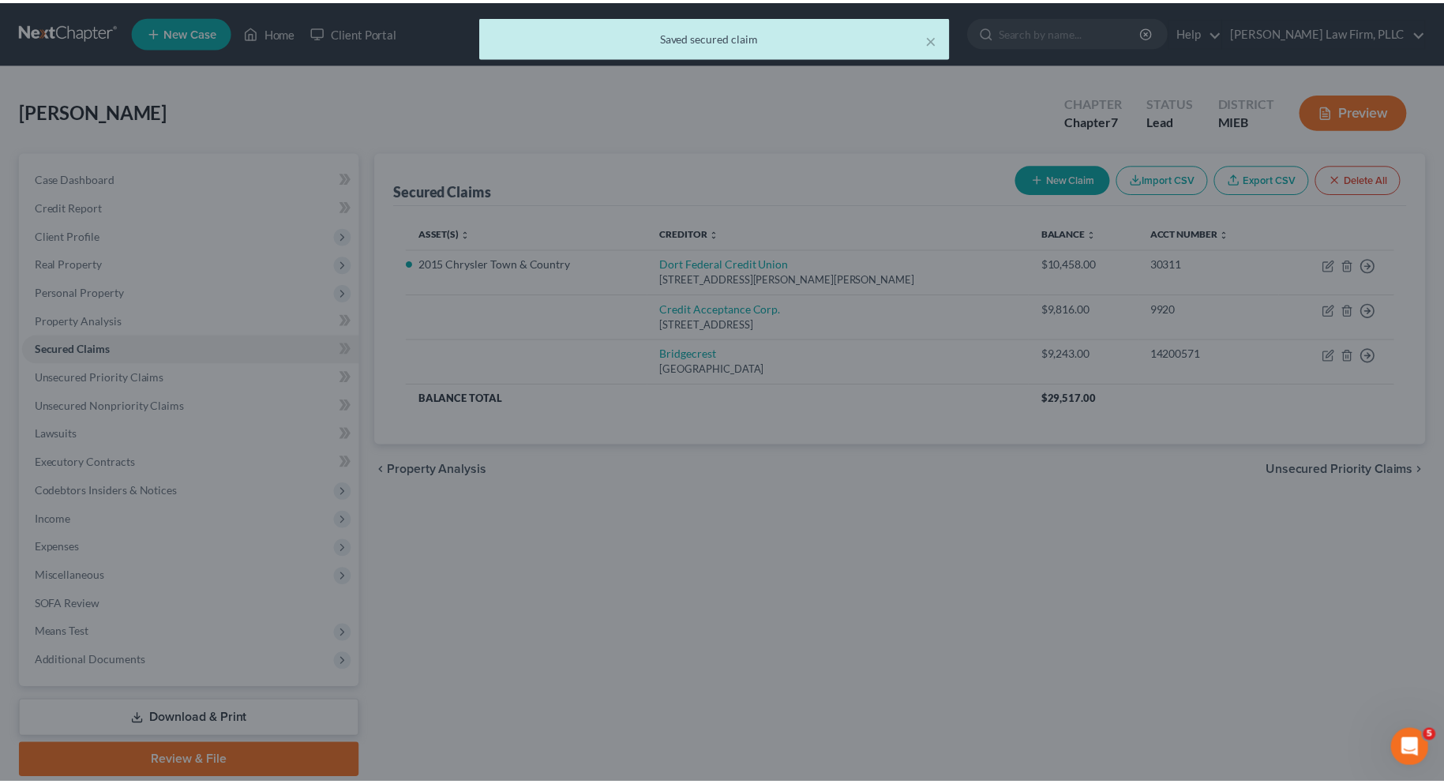
scroll to position [17, 0]
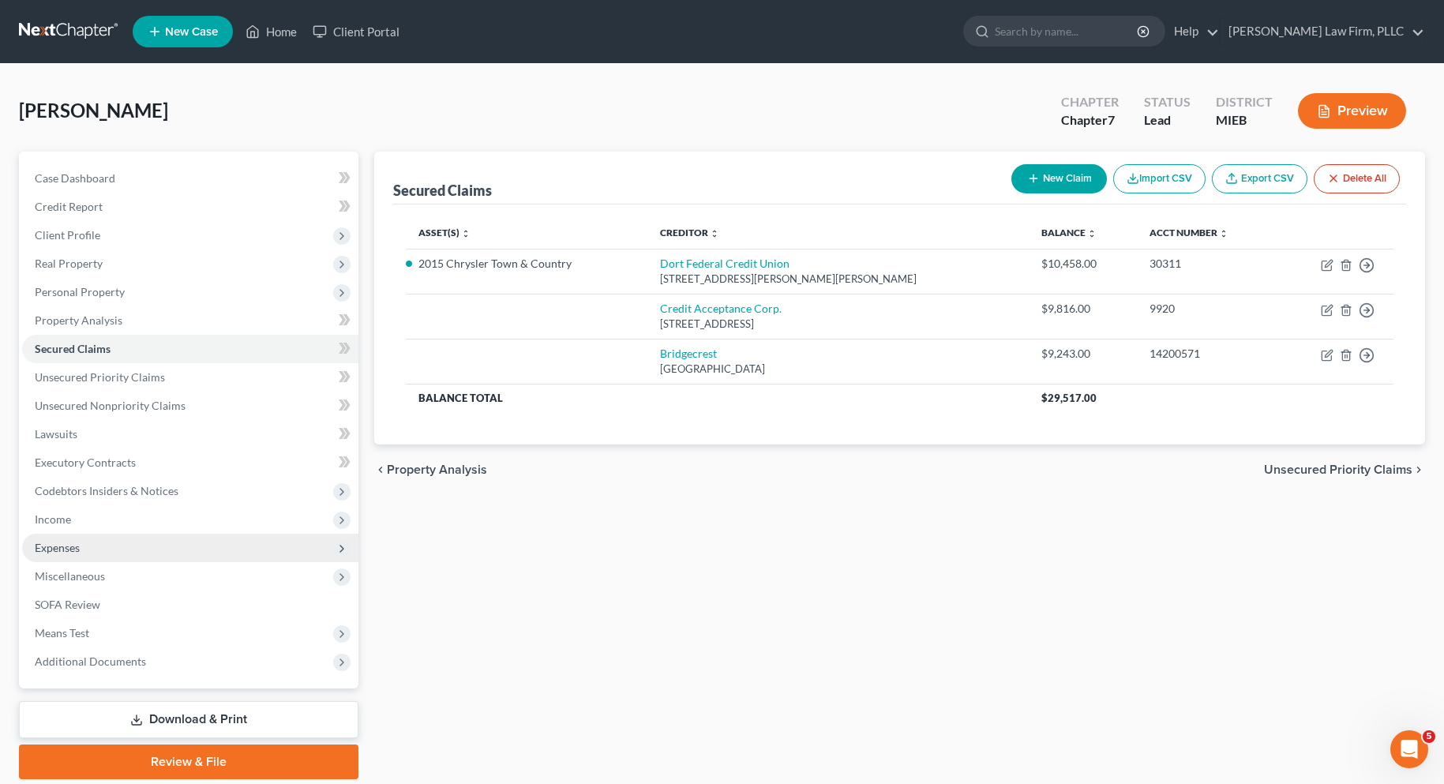
click at [74, 548] on span "Expenses" at bounding box center [57, 547] width 45 height 13
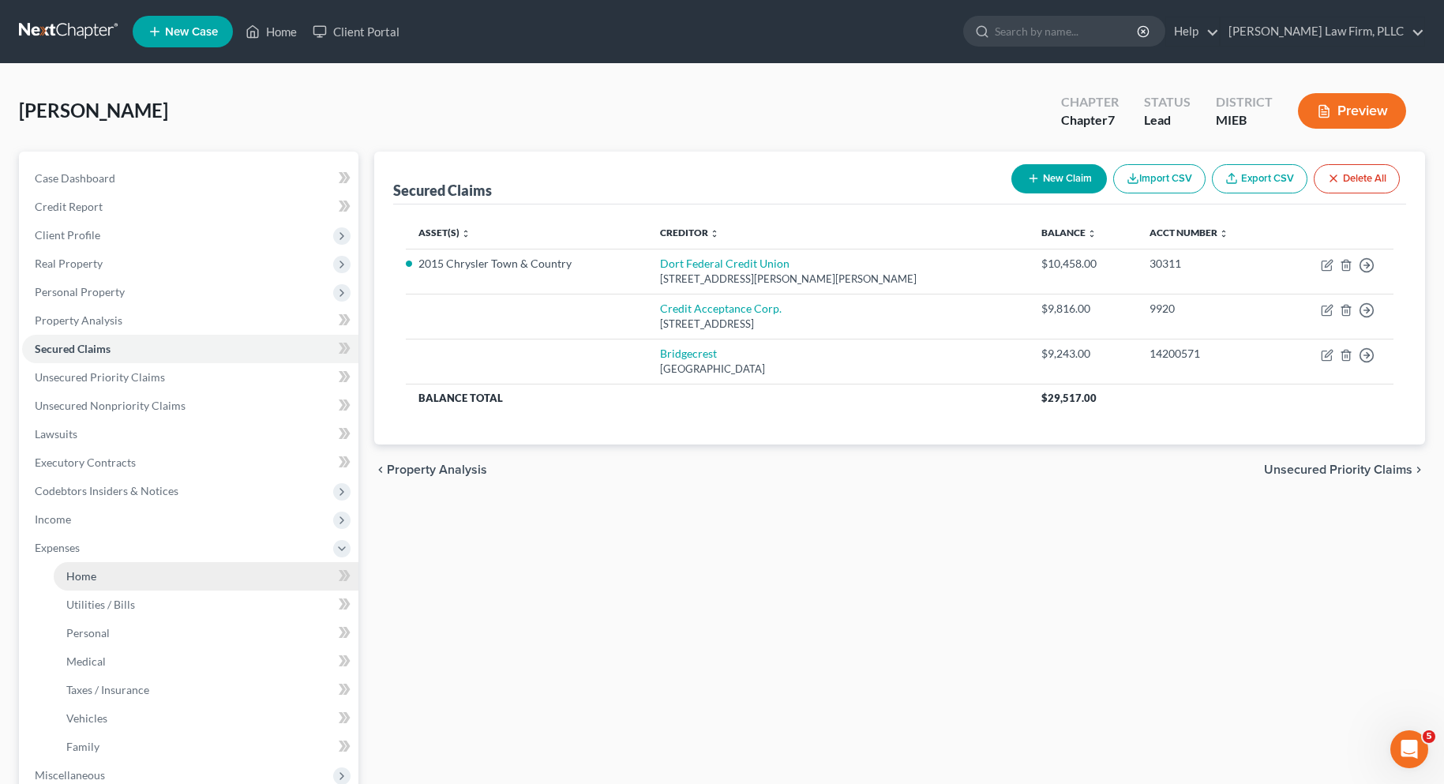
click at [77, 578] on span "Home" at bounding box center [81, 575] width 30 height 13
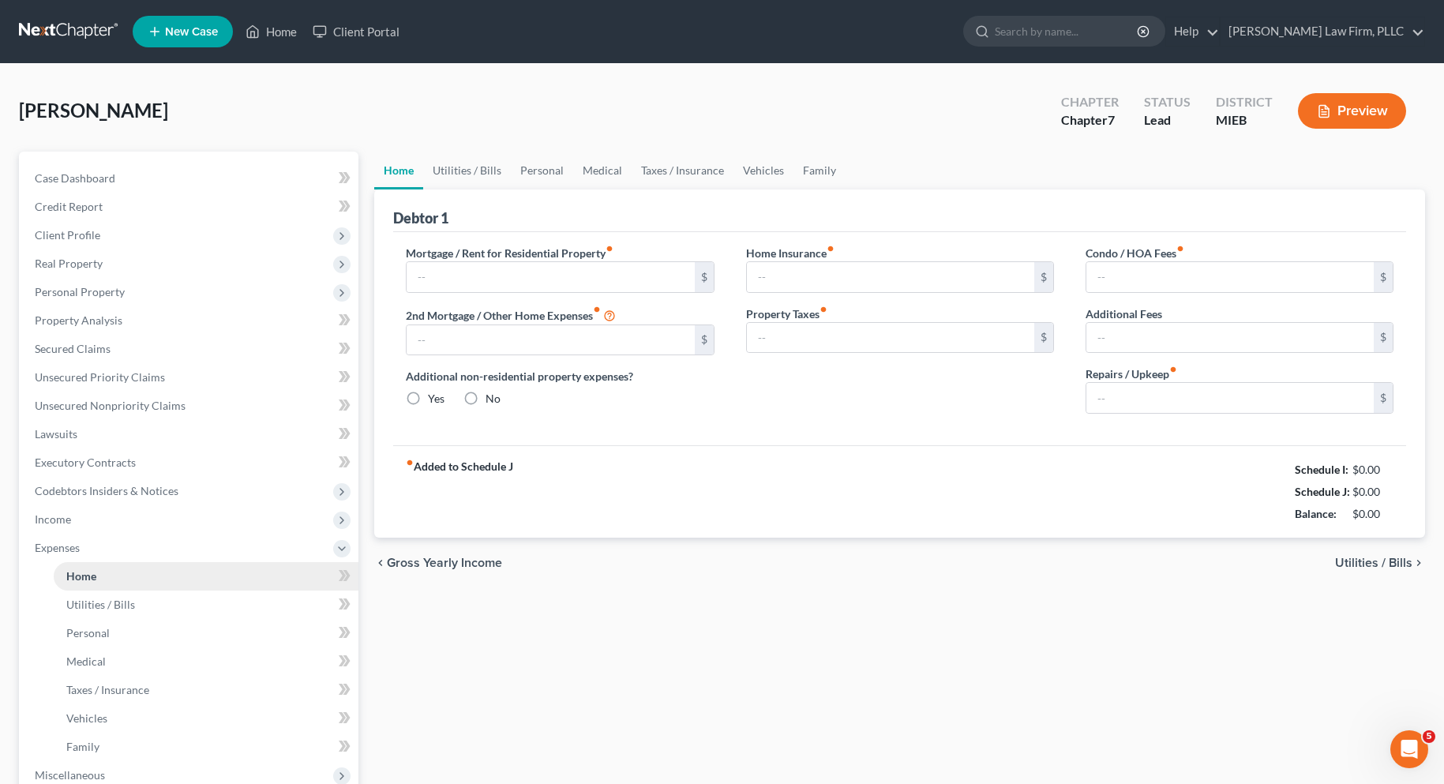
type input "0.00"
radio input "true"
type input "0.00"
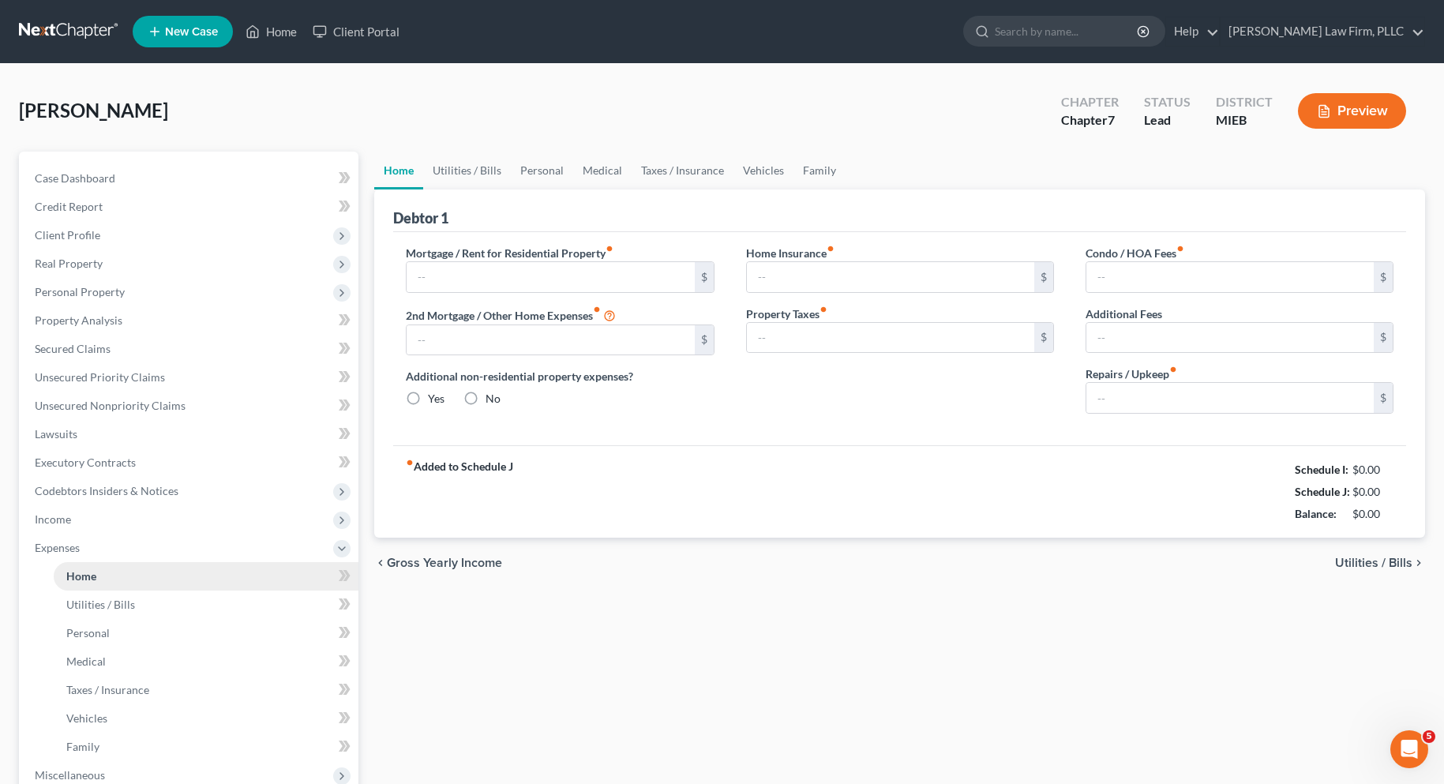
type input "0.00"
click at [482, 283] on input "text" at bounding box center [550, 277] width 287 height 30
type input "1,300.00"
click at [1407, 564] on span "Utilities / Bills" at bounding box center [1373, 563] width 77 height 13
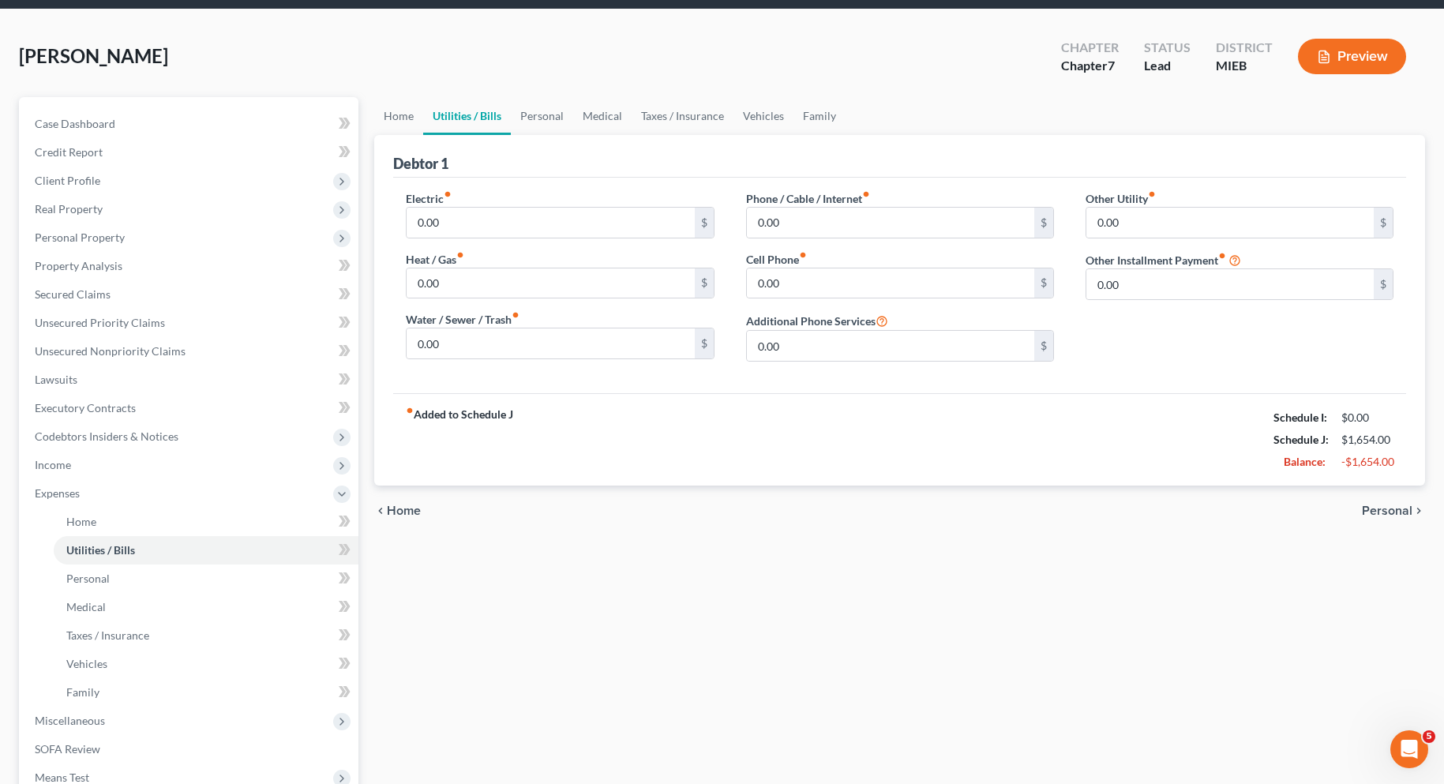
scroll to position [158, 0]
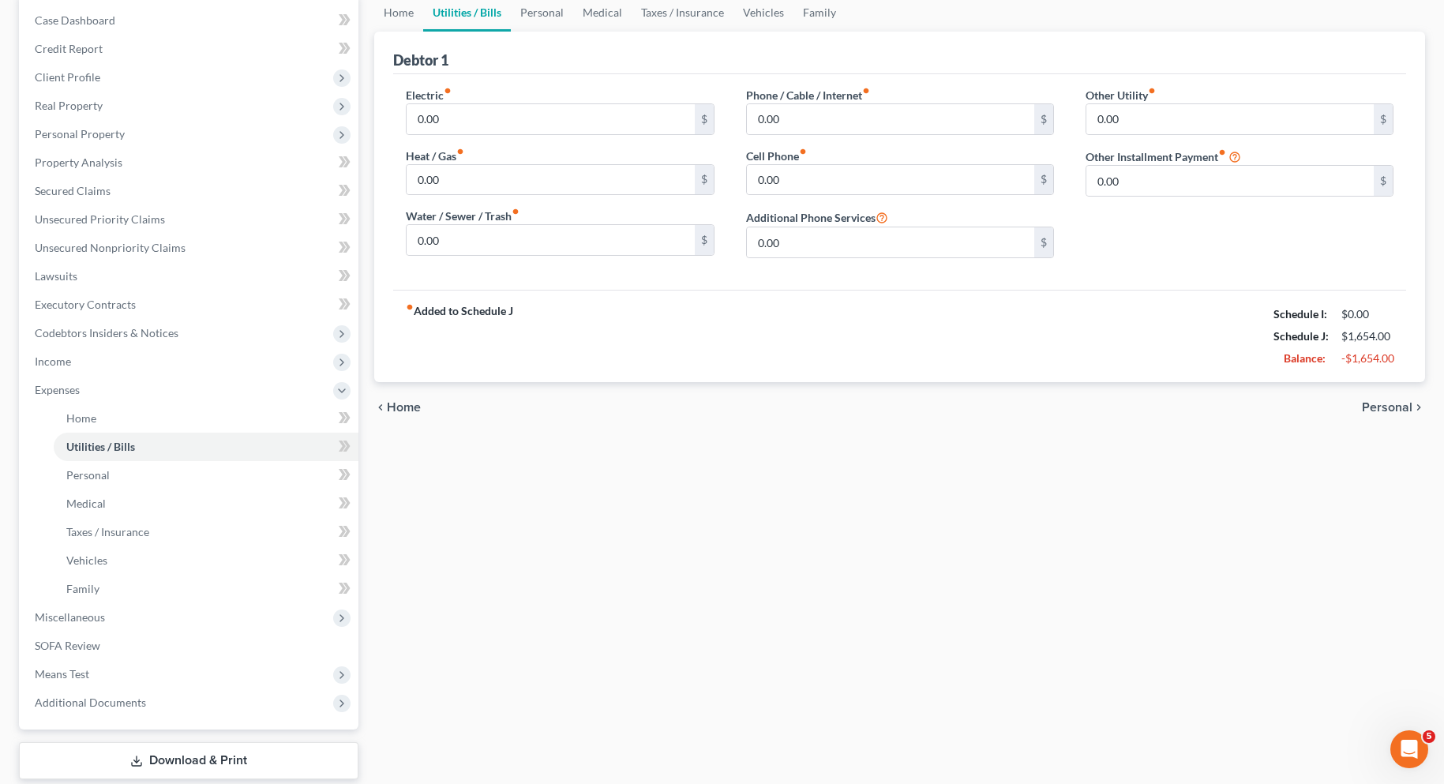
click at [1384, 407] on span "Personal" at bounding box center [1387, 407] width 51 height 13
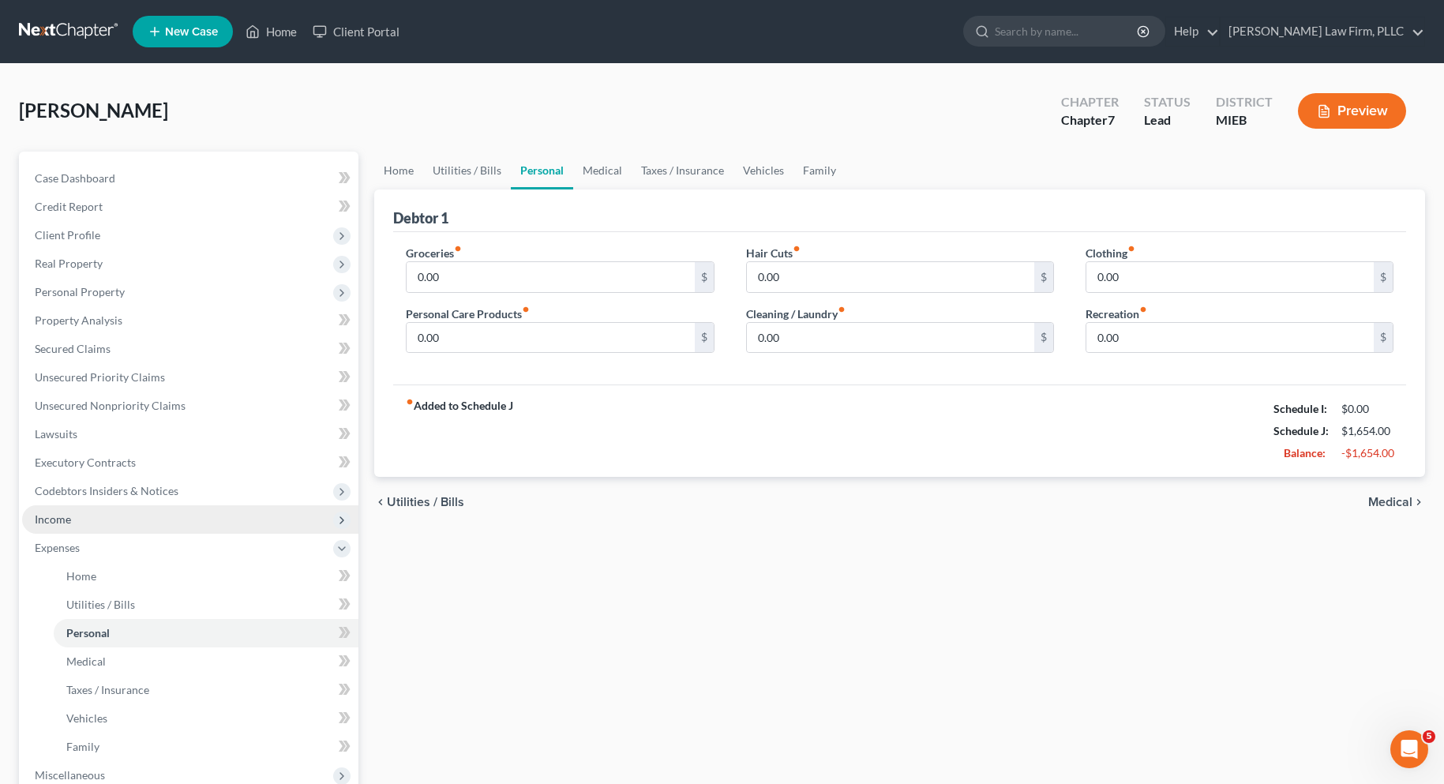
click at [62, 518] on span "Income" at bounding box center [53, 518] width 36 height 13
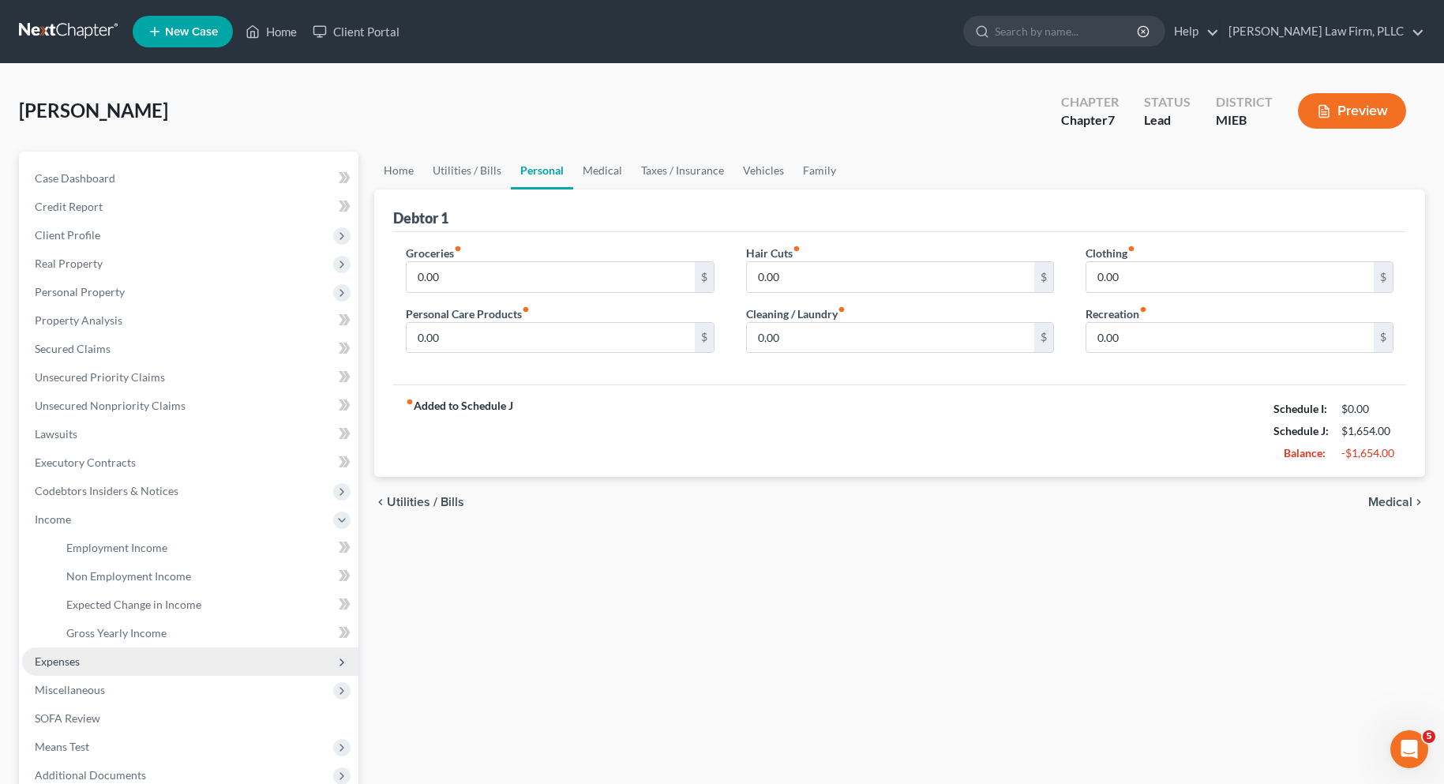
click at [60, 660] on span "Expenses" at bounding box center [57, 660] width 45 height 13
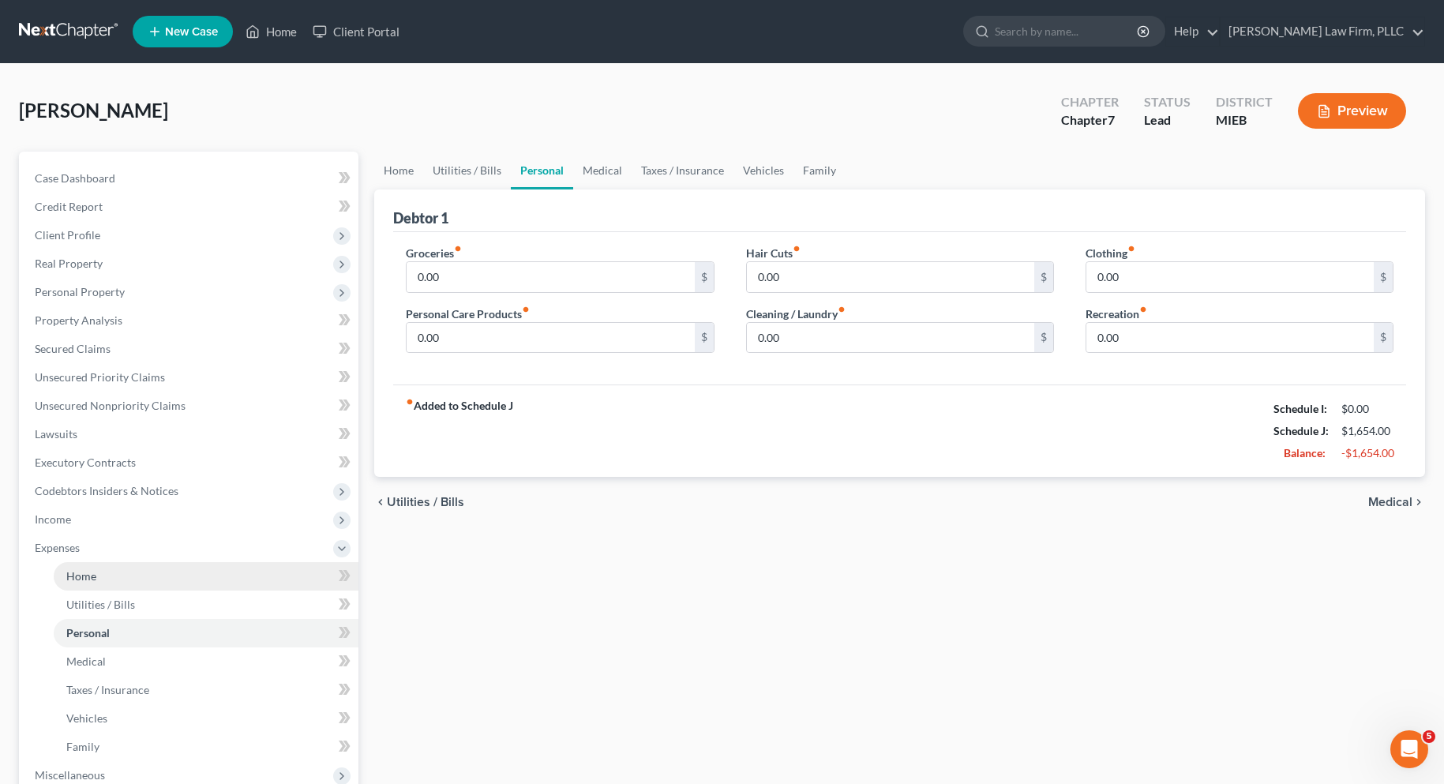
click at [86, 575] on span "Home" at bounding box center [81, 575] width 30 height 13
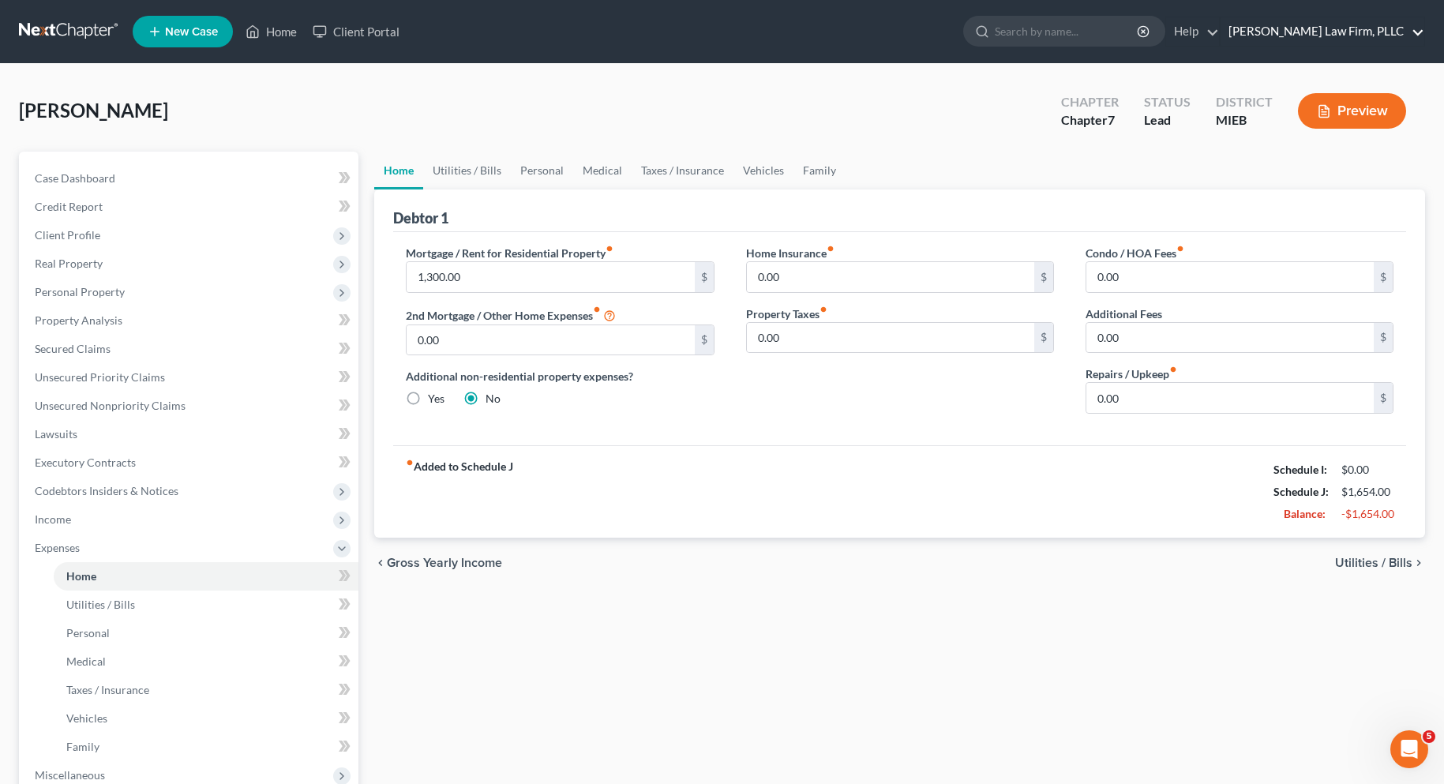
click at [1419, 31] on link "McGivney Law Firm, PLLC" at bounding box center [1322, 31] width 204 height 28
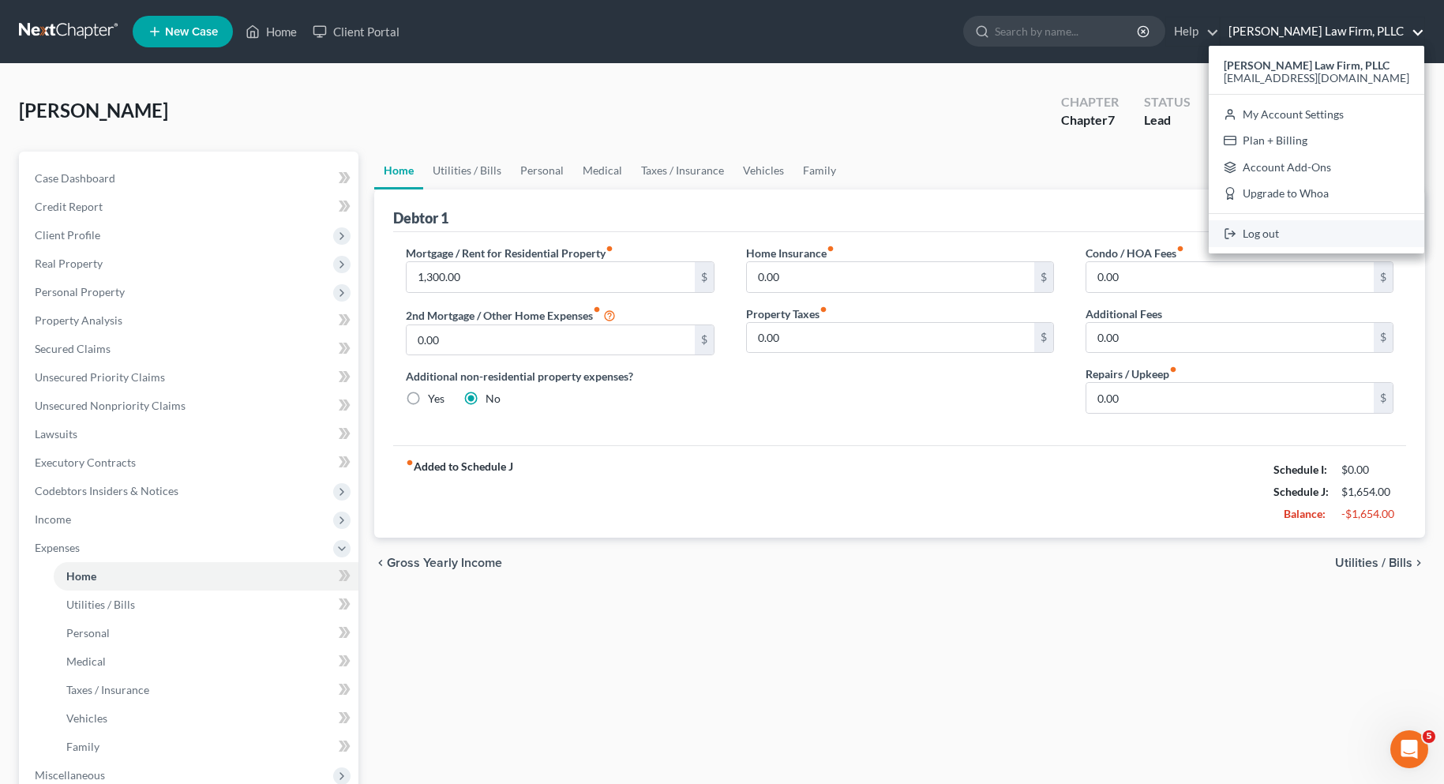
click at [1309, 233] on link "Log out" at bounding box center [1317, 233] width 216 height 27
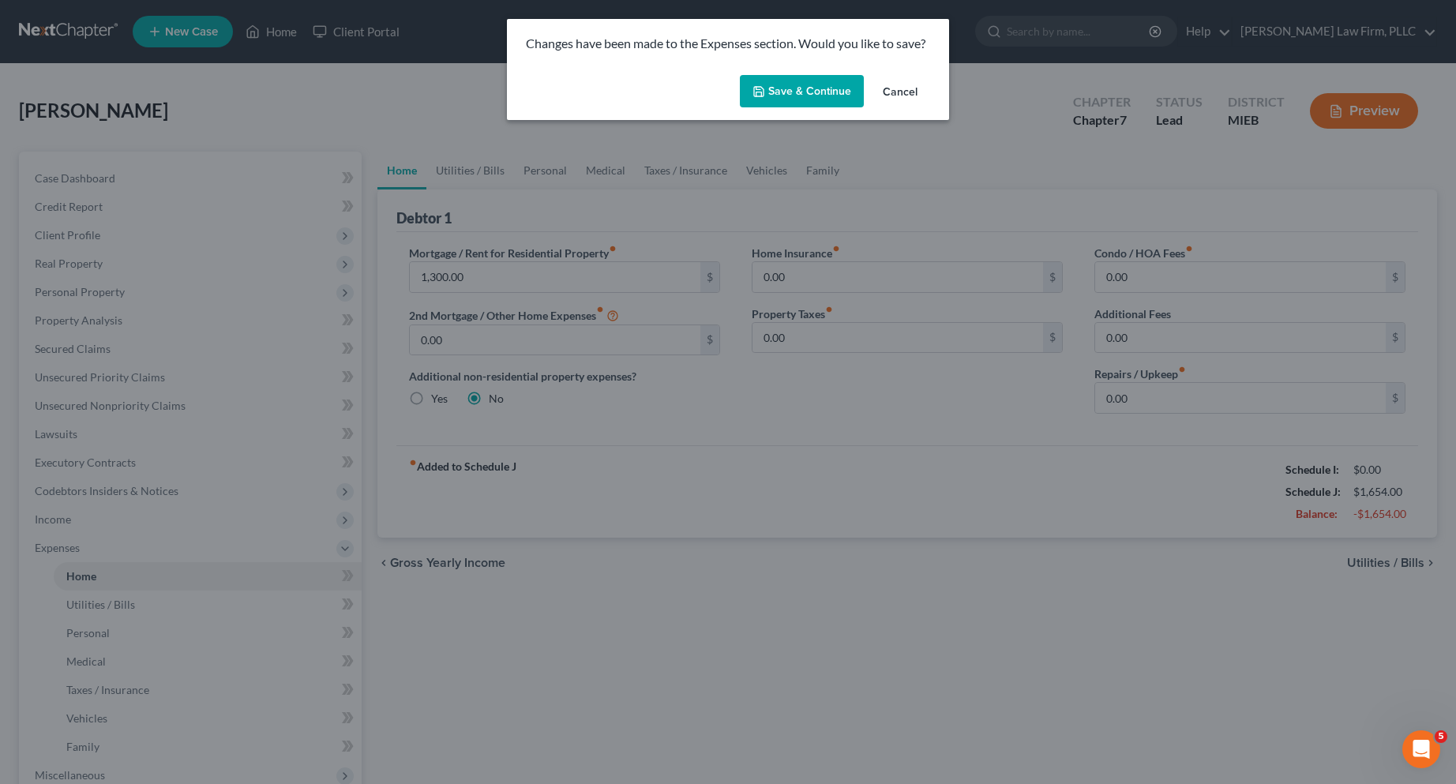
click at [827, 89] on button "Save & Continue" at bounding box center [802, 91] width 124 height 33
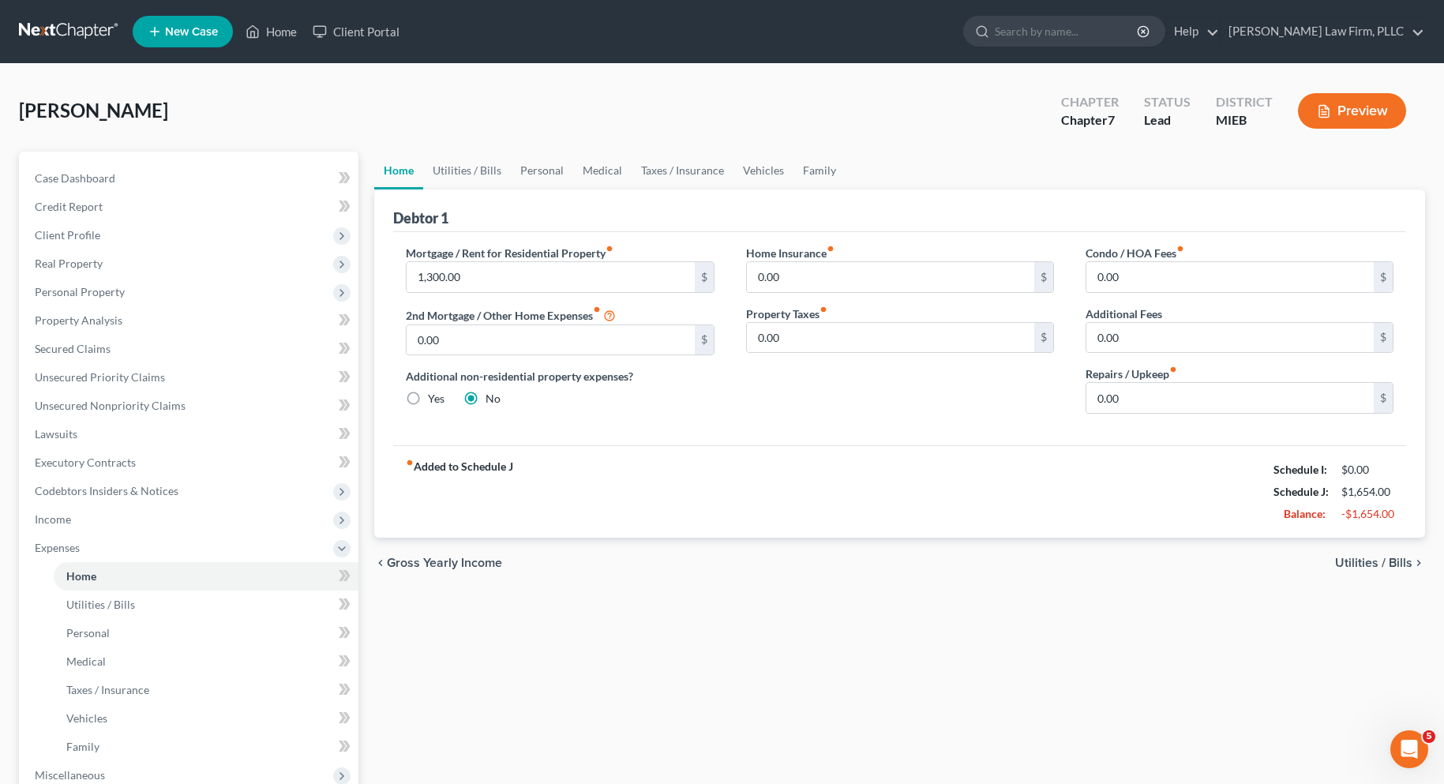
click at [1359, 560] on span "Utilities / Bills" at bounding box center [1373, 563] width 77 height 13
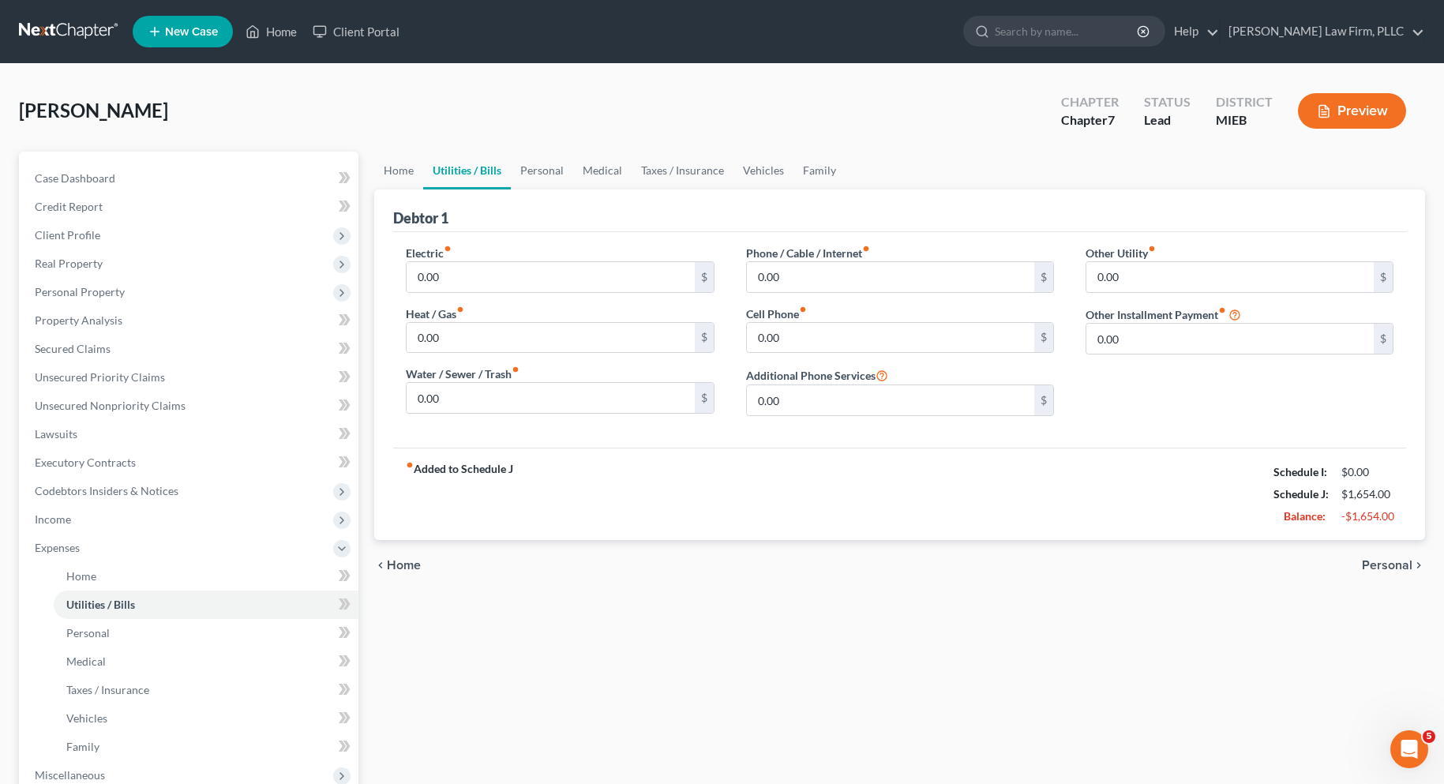
click at [1359, 560] on div "chevron_left Home Personal chevron_right" at bounding box center [899, 565] width 1051 height 51
click at [1419, 30] on link "McGivney Law Firm, PLLC" at bounding box center [1322, 31] width 204 height 28
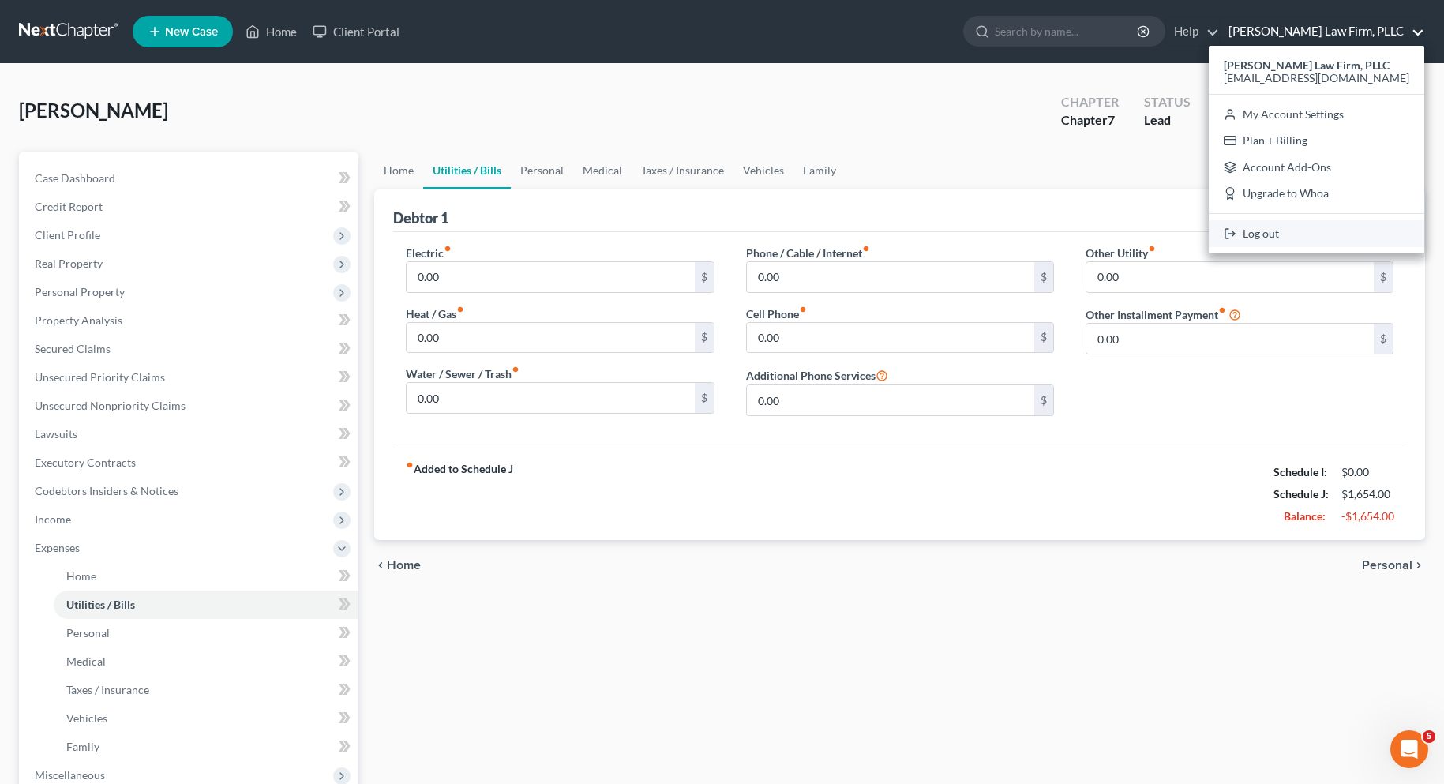
click at [1310, 234] on link "Log out" at bounding box center [1317, 233] width 216 height 27
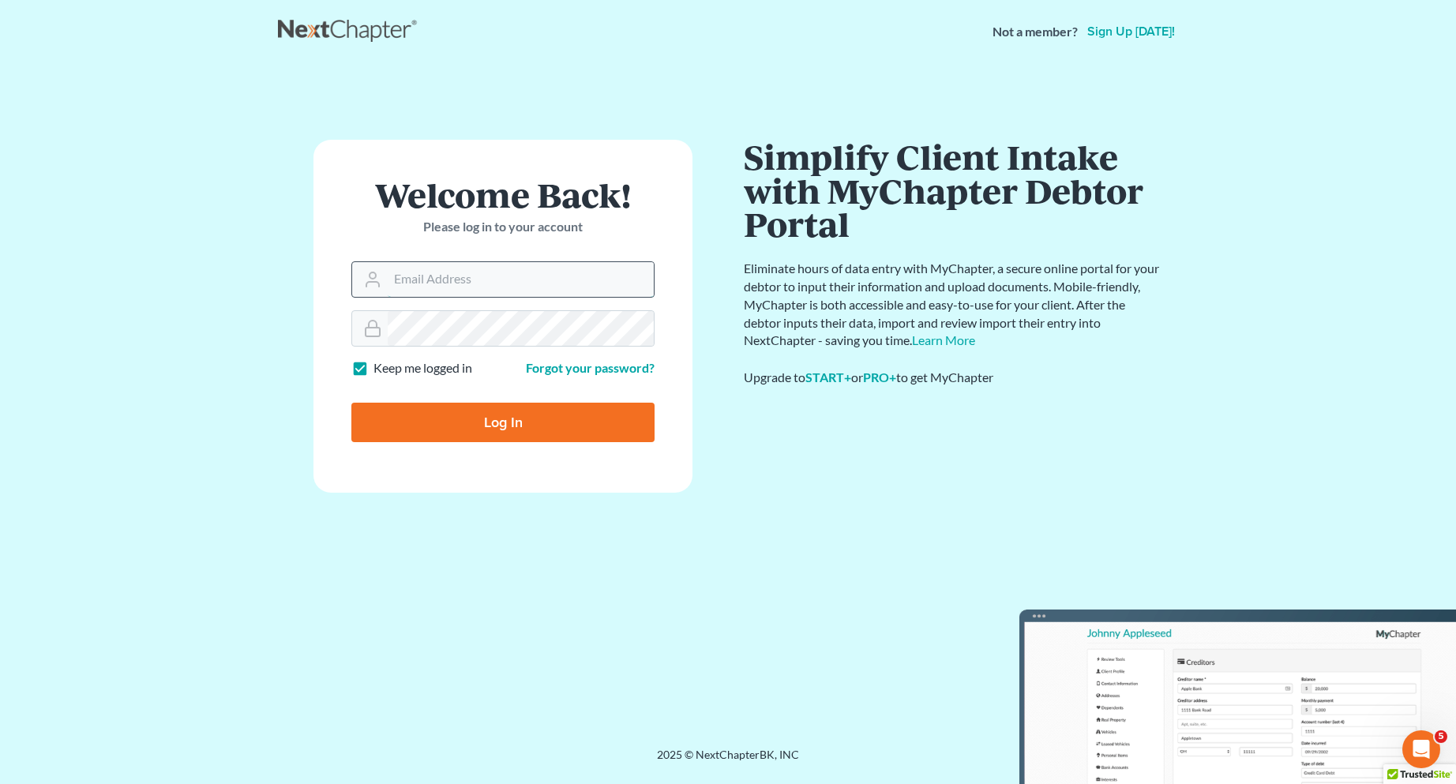
click at [433, 284] on input "Email Address" at bounding box center [521, 279] width 266 height 35
type input "[EMAIL_ADDRESS][DOMAIN_NAME]"
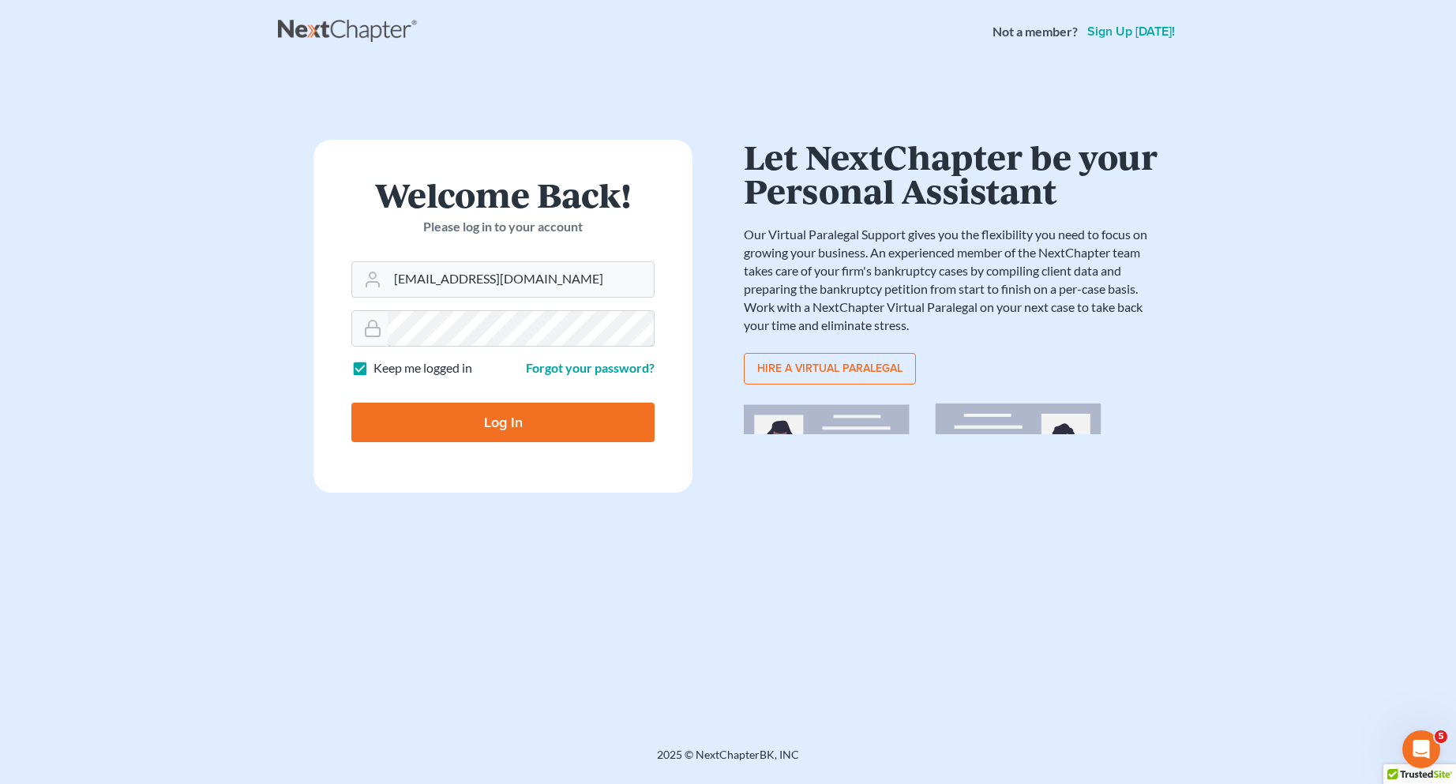
click at [351, 403] on input "Log In" at bounding box center [502, 422] width 303 height 39
type input "Thinking..."
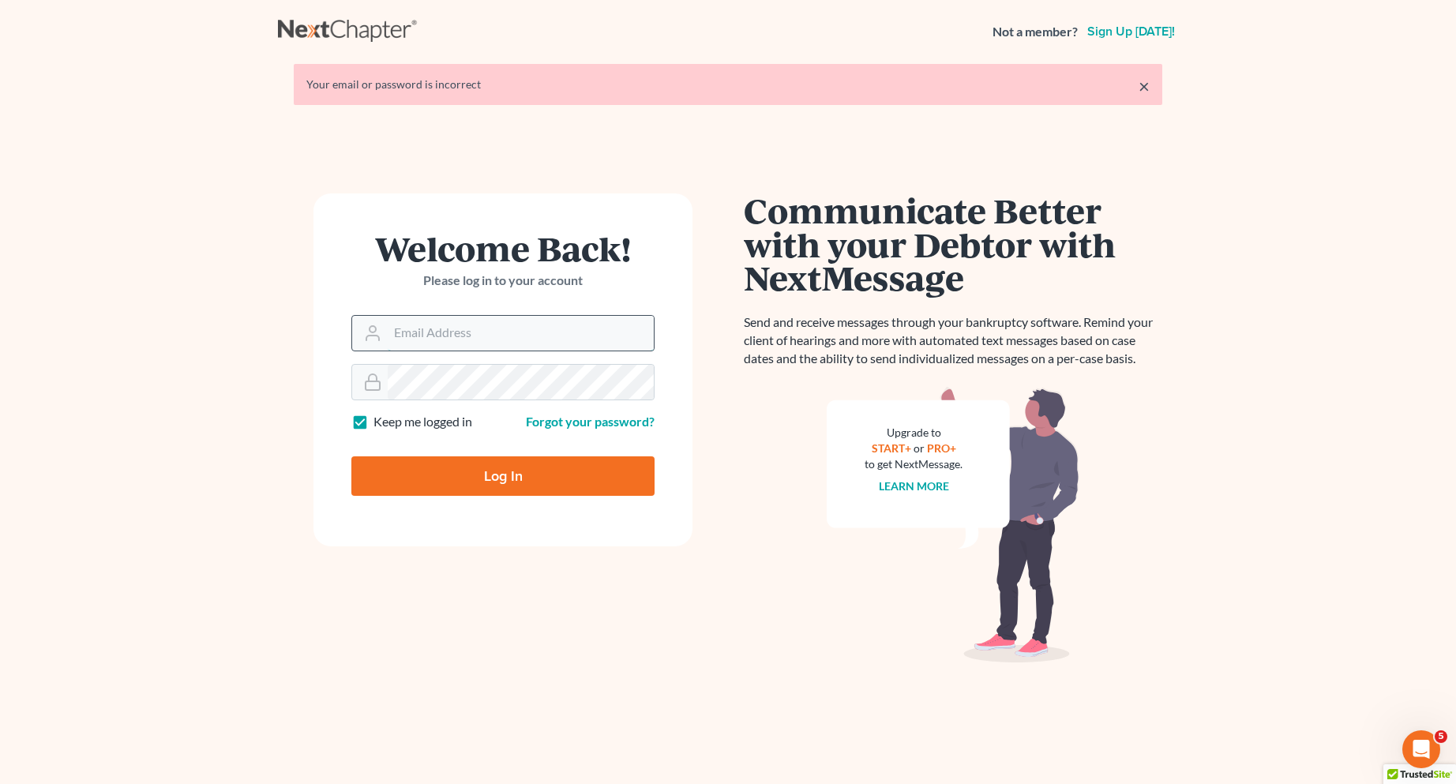
click at [462, 331] on input "Email Address" at bounding box center [521, 333] width 266 height 35
type input "[EMAIL_ADDRESS][DOMAIN_NAME]"
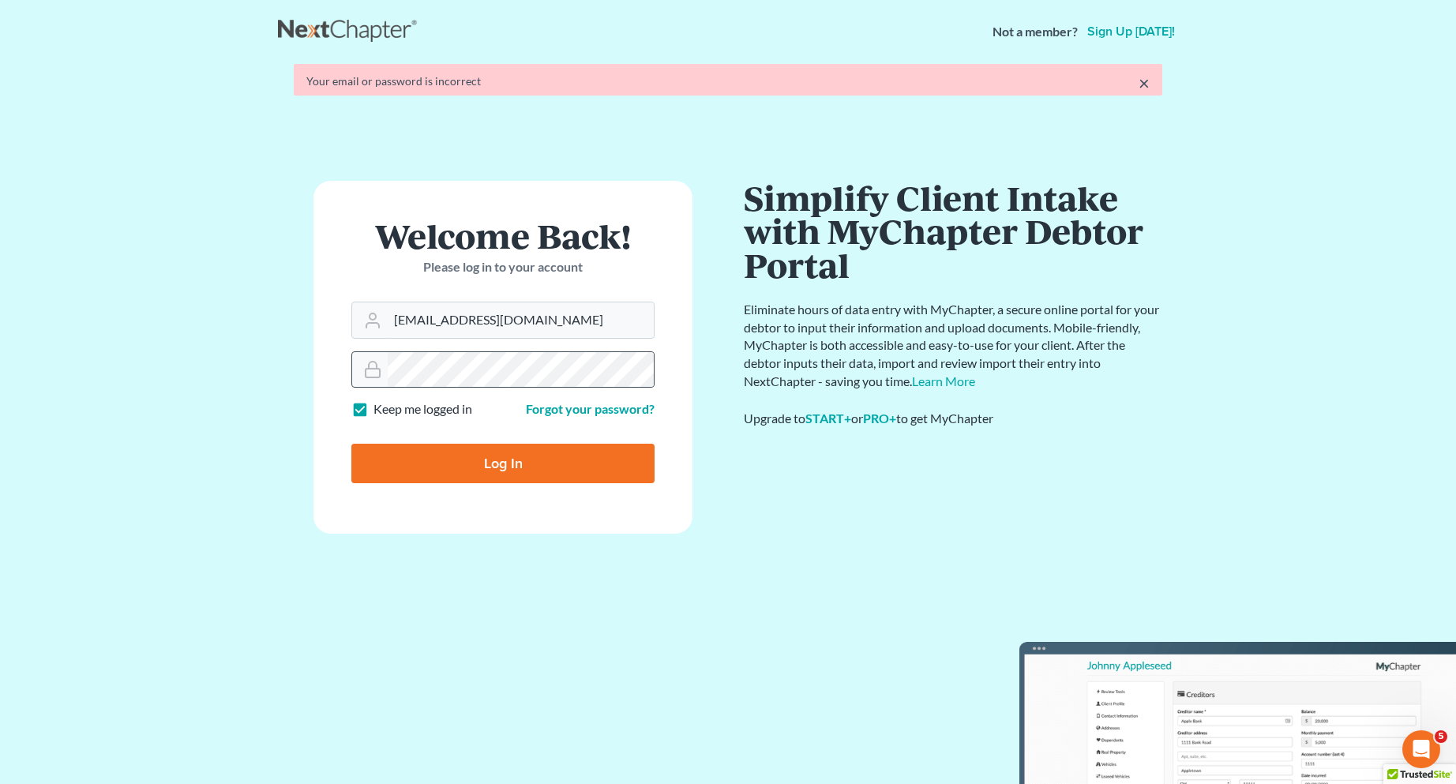
click at [419, 388] on form "Welcome Back! Please log in to your account Email Address jodibaldwin84@yahoo.c…" at bounding box center [502, 357] width 379 height 353
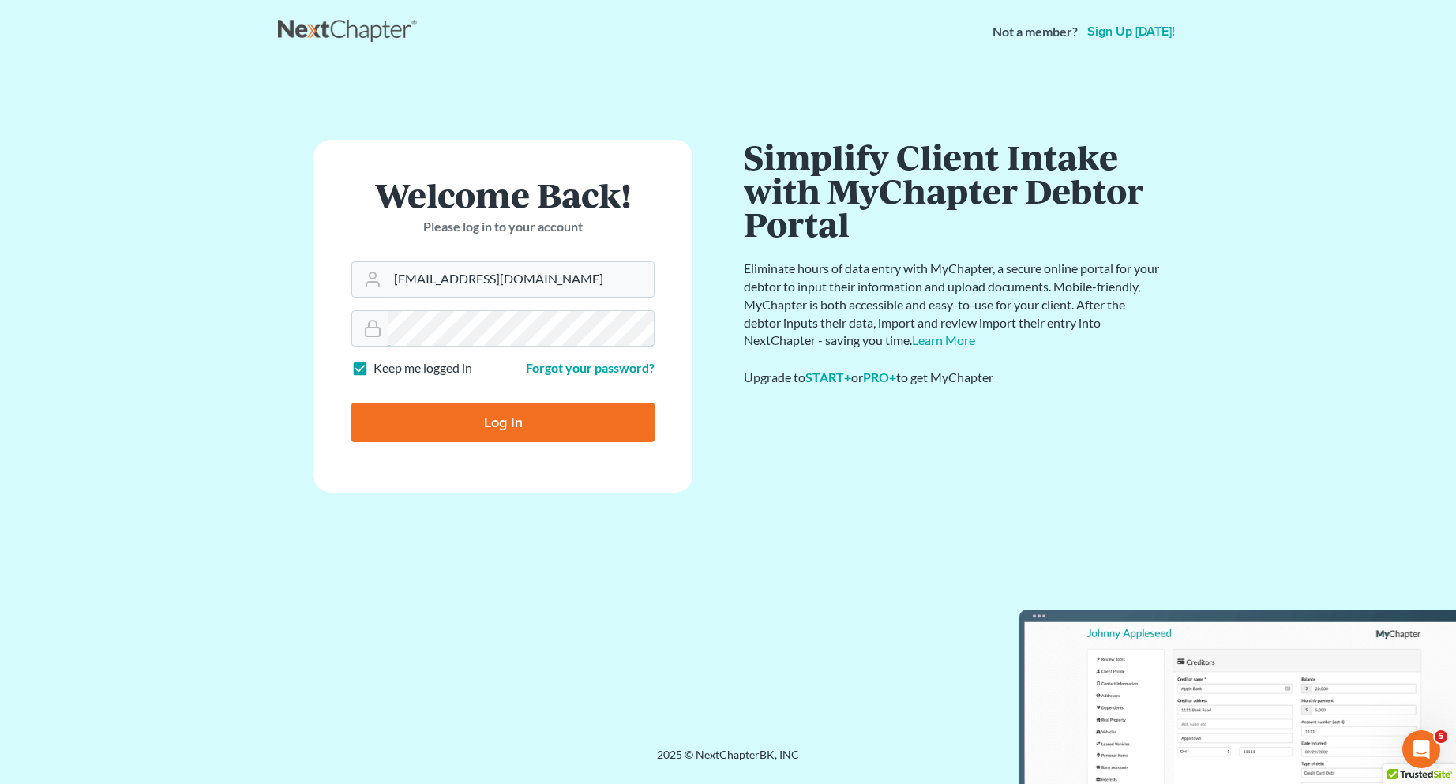
click at [351, 403] on input "Log In" at bounding box center [502, 422] width 303 height 39
type input "Thinking..."
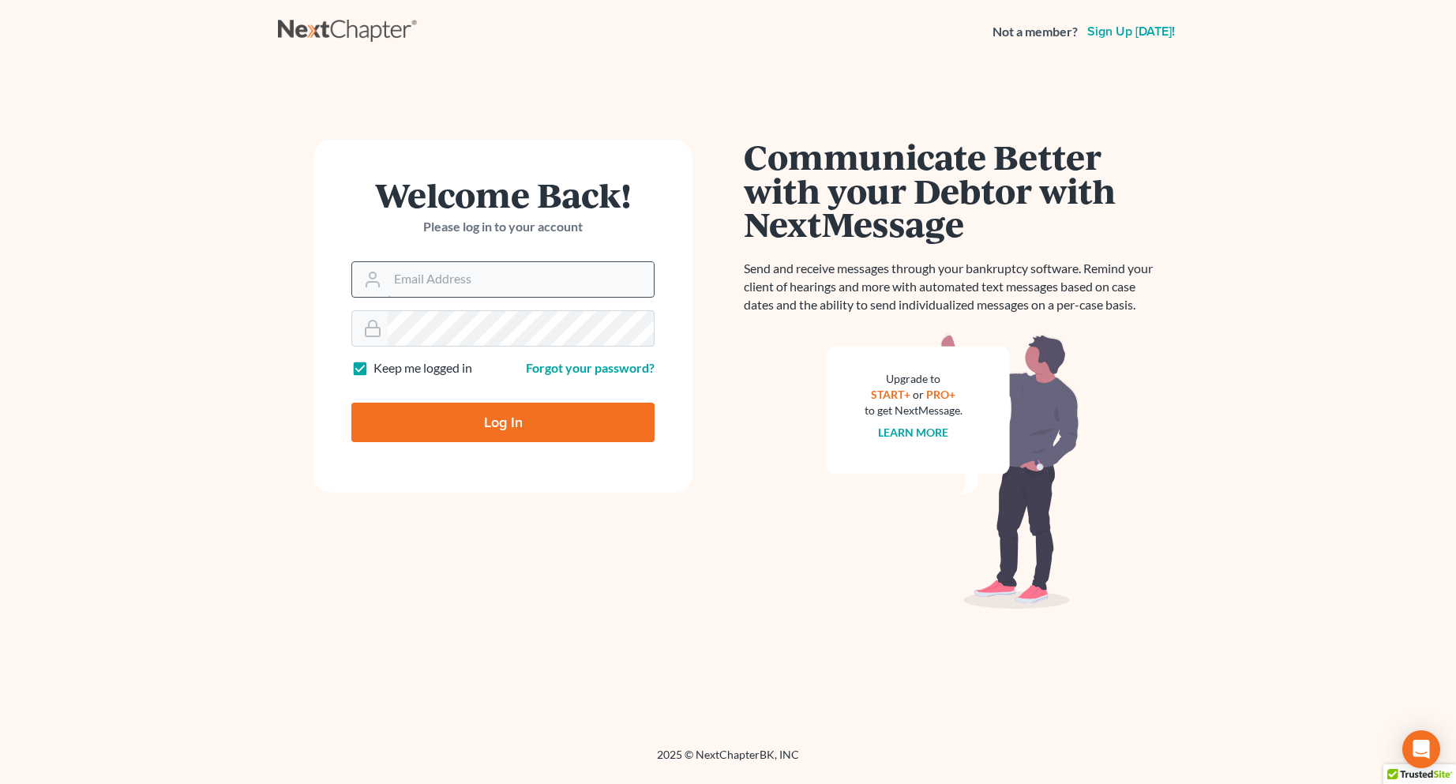
click at [419, 276] on input "Email Address" at bounding box center [521, 279] width 266 height 35
type input "[EMAIL_ADDRESS][DOMAIN_NAME]"
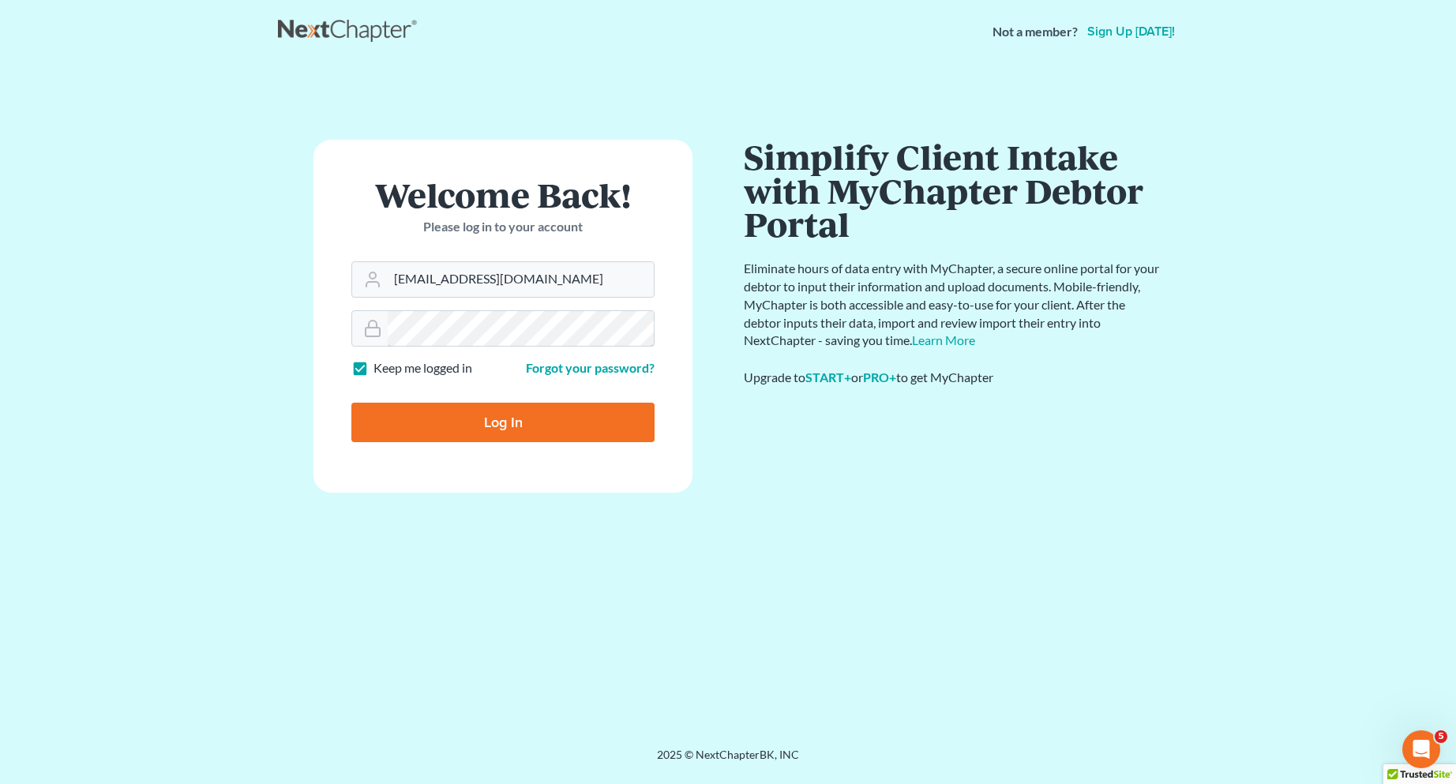
click at [351, 403] on input "Log In" at bounding box center [502, 422] width 303 height 39
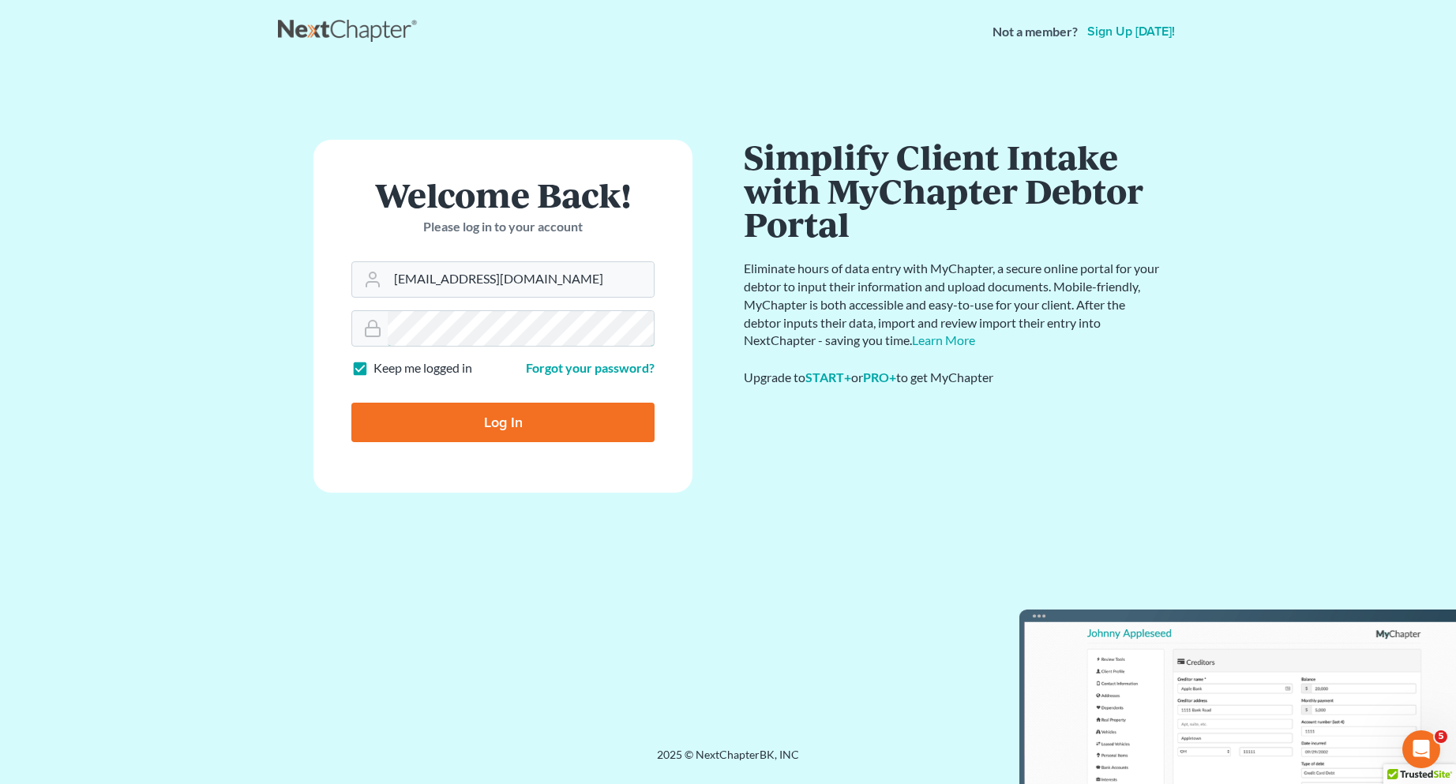
type input "Thinking..."
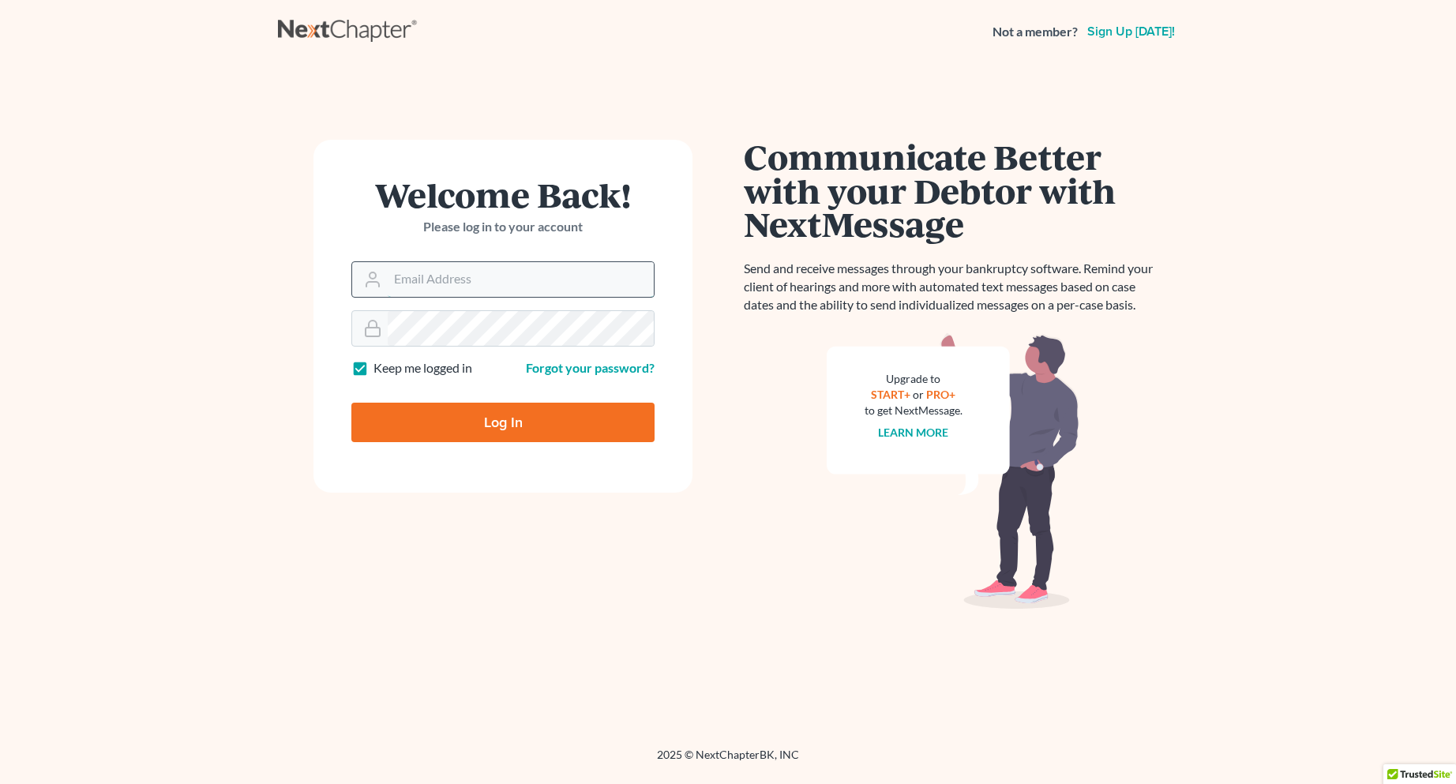
click at [439, 271] on input "Email Address" at bounding box center [521, 279] width 266 height 35
type input "jodibaldwin84@yahoo.com"
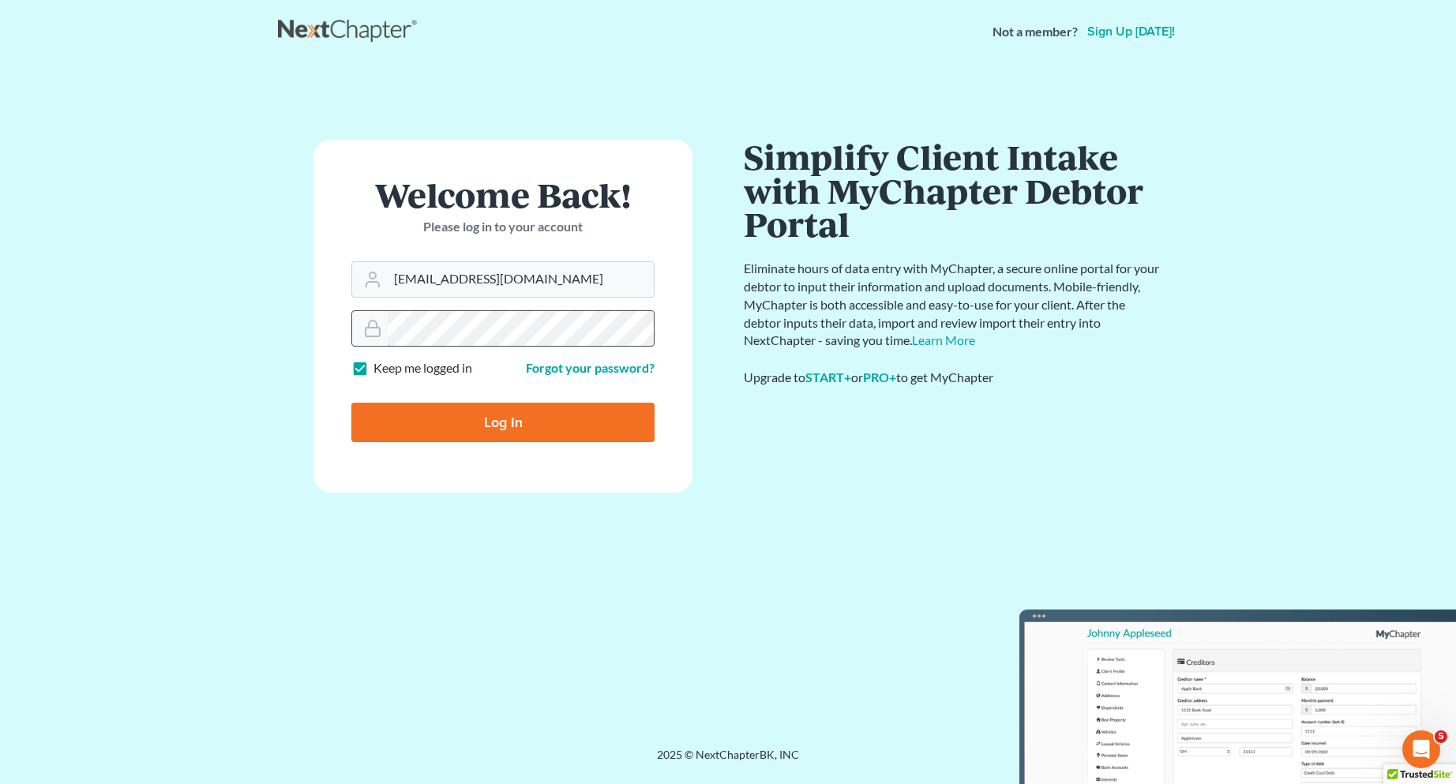
click at [351, 403] on input "Log In" at bounding box center [502, 422] width 303 height 39
type input "Thinking..."
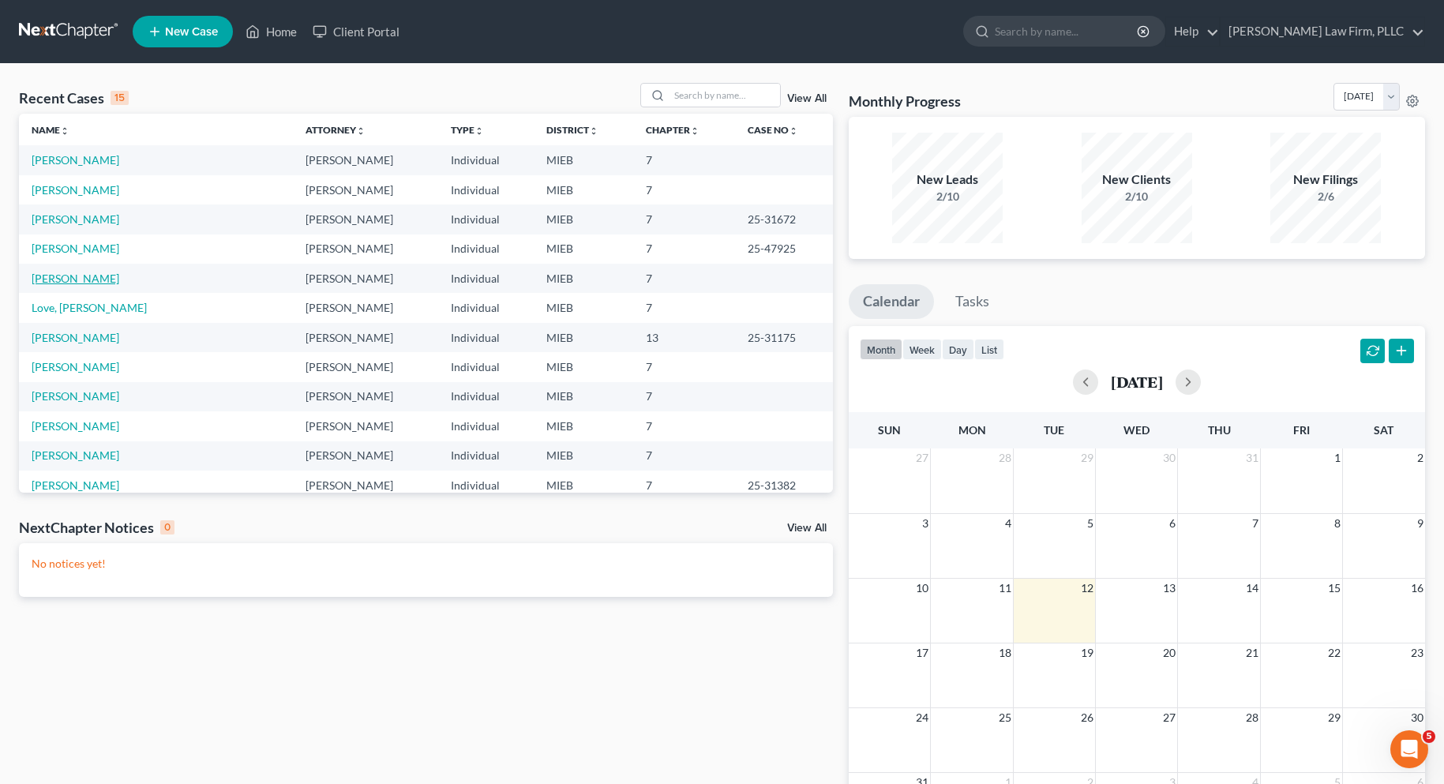
click at [84, 279] on link "Todd, Joshua" at bounding box center [76, 278] width 88 height 13
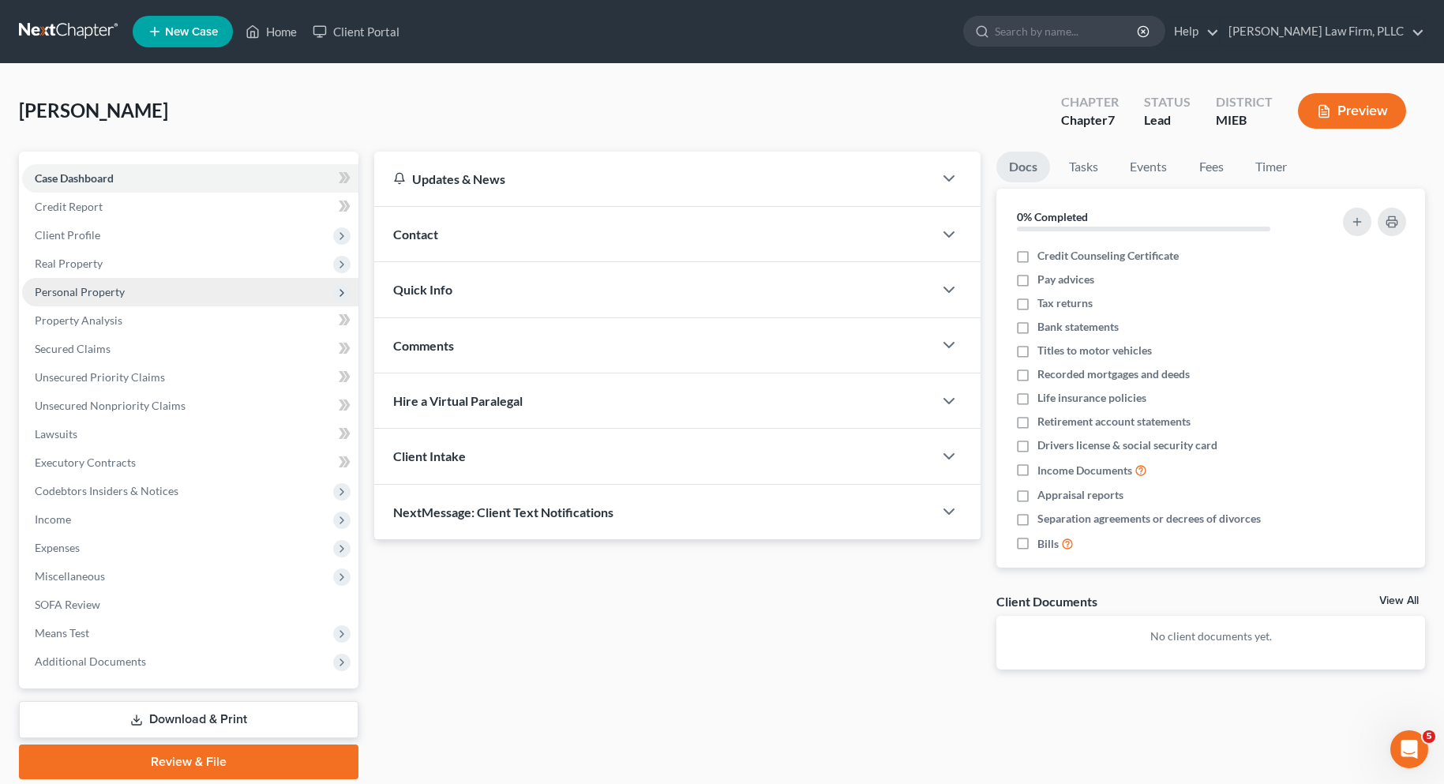
click at [84, 292] on span "Personal Property" at bounding box center [80, 291] width 90 height 13
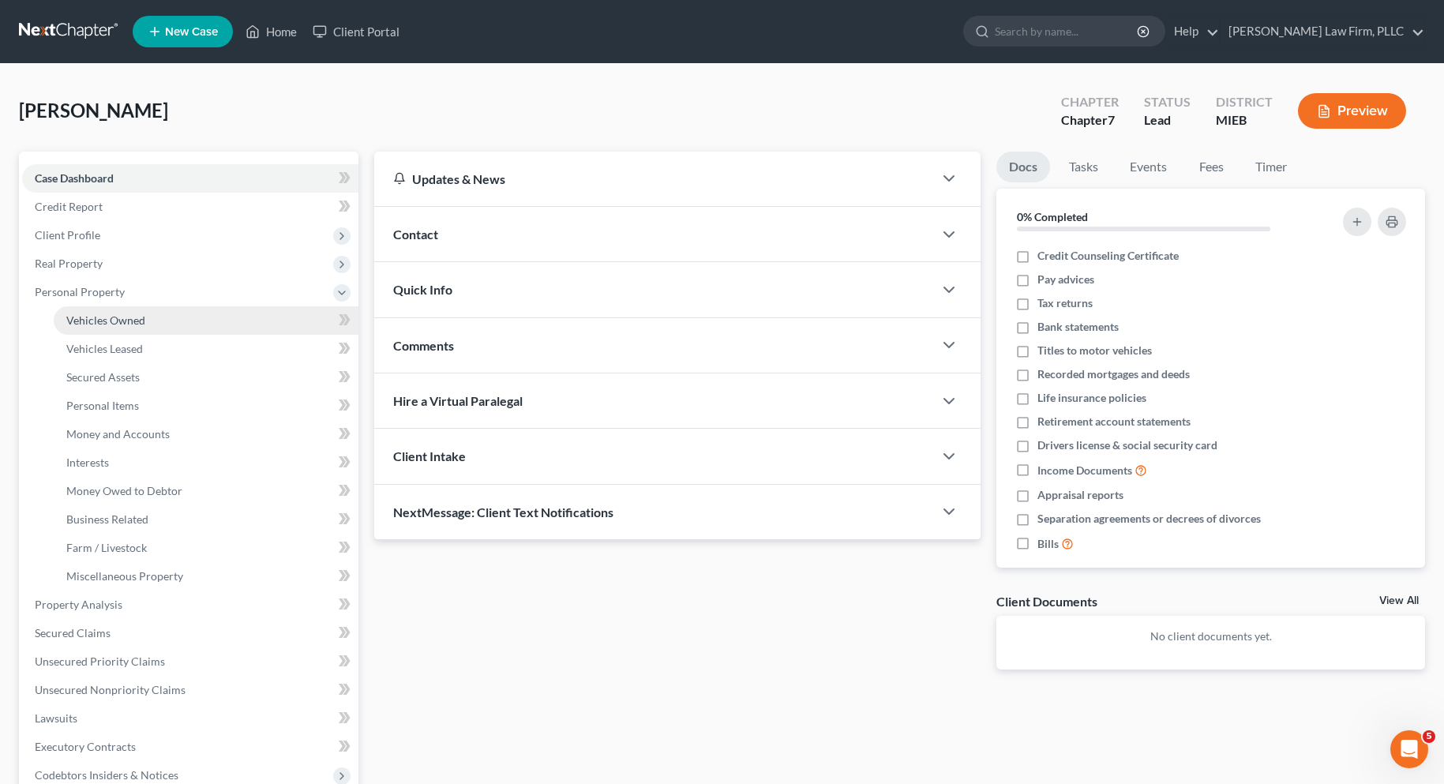
click at [92, 321] on span "Vehicles Owned" at bounding box center [105, 319] width 79 height 13
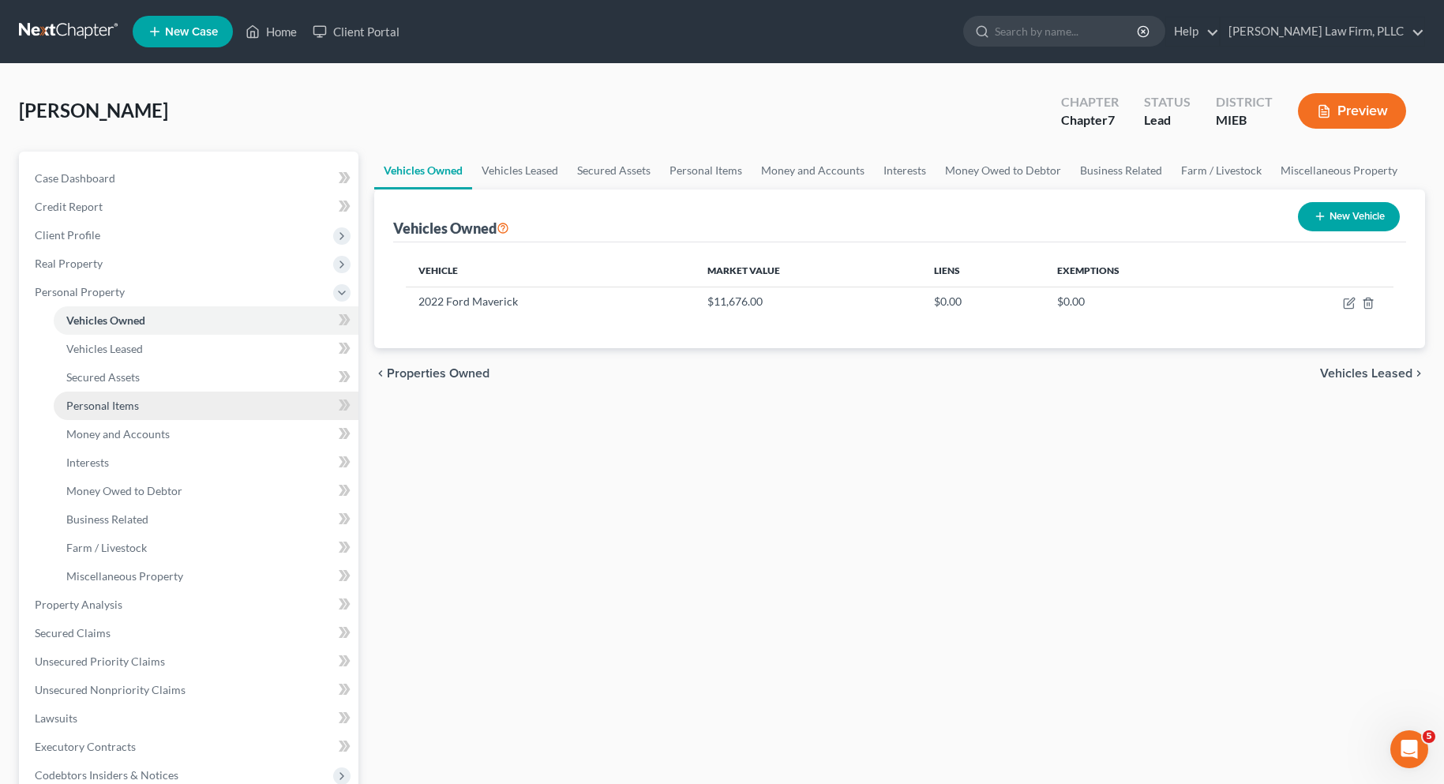
click at [90, 406] on span "Personal Items" at bounding box center [102, 405] width 73 height 13
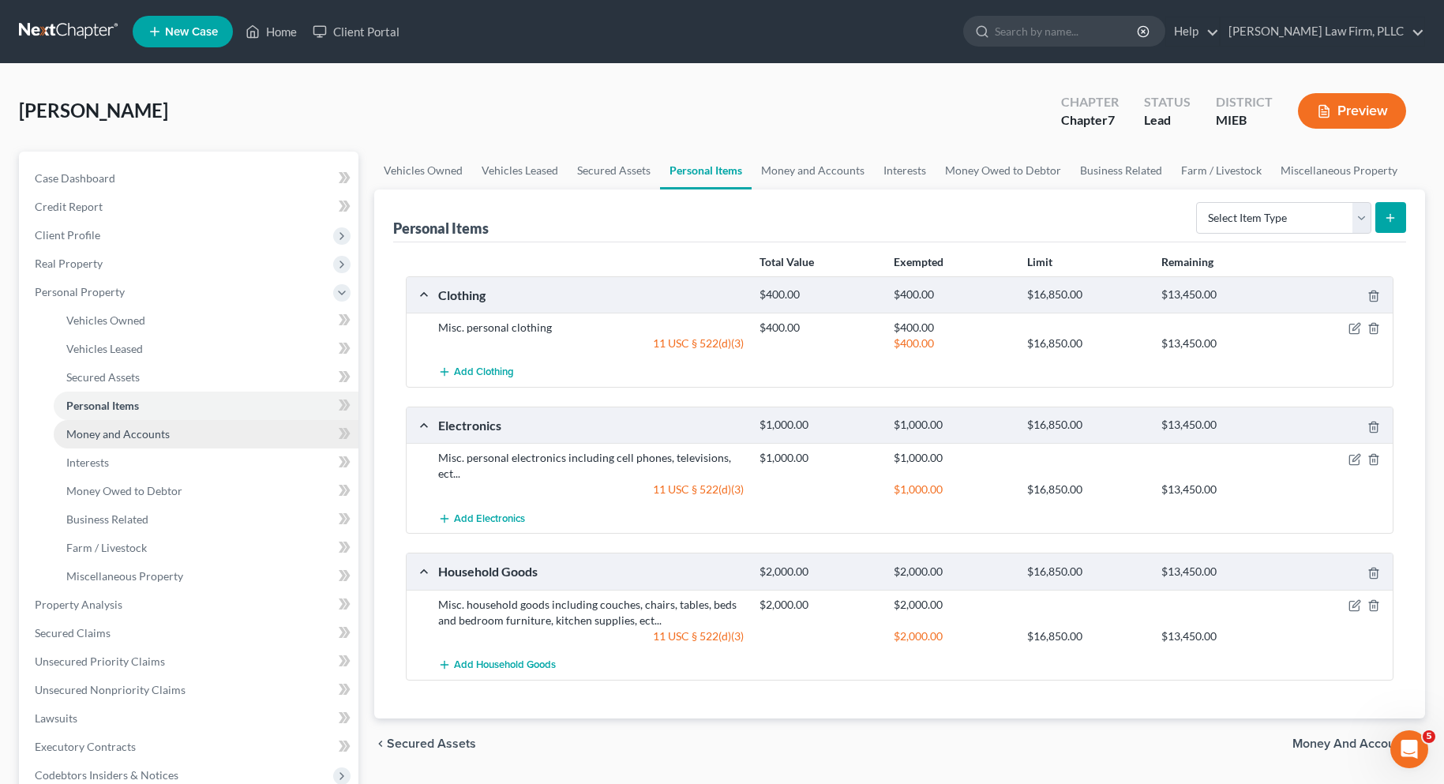
click at [123, 429] on span "Money and Accounts" at bounding box center [117, 433] width 103 height 13
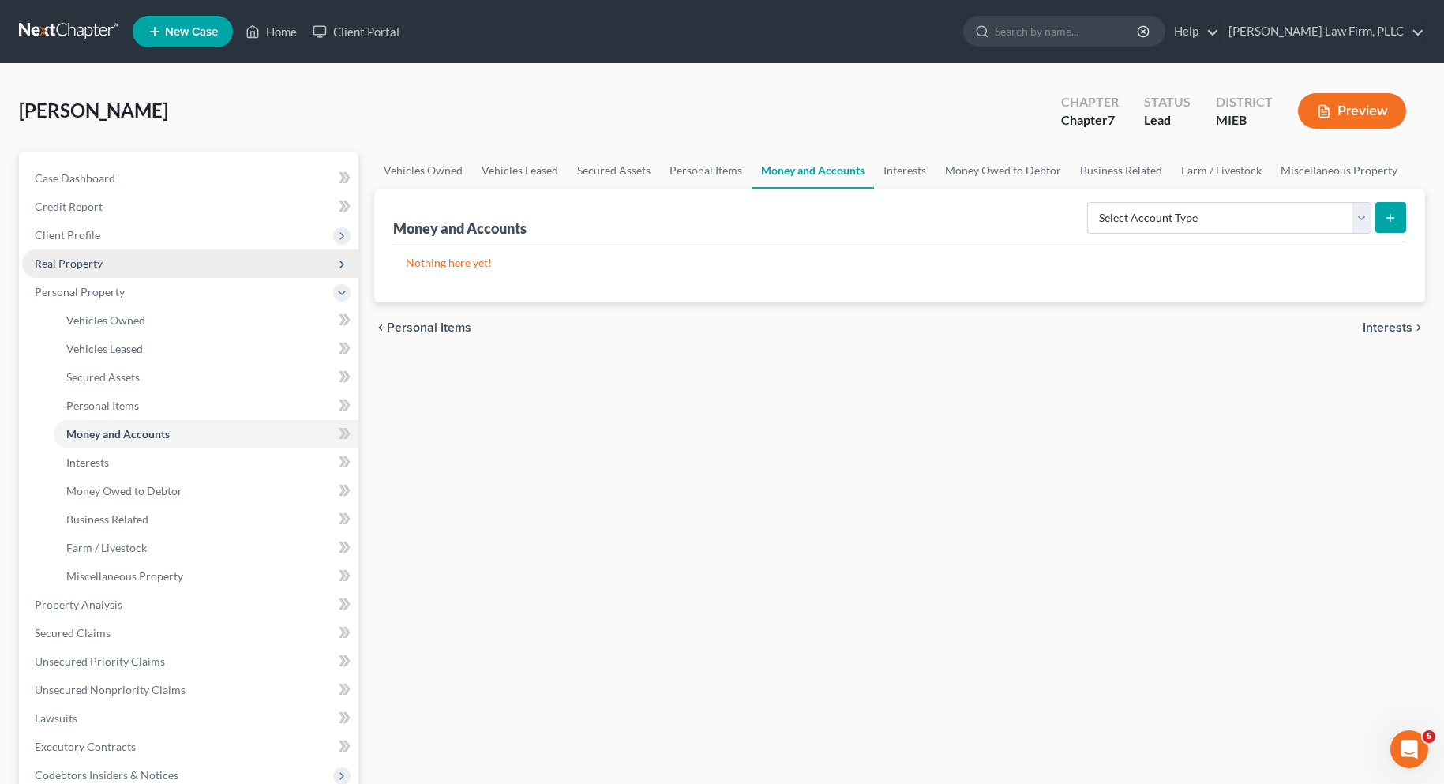
click at [76, 263] on span "Real Property" at bounding box center [69, 263] width 68 height 13
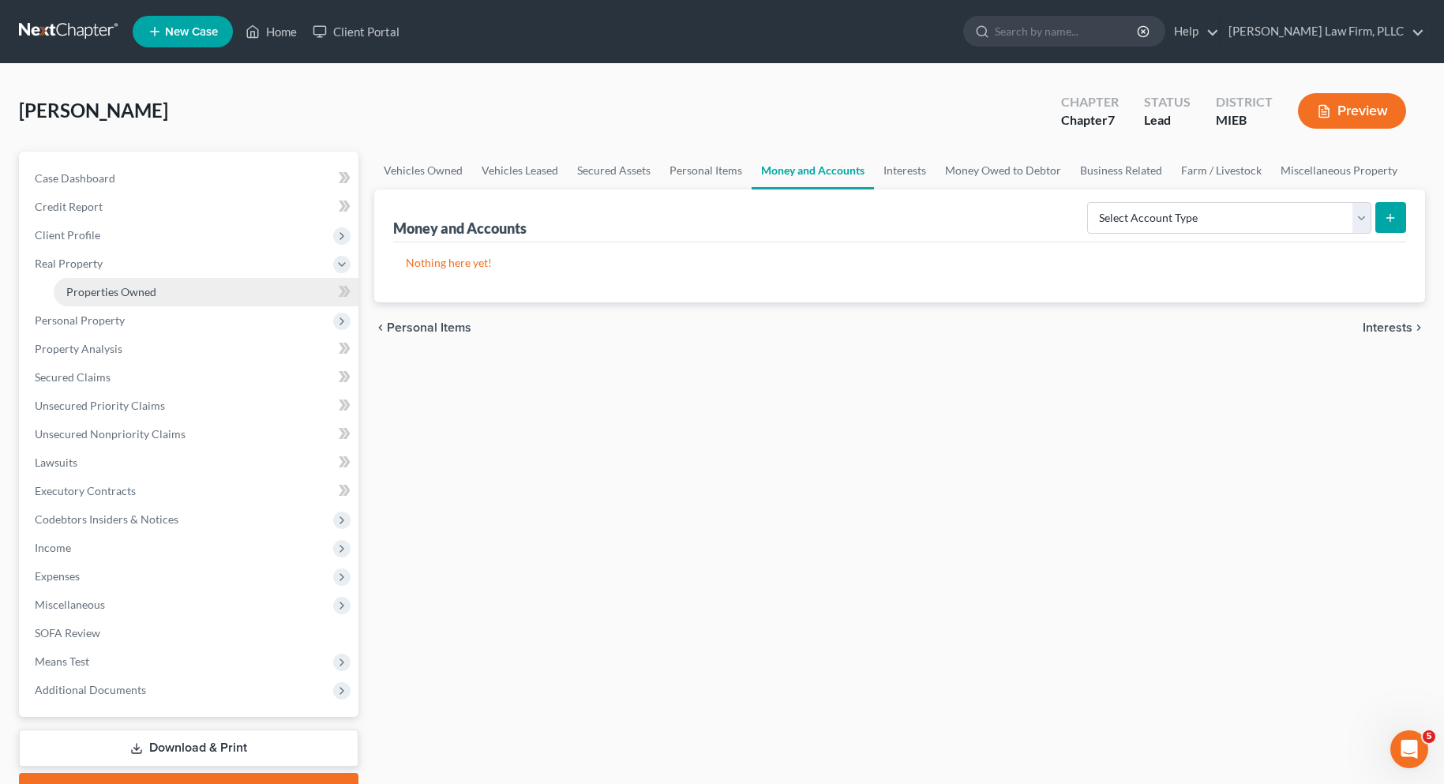
click at [79, 290] on span "Properties Owned" at bounding box center [111, 291] width 90 height 13
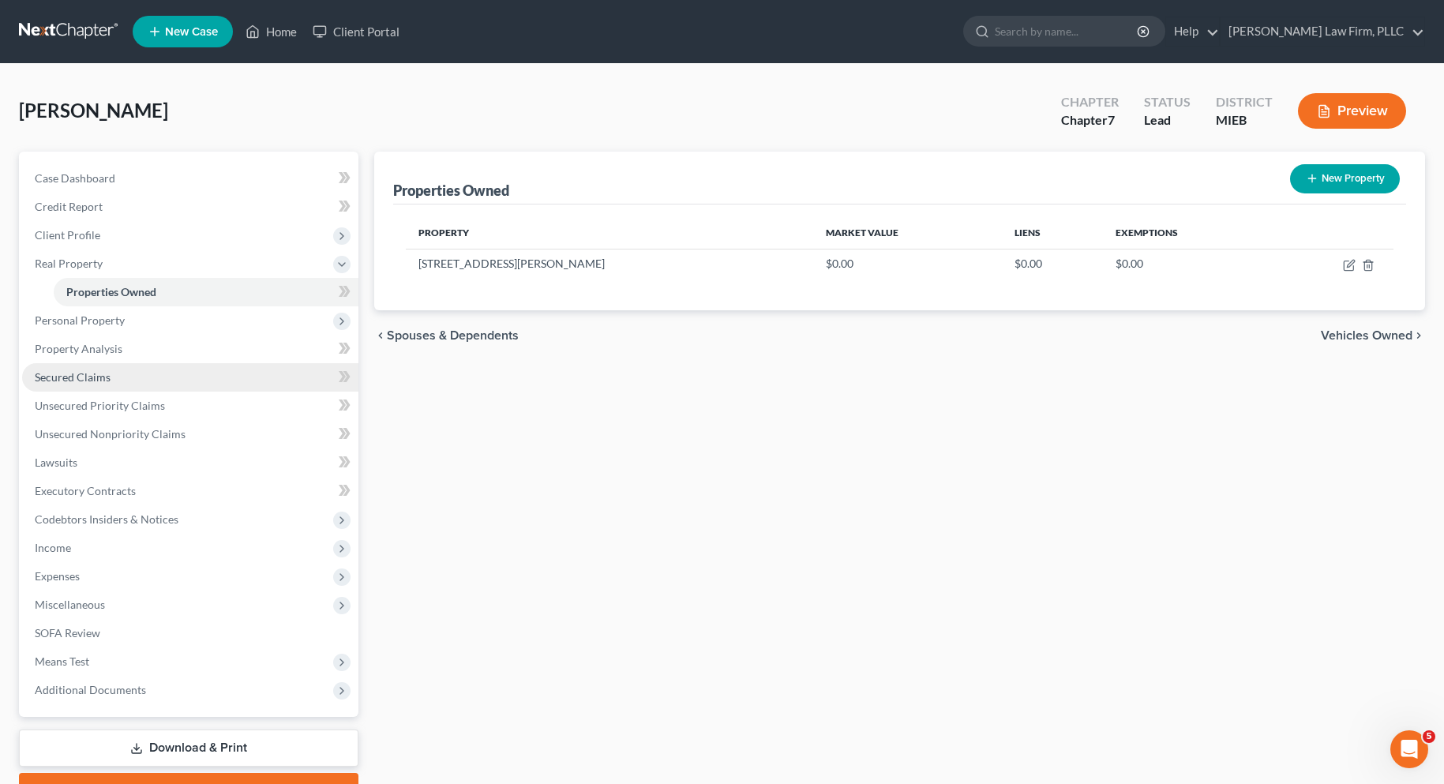
click at [58, 377] on span "Secured Claims" at bounding box center [73, 376] width 76 height 13
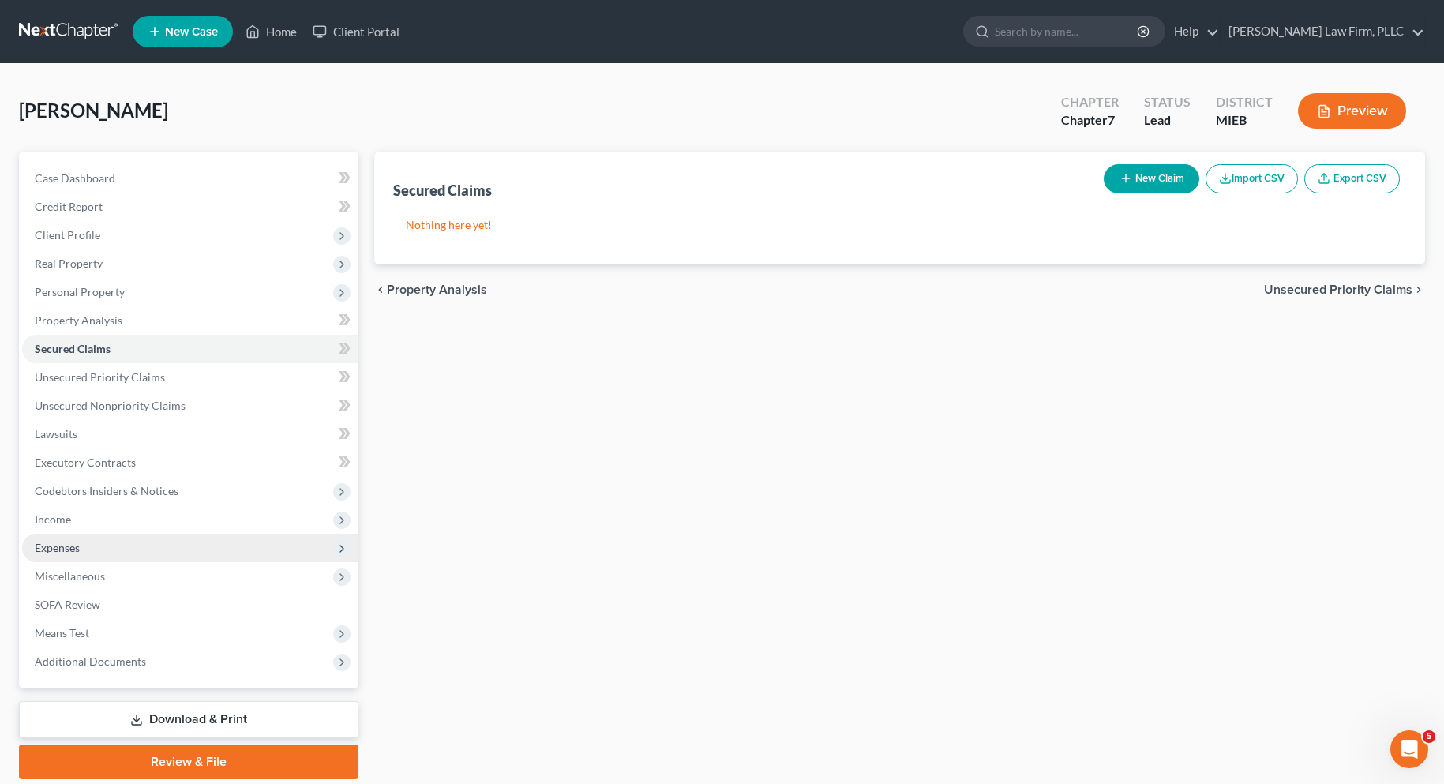
click at [61, 550] on span "Expenses" at bounding box center [57, 547] width 45 height 13
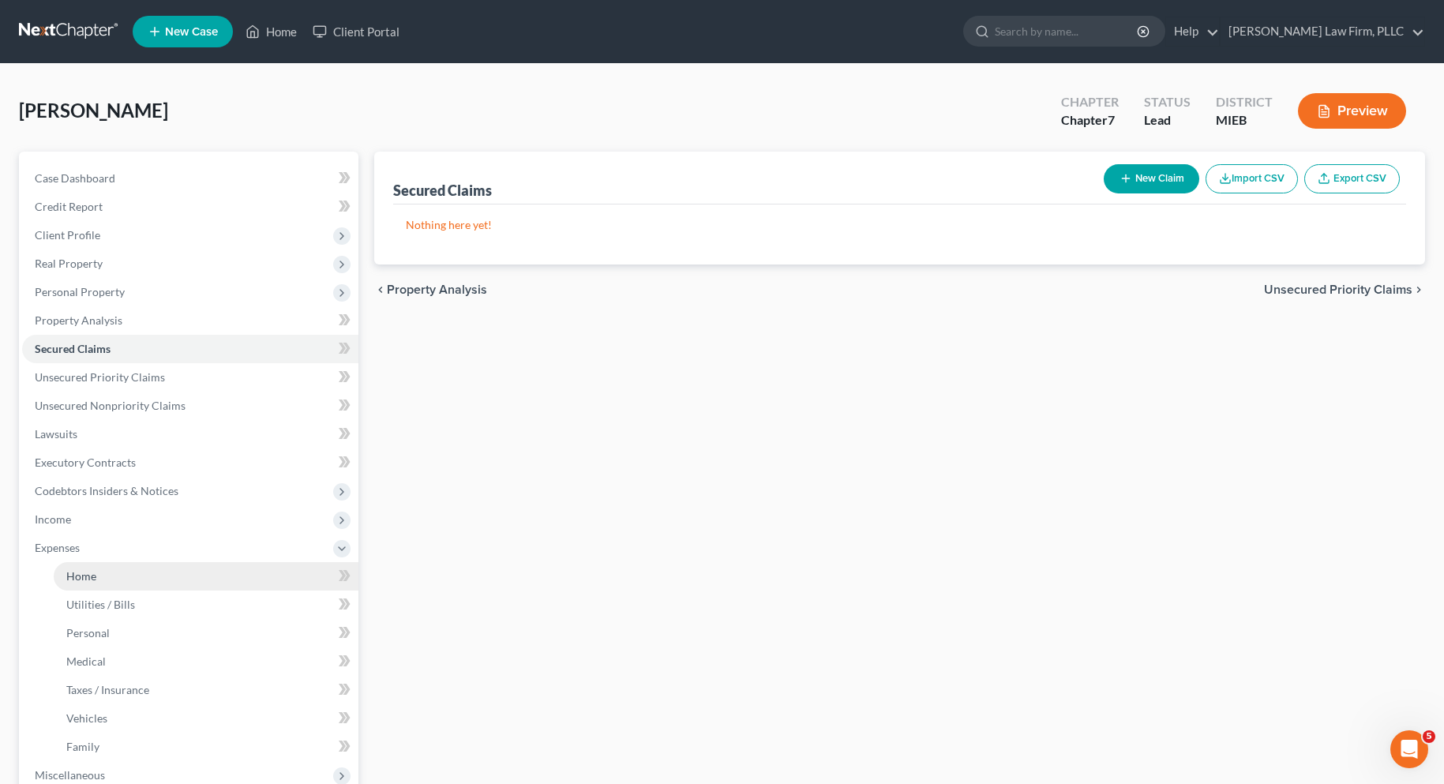
click at [77, 576] on span "Home" at bounding box center [81, 575] width 30 height 13
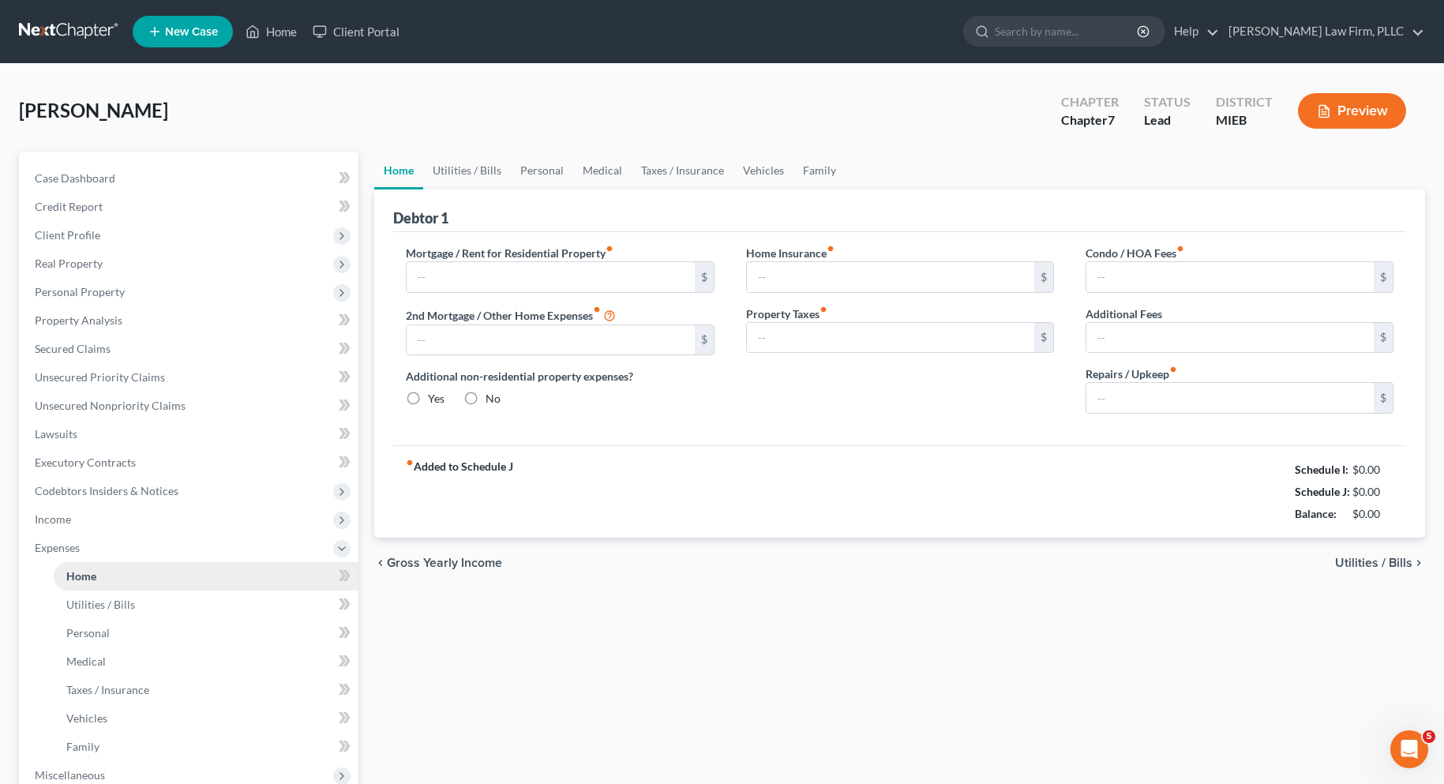
type input "0.00"
radio input "true"
type input "0.00"
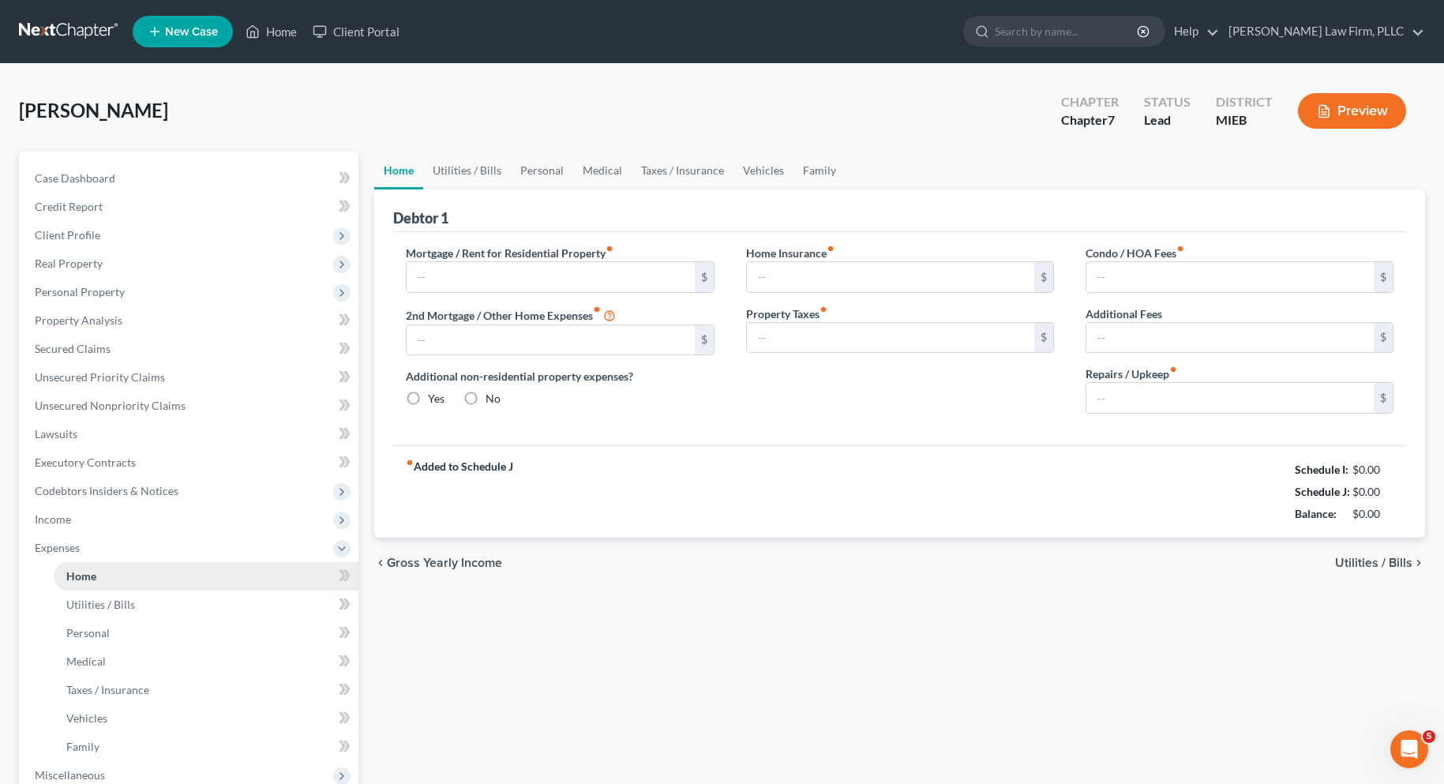
type input "0.00"
click at [459, 269] on input "text" at bounding box center [550, 277] width 287 height 30
type input "899.09"
click at [1364, 563] on span "Utilities / Bills" at bounding box center [1373, 563] width 77 height 13
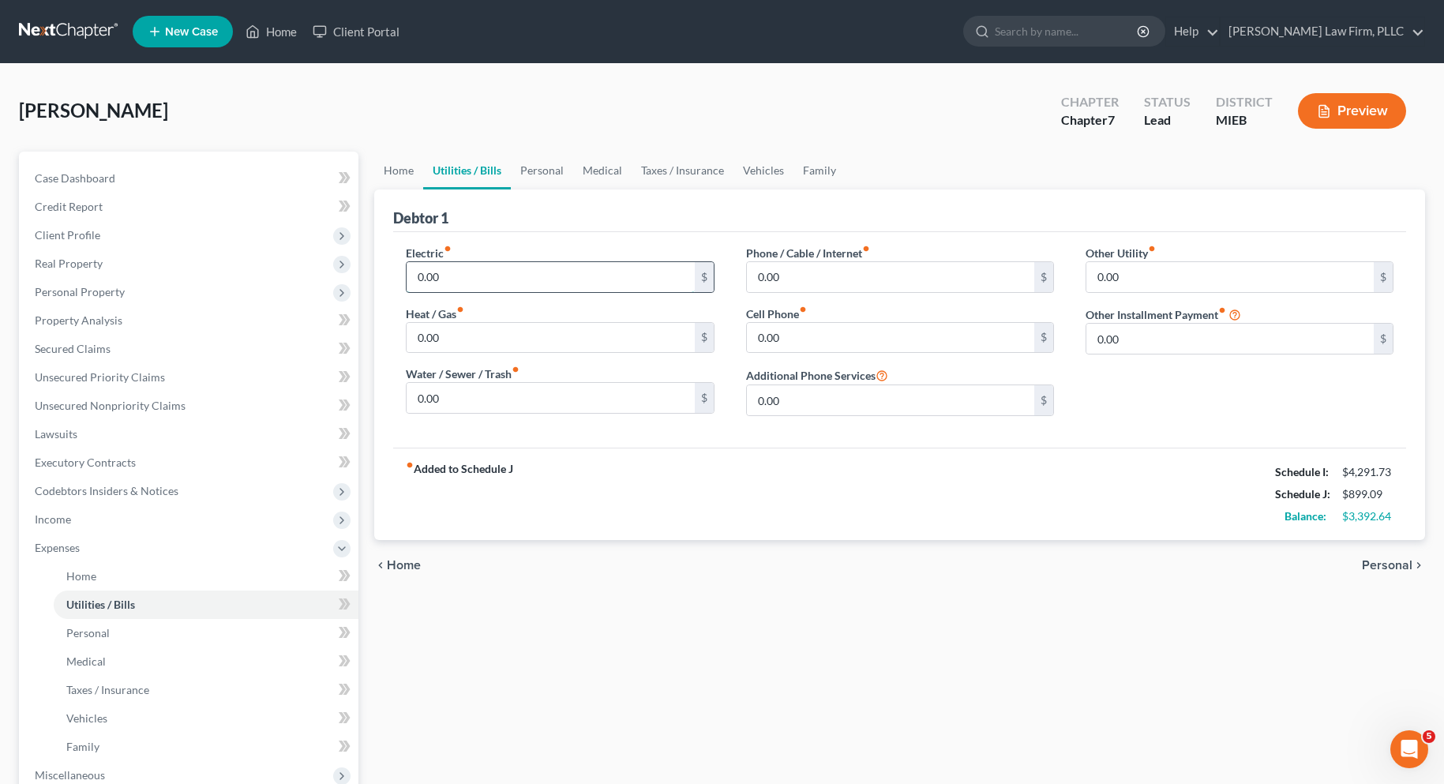
click at [418, 281] on input "0.00" at bounding box center [550, 277] width 287 height 30
type input "80.00"
type input "90.00"
type input "30.00"
type input "322.00"
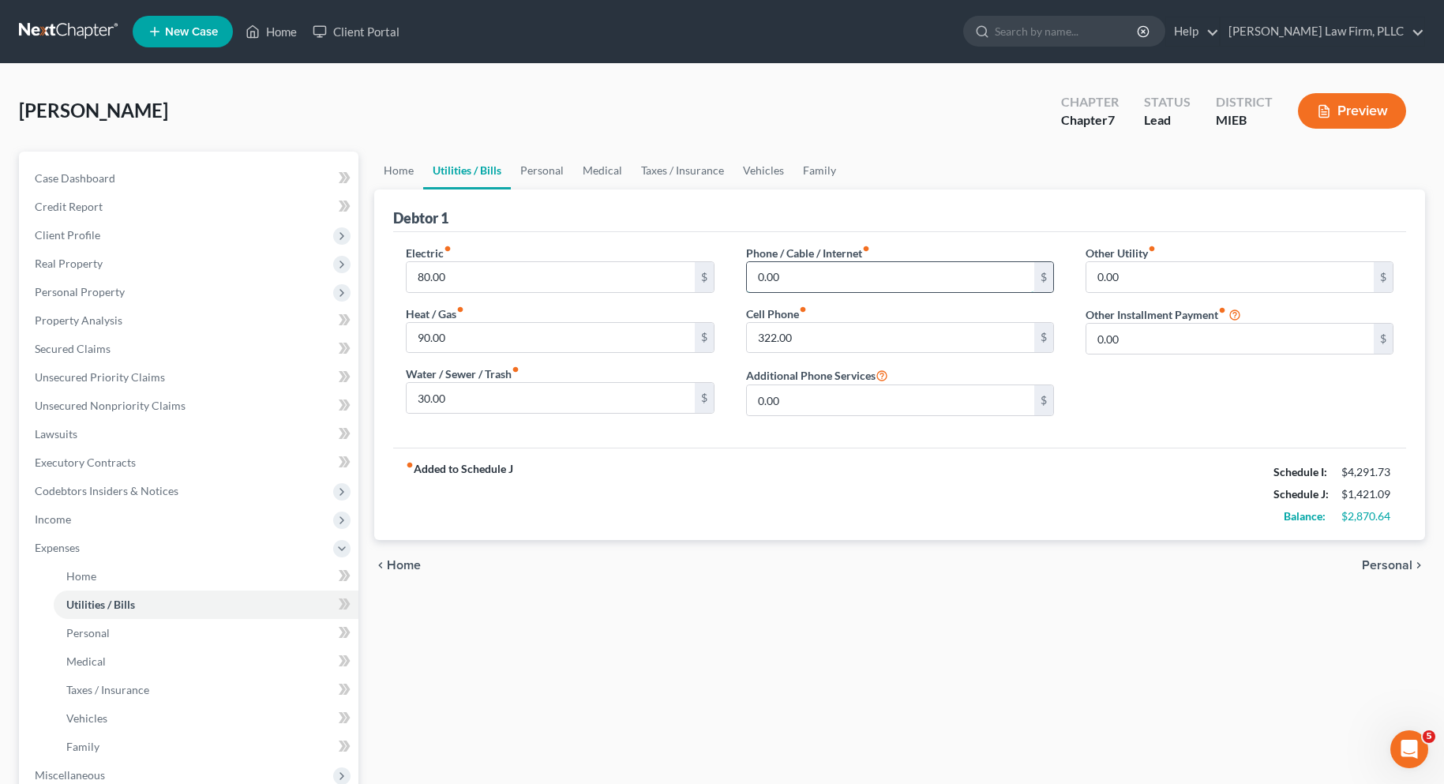
click at [755, 279] on input "0.00" at bounding box center [890, 277] width 287 height 30
type input "139.00"
click at [1369, 564] on span "Personal" at bounding box center [1387, 565] width 51 height 13
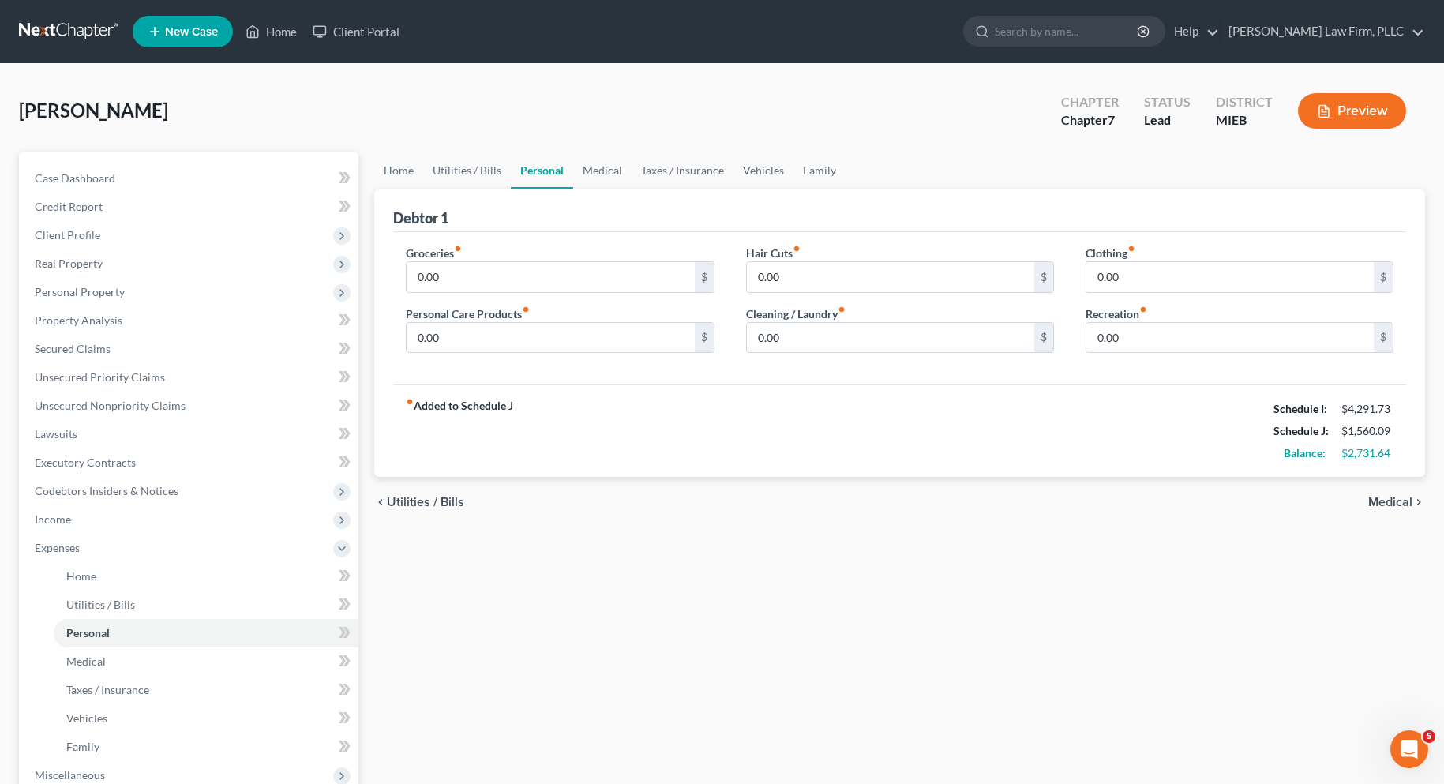
click at [397, 498] on span "Utilities / Bills" at bounding box center [425, 502] width 77 height 13
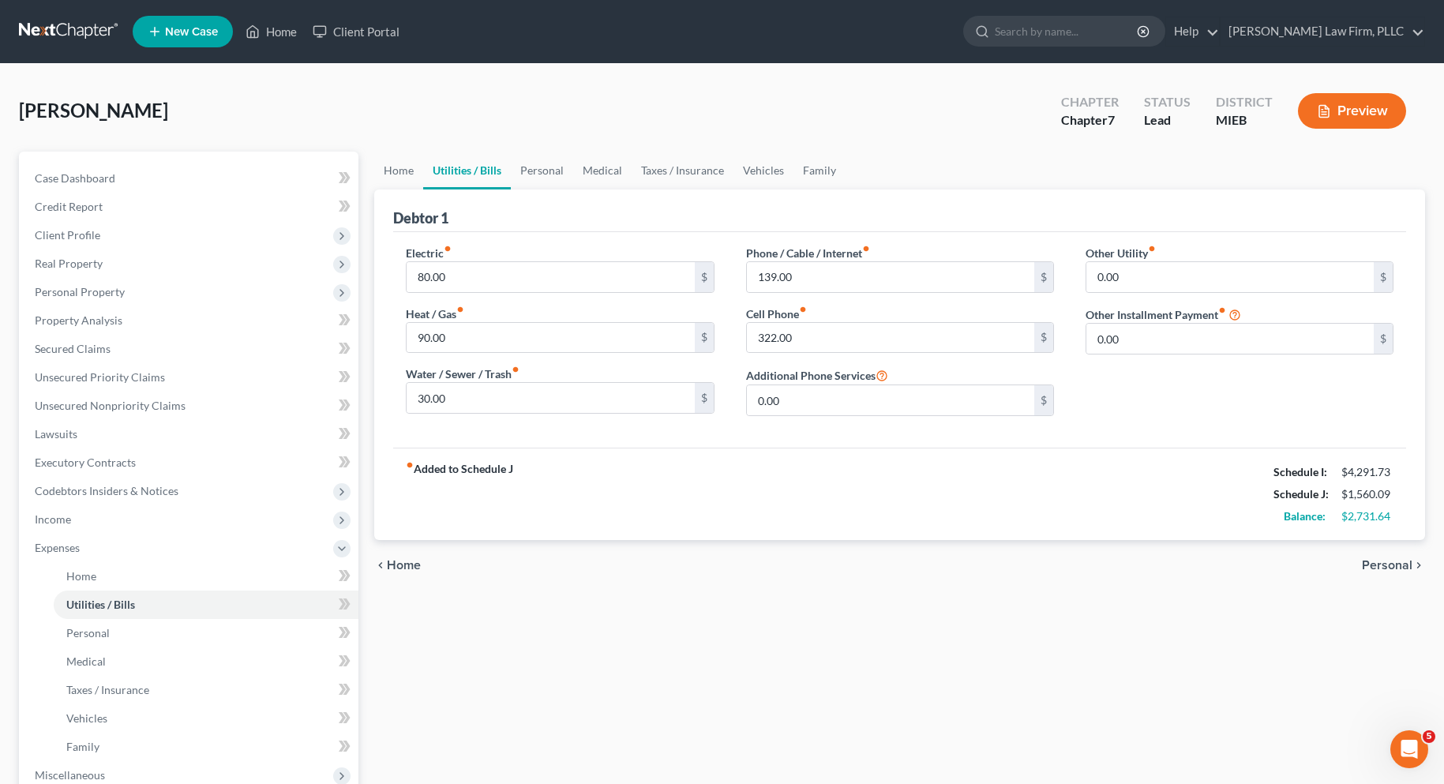
click at [397, 564] on span "Home" at bounding box center [404, 565] width 34 height 13
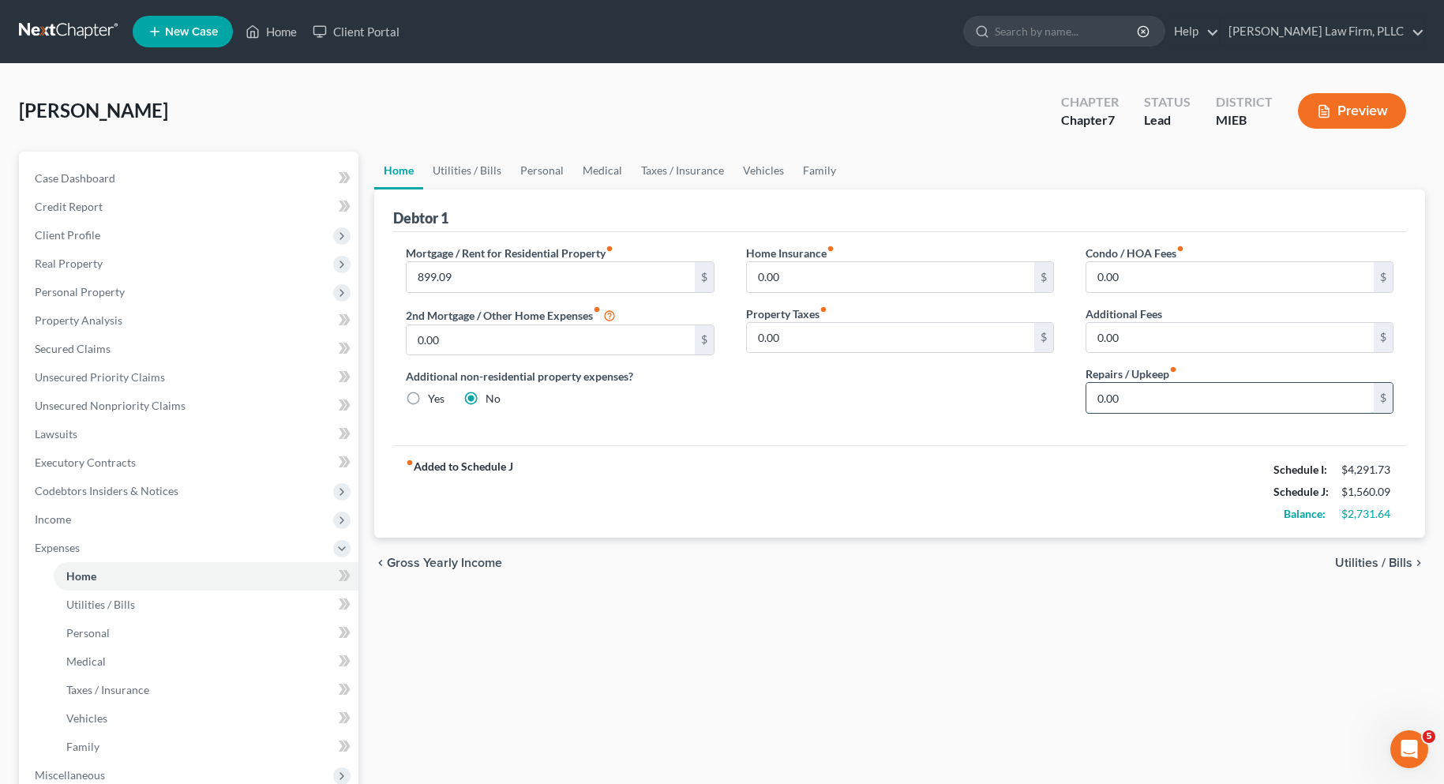
click at [1098, 403] on input "0.00" at bounding box center [1229, 398] width 287 height 30
type input "300.00"
click at [1356, 558] on span "Utilities / Bills" at bounding box center [1373, 563] width 77 height 13
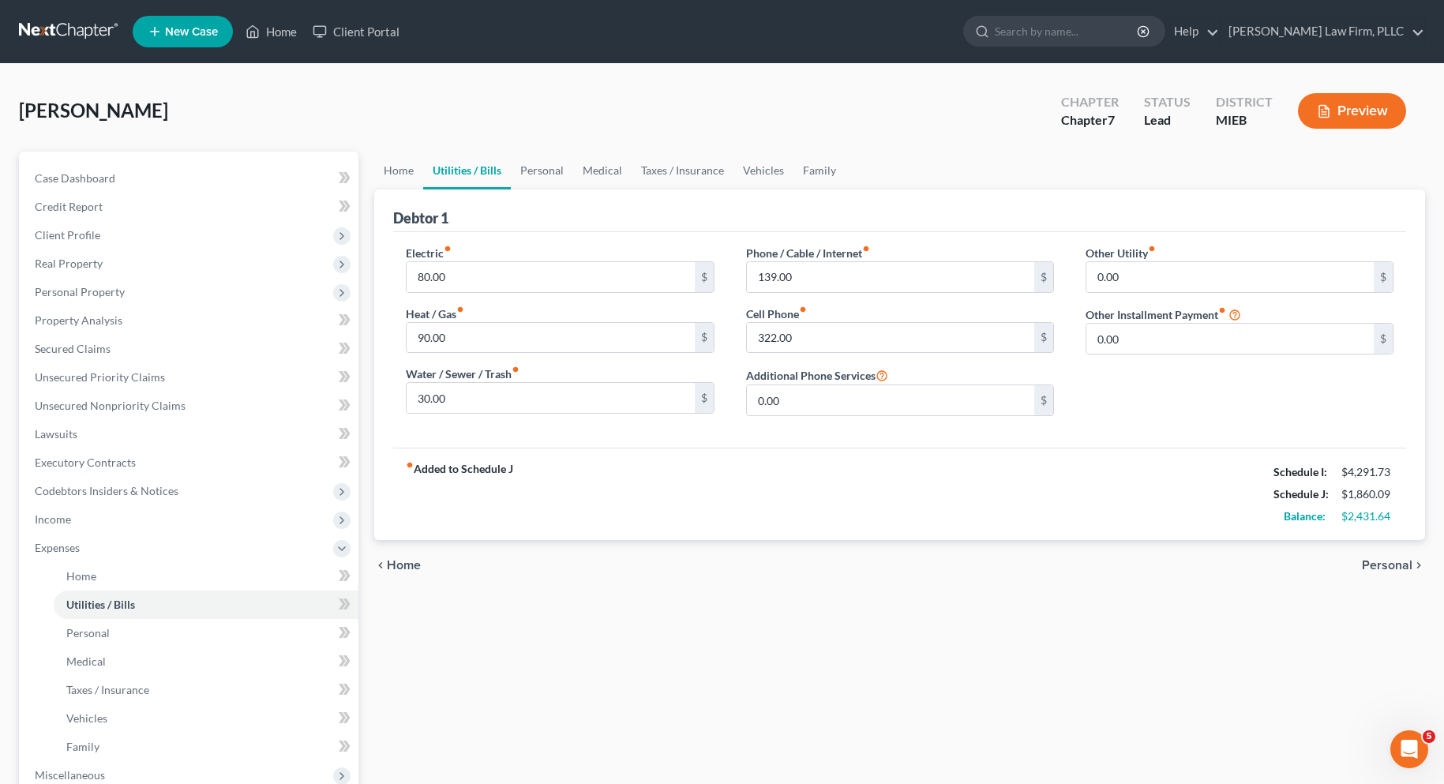
click at [1376, 560] on span "Personal" at bounding box center [1387, 565] width 51 height 13
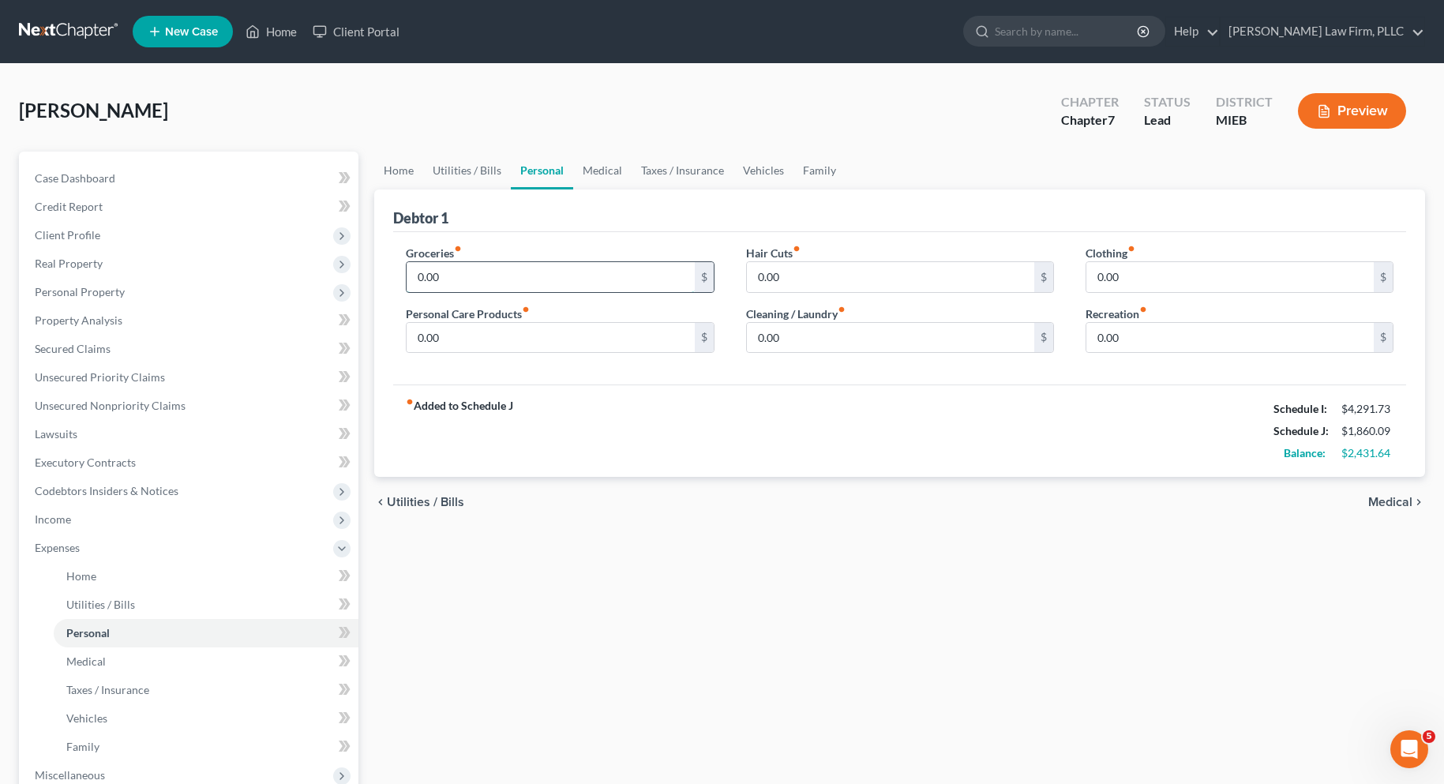
click at [418, 283] on input "0.00" at bounding box center [550, 277] width 287 height 30
type input "800.00"
click at [1122, 279] on input "0.00" at bounding box center [1229, 277] width 287 height 30
type input "100.00"
click at [767, 340] on input "0.00" at bounding box center [890, 338] width 287 height 30
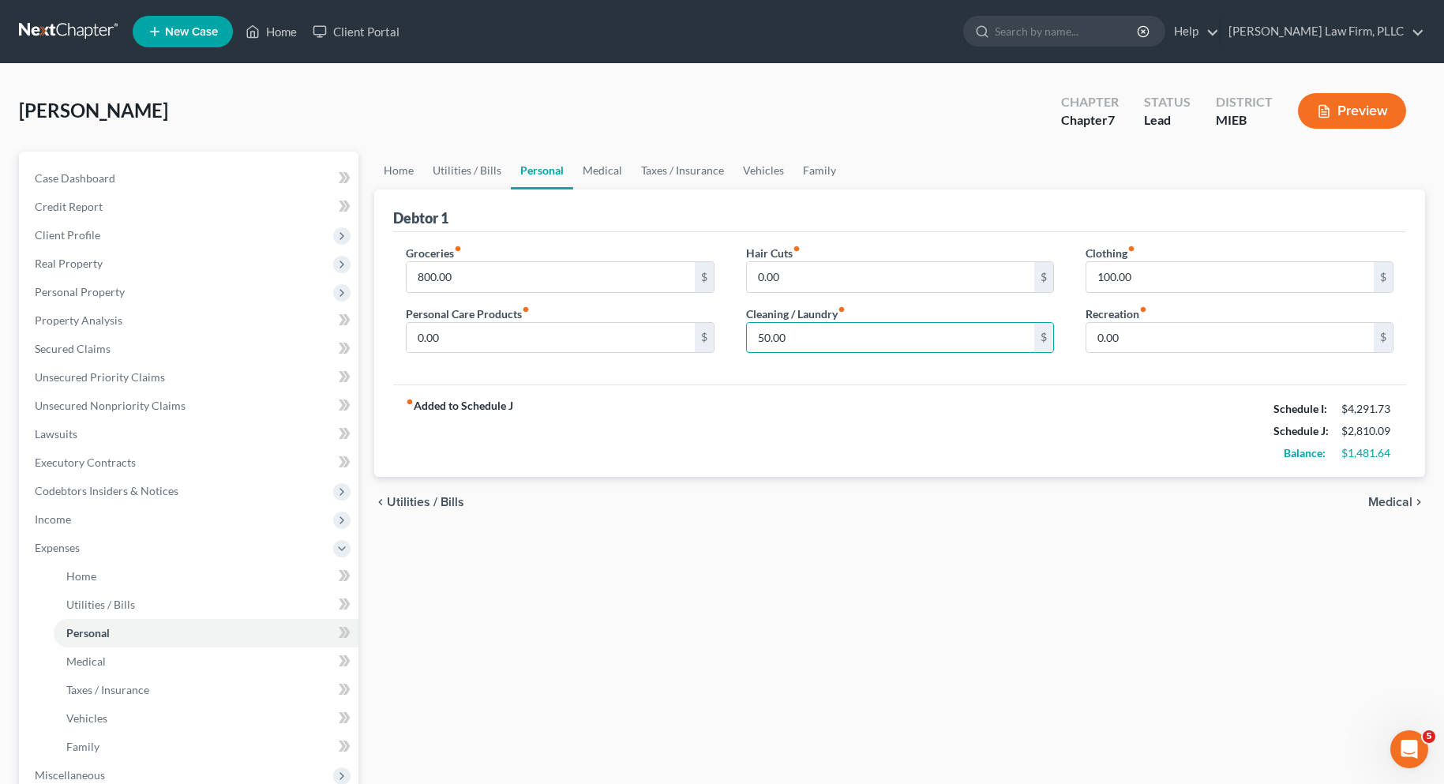
type input "50.00"
click at [1387, 500] on span "Medical" at bounding box center [1390, 502] width 44 height 13
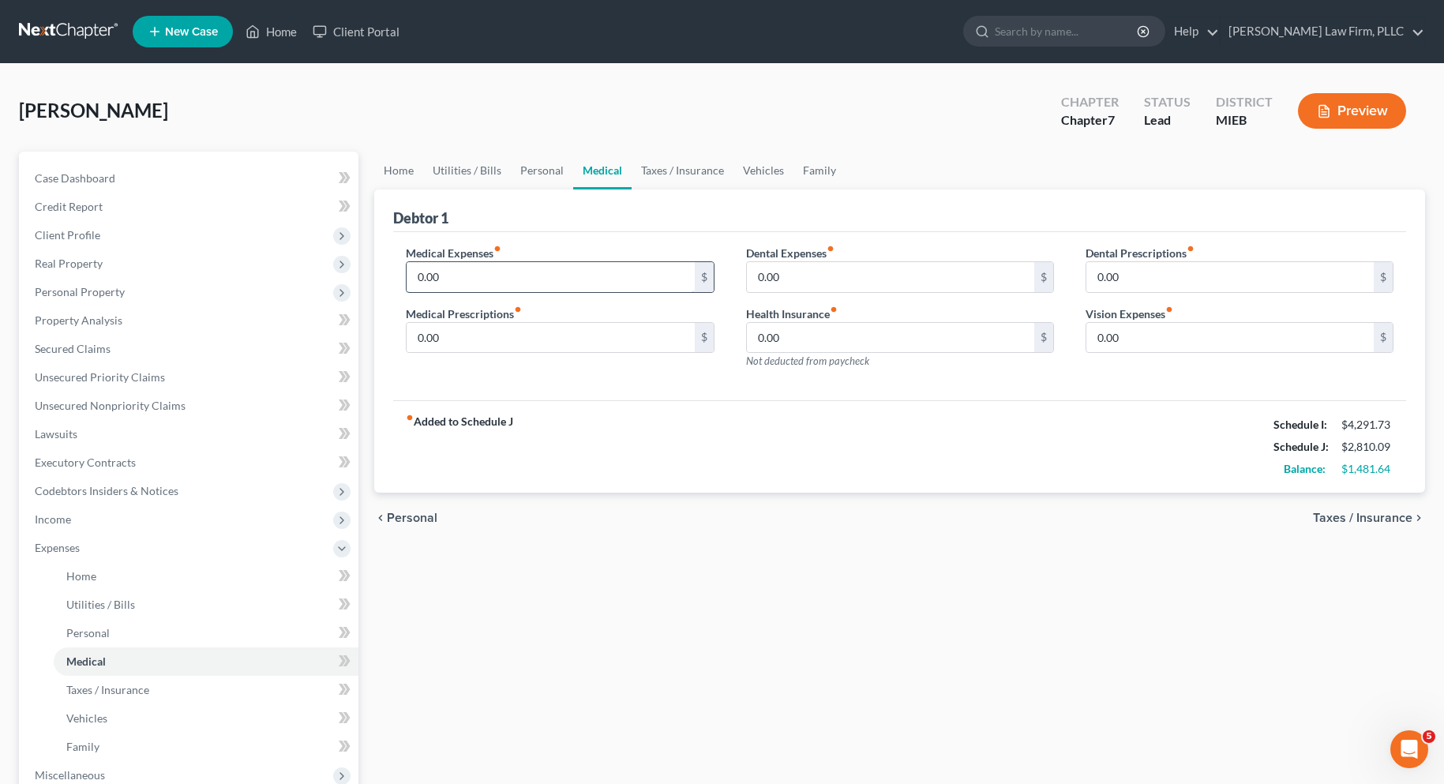
click at [421, 279] on input "0.00" at bounding box center [550, 277] width 287 height 30
type input "1,100.00"
click at [1335, 517] on span "Taxes / Insurance" at bounding box center [1362, 518] width 99 height 13
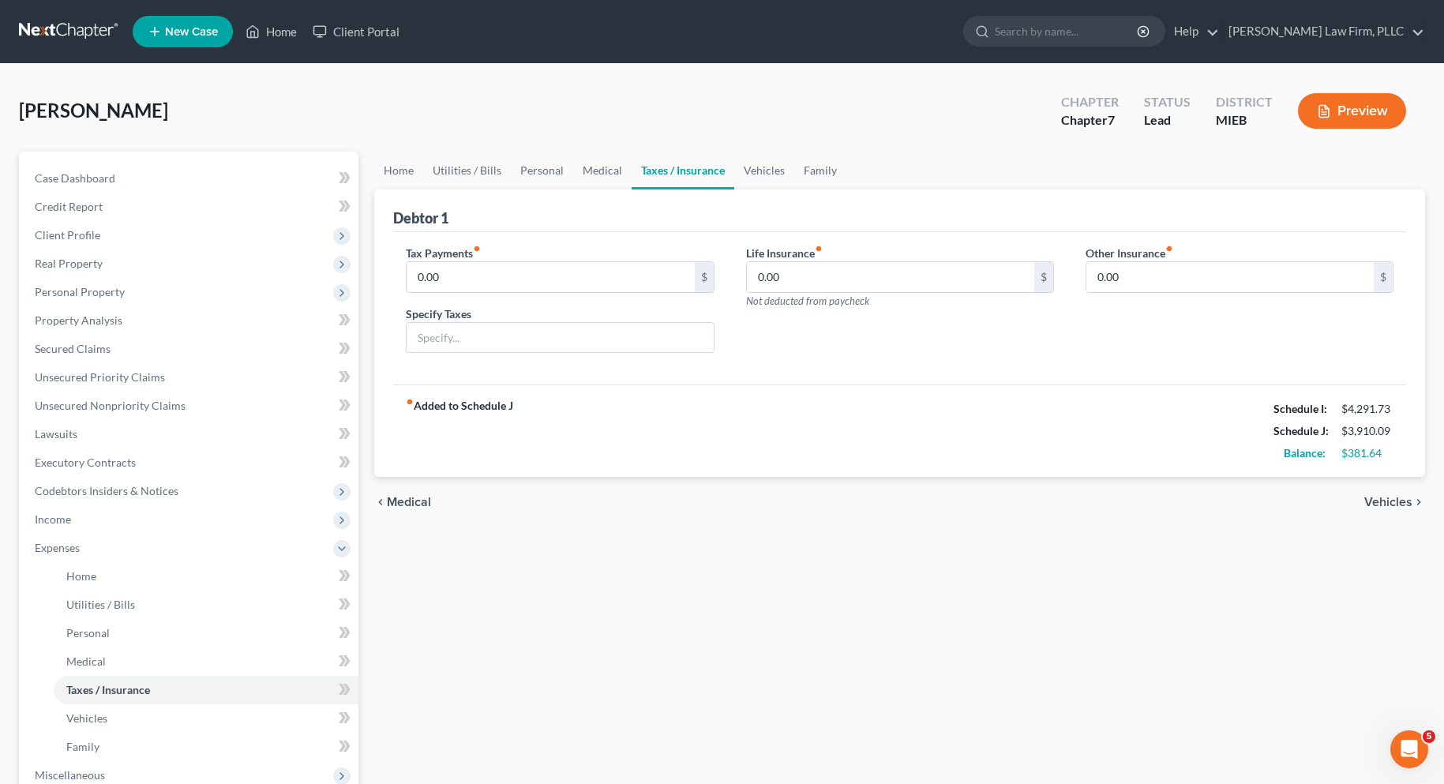
click at [1374, 501] on span "Vehicles" at bounding box center [1388, 502] width 48 height 13
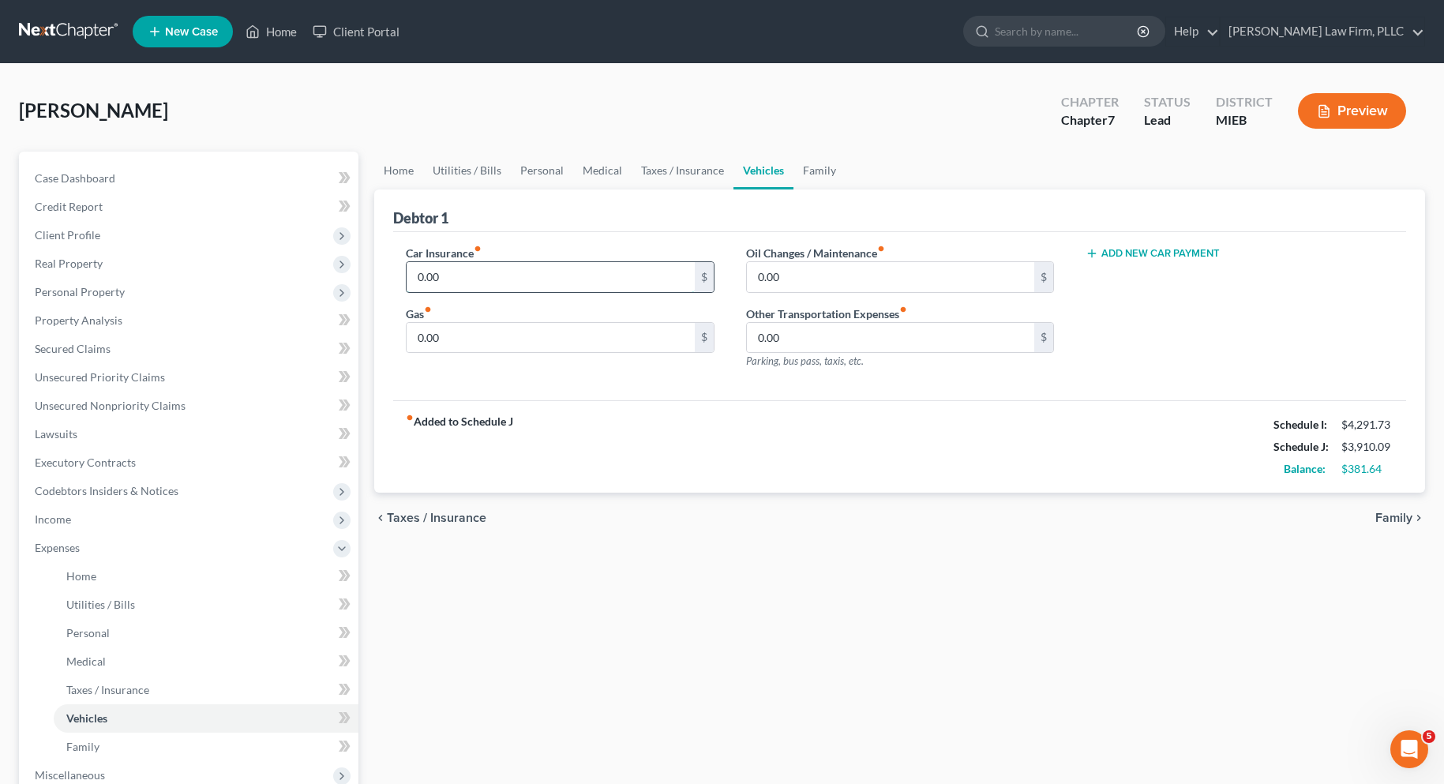
click at [416, 272] on input "0.00" at bounding box center [550, 277] width 287 height 30
type input "158.00"
click at [783, 274] on input "0.00" at bounding box center [890, 277] width 287 height 30
type input "89.00"
click at [416, 342] on input "0.00" at bounding box center [550, 338] width 287 height 30
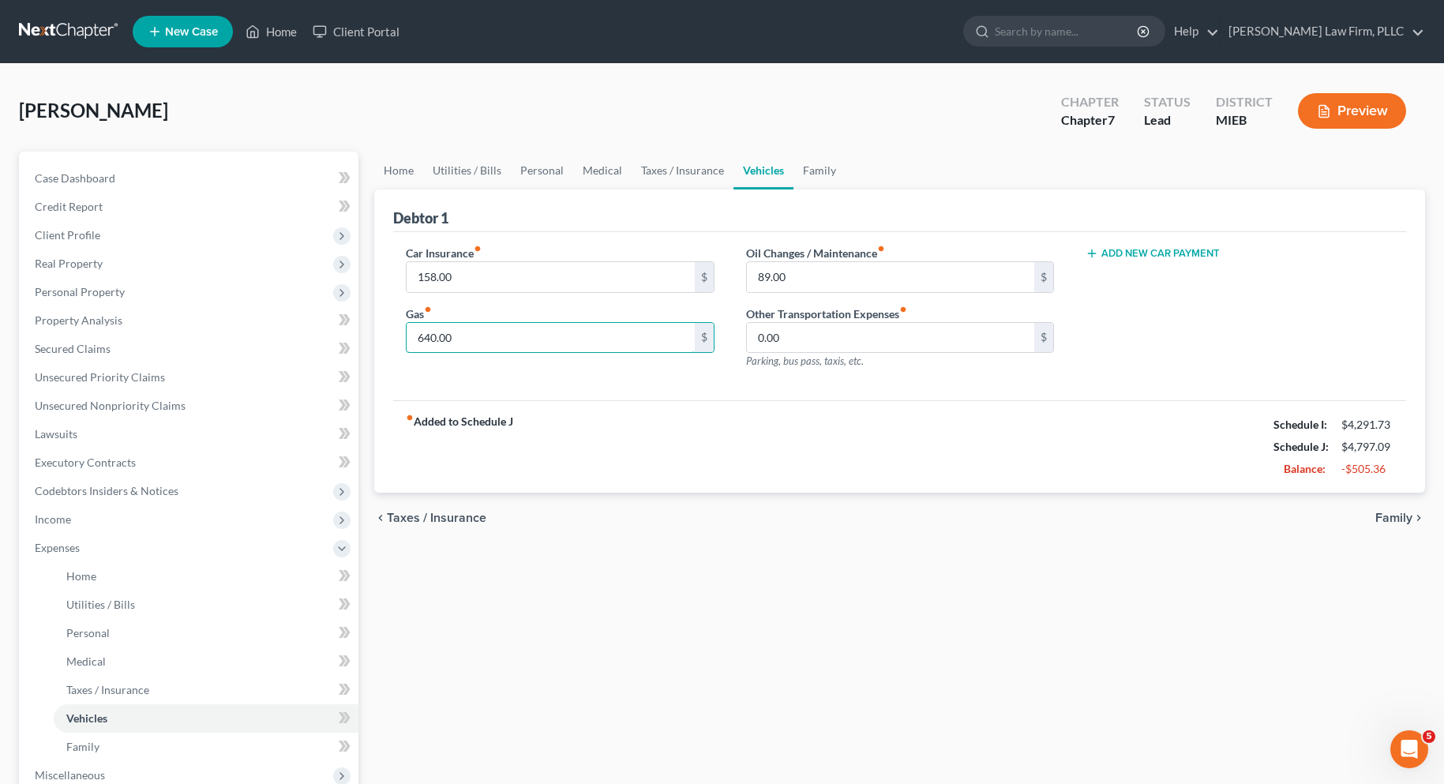
type input "640.00"
click at [1164, 249] on button "Add New Car Payment" at bounding box center [1152, 253] width 134 height 13
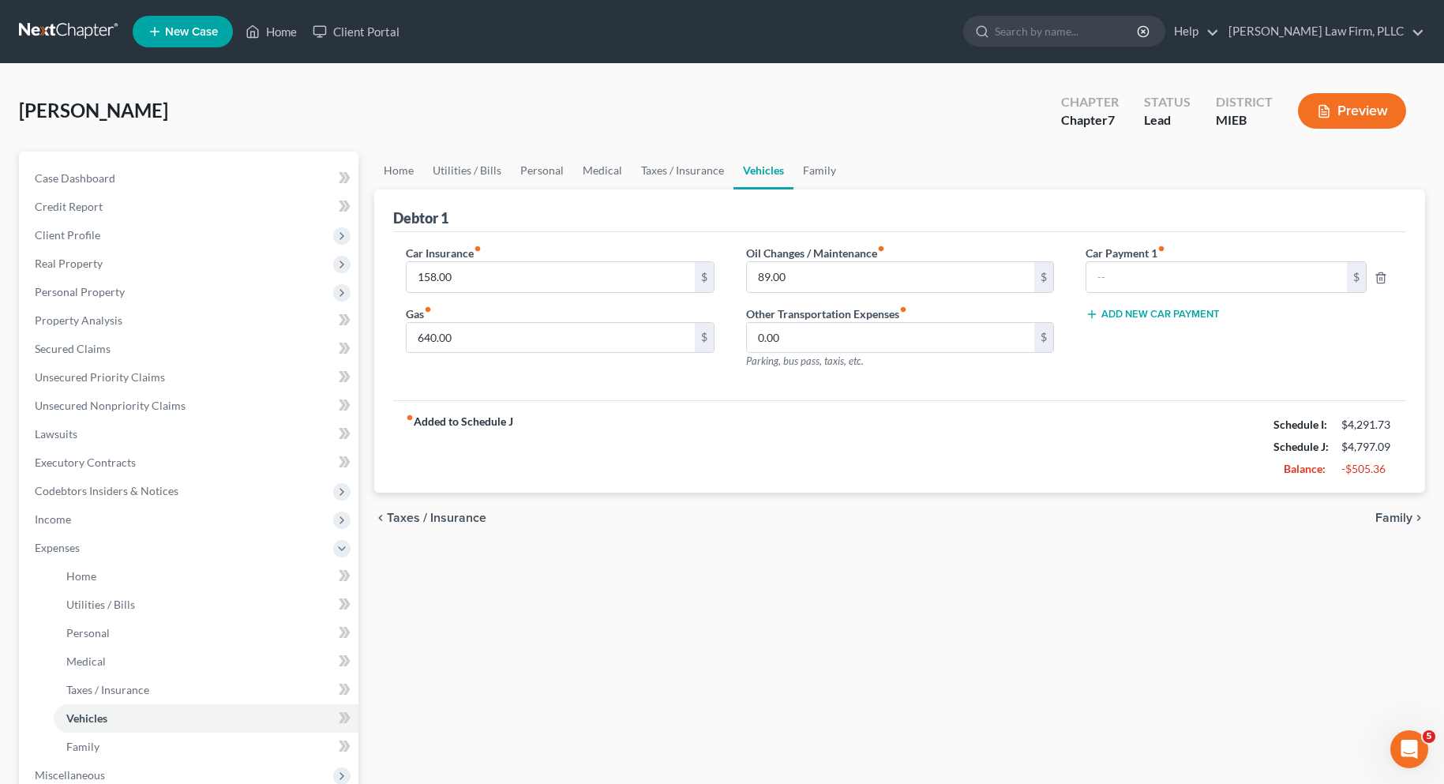
click at [1399, 517] on span "Family" at bounding box center [1393, 518] width 37 height 13
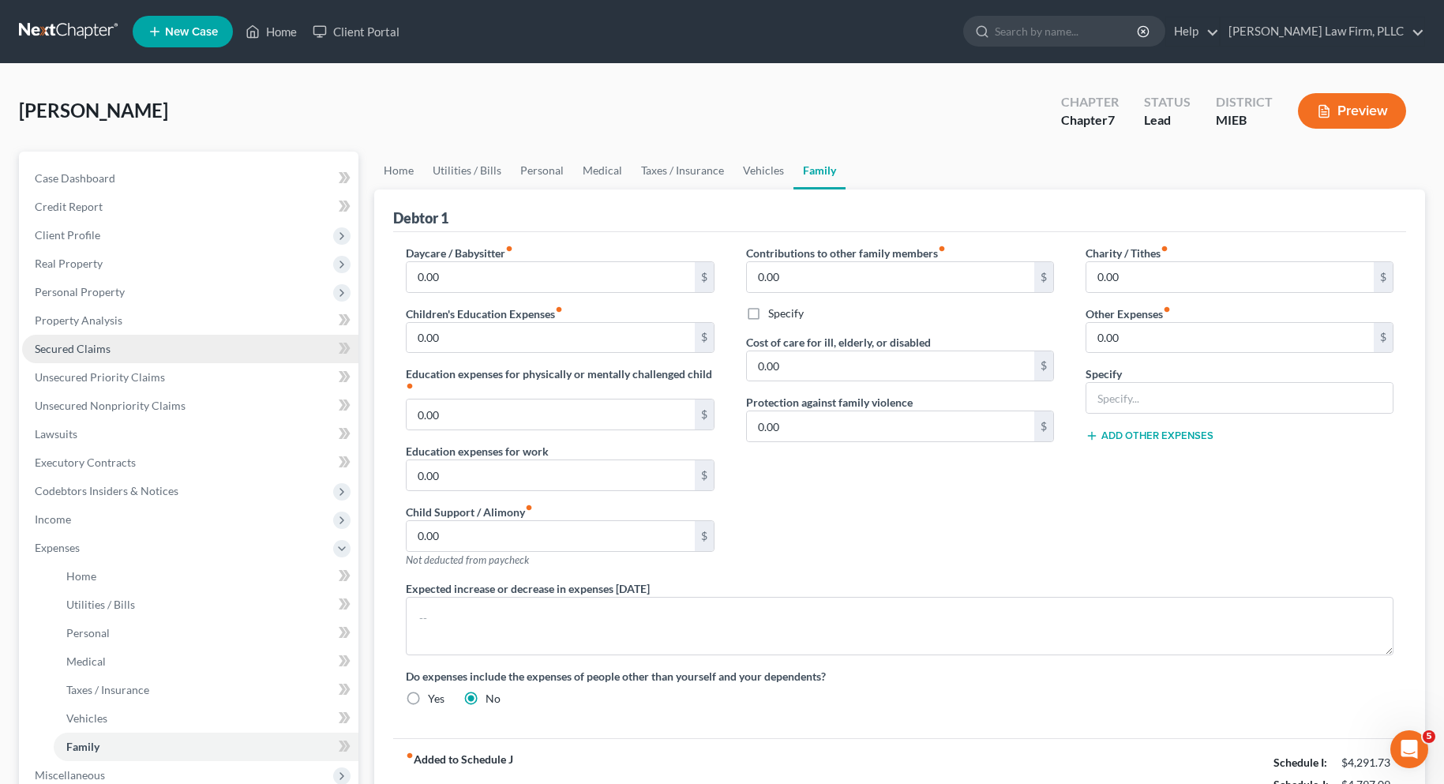
click at [73, 346] on span "Secured Claims" at bounding box center [73, 348] width 76 height 13
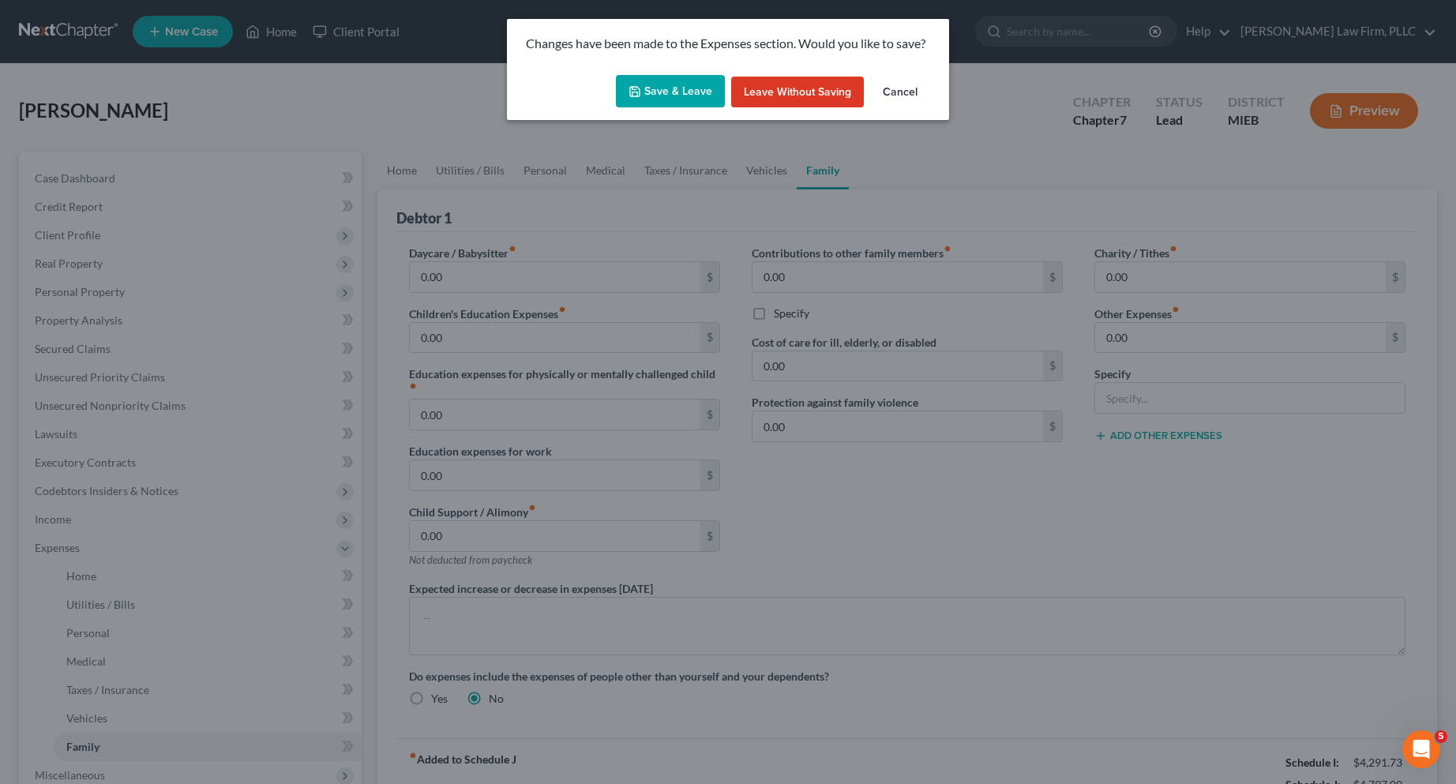
click at [658, 84] on button "Save & Leave" at bounding box center [670, 91] width 109 height 33
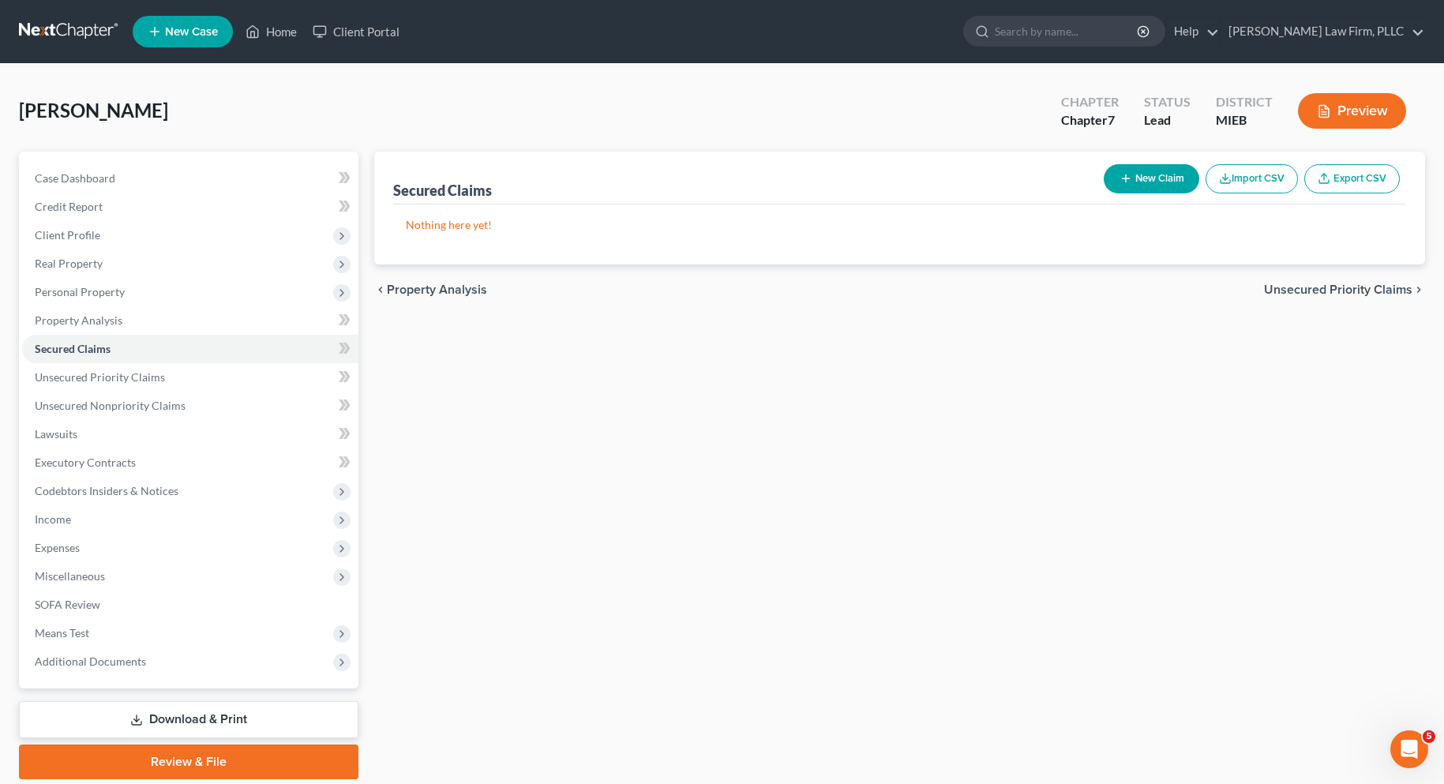
click at [1156, 178] on button "New Claim" at bounding box center [1152, 178] width 96 height 29
select select "0"
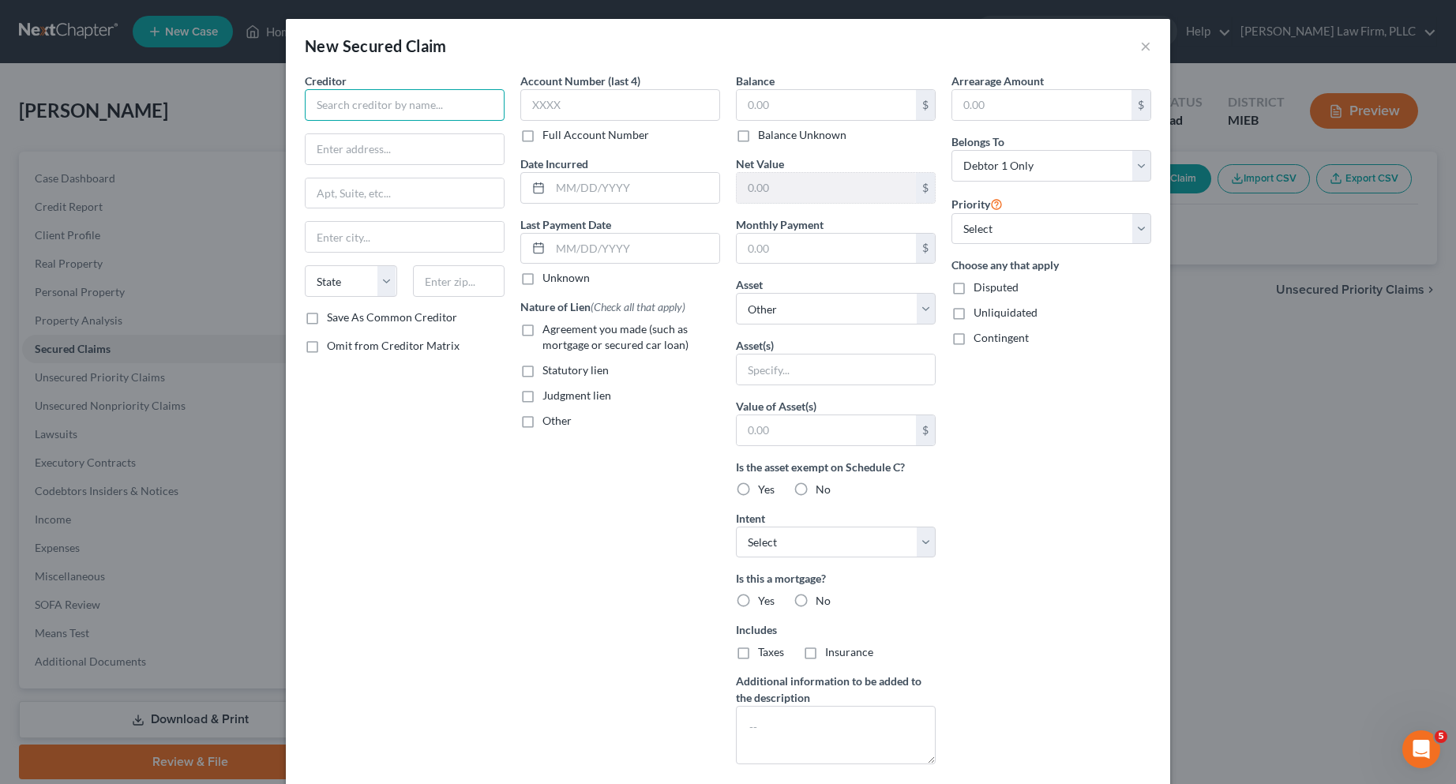
click at [336, 104] on input "text" at bounding box center [405, 105] width 200 height 32
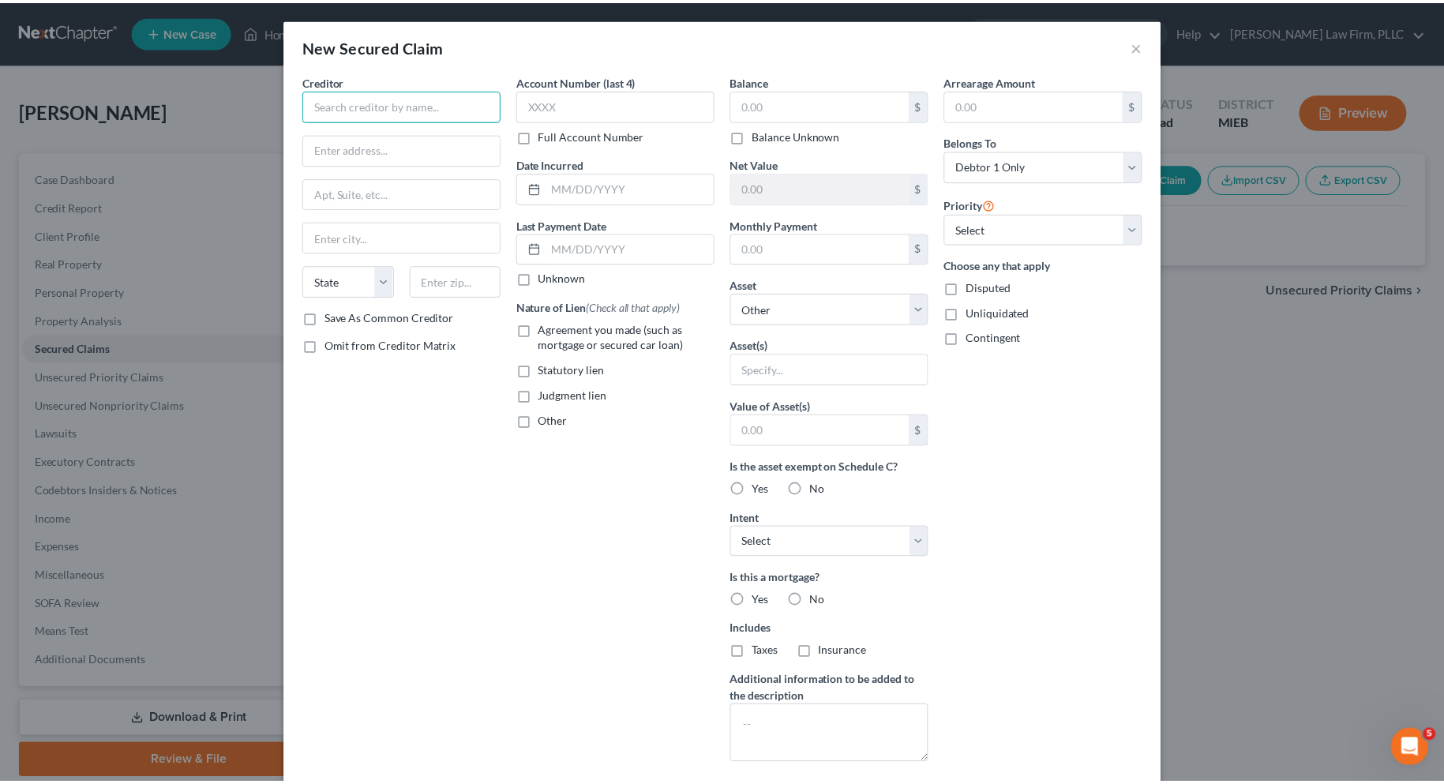
scroll to position [92, 0]
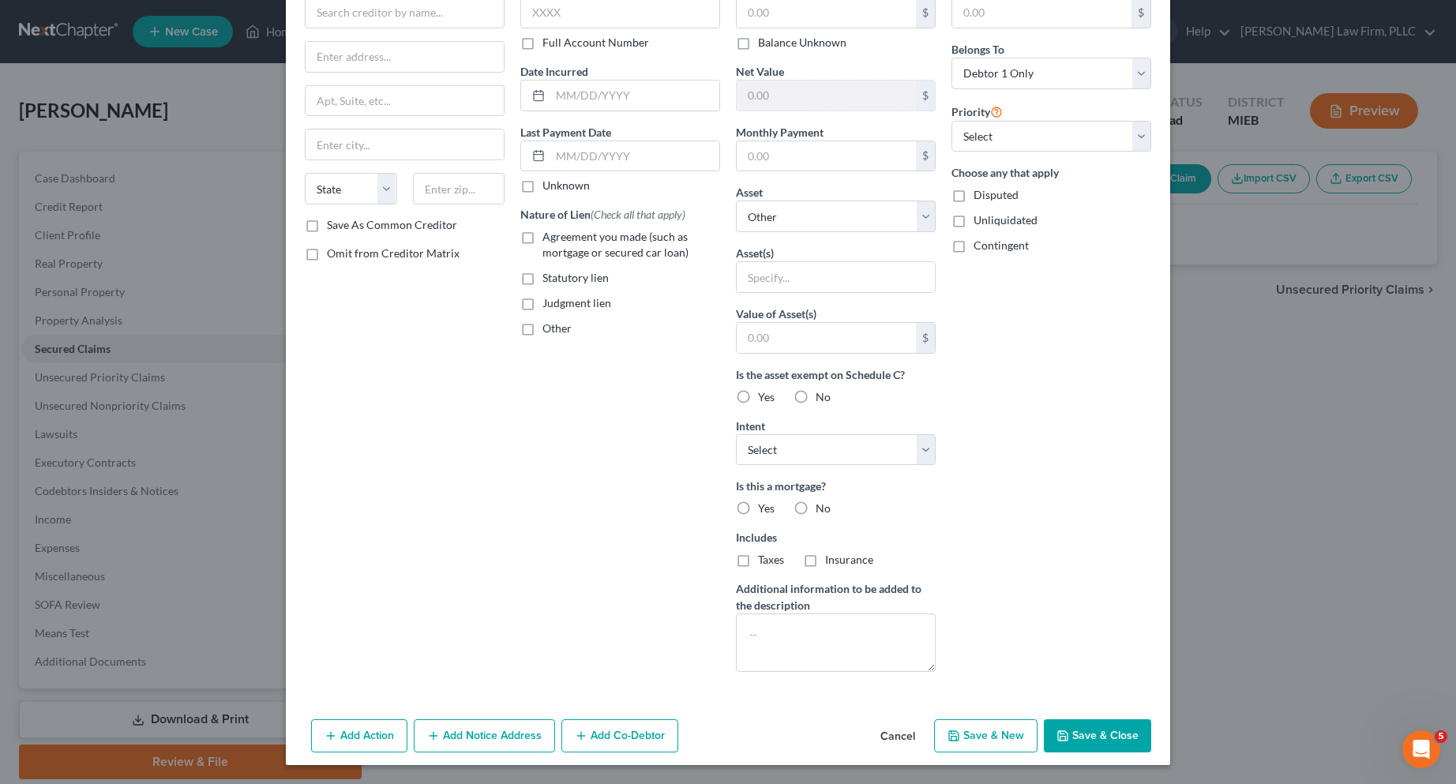
click at [893, 731] on button "Cancel" at bounding box center [898, 737] width 60 height 32
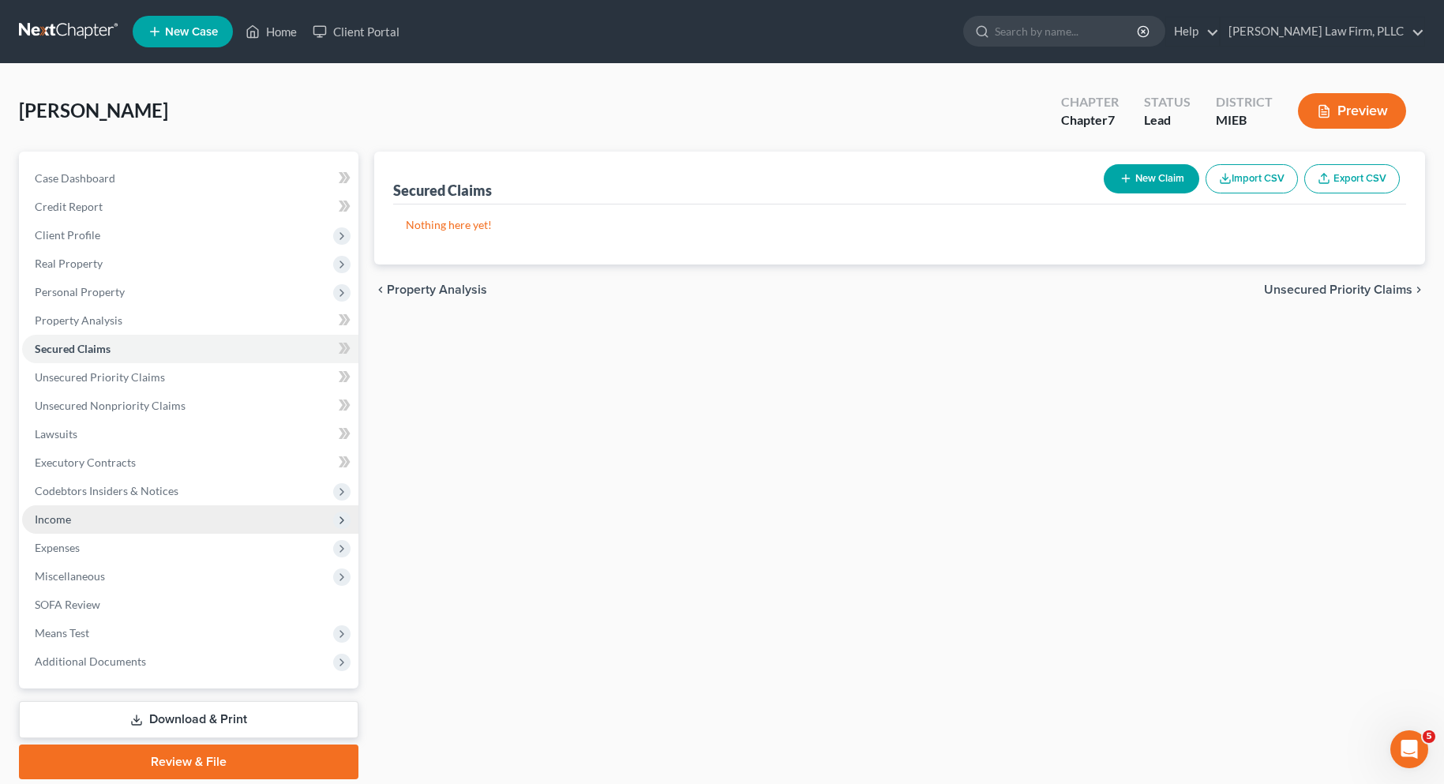
click at [62, 513] on span "Income" at bounding box center [53, 518] width 36 height 13
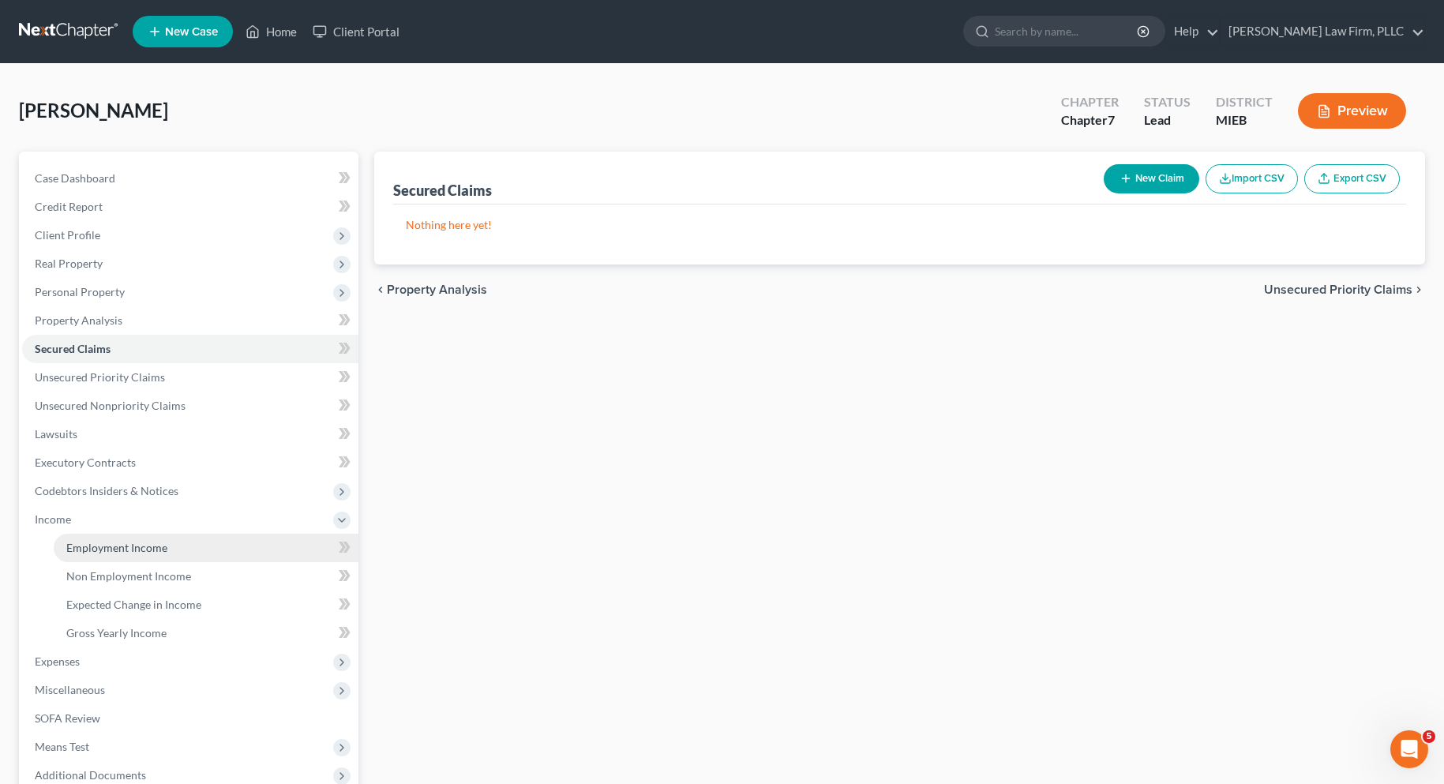
click at [103, 546] on span "Employment Income" at bounding box center [116, 547] width 101 height 13
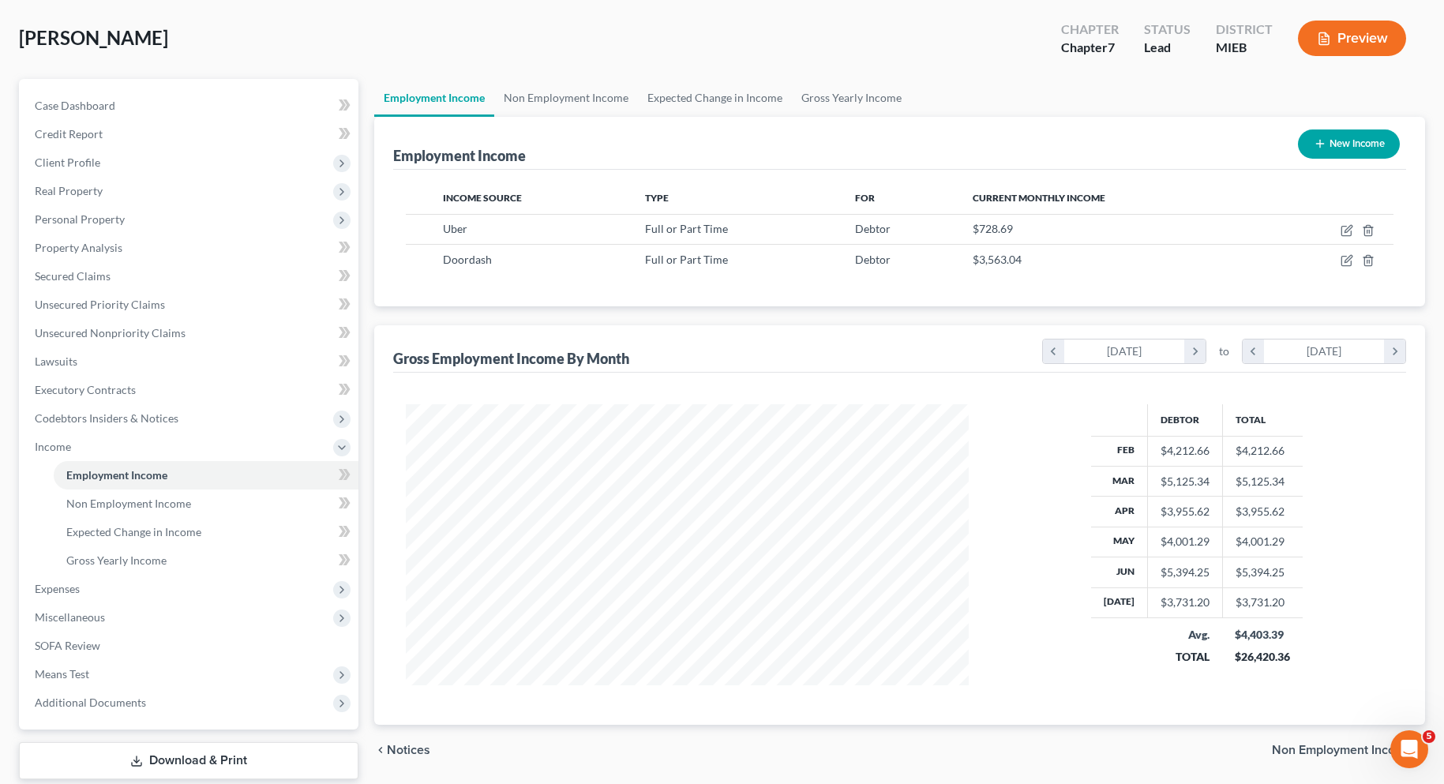
scroll to position [169, 0]
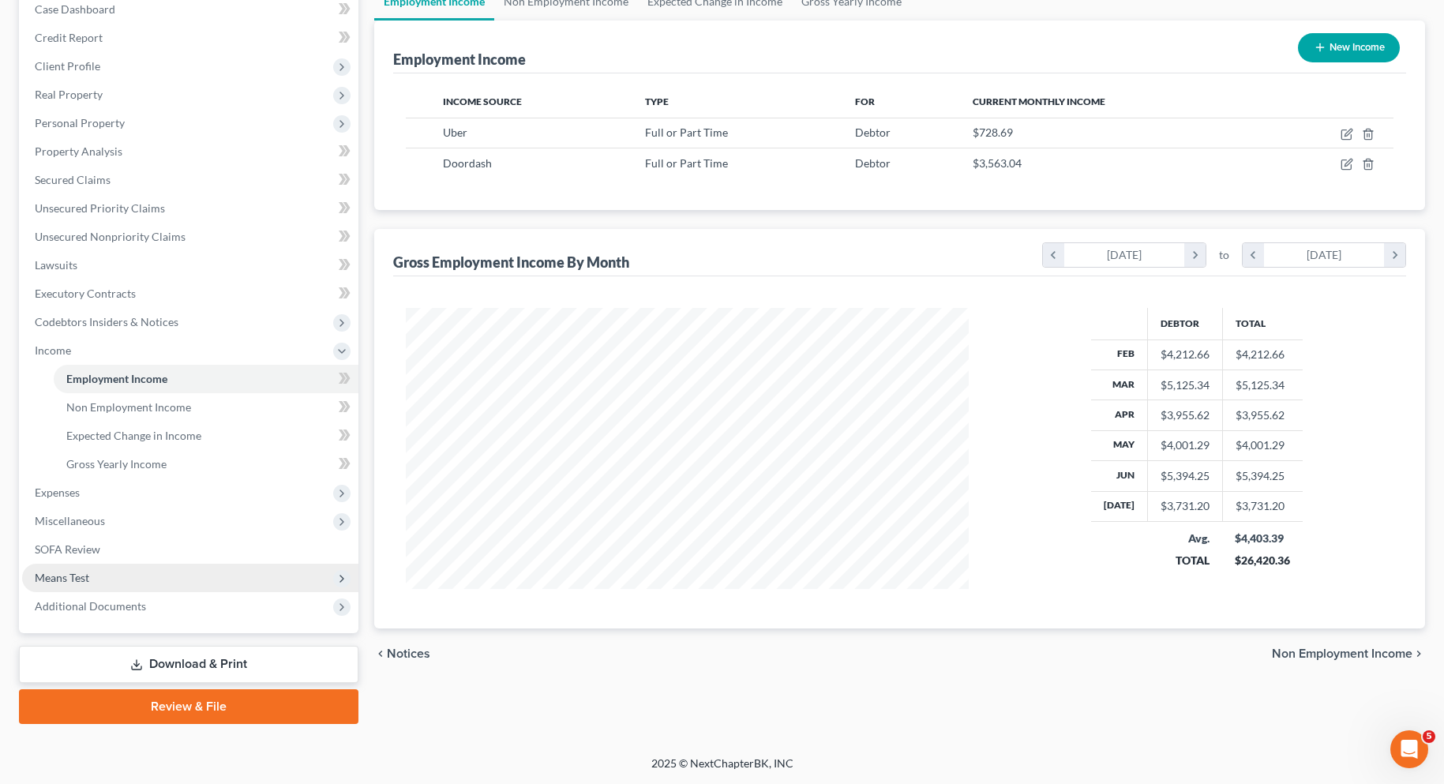
click at [81, 581] on span "Means Test" at bounding box center [62, 577] width 54 height 13
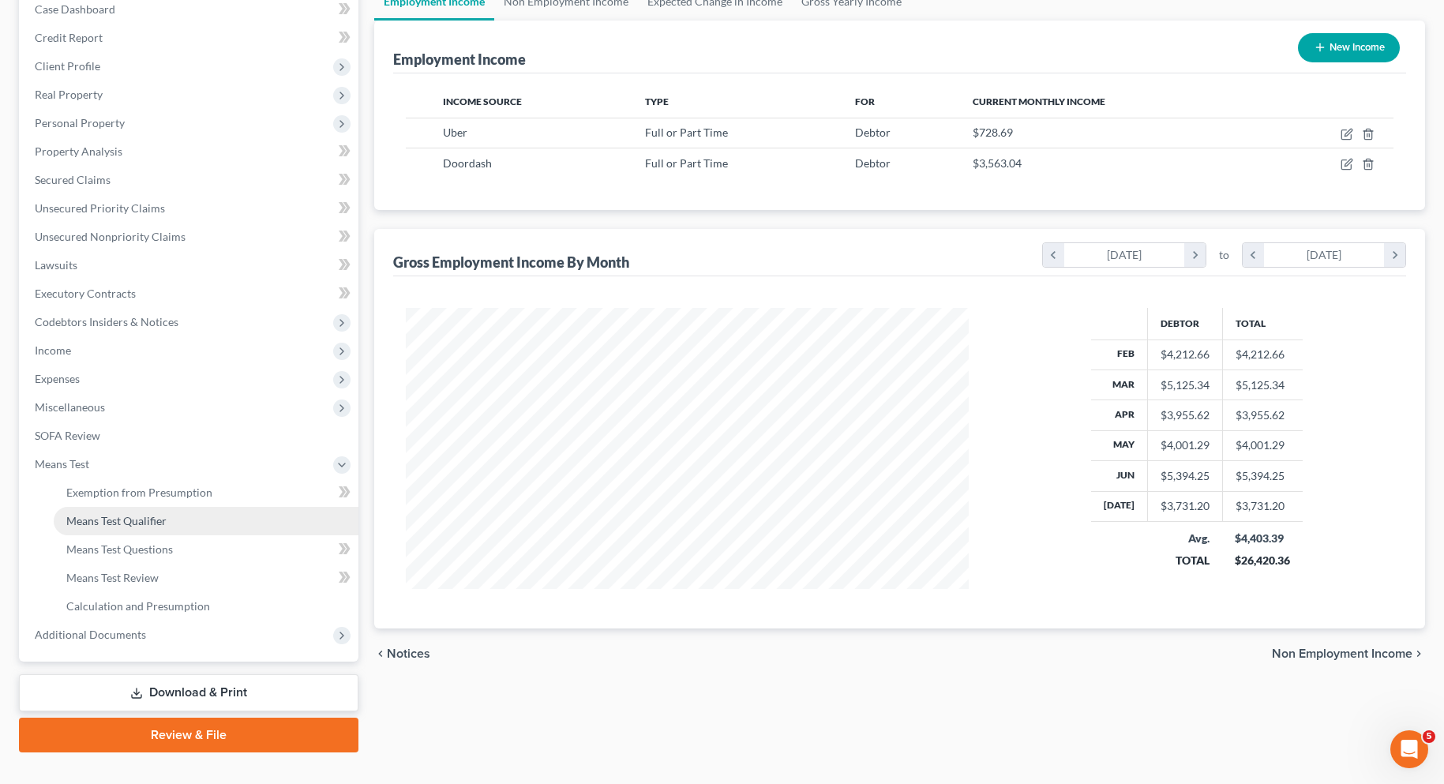
click at [148, 521] on span "Means Test Qualifier" at bounding box center [116, 520] width 100 height 13
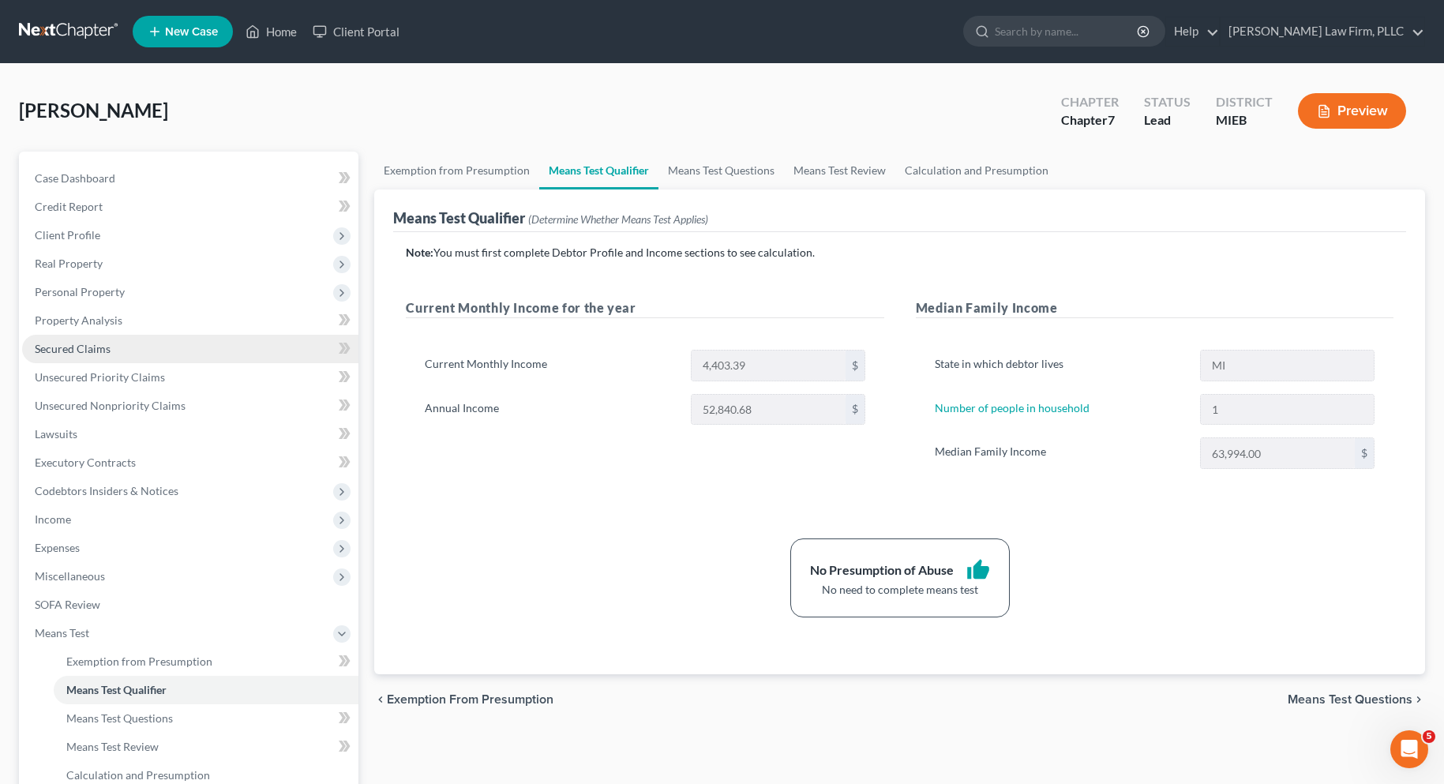
click at [99, 347] on span "Secured Claims" at bounding box center [73, 348] width 76 height 13
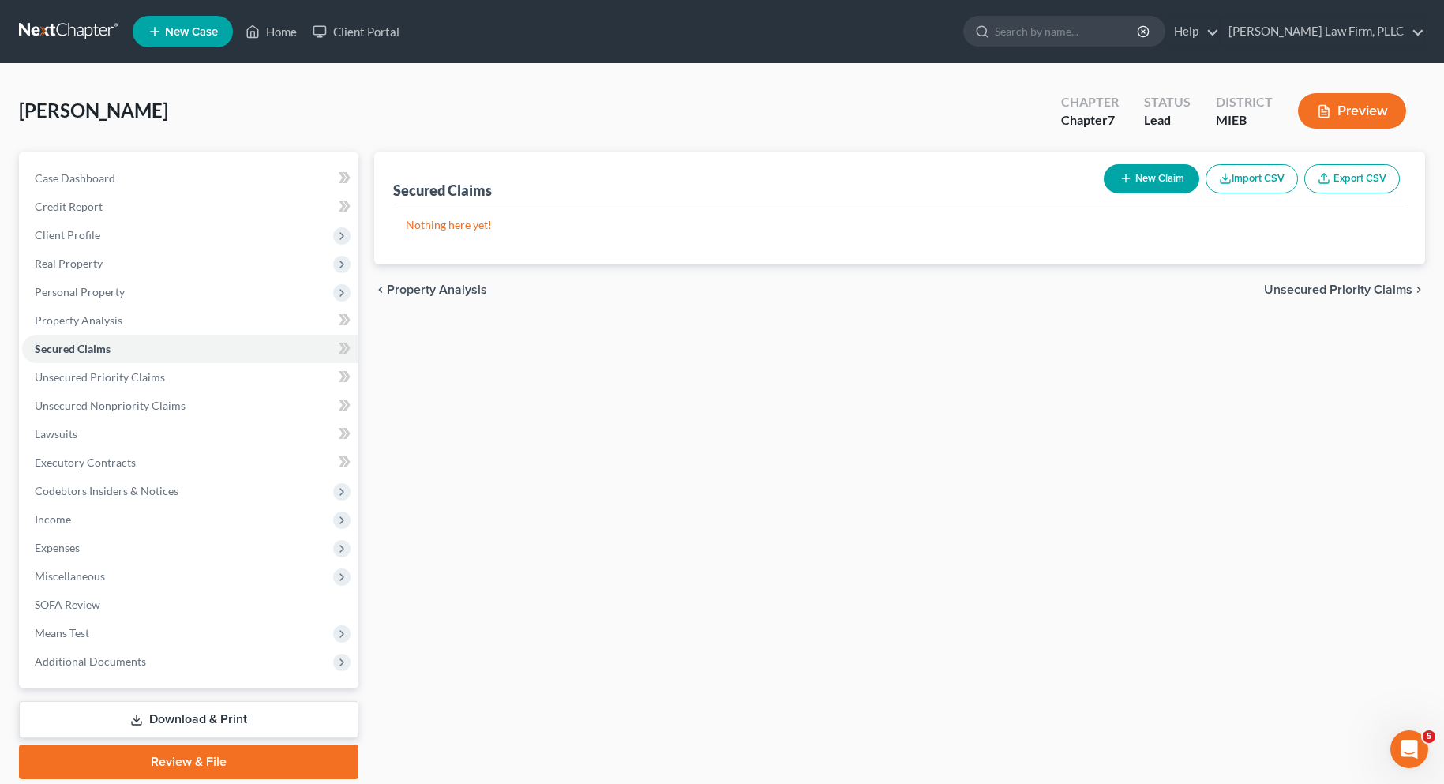
click at [1154, 175] on button "New Claim" at bounding box center [1152, 178] width 96 height 29
select select "0"
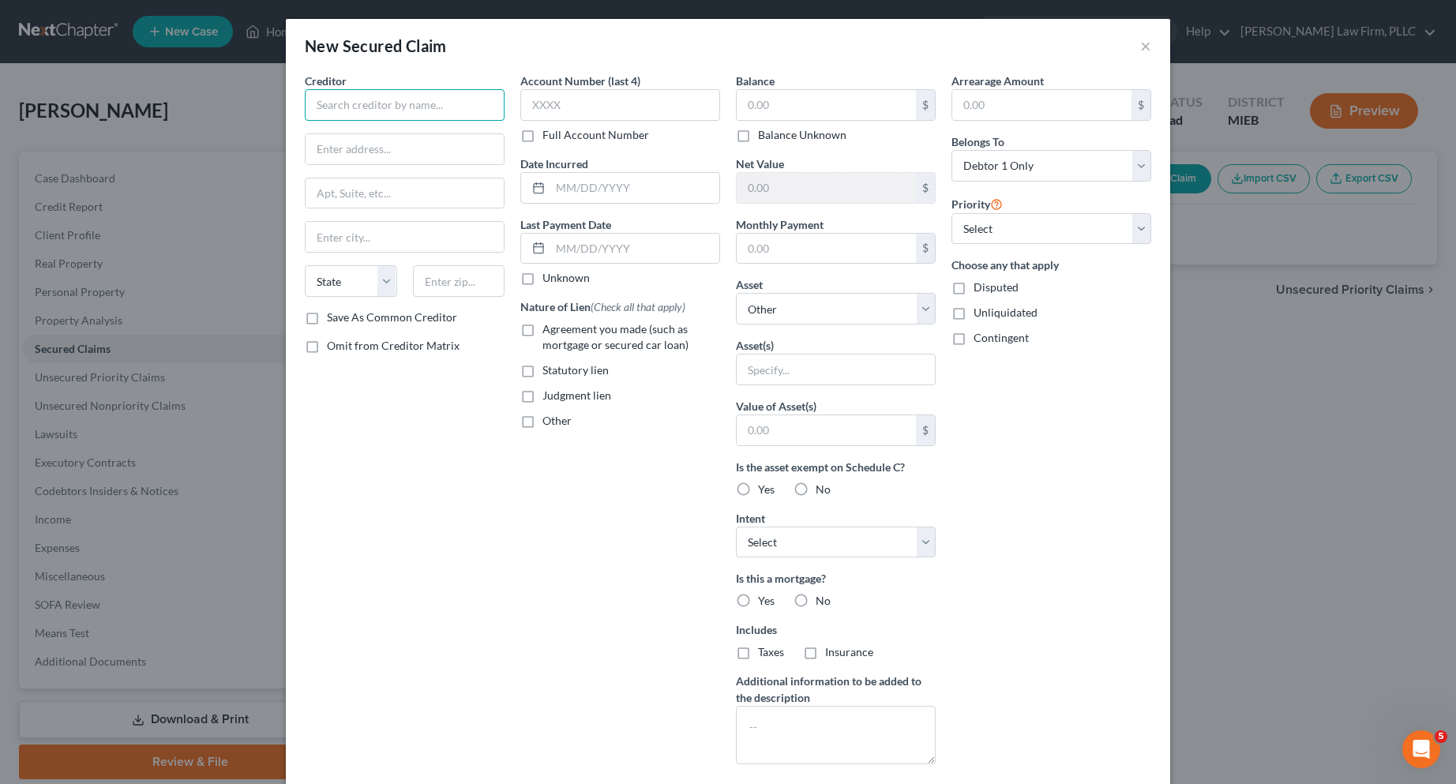
click at [459, 107] on input "text" at bounding box center [405, 105] width 200 height 32
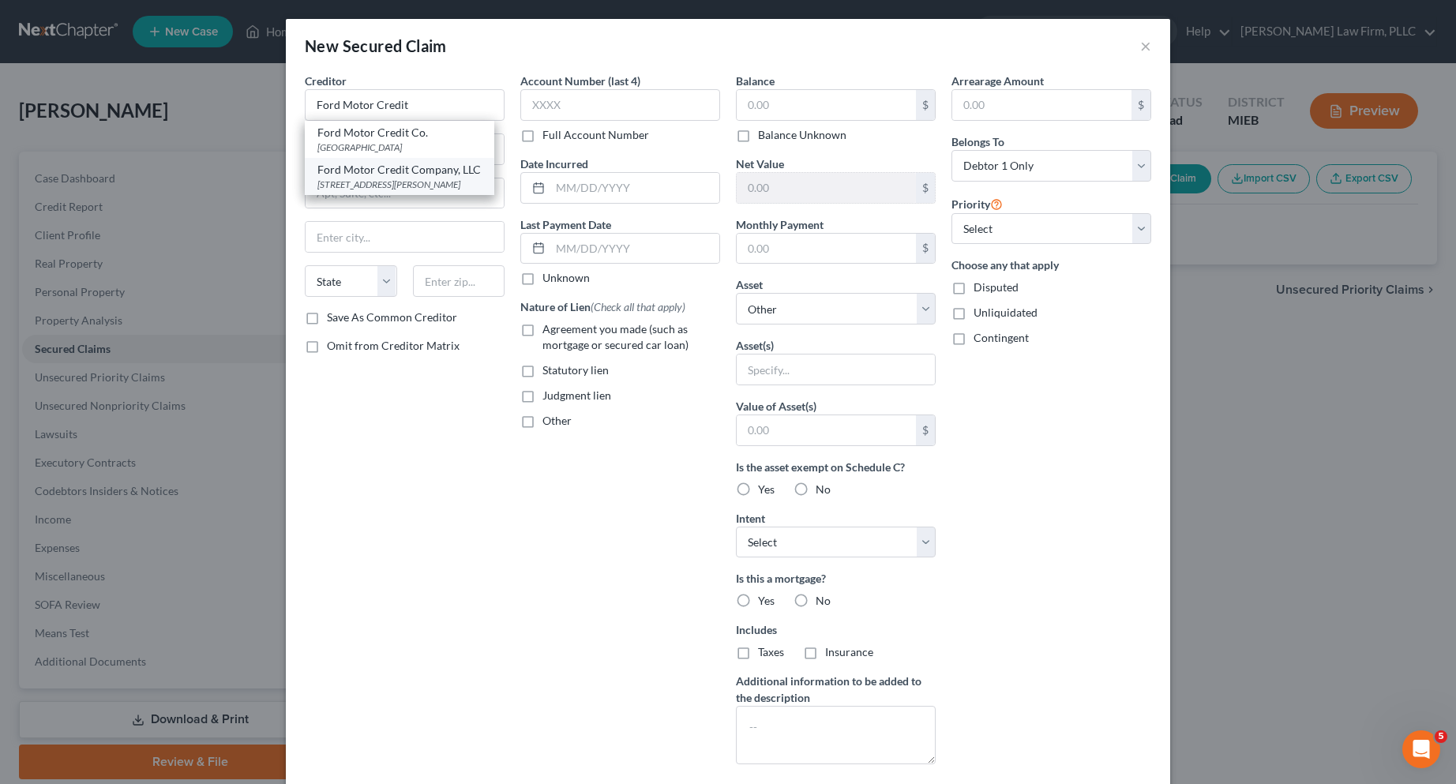
click at [348, 178] on div "One American Rd., Dearborn, MI 48126" at bounding box center [399, 184] width 164 height 13
type input "Ford Motor Credit Company, LLC"
type input "One American Rd."
type input "Dearborn"
select select "23"
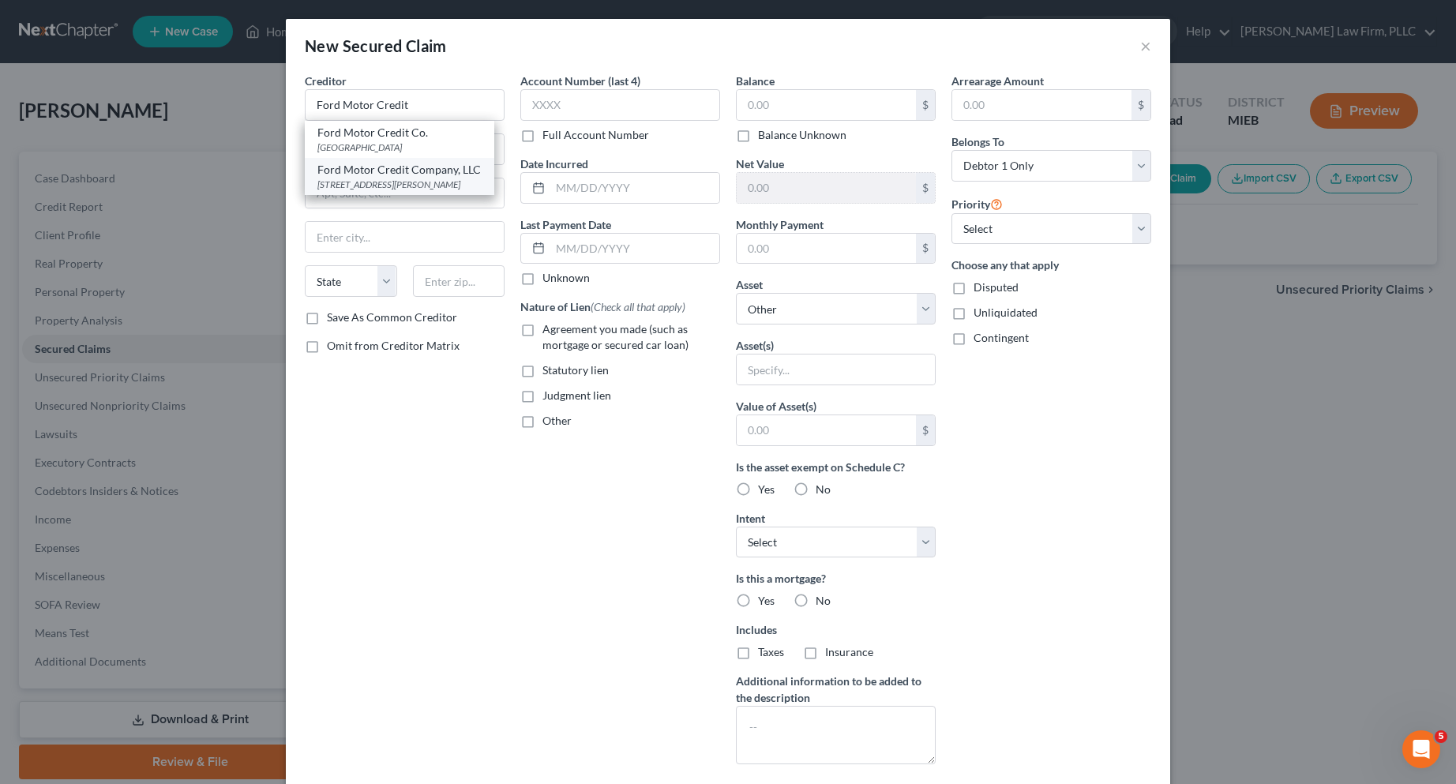
type input "48126"
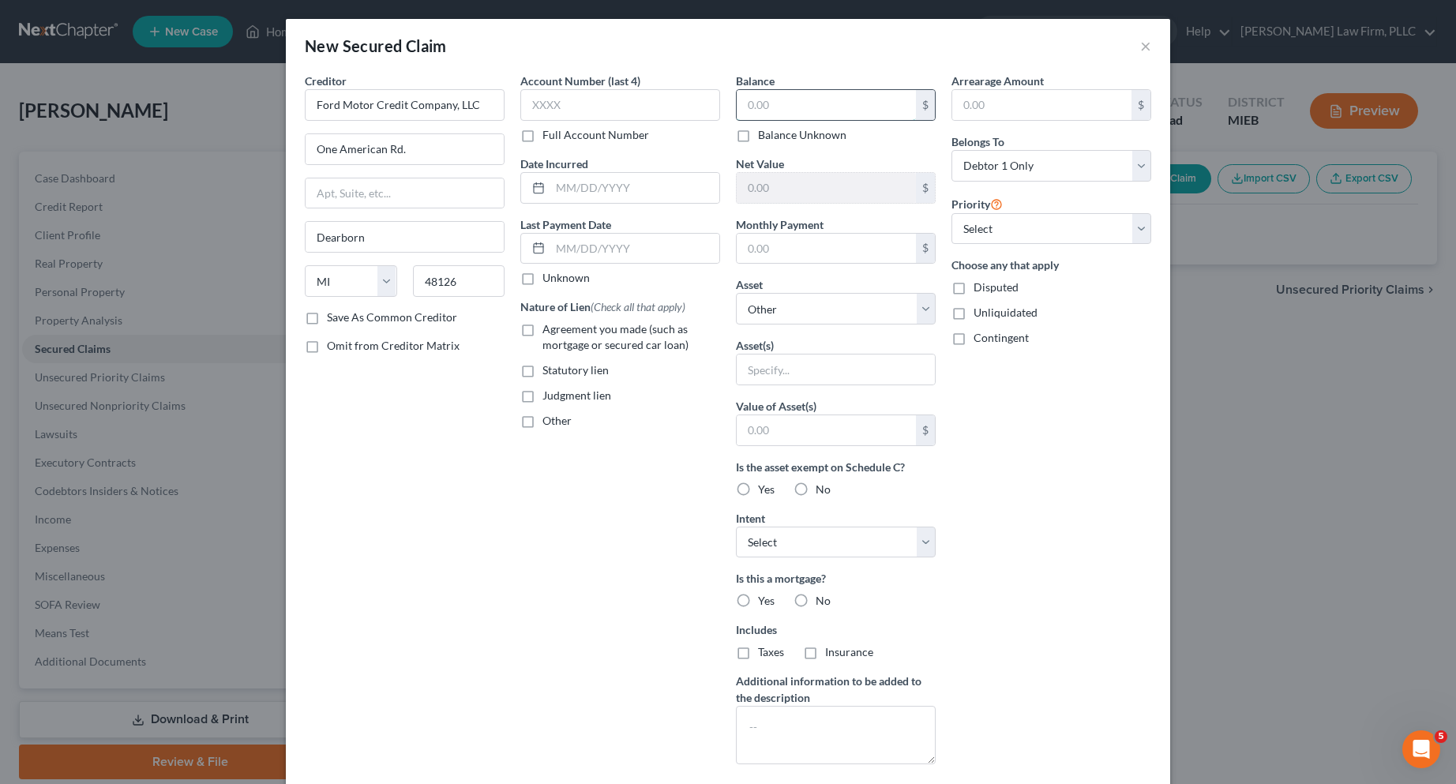
click at [805, 100] on input "text" at bounding box center [826, 105] width 179 height 30
type input "19,091.93"
click at [770, 251] on input "text" at bounding box center [826, 249] width 179 height 30
type input "515.16"
click at [815, 598] on label "No" at bounding box center [822, 601] width 15 height 16
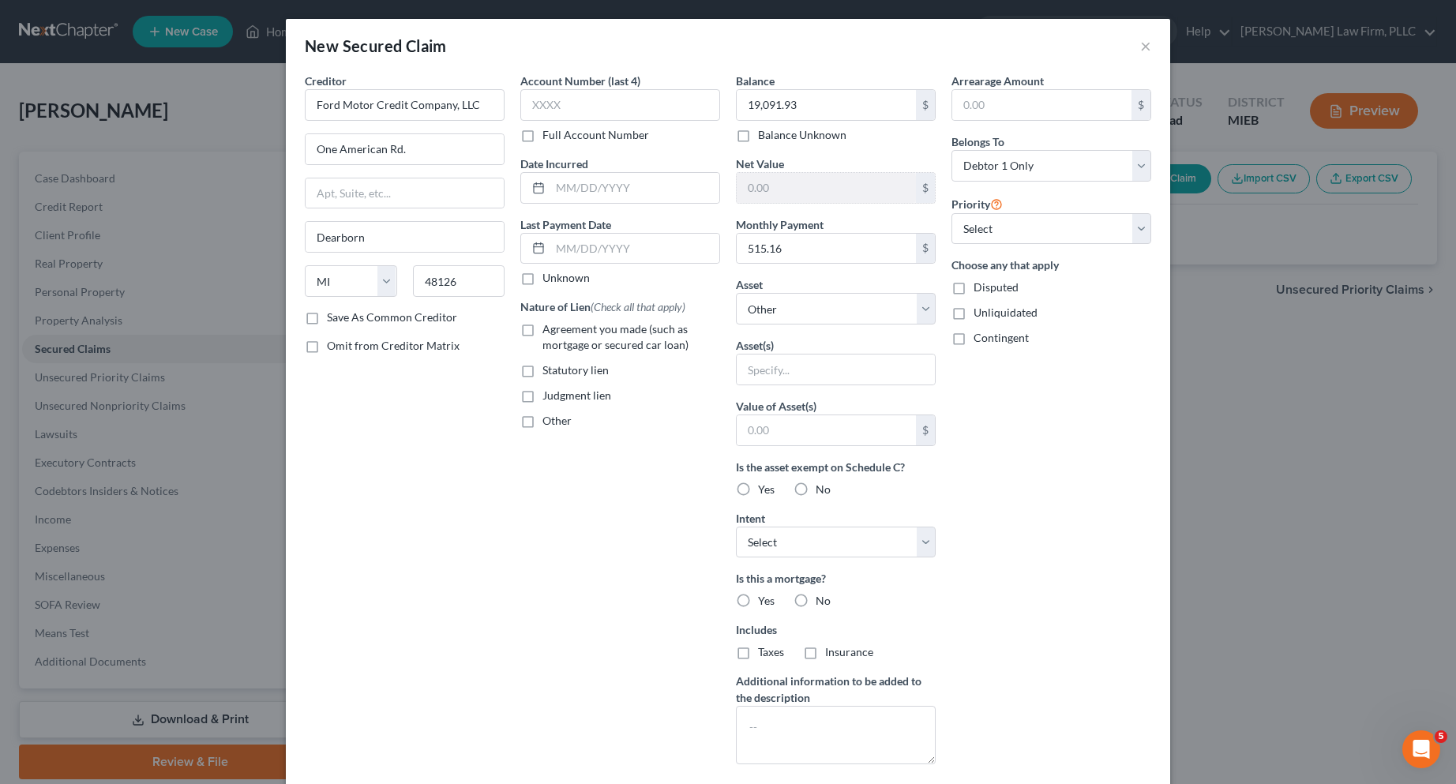
click at [822, 598] on input "No" at bounding box center [827, 598] width 10 height 10
radio input "true"
click at [542, 328] on label "Agreement you made (such as mortgage or secured car loan)" at bounding box center [631, 337] width 178 height 32
click at [549, 328] on input "Agreement you made (such as mortgage or secured car loan)" at bounding box center [554, 326] width 10 height 10
checkbox input "true"
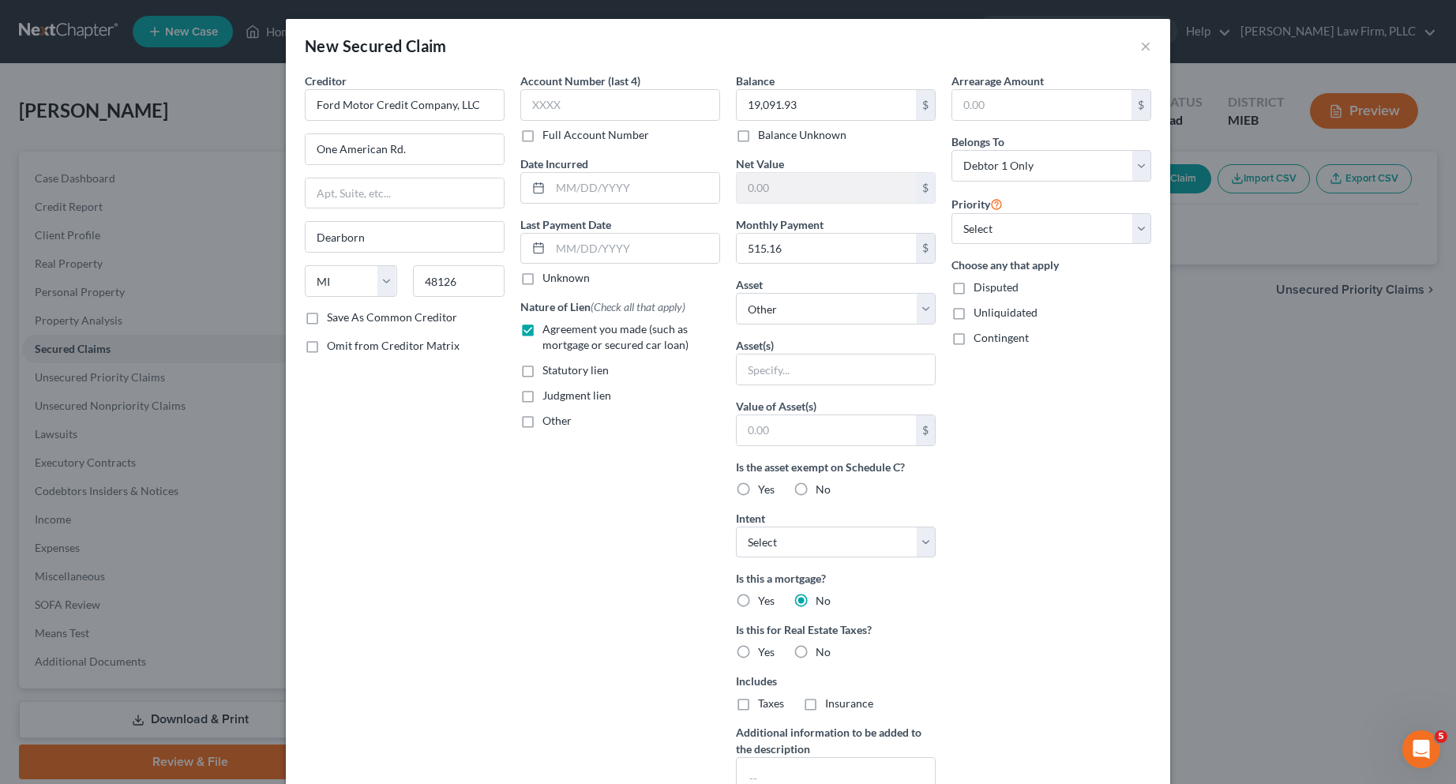
click at [815, 651] on label "No" at bounding box center [822, 652] width 15 height 16
click at [822, 651] on input "No" at bounding box center [827, 649] width 10 height 10
radio input "true"
click at [925, 302] on select "Select Other Multiple Assets Household Goods - Misc. household goods including …" at bounding box center [836, 309] width 200 height 32
click at [1321, 576] on div "New Secured Claim × Creditor * Ford Motor Credit Company, LLC One American Rd. …" at bounding box center [728, 392] width 1456 height 784
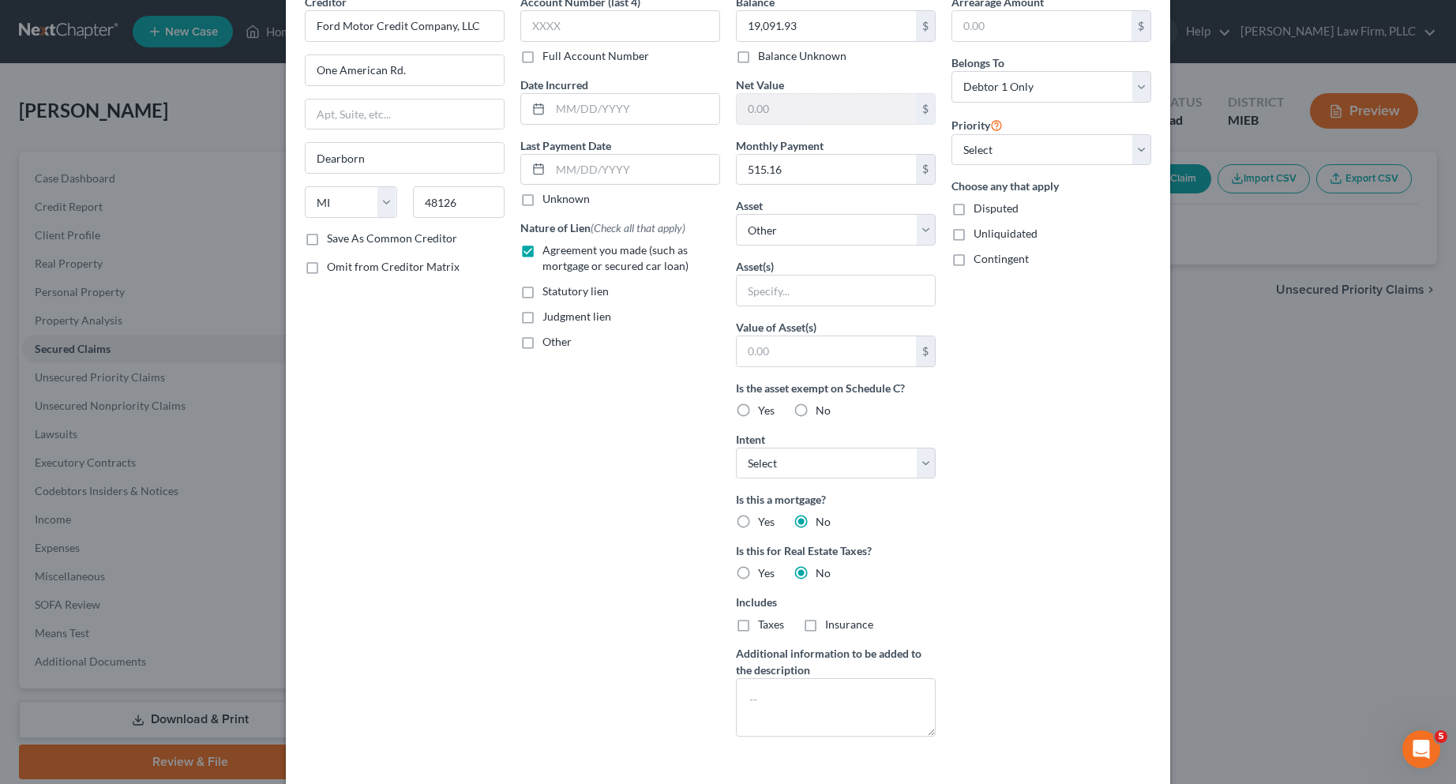
scroll to position [144, 0]
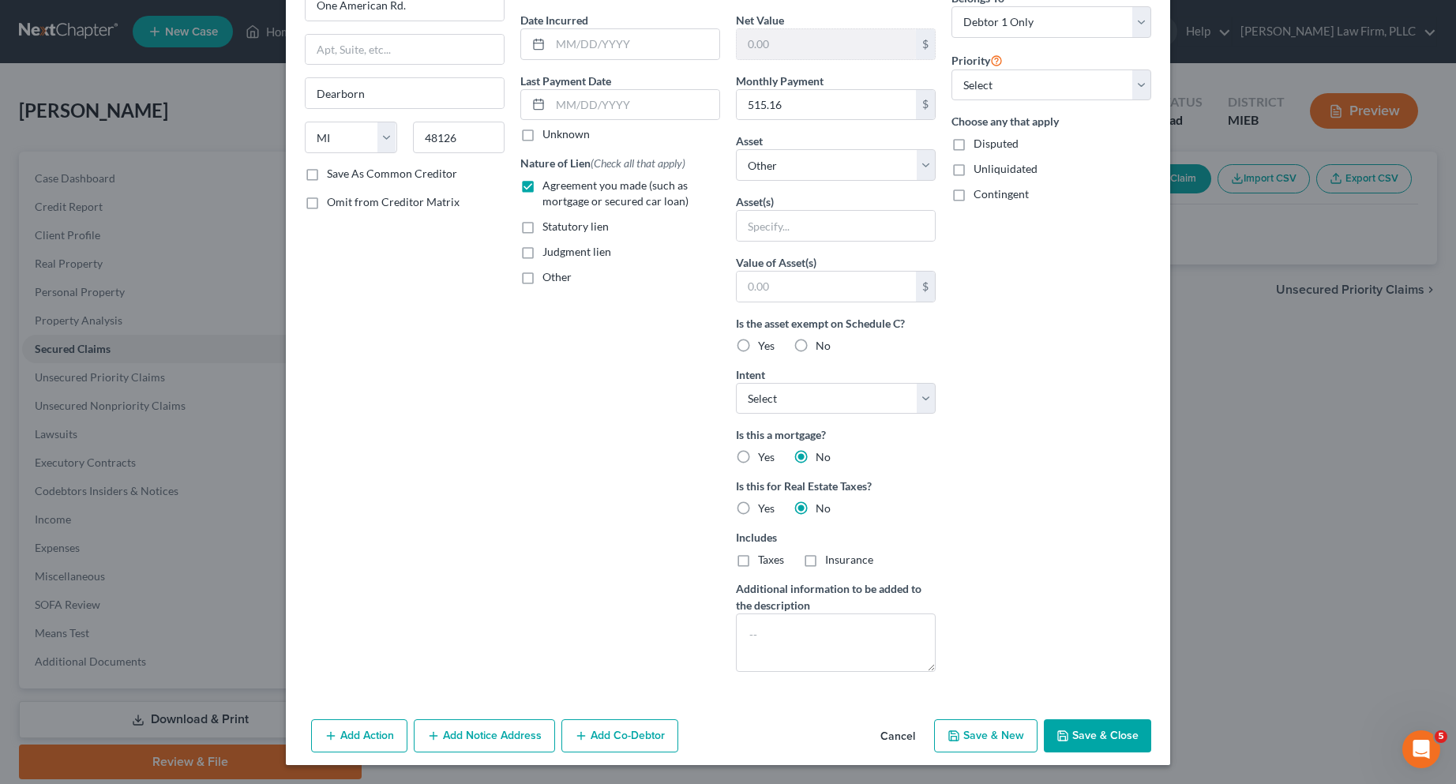
click at [1080, 733] on button "Save & Close" at bounding box center [1097, 735] width 107 height 33
select select
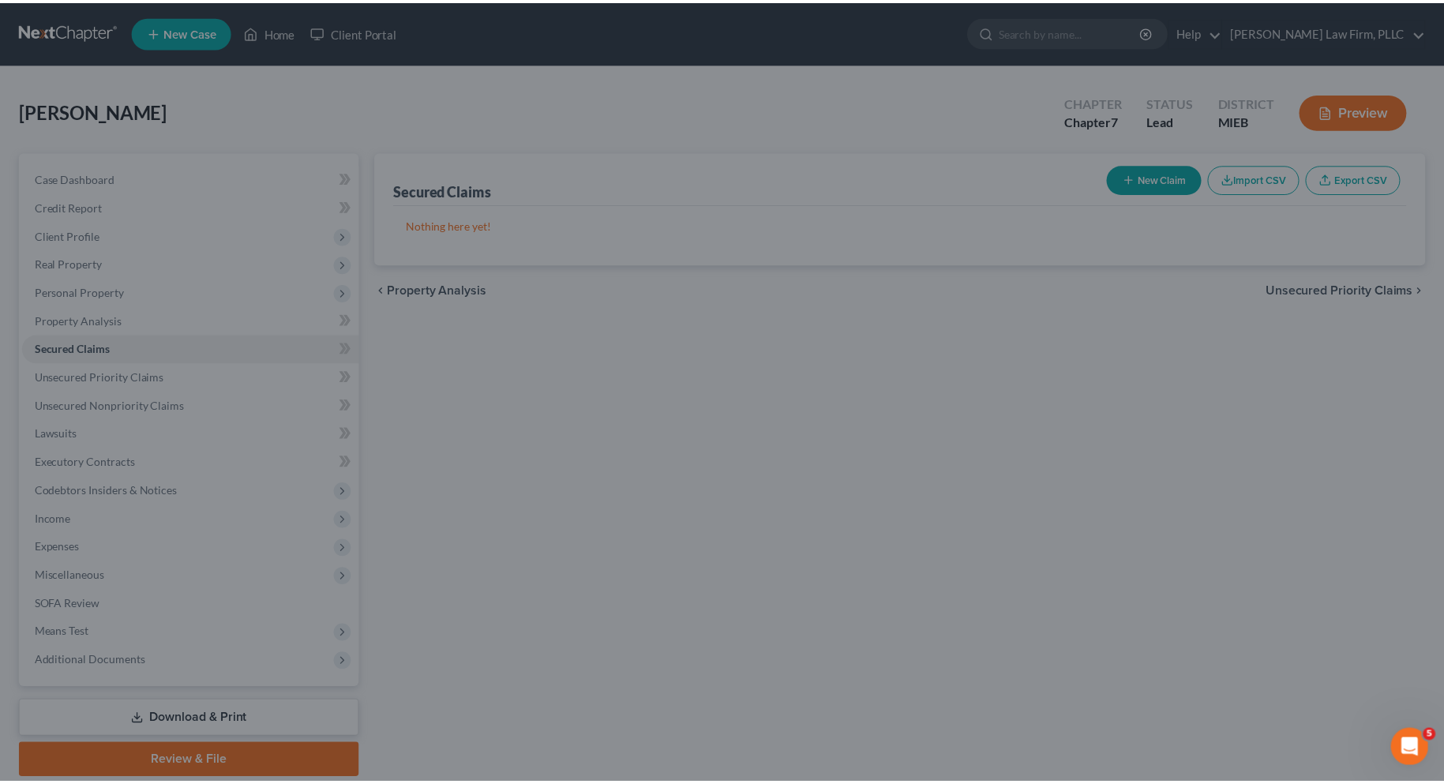
scroll to position [0, 0]
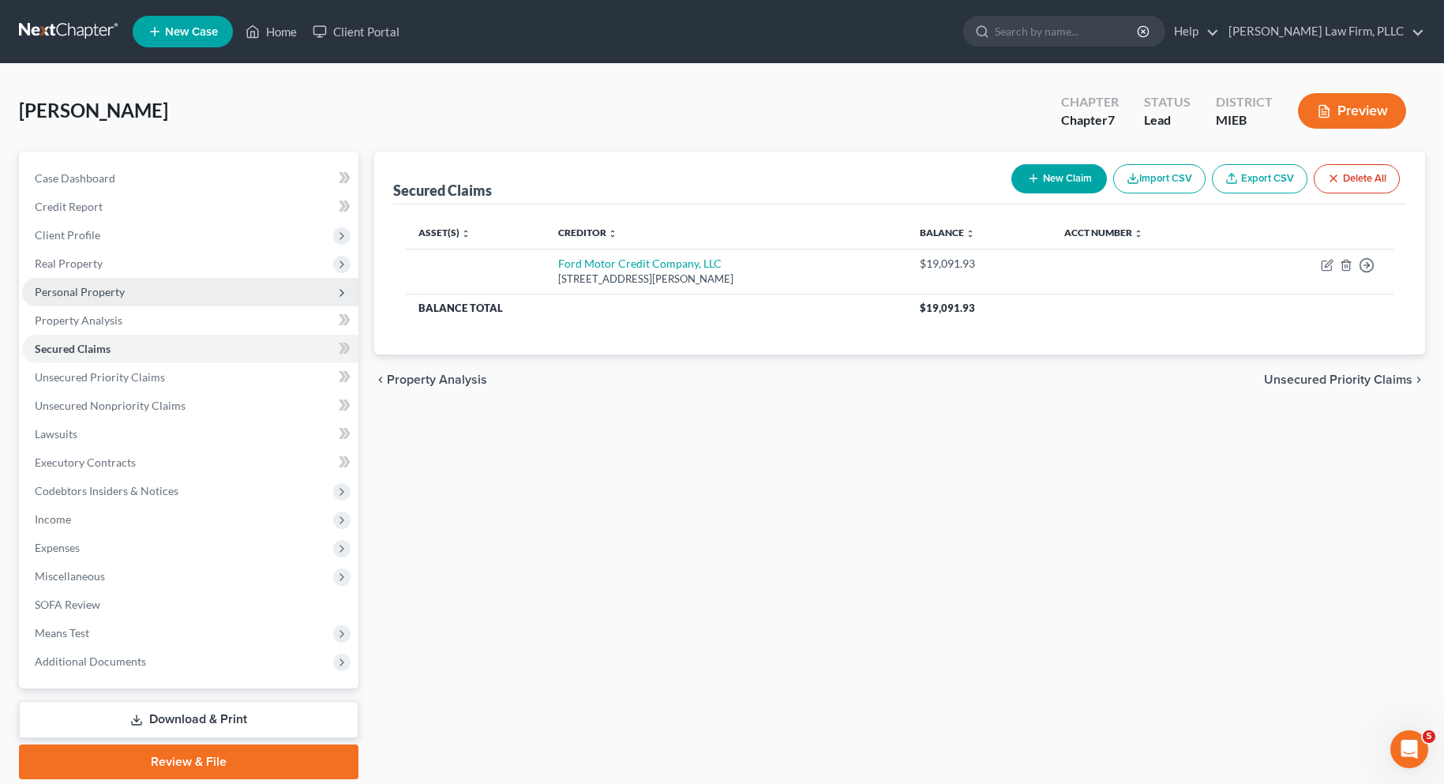
click at [105, 290] on span "Personal Property" at bounding box center [80, 291] width 90 height 13
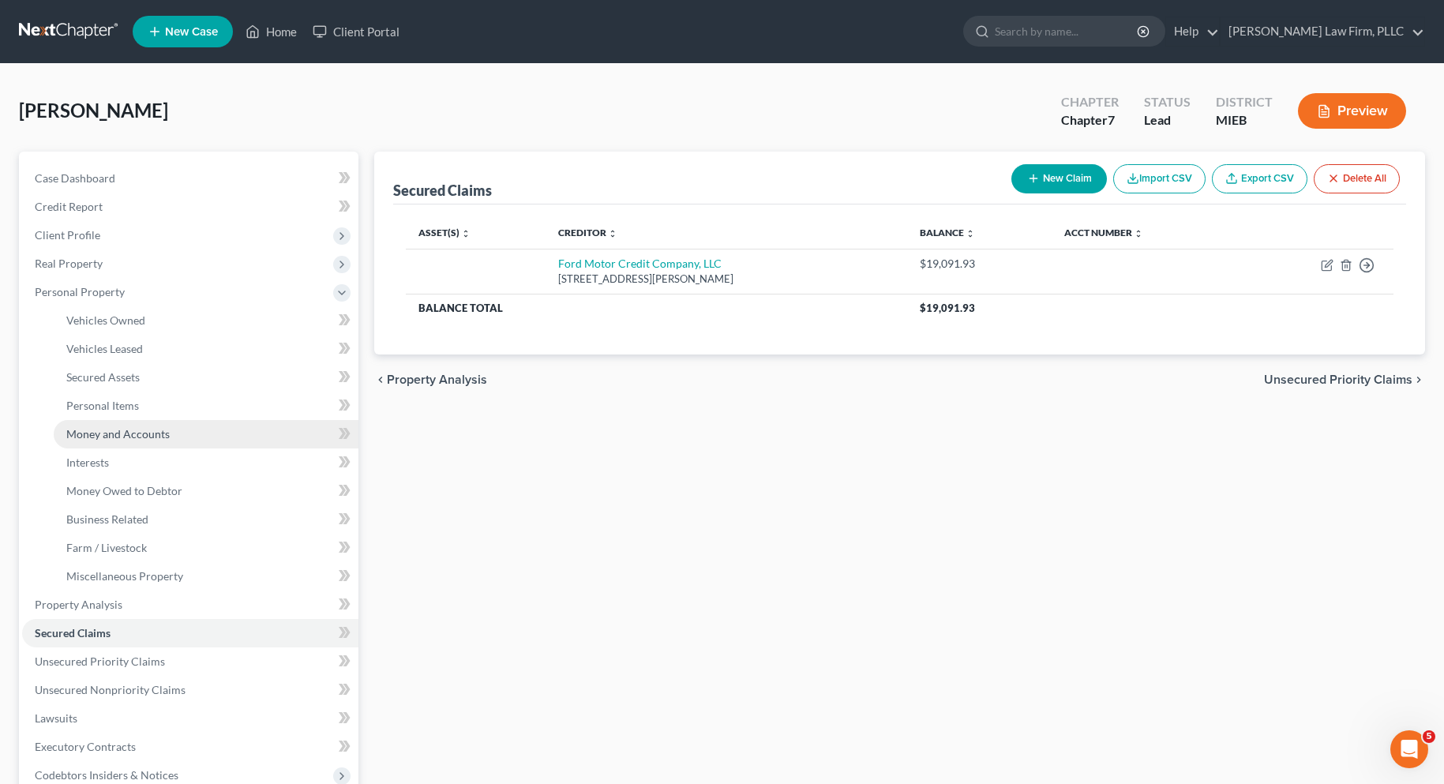
click at [128, 431] on span "Money and Accounts" at bounding box center [117, 433] width 103 height 13
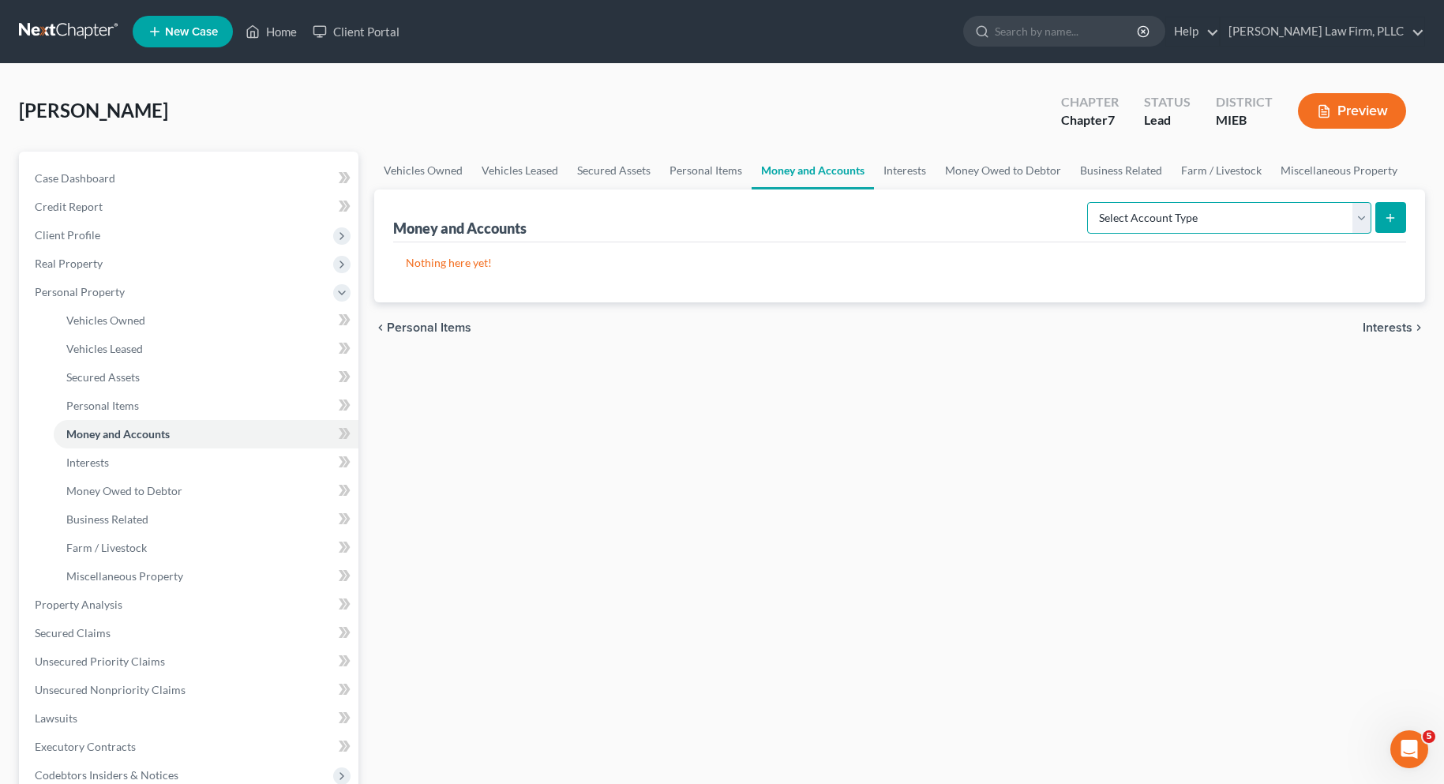
click at [1354, 223] on select "Select Account Type Brokerage Cash on Hand Certificates of Deposit Checking Acc…" at bounding box center [1229, 218] width 284 height 32
select select "checking"
click at [1090, 202] on select "Select Account Type Brokerage Cash on Hand Certificates of Deposit Checking Acc…" at bounding box center [1229, 218] width 284 height 32
click at [1389, 216] on icon "submit" at bounding box center [1390, 218] width 13 height 13
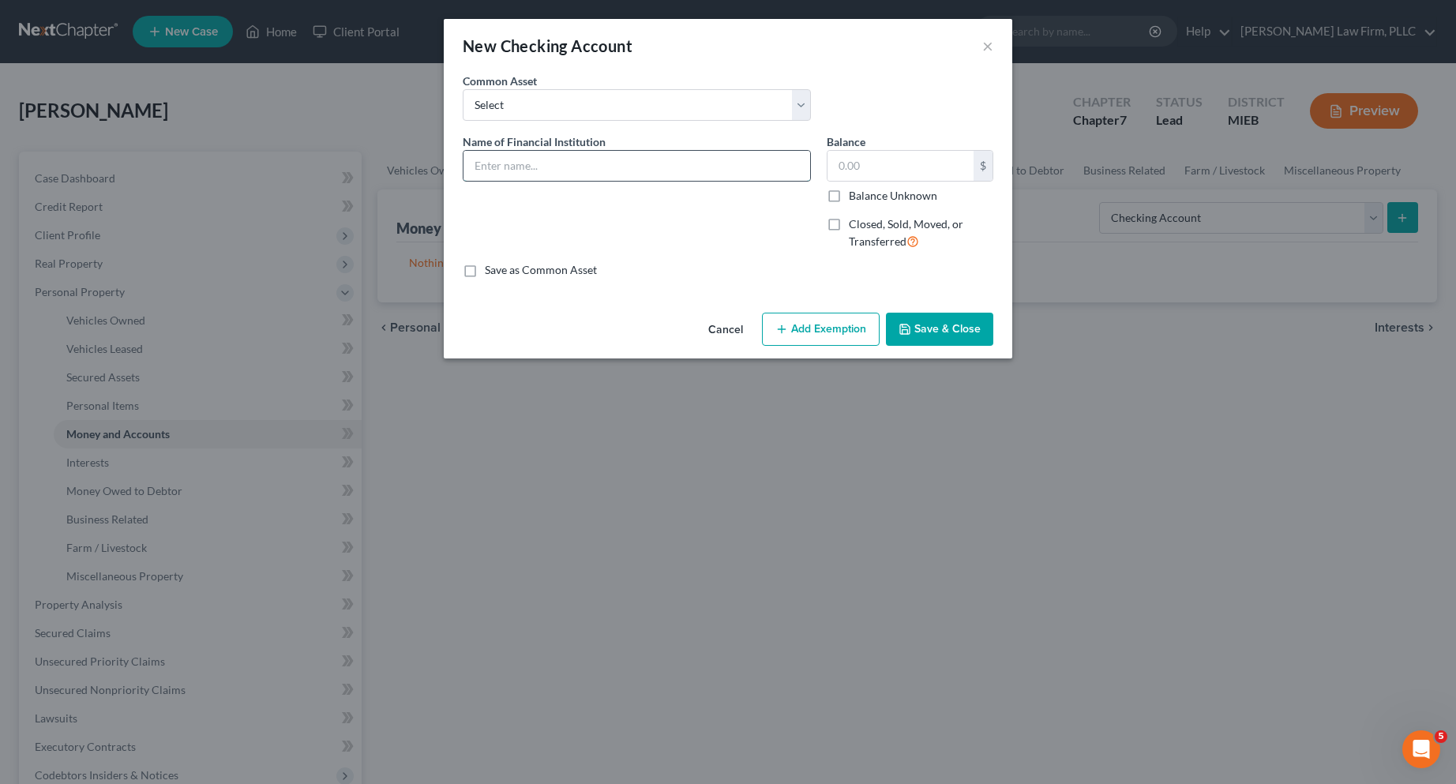
click at [647, 173] on input "text" at bounding box center [636, 166] width 347 height 30
type input "Huntington Bank"
click at [903, 171] on input "text" at bounding box center [900, 166] width 146 height 30
type input "31.00"
click at [920, 329] on button "Save & Close" at bounding box center [939, 329] width 107 height 33
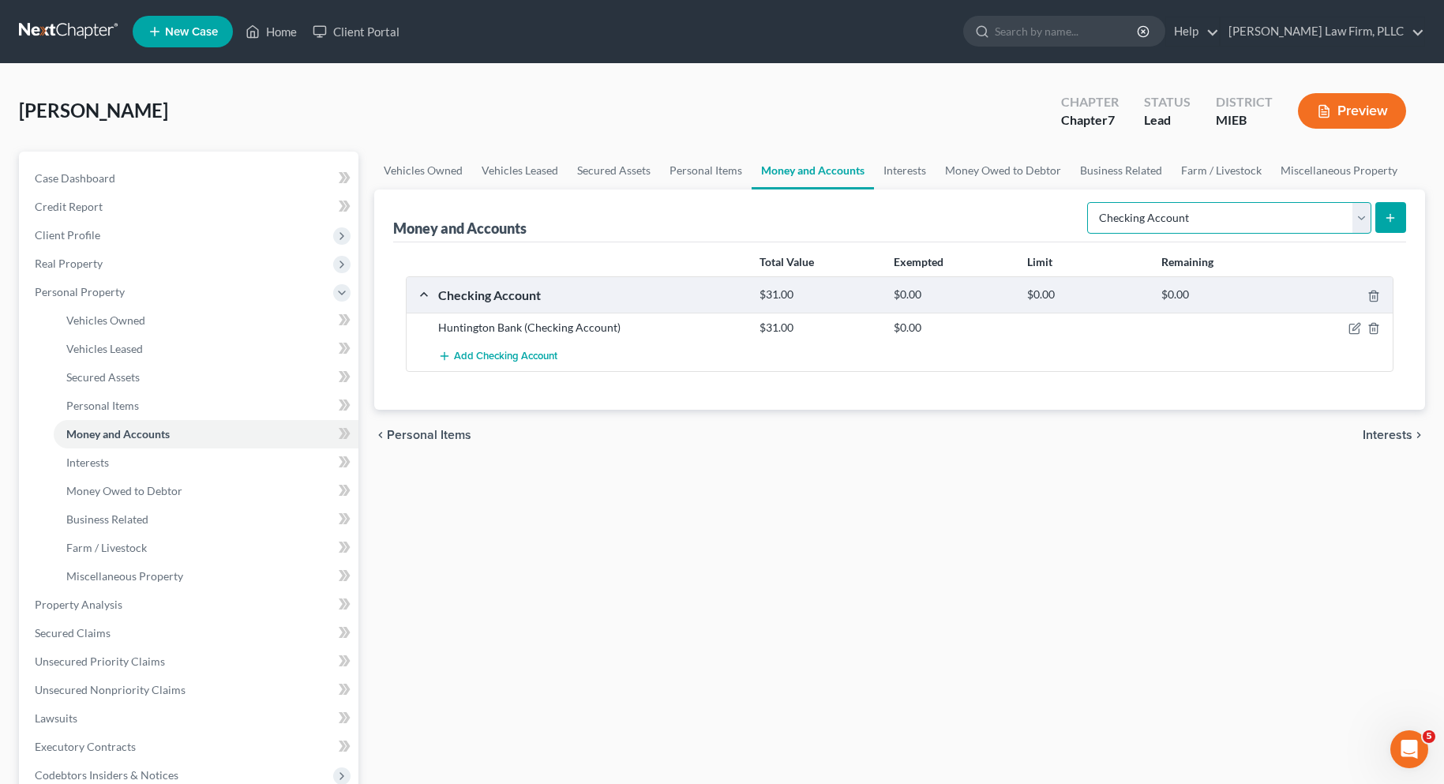
click at [1355, 212] on select "Select Account Type Brokerage Cash on Hand Certificates of Deposit Checking Acc…" at bounding box center [1229, 218] width 284 height 32
select select "savings"
click at [1090, 202] on select "Select Account Type Brokerage Cash on Hand Certificates of Deposit Checking Acc…" at bounding box center [1229, 218] width 284 height 32
click at [1390, 219] on line "submit" at bounding box center [1390, 217] width 0 height 7
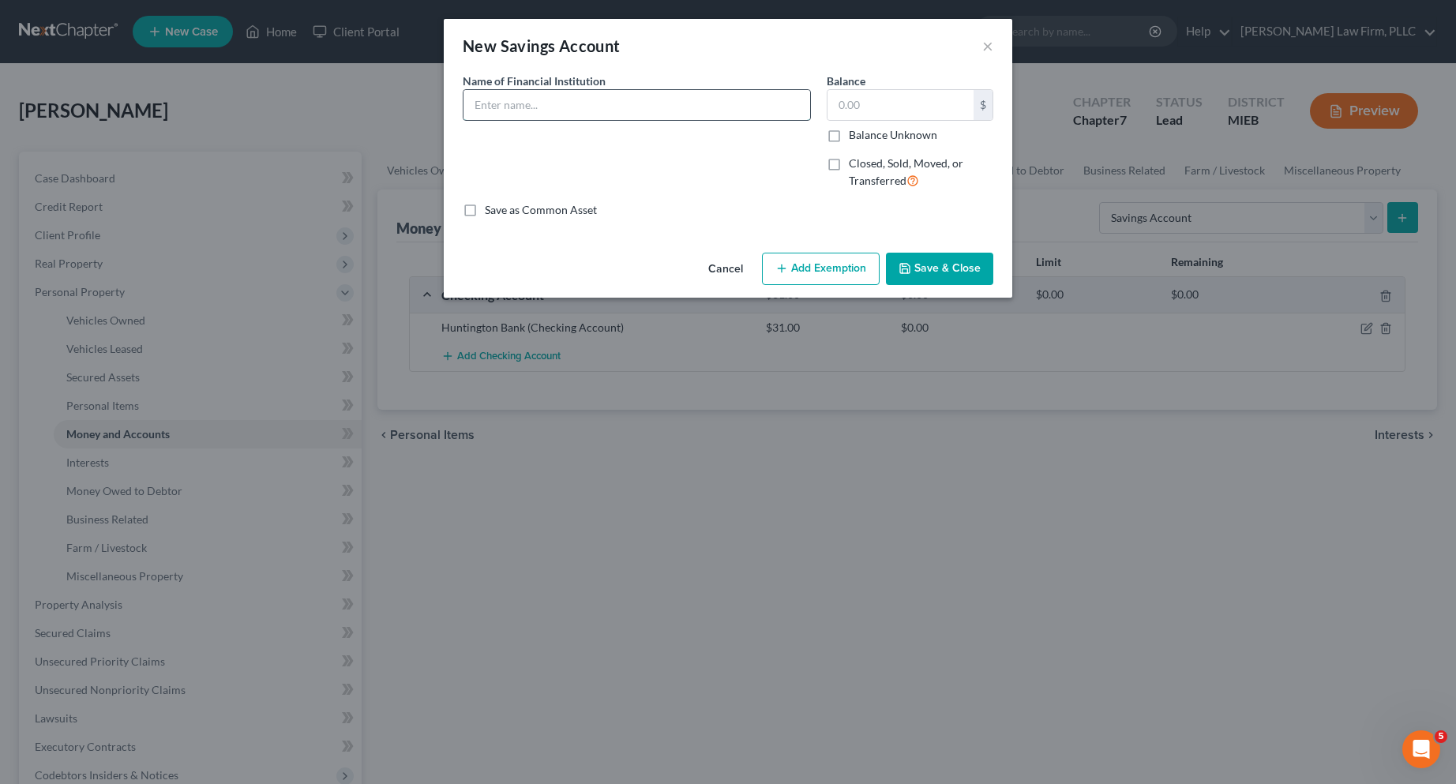
click at [725, 111] on input "text" at bounding box center [636, 105] width 347 height 30
type input "Huntington Bank"
click at [850, 103] on input "text" at bounding box center [900, 105] width 146 height 30
type input "700.00"
click at [939, 267] on button "Save & Close" at bounding box center [939, 269] width 107 height 33
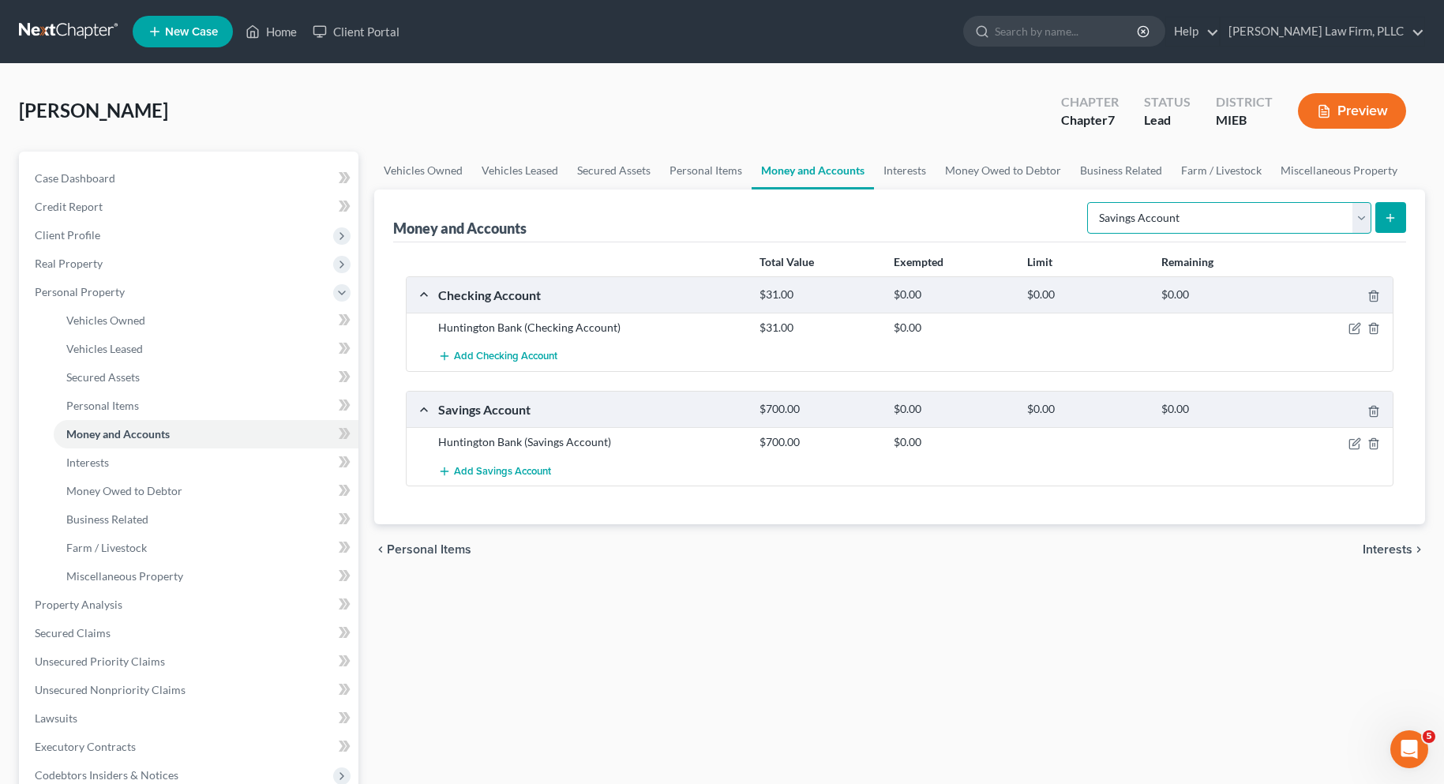
click at [1363, 216] on select "Select Account Type Brokerage Cash on Hand Certificates of Deposit Checking Acc…" at bounding box center [1229, 218] width 284 height 32
select select "checking"
click at [1090, 202] on select "Select Account Type Brokerage Cash on Hand Certificates of Deposit Checking Acc…" at bounding box center [1229, 218] width 284 height 32
click at [1386, 216] on icon "submit" at bounding box center [1390, 218] width 13 height 13
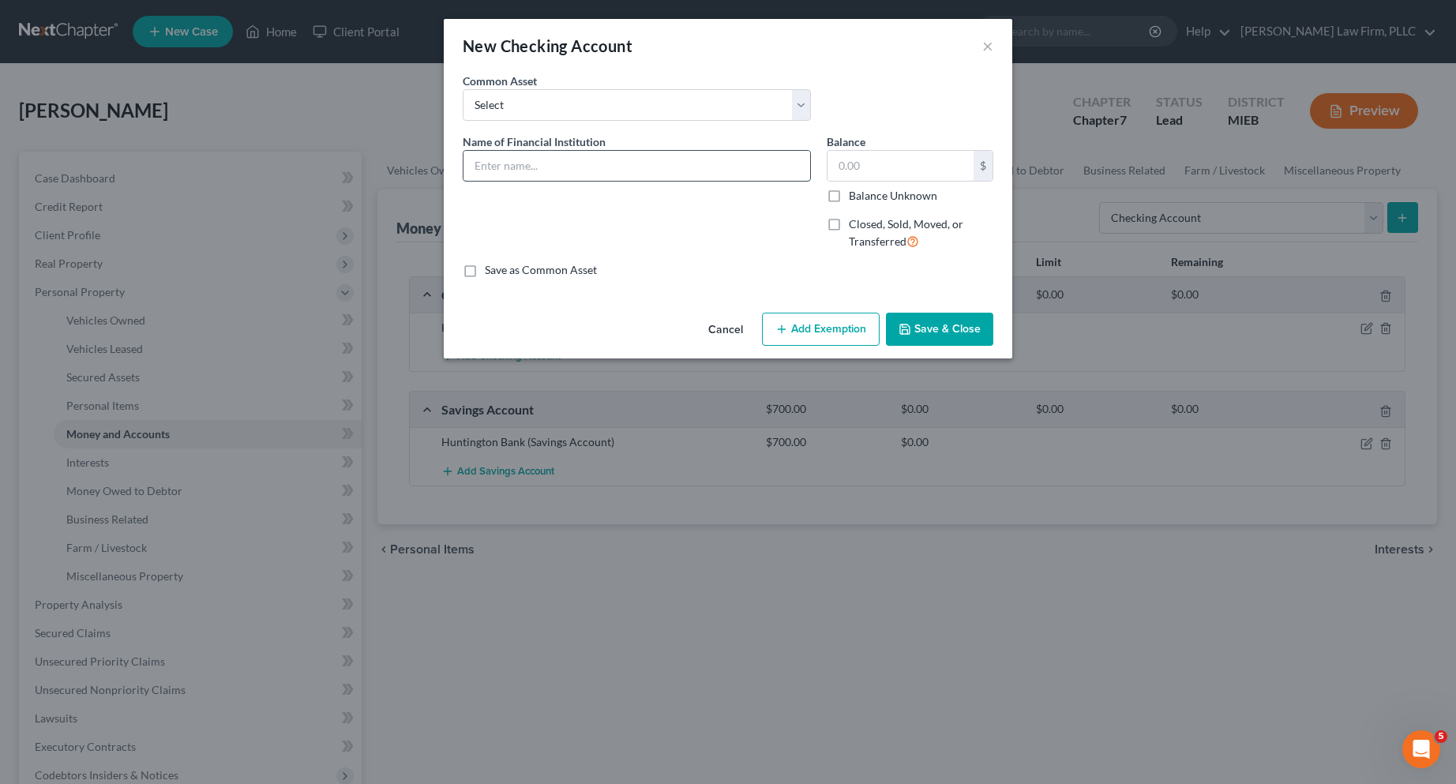
click at [539, 166] on input "text" at bounding box center [636, 166] width 347 height 30
type input "Huntington Bank - 9923"
click at [867, 162] on input "text" at bounding box center [900, 166] width 146 height 30
type input "4.81"
click at [942, 332] on button "Save & Close" at bounding box center [939, 329] width 107 height 33
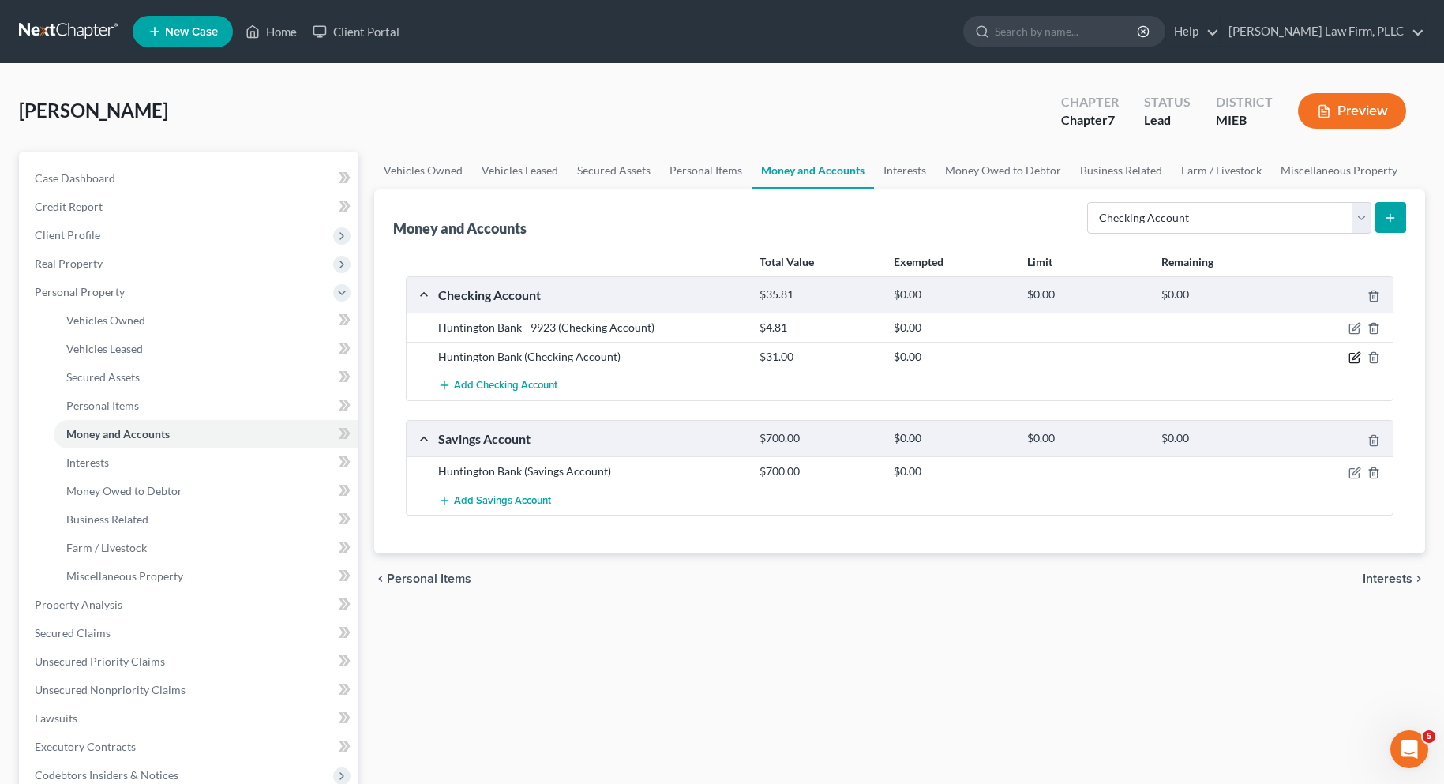
click at [1355, 358] on icon "button" at bounding box center [1354, 357] width 13 height 13
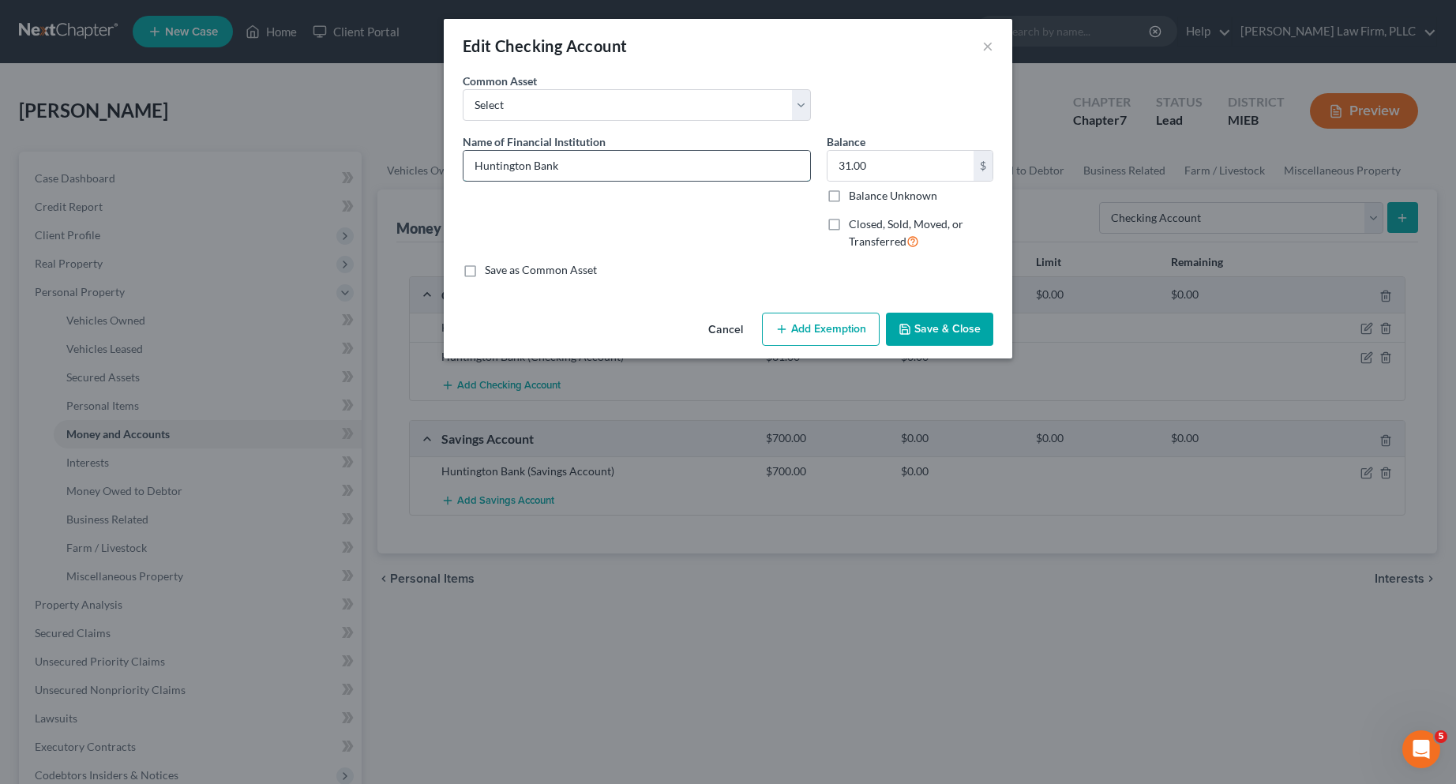
click at [602, 166] on input "Huntington Bank" at bounding box center [636, 166] width 347 height 30
type input "Huntington Bank - 9074"
click at [946, 324] on button "Save & Close" at bounding box center [939, 329] width 107 height 33
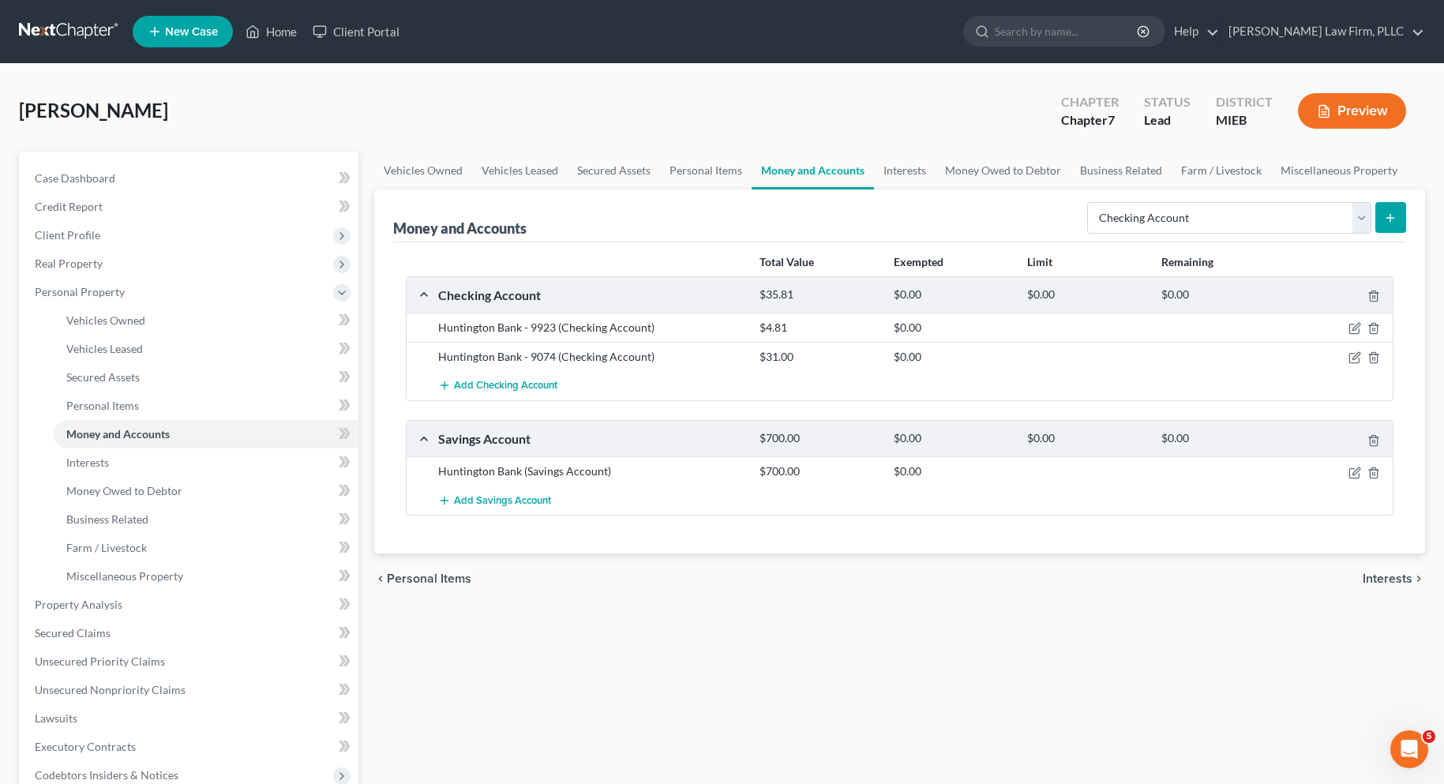
click at [1363, 579] on span "Interests" at bounding box center [1388, 578] width 50 height 13
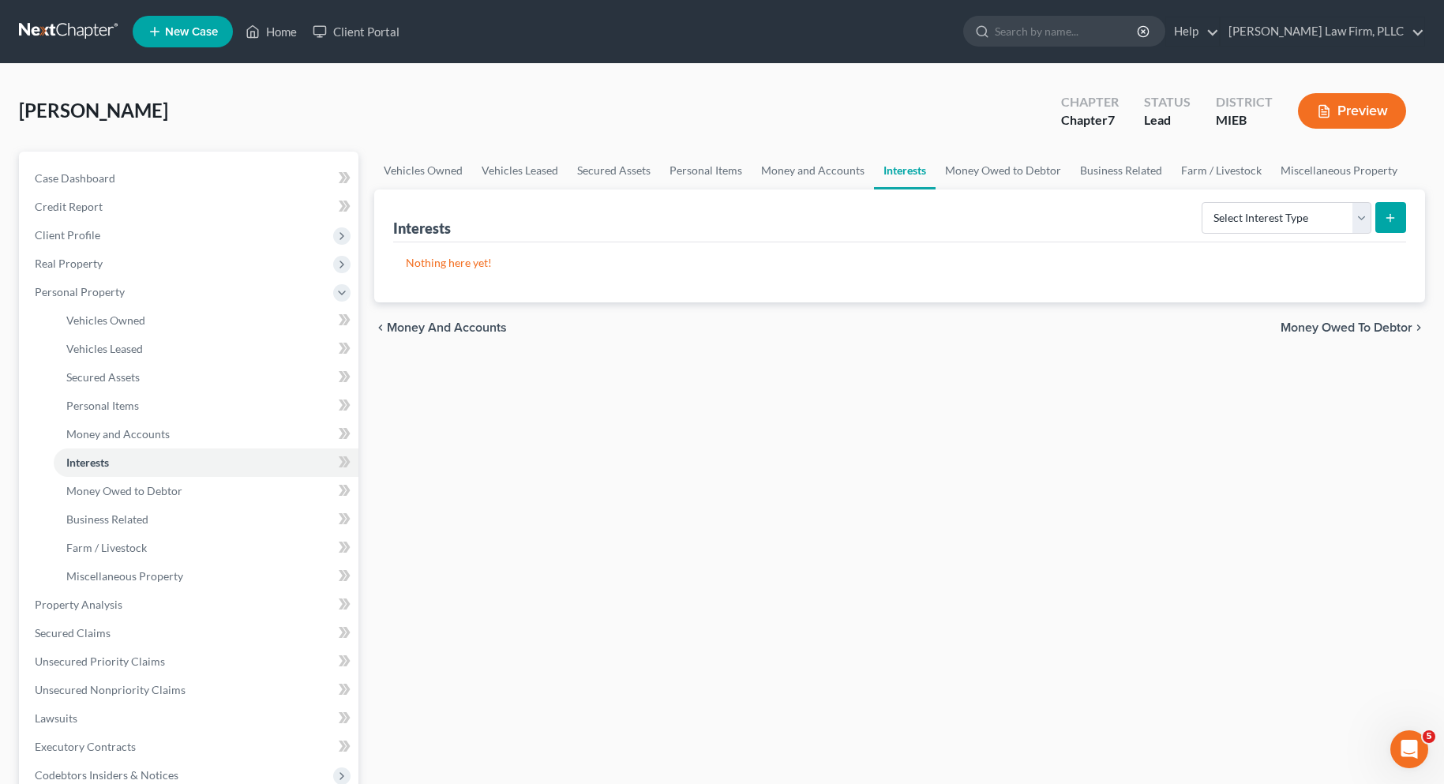
click at [1320, 328] on span "Money Owed to Debtor" at bounding box center [1346, 327] width 132 height 13
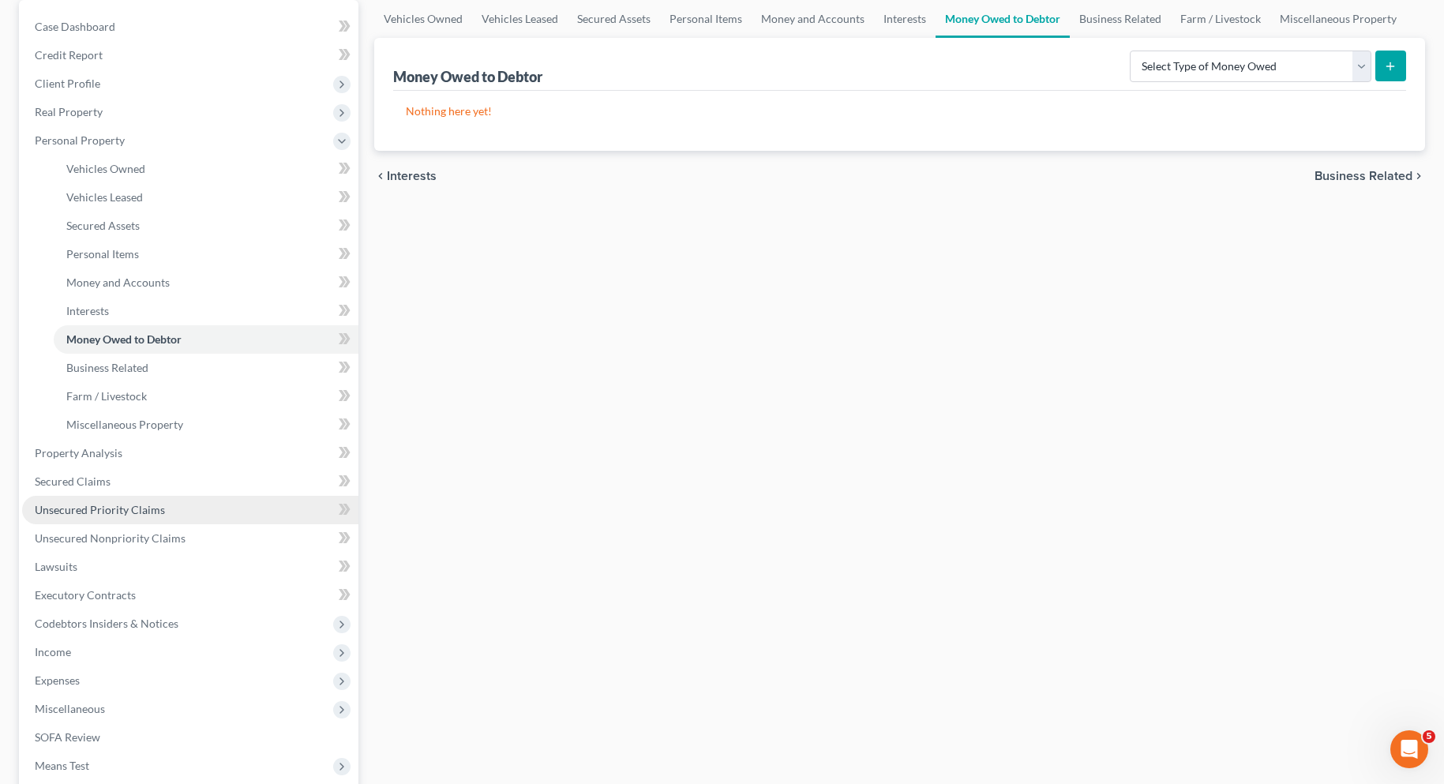
scroll to position [158, 0]
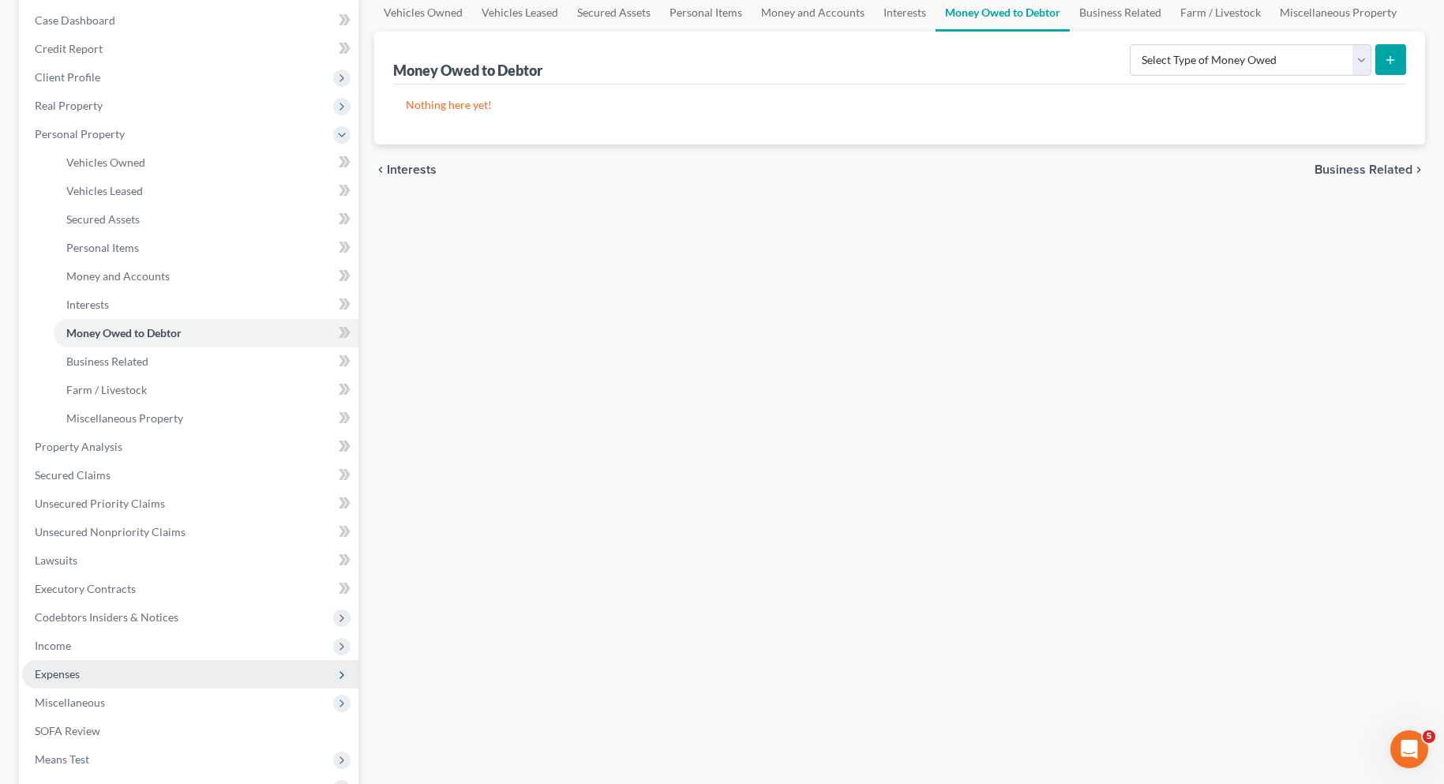
click at [73, 674] on span "Expenses" at bounding box center [57, 673] width 45 height 13
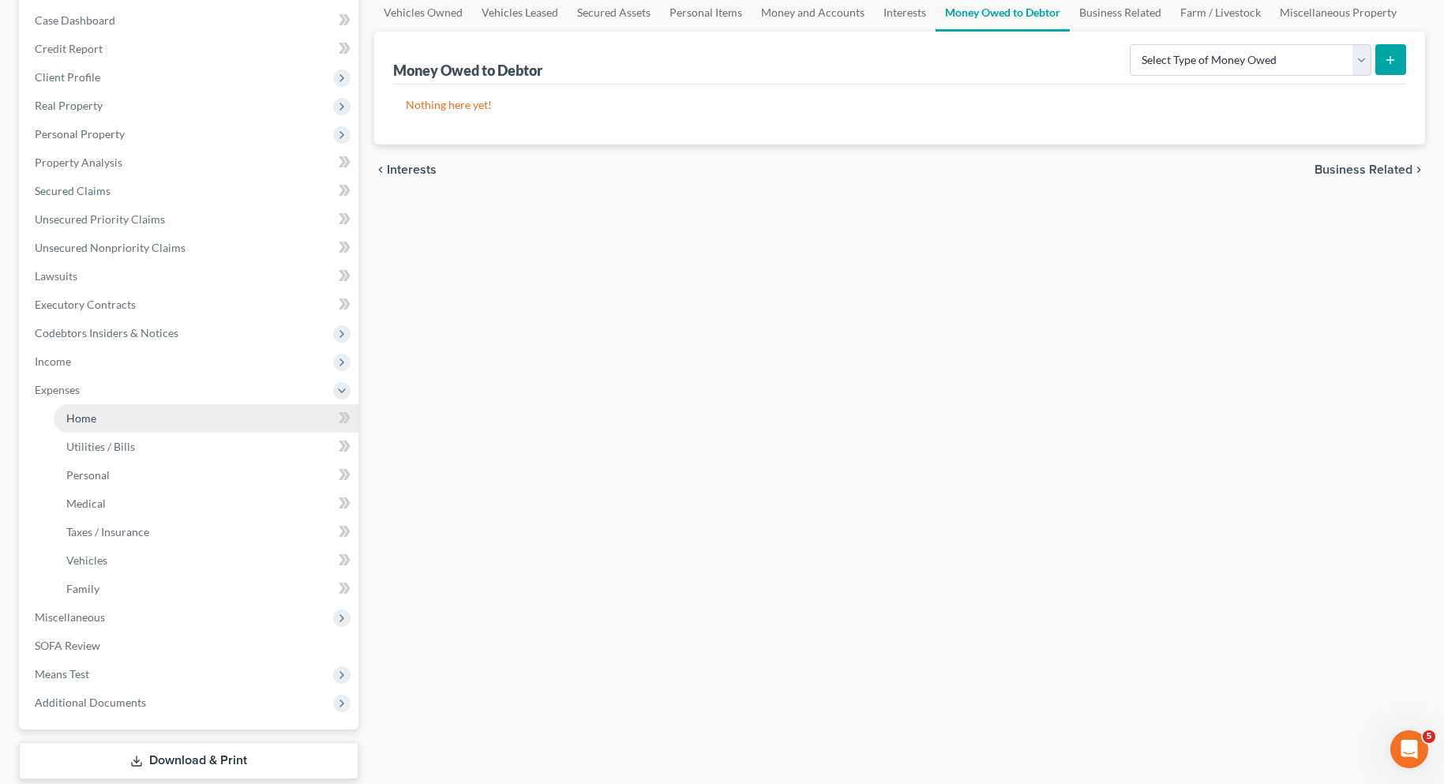
click at [94, 420] on span "Home" at bounding box center [81, 417] width 30 height 13
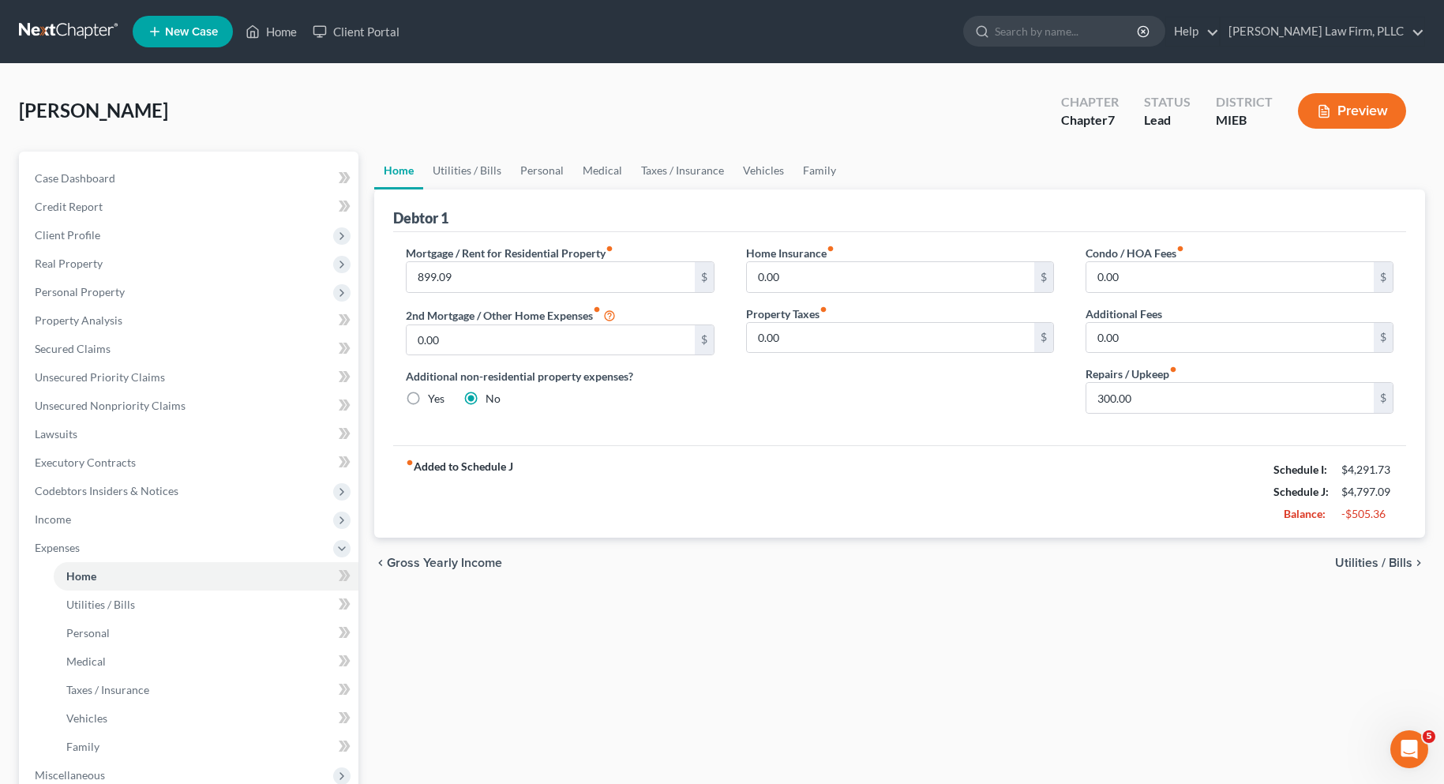
click at [1350, 560] on span "Utilities / Bills" at bounding box center [1373, 563] width 77 height 13
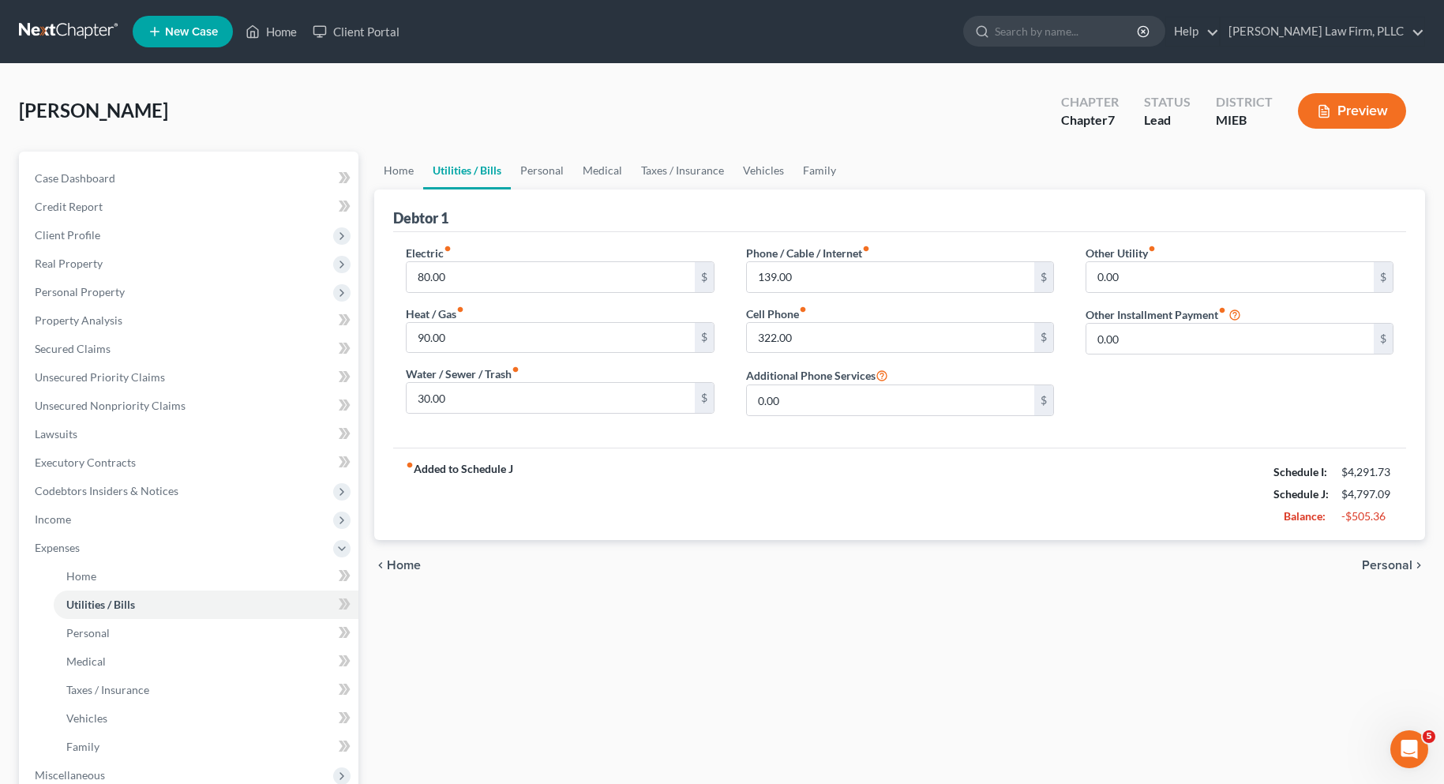
click at [1350, 560] on div "chevron_left Home Personal chevron_right" at bounding box center [899, 565] width 1051 height 51
click at [1364, 562] on span "Personal" at bounding box center [1387, 565] width 51 height 13
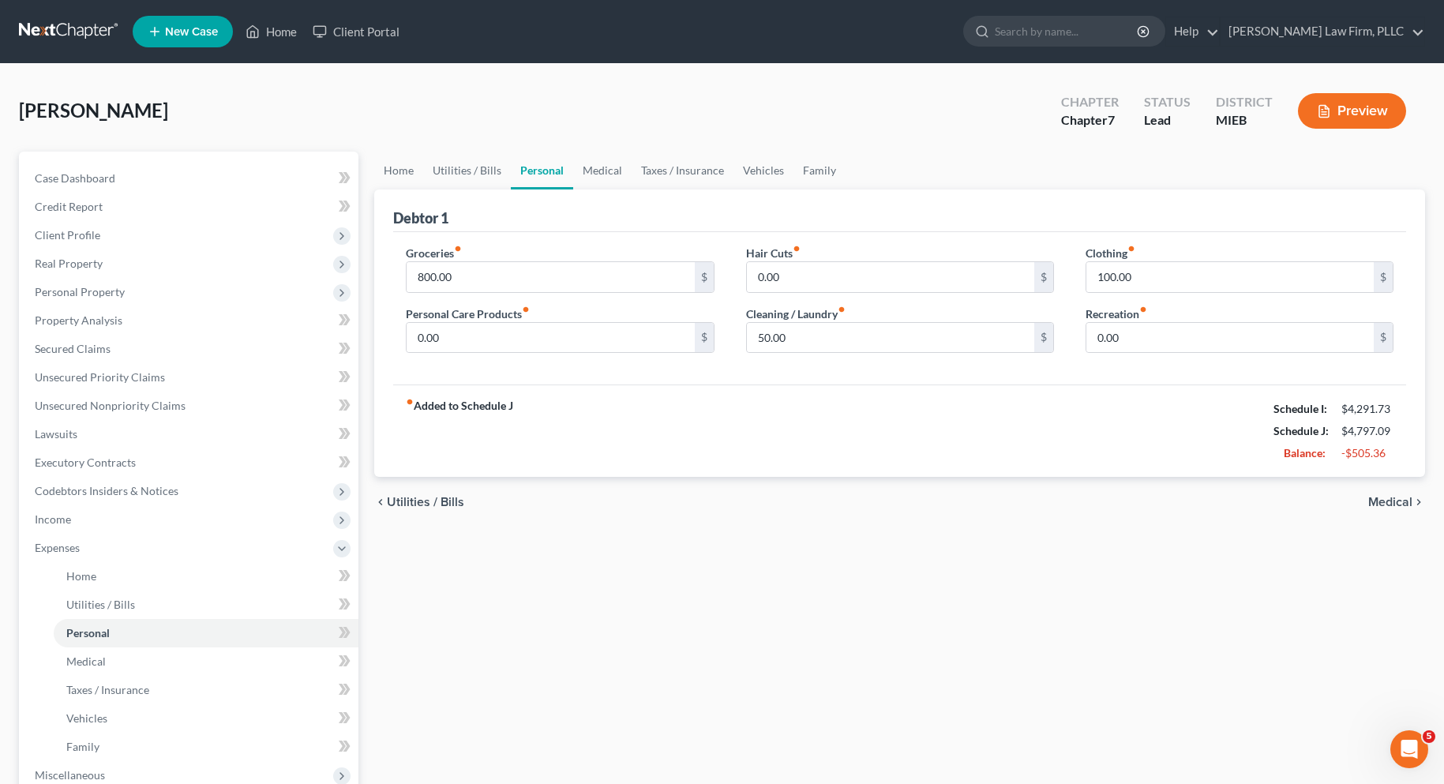
click at [1381, 498] on span "Medical" at bounding box center [1390, 502] width 44 height 13
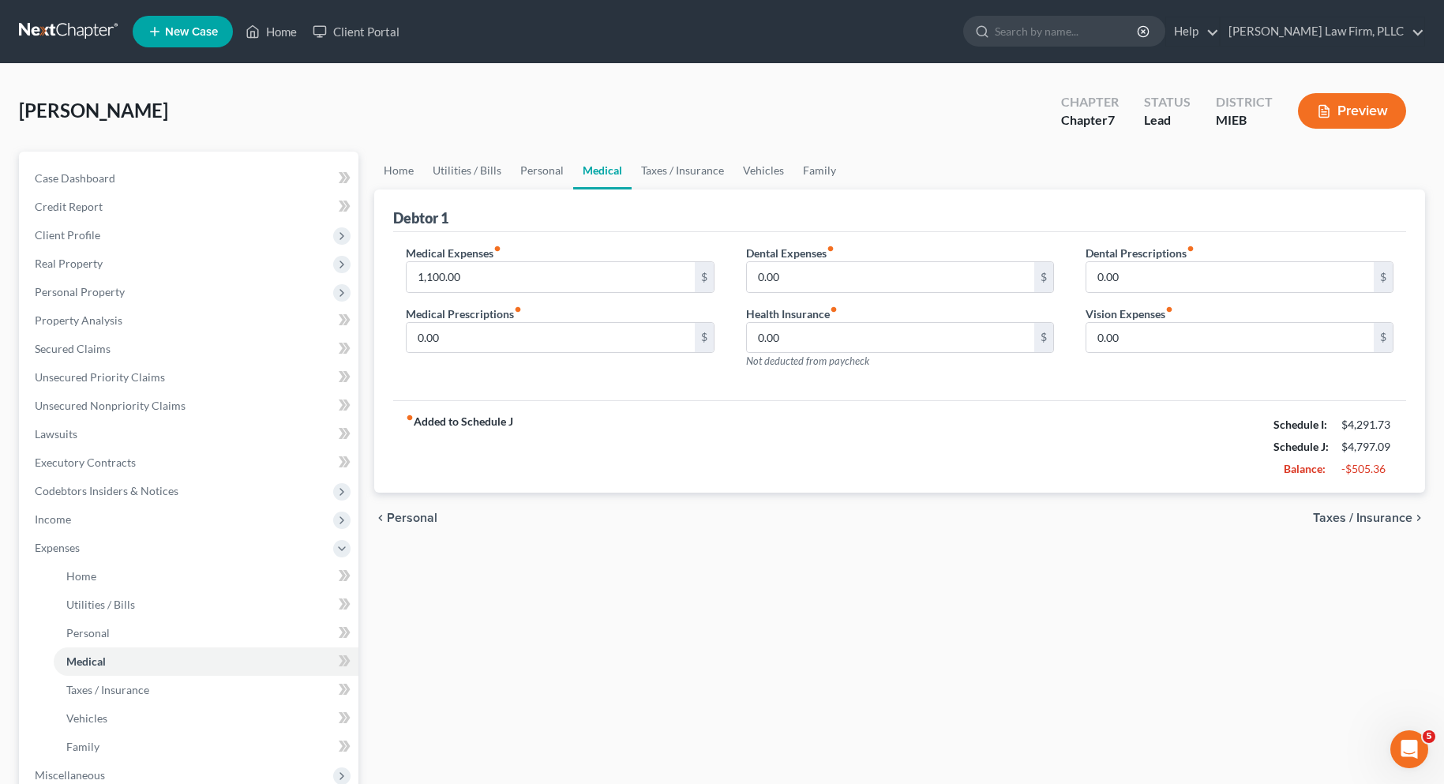
click at [1358, 519] on span "Taxes / Insurance" at bounding box center [1362, 518] width 99 height 13
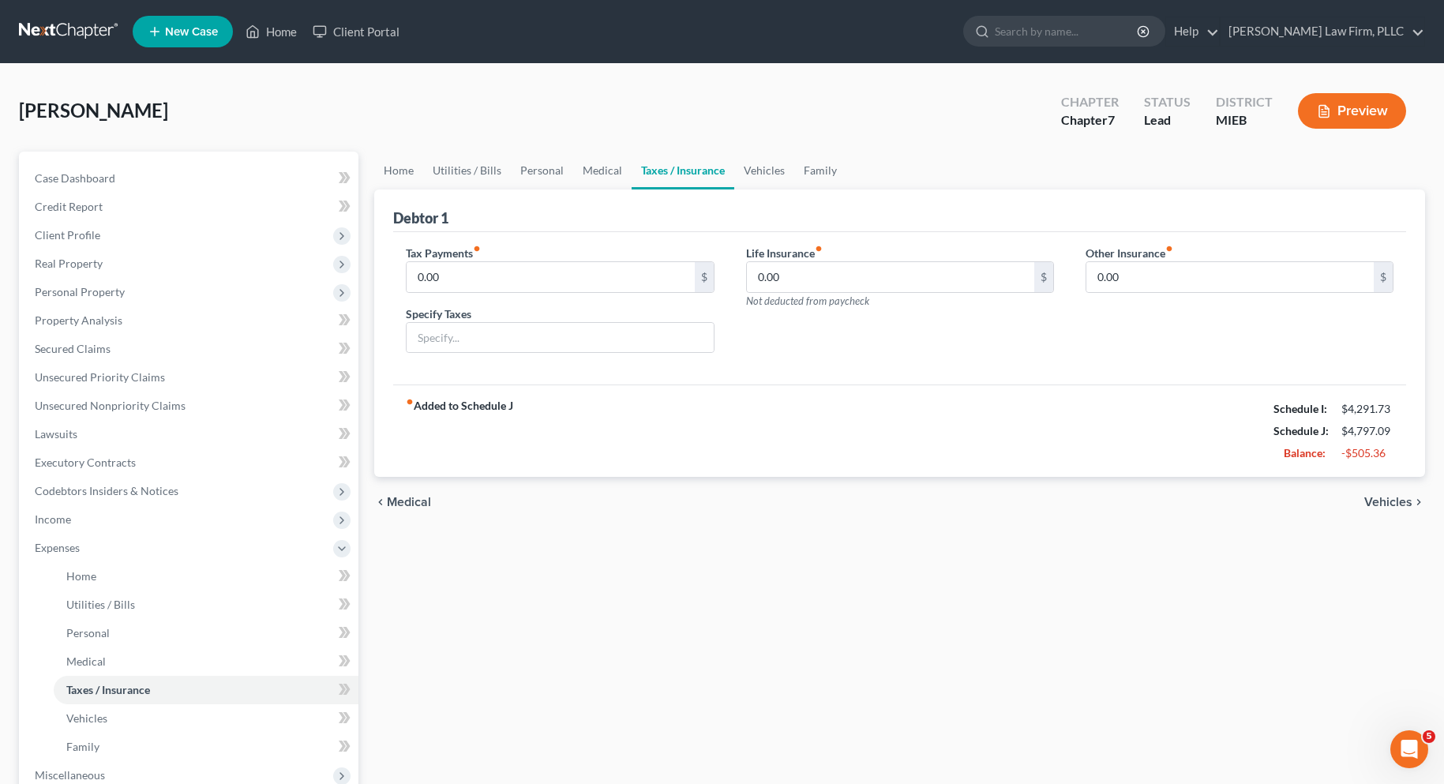
click at [1401, 505] on span "Vehicles" at bounding box center [1388, 502] width 48 height 13
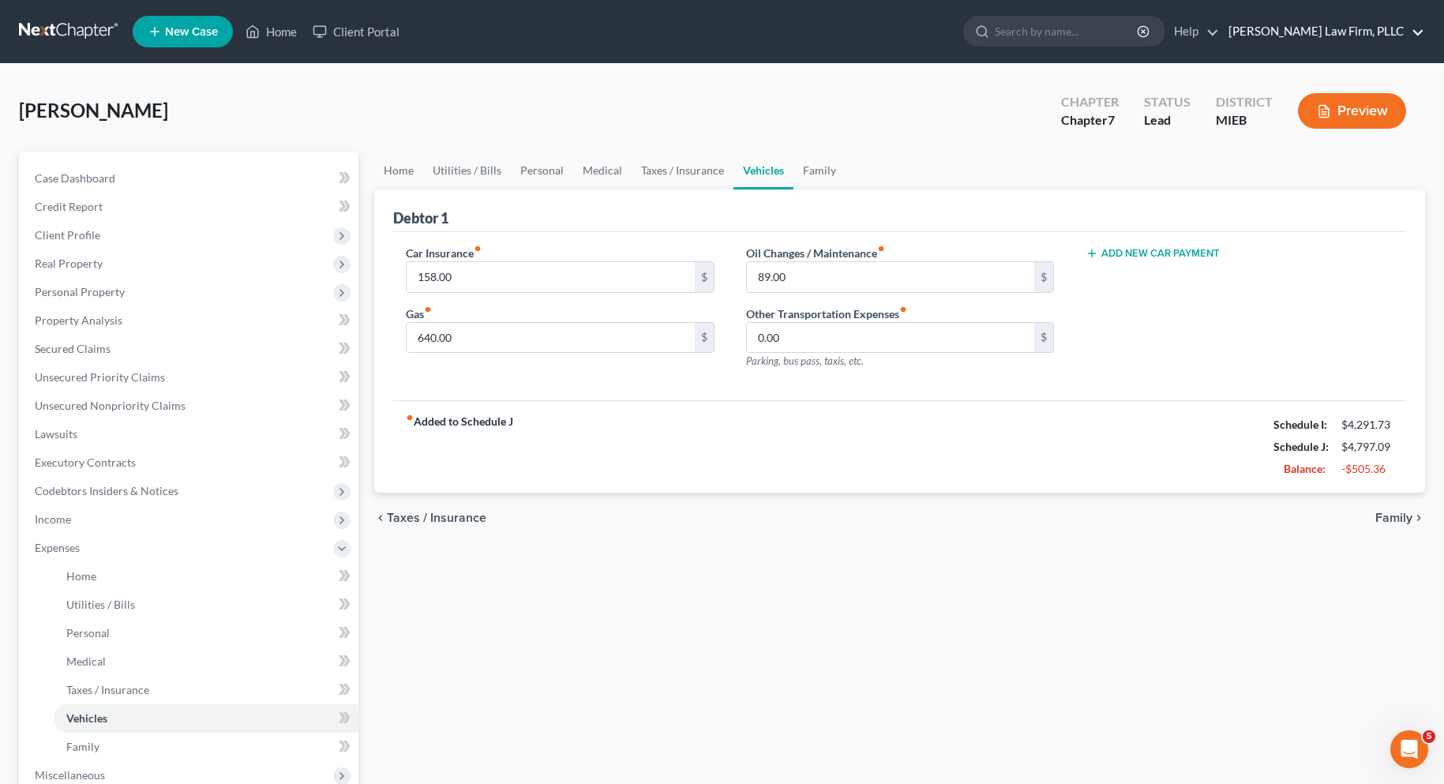
click at [1415, 31] on link "McGivney Law Firm, PLLC" at bounding box center [1322, 31] width 204 height 28
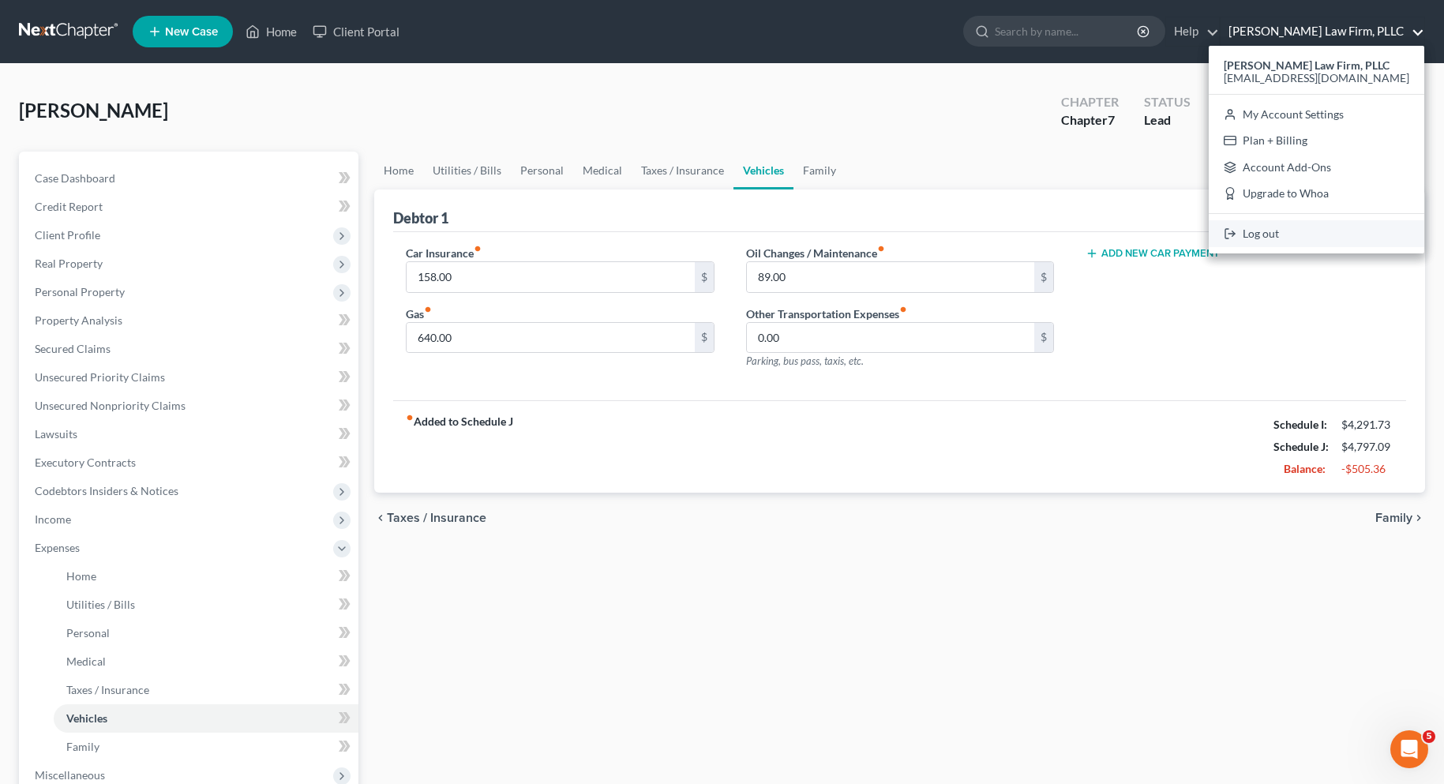
click at [1318, 235] on link "Log out" at bounding box center [1317, 233] width 216 height 27
